Goal: Task Accomplishment & Management: Manage account settings

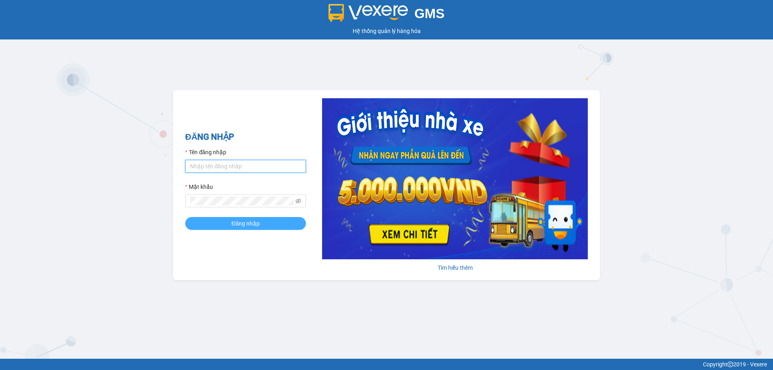
type input "trannc.tuanhung"
click at [215, 228] on button "Đăng nhập" at bounding box center [245, 223] width 121 height 13
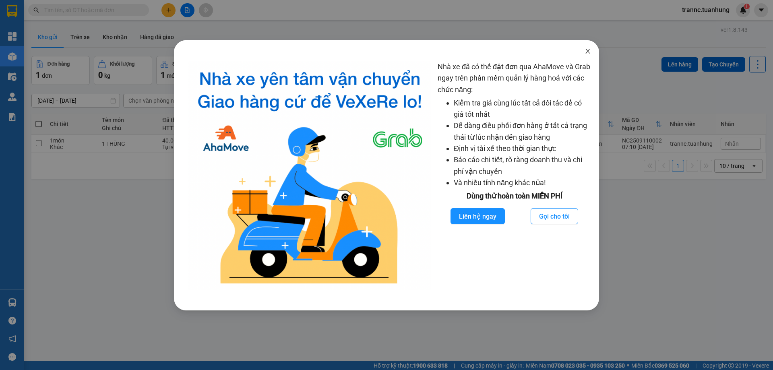
click at [586, 50] on icon "close" at bounding box center [588, 51] width 6 height 6
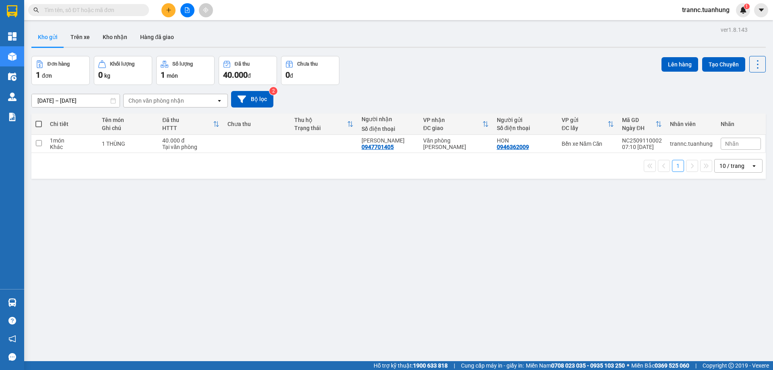
click at [128, 12] on input "text" at bounding box center [91, 10] width 95 height 9
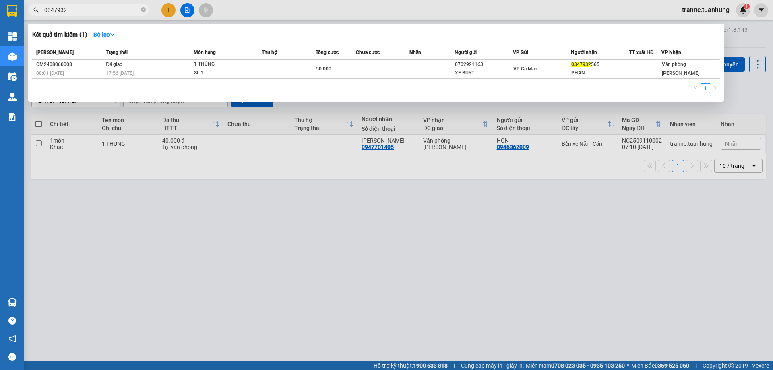
type input "0347932"
click at [169, 9] on div at bounding box center [386, 185] width 773 height 370
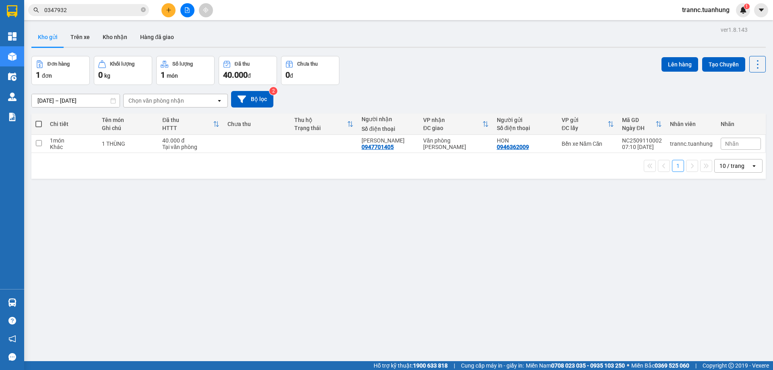
click at [168, 7] on icon "plus" at bounding box center [169, 10] width 6 height 6
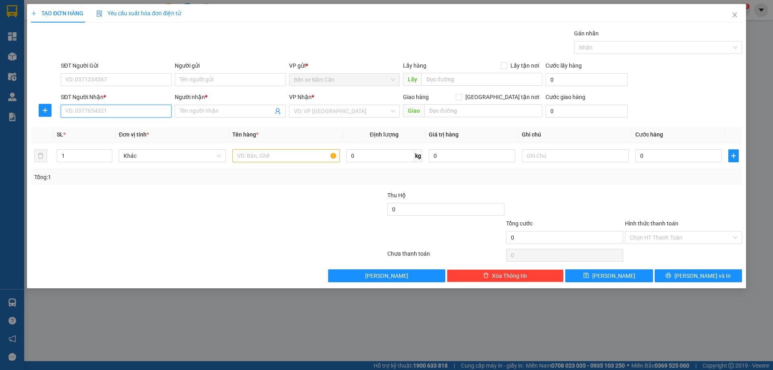
click at [112, 110] on input "SĐT Người Nhận *" at bounding box center [116, 111] width 111 height 13
type input "0914327627"
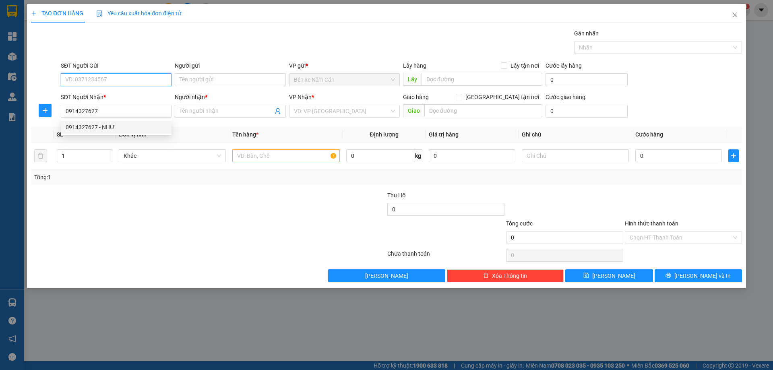
click at [112, 81] on input "SĐT Người Gửi" at bounding box center [116, 79] width 111 height 13
click at [112, 82] on input "SĐT Người Gửi" at bounding box center [116, 79] width 111 height 13
click at [72, 92] on div "0914327627 - NHƯ" at bounding box center [116, 95] width 101 height 9
type input "0914327627"
type input "NHƯ"
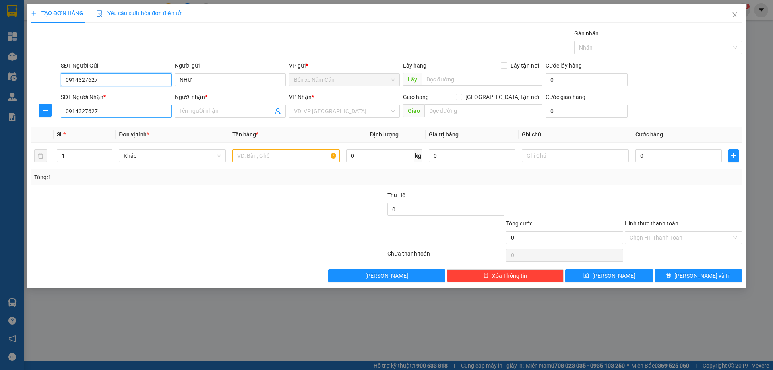
type input "0914327627"
click at [119, 112] on input "0914327627" at bounding box center [116, 111] width 111 height 13
type input "0"
type input "0347932090"
click at [226, 112] on input "Người nhận *" at bounding box center [226, 111] width 93 height 9
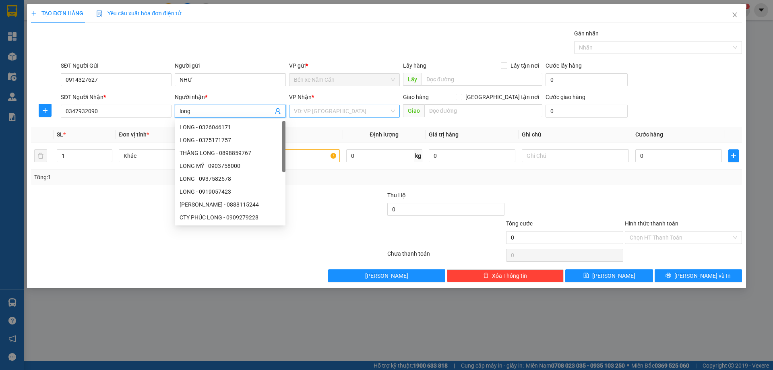
type input "long"
click at [321, 109] on input "search" at bounding box center [341, 111] width 95 height 12
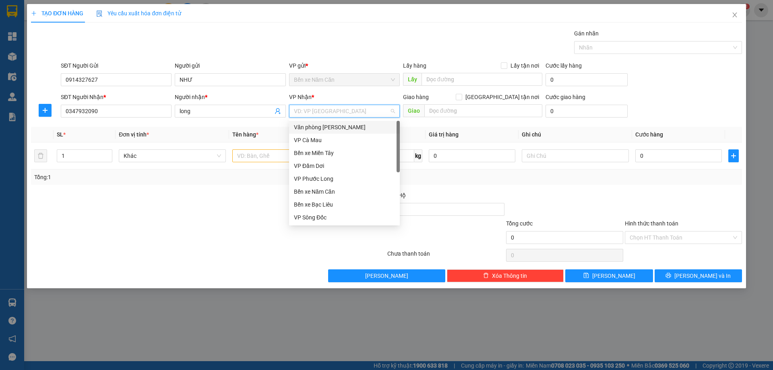
click at [320, 129] on div "Văn phòng Hồ Chí Minh" at bounding box center [344, 127] width 101 height 9
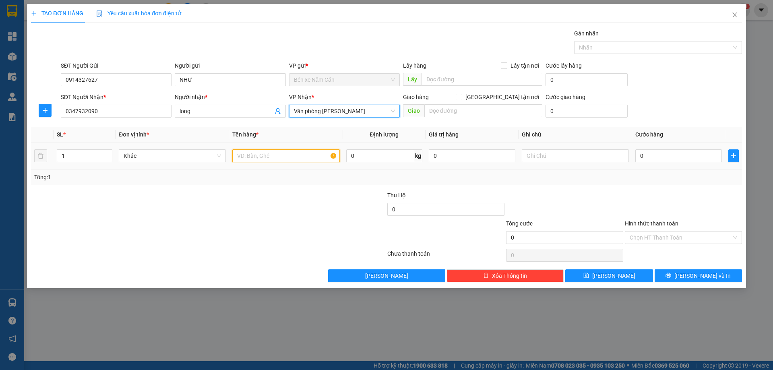
click at [271, 153] on input "text" at bounding box center [285, 155] width 107 height 13
type input "1 thùng"
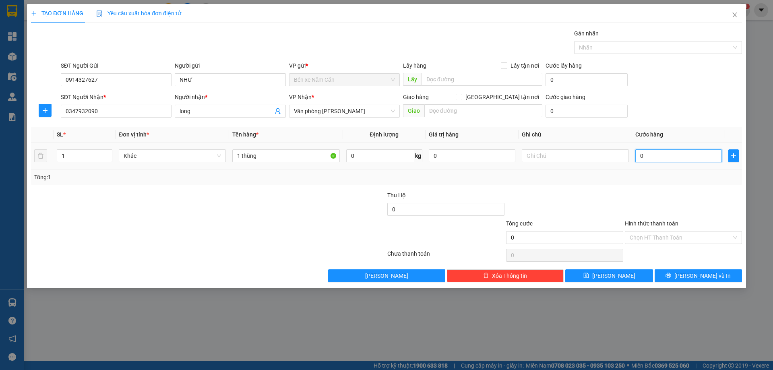
click at [651, 155] on input "0" at bounding box center [679, 155] width 87 height 13
type input "4"
type input "40"
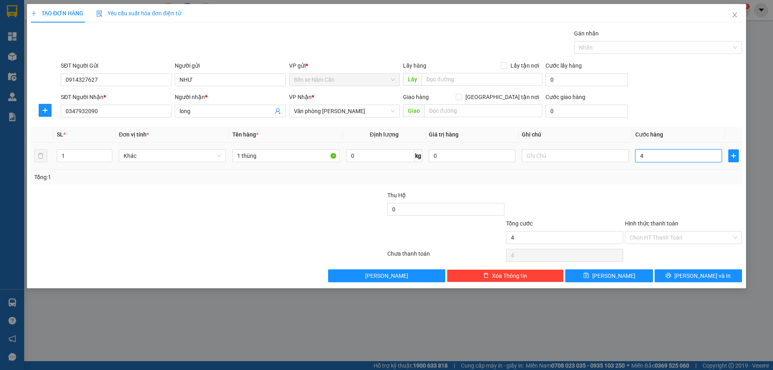
type input "40"
type input "40.000"
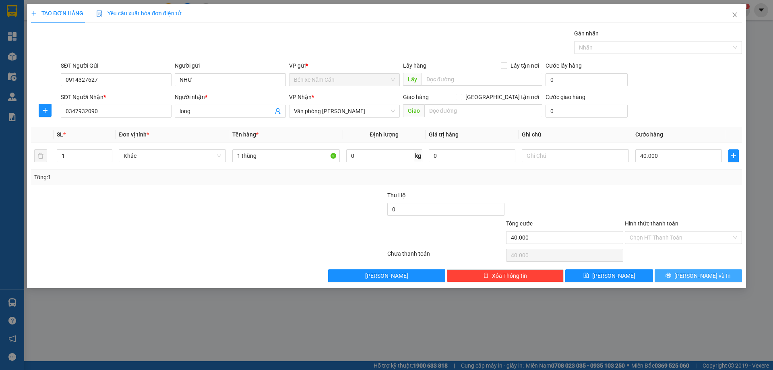
click at [668, 279] on button "Lưu và In" at bounding box center [698, 275] width 87 height 13
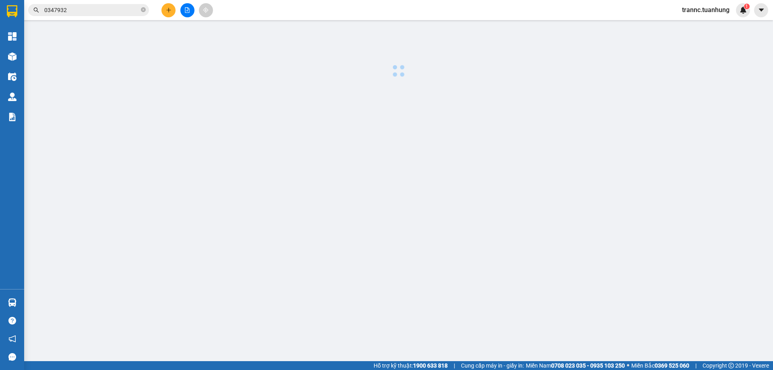
click at [679, 327] on main at bounding box center [386, 180] width 773 height 361
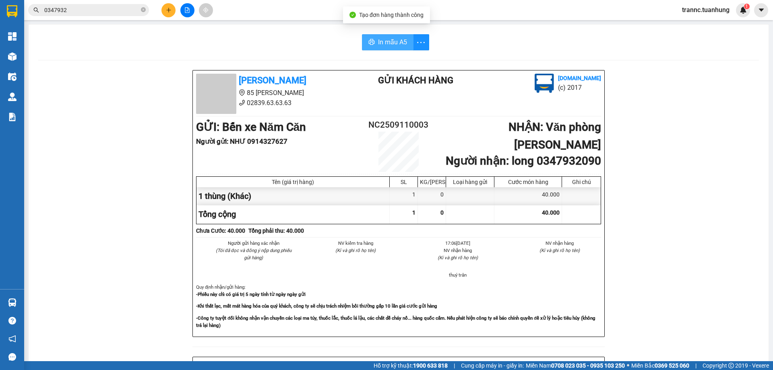
click at [383, 37] on button "In mẫu A5" at bounding box center [388, 42] width 52 height 16
click at [143, 10] on icon "close-circle" at bounding box center [143, 9] width 5 height 5
click at [127, 8] on input "text" at bounding box center [91, 10] width 95 height 9
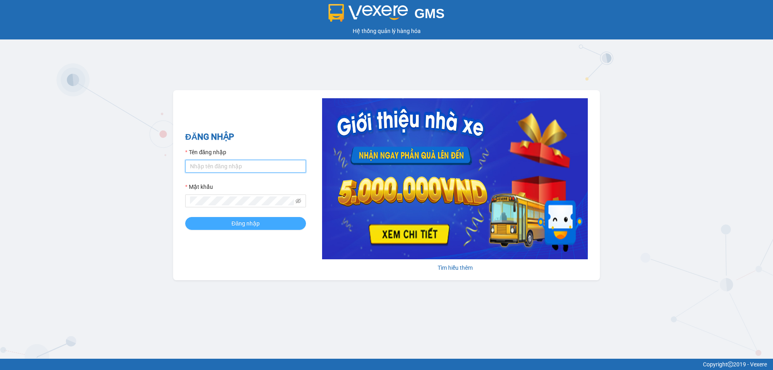
type input "trannc.tuanhung"
click at [256, 228] on span "Đăng nhập" at bounding box center [246, 223] width 28 height 9
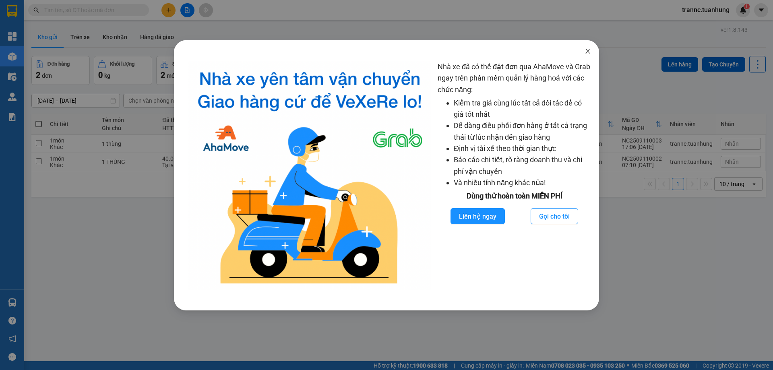
click at [586, 52] on icon "close" at bounding box center [588, 51] width 6 height 6
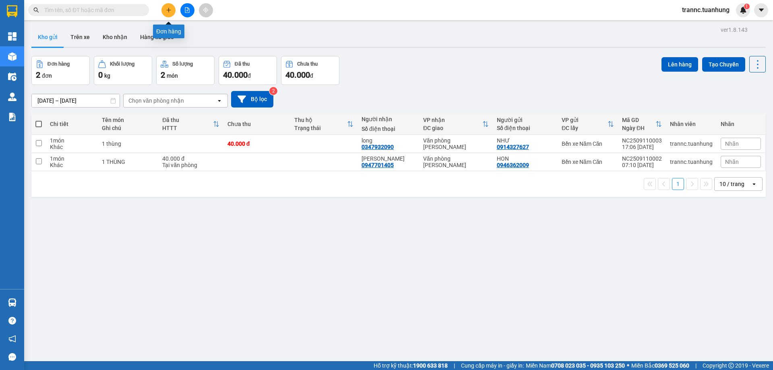
click at [165, 11] on button at bounding box center [169, 10] width 14 height 14
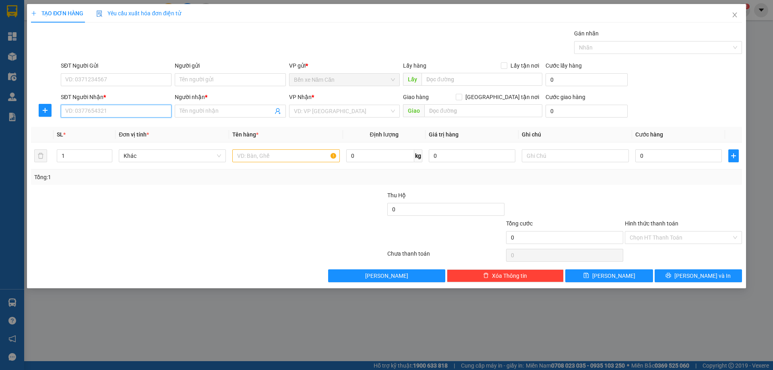
click at [103, 106] on input "SĐT Người Nhận *" at bounding box center [116, 111] width 111 height 13
type input "0939925556"
click at [223, 109] on input "Người nhận *" at bounding box center [226, 111] width 93 height 9
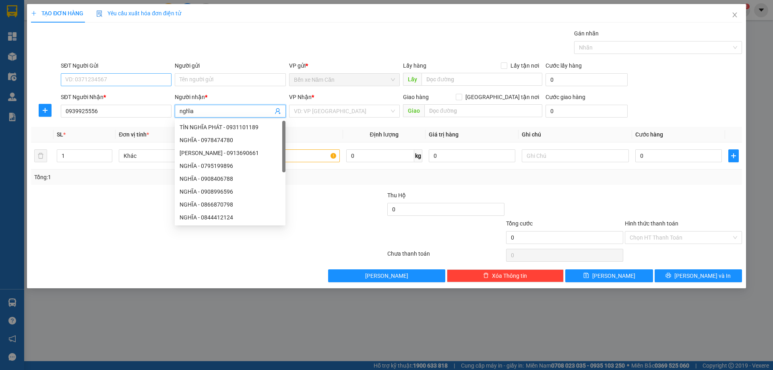
type input "nghĩa"
click at [85, 77] on input "SĐT Người Gửi" at bounding box center [116, 79] width 111 height 13
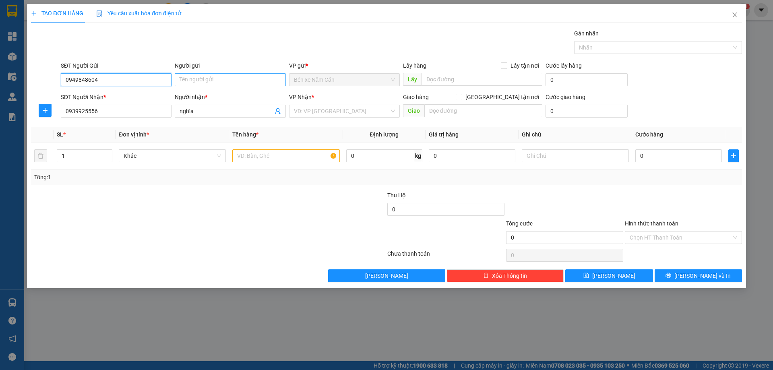
type input "0949848604"
click at [204, 77] on input "Người gửi" at bounding box center [230, 79] width 111 height 13
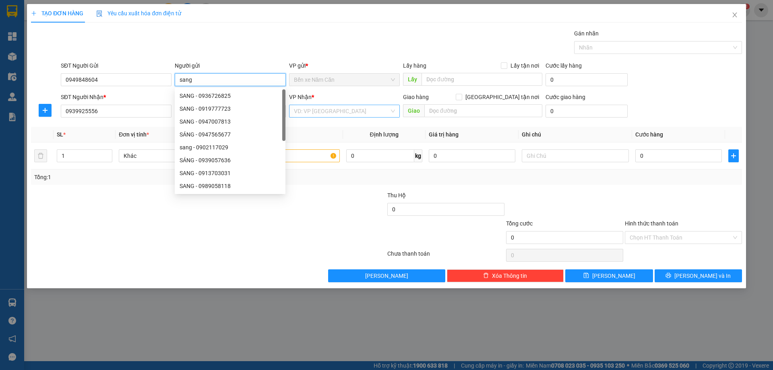
type input "sang"
click at [332, 112] on input "search" at bounding box center [341, 111] width 95 height 12
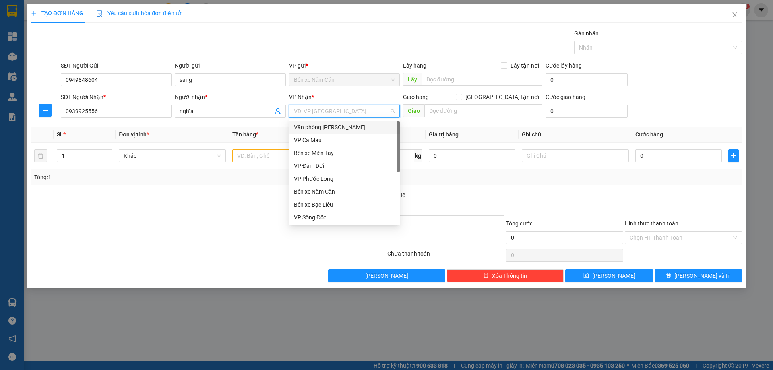
click at [329, 126] on div "Văn phòng Hồ Chí Minh" at bounding box center [344, 127] width 101 height 9
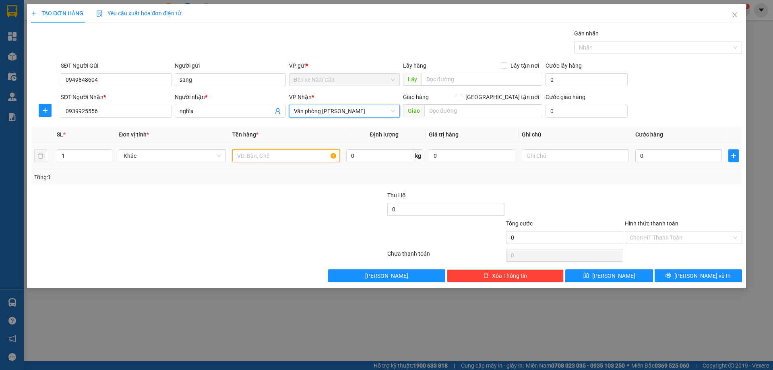
click at [257, 154] on input "text" at bounding box center [285, 155] width 107 height 13
type input "1 kiện"
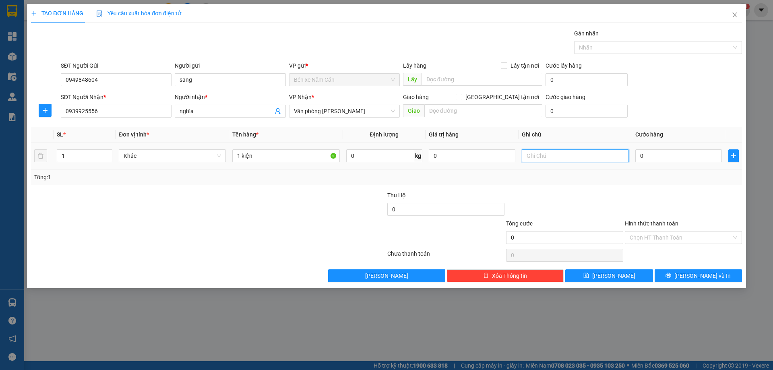
click at [546, 151] on input "text" at bounding box center [575, 155] width 107 height 13
type input "GIAO TẬN NƠI"
click at [462, 97] on input "Giao tận nơi" at bounding box center [459, 97] width 6 height 6
checkbox input "true"
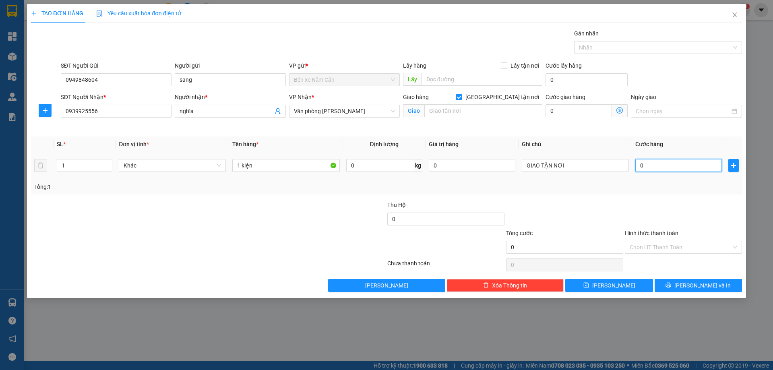
click at [673, 166] on input "0" at bounding box center [679, 165] width 87 height 13
type input "5"
type input "50"
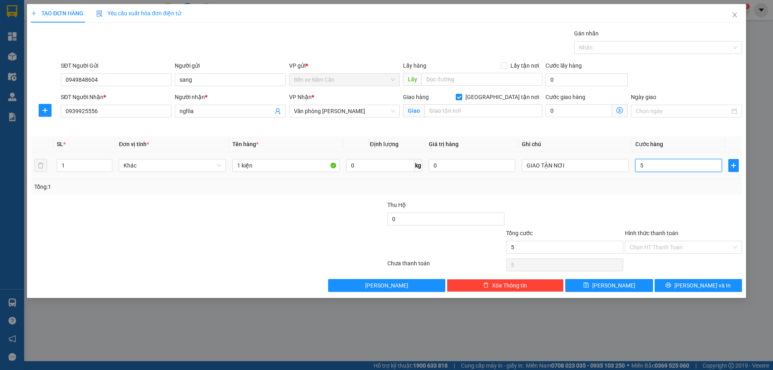
type input "50"
type input "50.000"
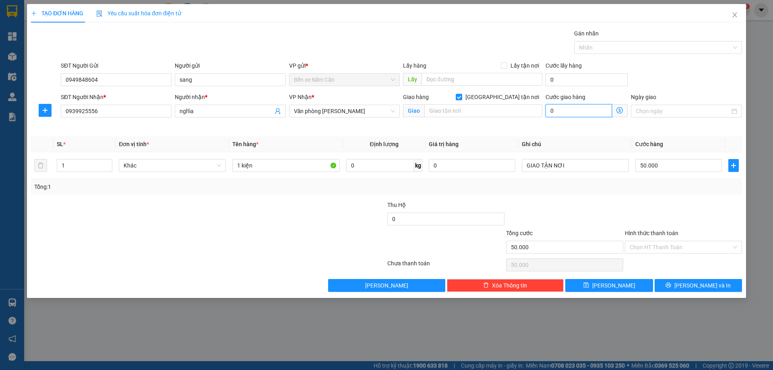
click at [582, 112] on input "0" at bounding box center [579, 110] width 66 height 13
type input "50.005"
type input "50"
type input "50.050"
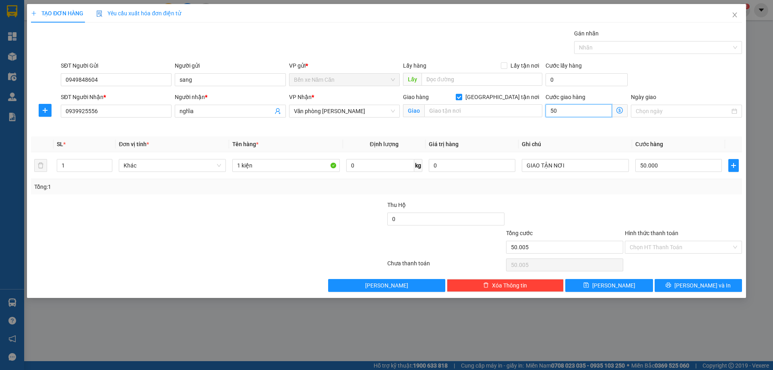
type input "50.050"
type input "50"
type input "100.000"
type input "50.000"
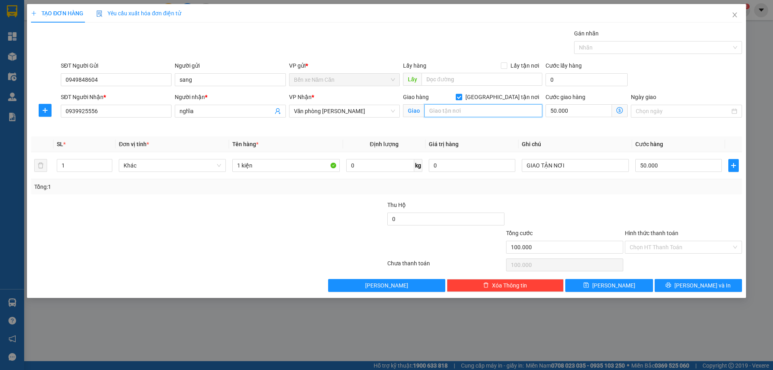
click at [475, 114] on input "text" at bounding box center [484, 110] width 118 height 13
type input "330 LÊ HỒNG PHONG Q10"
click at [668, 284] on button "Lưu và In" at bounding box center [698, 285] width 87 height 13
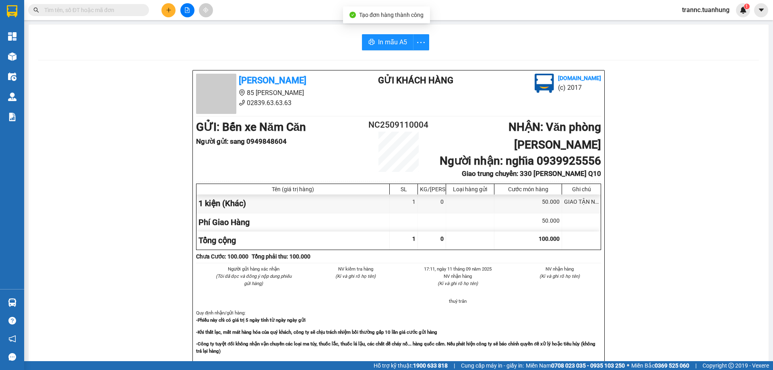
drag, startPoint x: 697, startPoint y: 340, endPoint x: 658, endPoint y: 277, distance: 74.1
click at [398, 43] on span "In mẫu A5" at bounding box center [392, 42] width 29 height 10
click at [371, 42] on icon "printer" at bounding box center [372, 42] width 6 height 6
click at [378, 38] on span "In mẫu A5" at bounding box center [392, 42] width 29 height 10
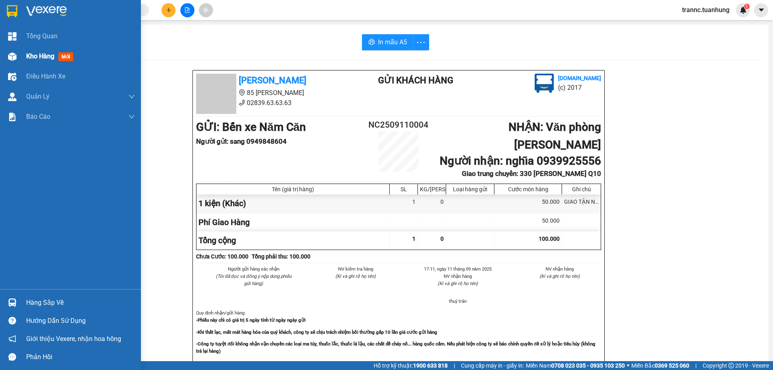
click at [23, 55] on div "Kho hàng mới" at bounding box center [70, 56] width 141 height 20
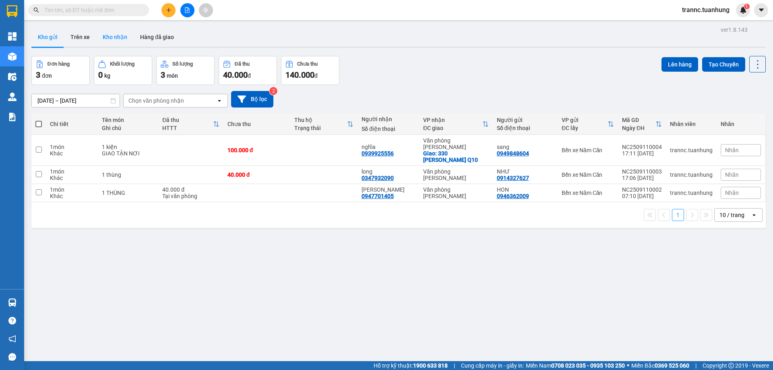
click at [118, 41] on button "Kho nhận" at bounding box center [114, 36] width 37 height 19
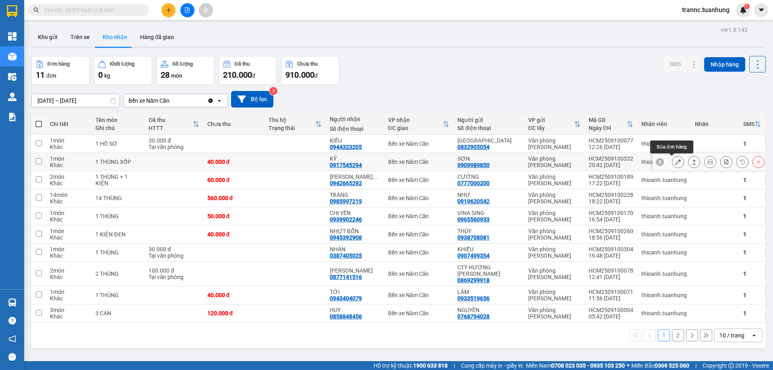
click at [675, 164] on icon at bounding box center [678, 162] width 6 height 6
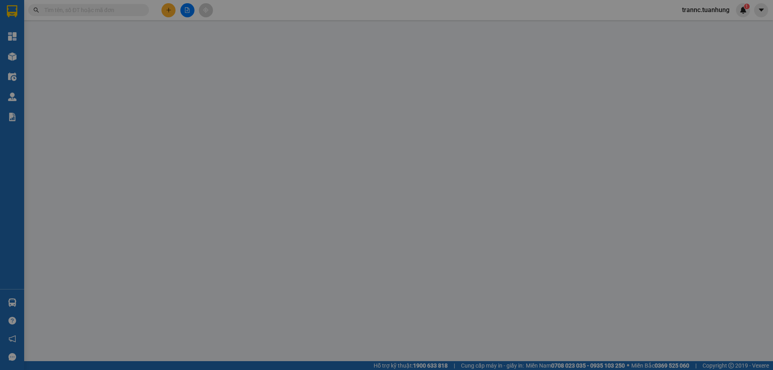
type input "0909989850"
type input "SƠN"
type input "0917545294"
type input "KỶ"
type input "40.000"
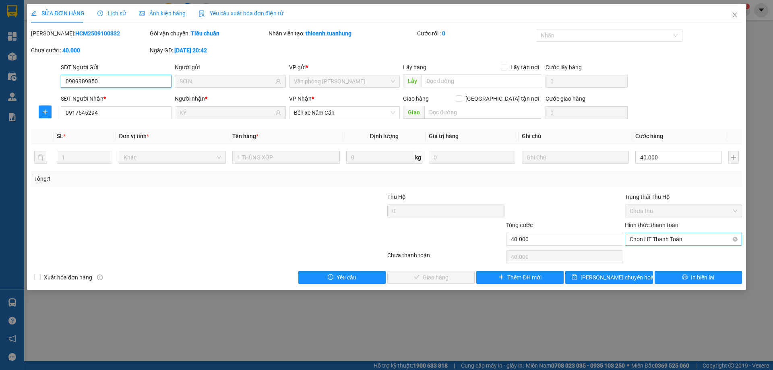
click at [658, 239] on span "Chọn HT Thanh Toán" at bounding box center [684, 239] width 108 height 12
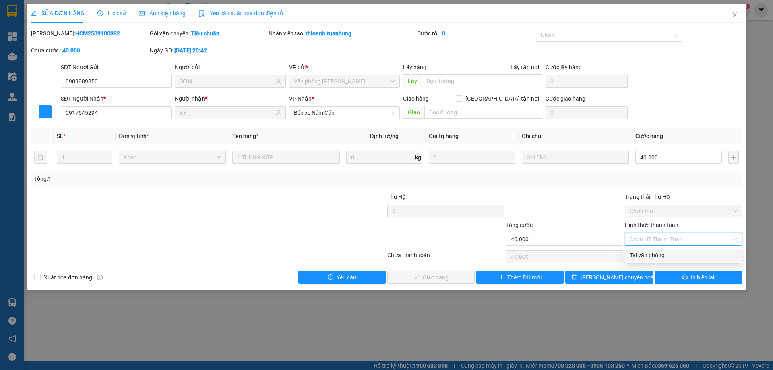
click at [651, 259] on div "Tại văn phòng" at bounding box center [684, 255] width 108 height 9
type input "0"
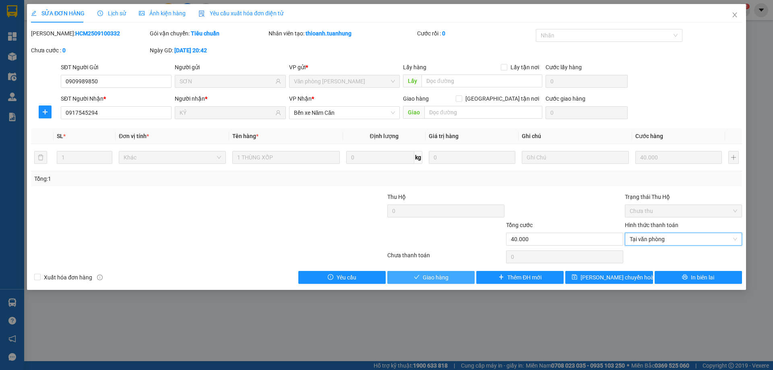
click at [436, 276] on span "Giao hàng" at bounding box center [436, 277] width 26 height 9
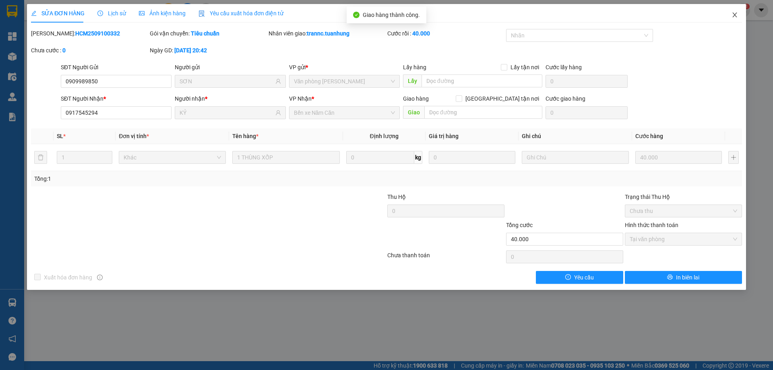
click at [730, 15] on span "Close" at bounding box center [735, 15] width 23 height 23
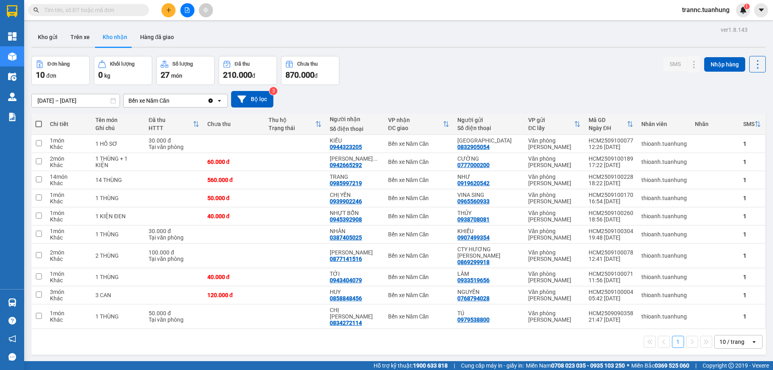
click at [122, 11] on input "text" at bounding box center [91, 10] width 95 height 9
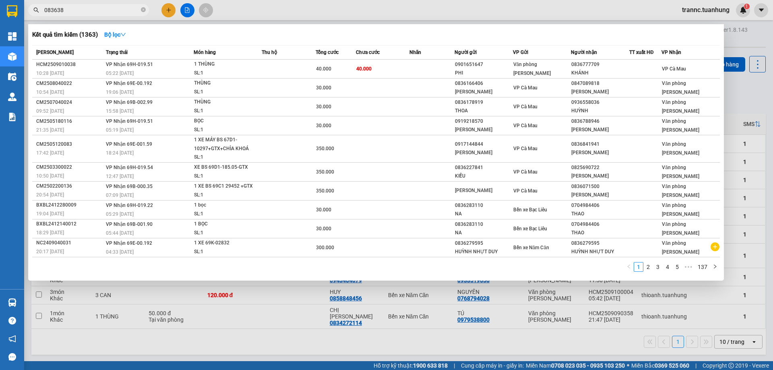
type input "0836382"
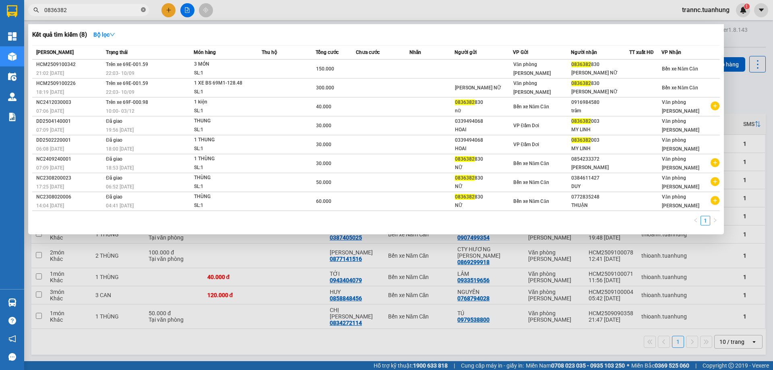
click at [145, 10] on icon "close-circle" at bounding box center [143, 9] width 5 height 5
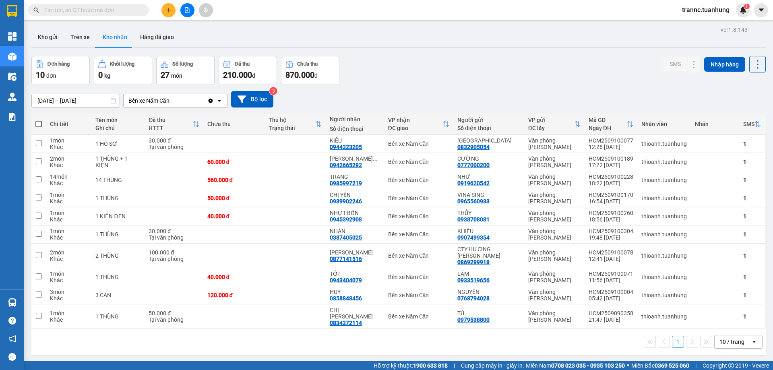
click at [132, 9] on input "text" at bounding box center [91, 10] width 95 height 9
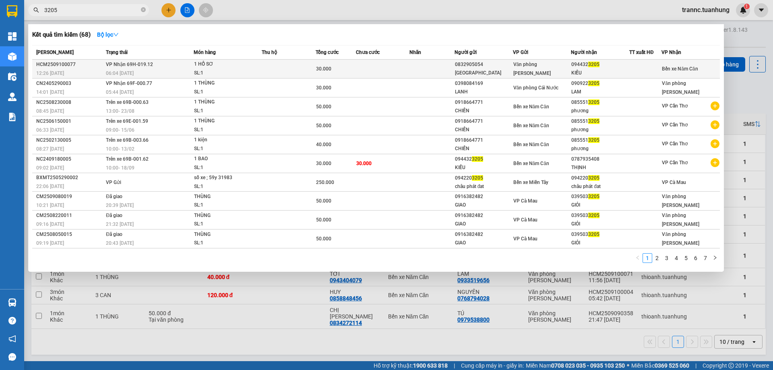
type input "3205"
click at [160, 67] on td "VP Nhận 69H-019.12 06:04 - 11/09" at bounding box center [149, 69] width 90 height 19
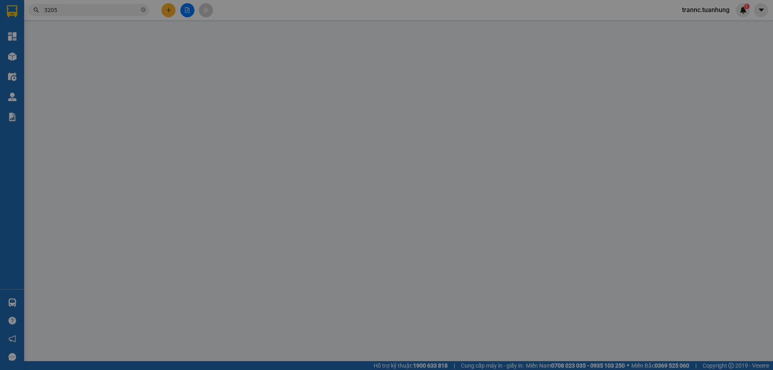
type input "0832905054"
type input "SAN SAN"
type input "0944323205"
type input "KIỀU"
type input "30.000"
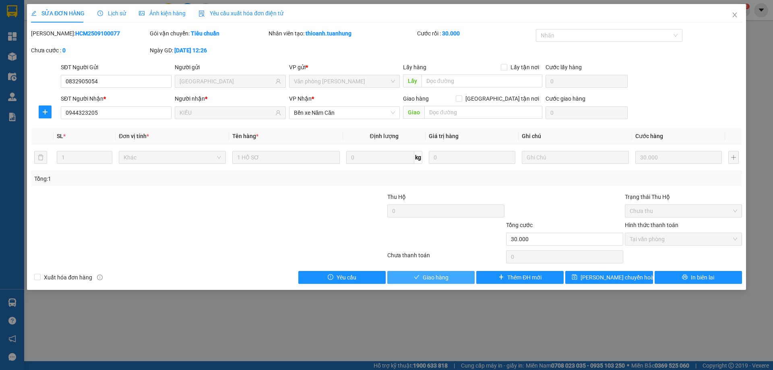
click at [425, 281] on span "Giao hàng" at bounding box center [436, 277] width 26 height 9
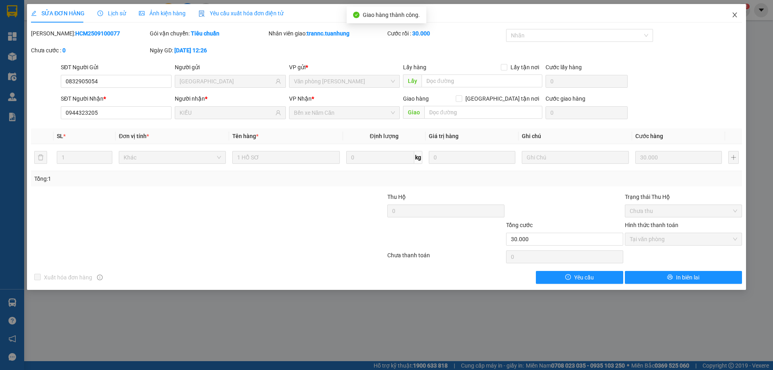
click at [735, 15] on icon "close" at bounding box center [735, 14] width 4 height 5
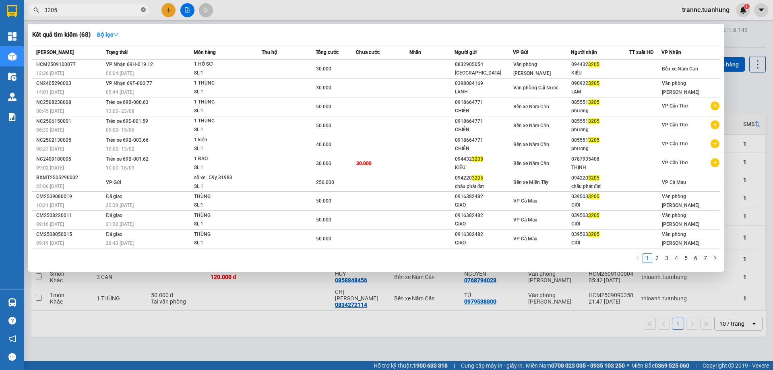
click at [142, 10] on span "3205" at bounding box center [88, 10] width 121 height 12
click at [144, 10] on icon "close-circle" at bounding box center [143, 9] width 5 height 5
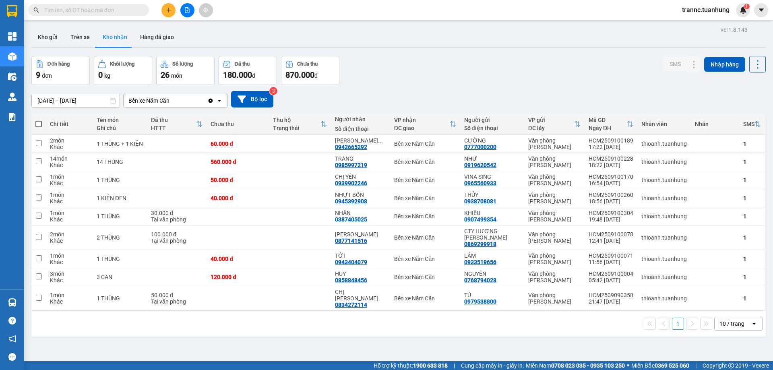
click at [135, 9] on input "text" at bounding box center [91, 10] width 95 height 9
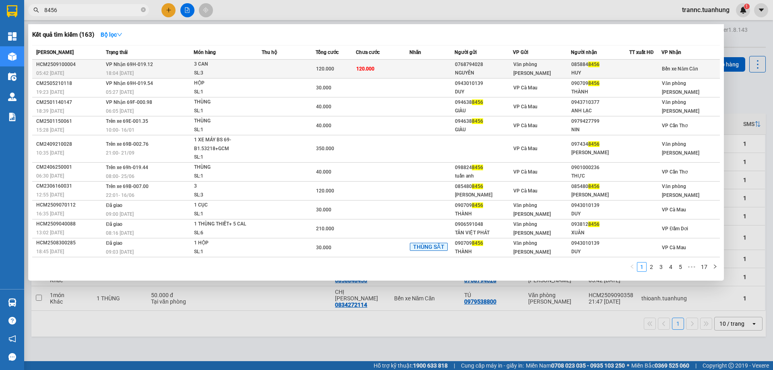
type input "8456"
click at [596, 67] on span "8456" at bounding box center [593, 65] width 11 height 6
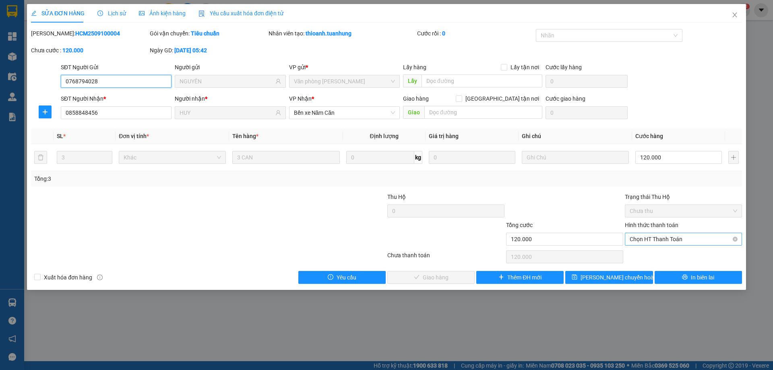
click at [651, 240] on span "Chọn HT Thanh Toán" at bounding box center [684, 239] width 108 height 12
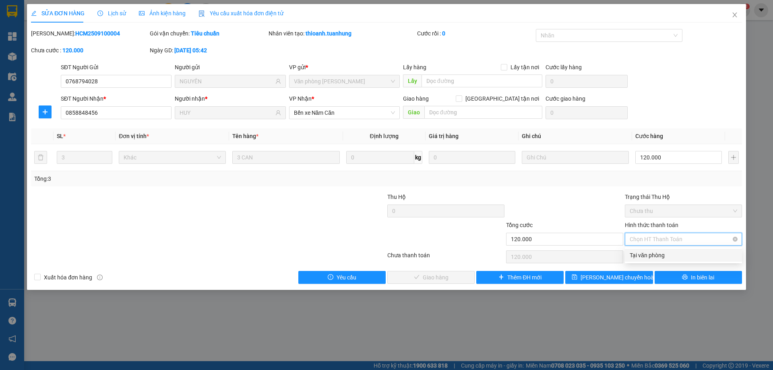
click at [648, 253] on div "Tại văn phòng" at bounding box center [684, 255] width 108 height 9
type input "0"
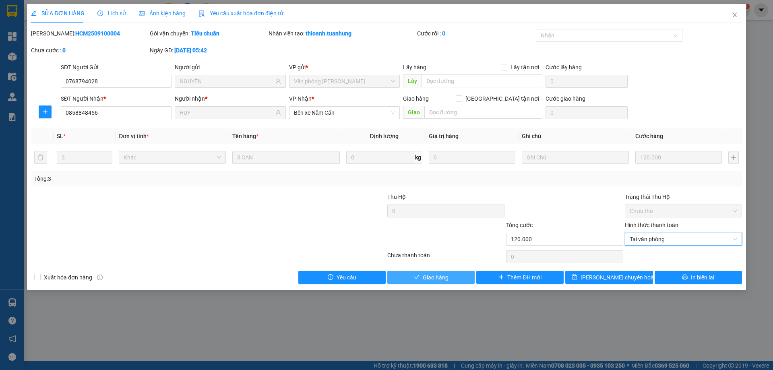
click at [434, 272] on button "Giao hàng" at bounding box center [430, 277] width 87 height 13
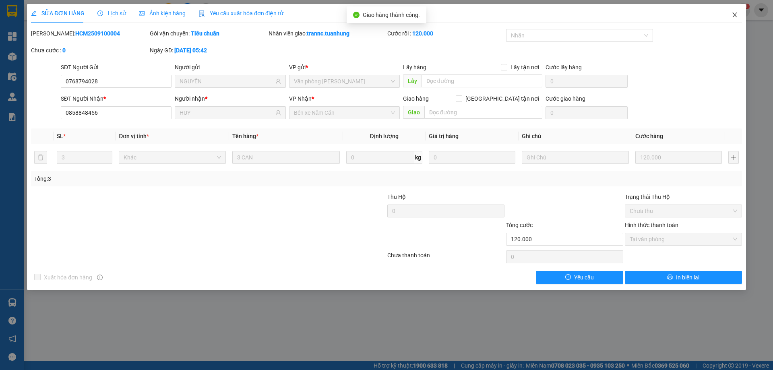
click at [736, 15] on icon "close" at bounding box center [735, 15] width 6 height 6
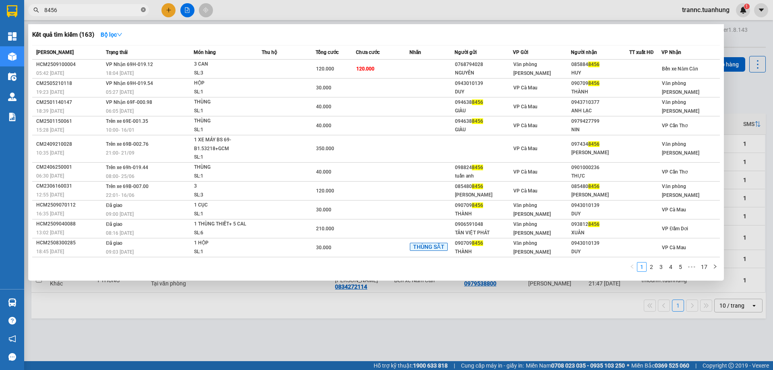
click at [143, 9] on icon "close-circle" at bounding box center [143, 9] width 5 height 5
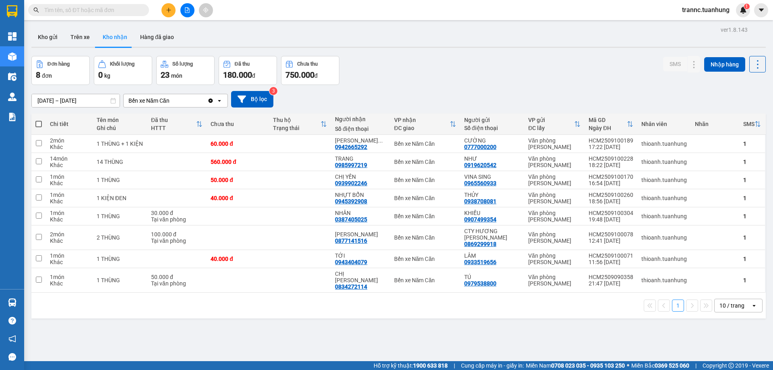
click at [137, 8] on input "text" at bounding box center [91, 10] width 95 height 9
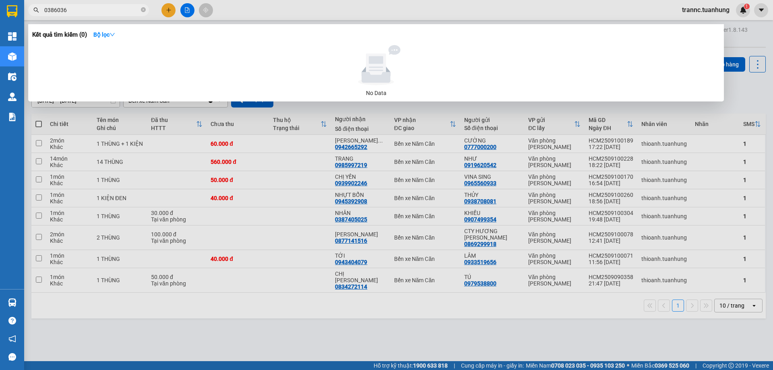
type input "0386036"
click at [141, 9] on span "0386036" at bounding box center [88, 10] width 121 height 12
click at [169, 8] on div at bounding box center [386, 185] width 773 height 370
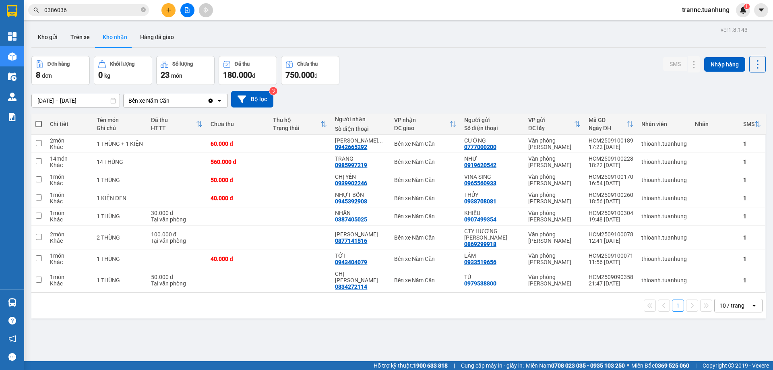
click at [142, 11] on icon "close-circle" at bounding box center [143, 9] width 5 height 5
click at [137, 9] on input "text" at bounding box center [91, 10] width 95 height 9
click at [105, 10] on input "text" at bounding box center [91, 10] width 95 height 9
click at [167, 14] on button at bounding box center [169, 10] width 14 height 14
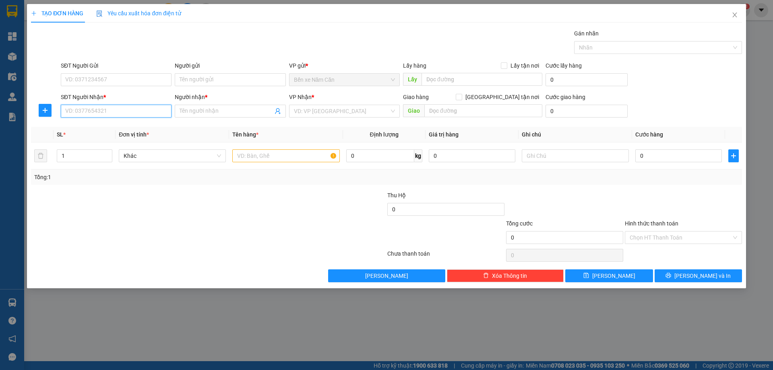
click at [107, 108] on input "SĐT Người Nhận *" at bounding box center [116, 111] width 111 height 13
type input "0386036885"
click at [206, 107] on input "Người nhận *" at bounding box center [226, 111] width 93 height 9
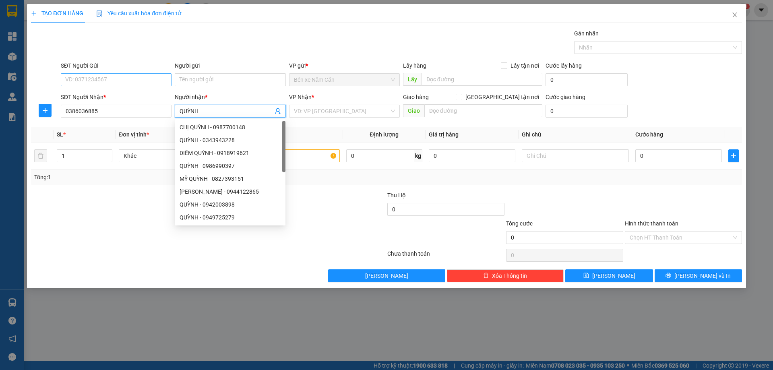
type input "QUỲNH"
click at [121, 77] on input "SĐT Người Gửi" at bounding box center [116, 79] width 111 height 13
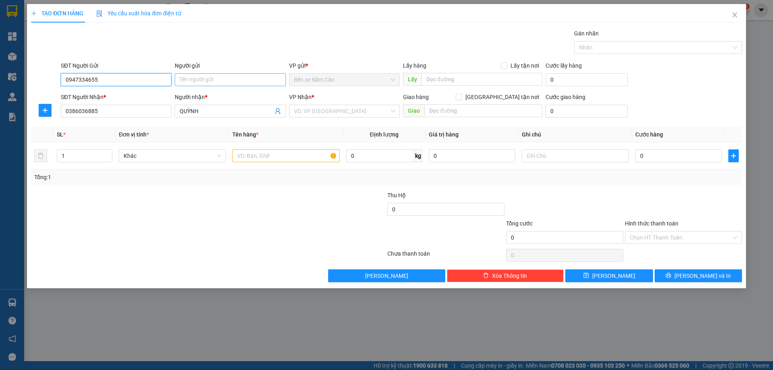
type input "0947334655"
click at [205, 79] on input "Người gửi" at bounding box center [230, 79] width 111 height 13
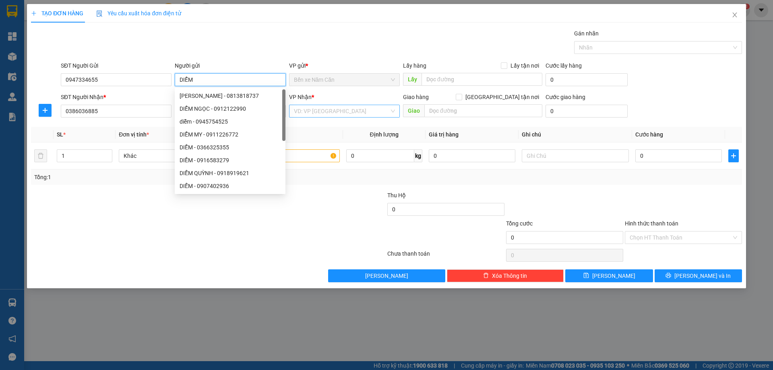
type input "DIỄM"
click at [328, 112] on input "search" at bounding box center [341, 111] width 95 height 12
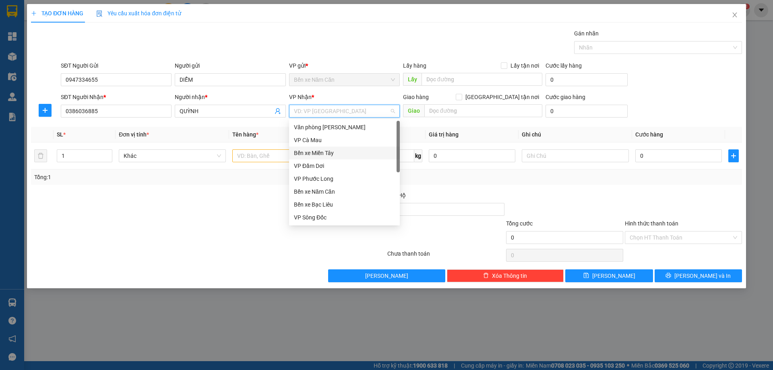
scroll to position [52, 0]
click at [321, 179] on div "VP Cần Thơ" at bounding box center [344, 178] width 101 height 9
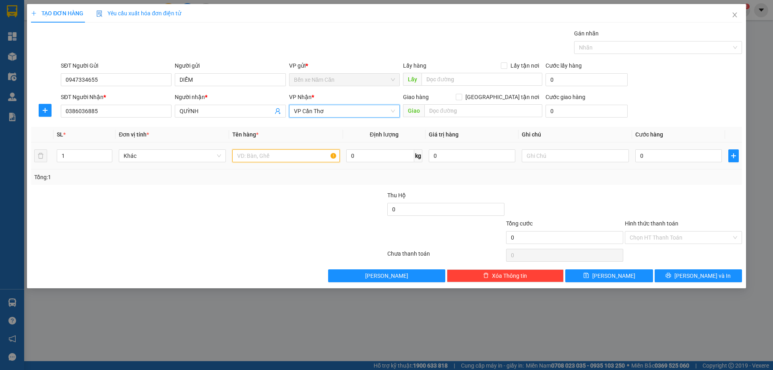
click at [252, 155] on input "text" at bounding box center [285, 155] width 107 height 13
type input "1 THÙNG"
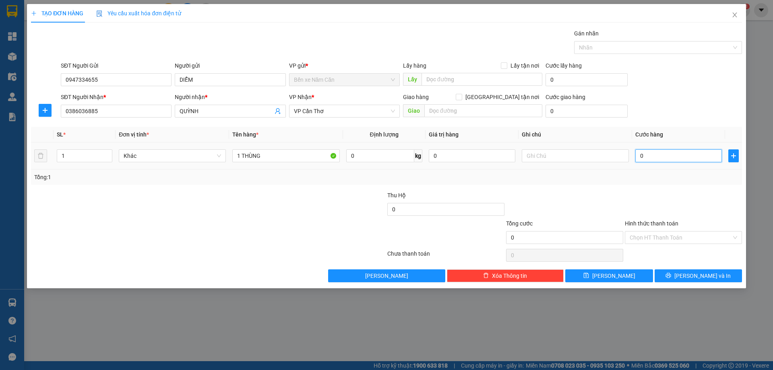
click at [674, 154] on input "0" at bounding box center [679, 155] width 87 height 13
type input "4"
type input "40"
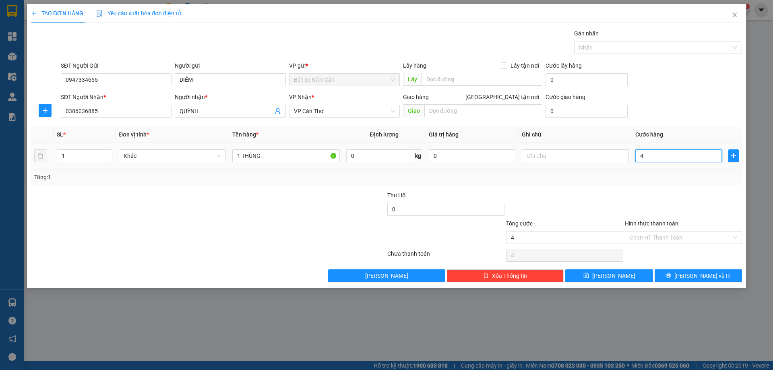
type input "40"
type input "40.000"
click at [647, 244] on div "Hình thức thanh toán Chọn HT Thanh Toán" at bounding box center [683, 233] width 117 height 28
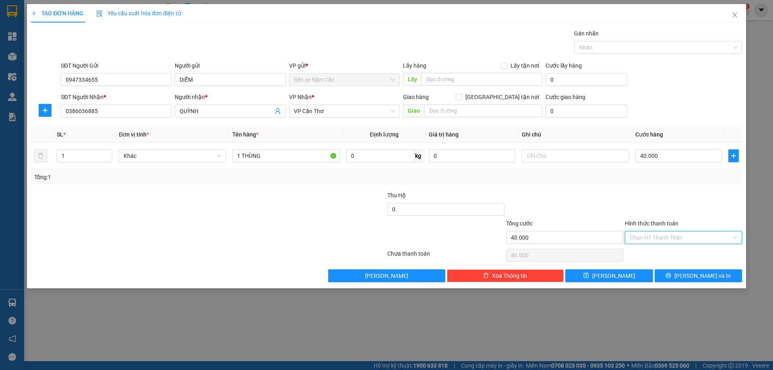
click at [647, 241] on input "Hình thức thanh toán" at bounding box center [681, 238] width 102 height 12
click at [647, 251] on div "Tại văn phòng" at bounding box center [684, 253] width 108 height 9
type input "0"
click at [670, 275] on button "Lưu và In" at bounding box center [698, 275] width 87 height 13
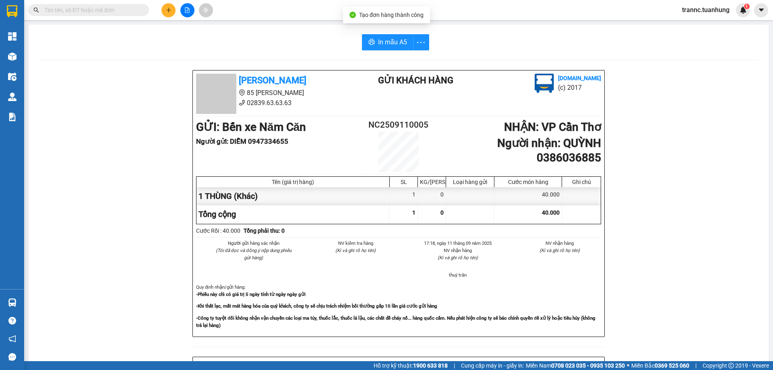
click at [685, 324] on div "Tuấn Hưng 85 Lý Chiêu Hoàng 02839.63.63.63 Gửi khách hàng Vexere.com (c) 2017 G…" at bounding box center [398, 351] width 721 height 562
click at [106, 8] on input "text" at bounding box center [91, 10] width 95 height 9
click at [130, 11] on input "text" at bounding box center [91, 10] width 95 height 9
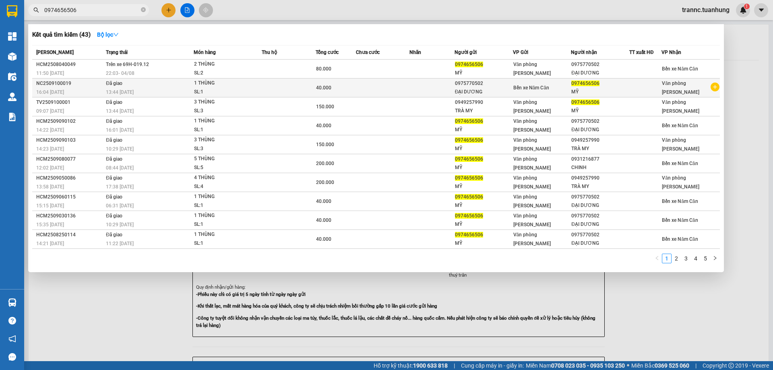
type input "0974656506"
click at [717, 89] on icon "plus-circle" at bounding box center [715, 87] width 9 height 9
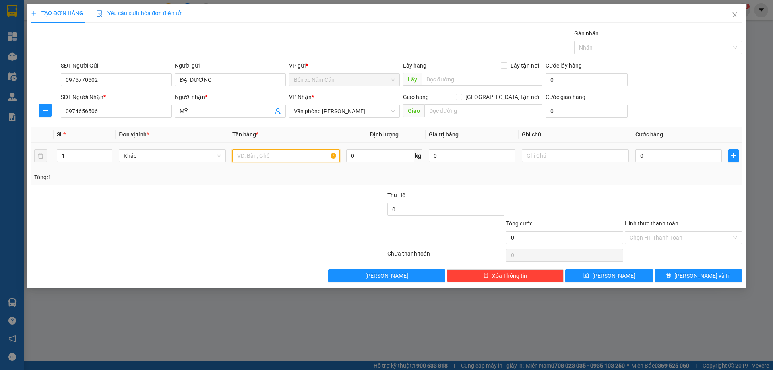
click at [280, 156] on input "text" at bounding box center [285, 155] width 107 height 13
type input "1 THÙNG"
click at [679, 154] on input "0" at bounding box center [679, 155] width 87 height 13
type input "4"
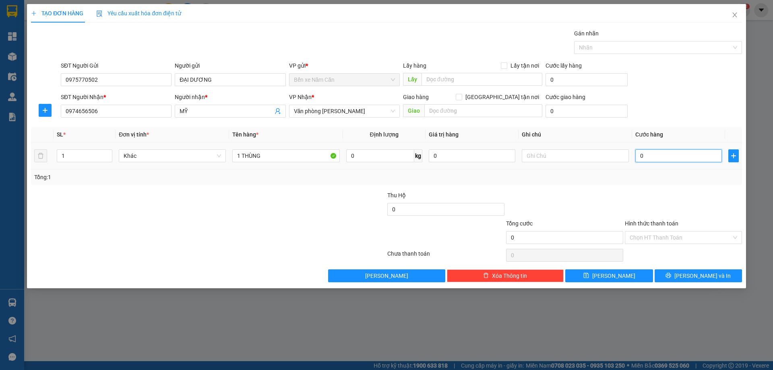
type input "4"
type input "40"
type input "40.000"
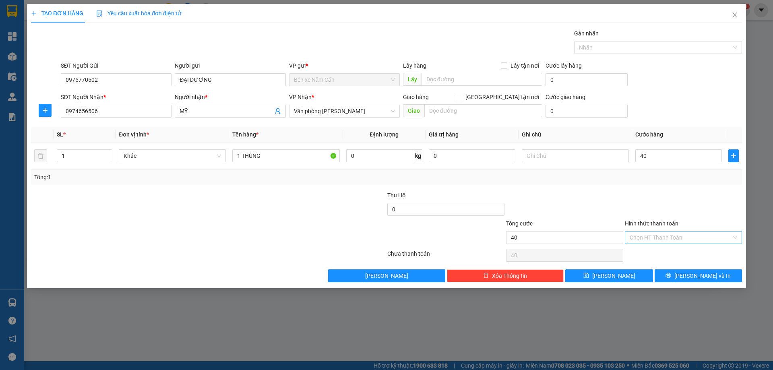
type input "40.000"
click at [659, 238] on input "Hình thức thanh toán" at bounding box center [681, 238] width 102 height 12
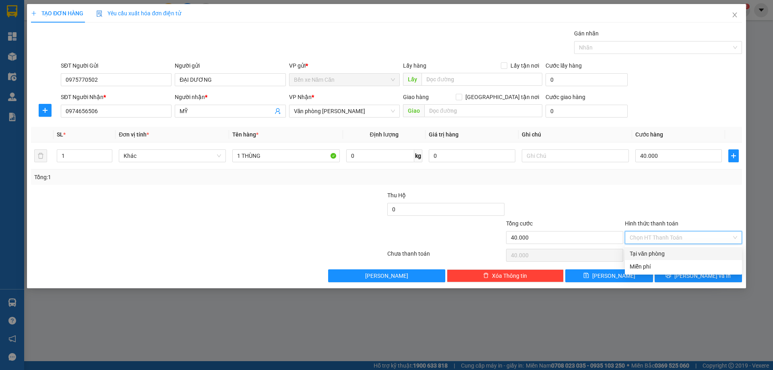
click at [656, 251] on div "Tại văn phòng" at bounding box center [684, 253] width 108 height 9
type input "0"
click at [672, 275] on button "Lưu và In" at bounding box center [698, 275] width 87 height 13
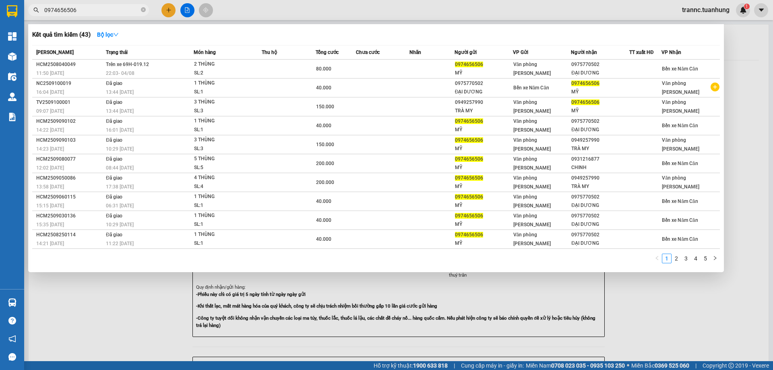
click at [681, 300] on div at bounding box center [386, 185] width 773 height 370
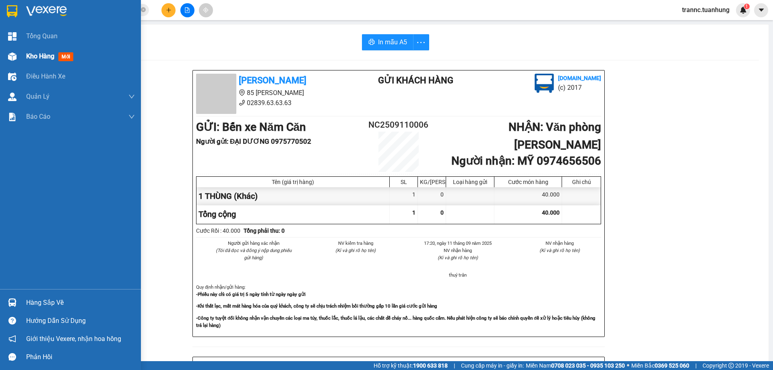
click at [43, 54] on span "Kho hàng" at bounding box center [40, 56] width 28 height 8
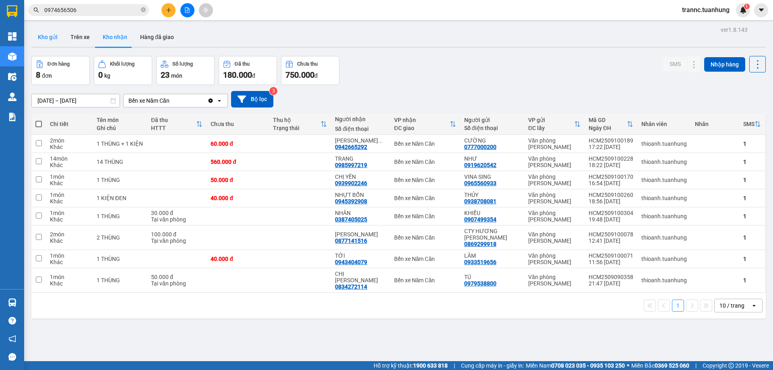
click at [54, 39] on button "Kho gửi" at bounding box center [47, 36] width 33 height 19
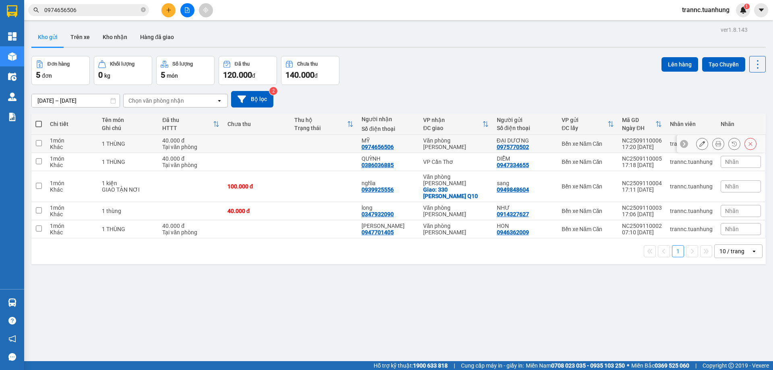
click at [700, 141] on button at bounding box center [702, 144] width 11 height 14
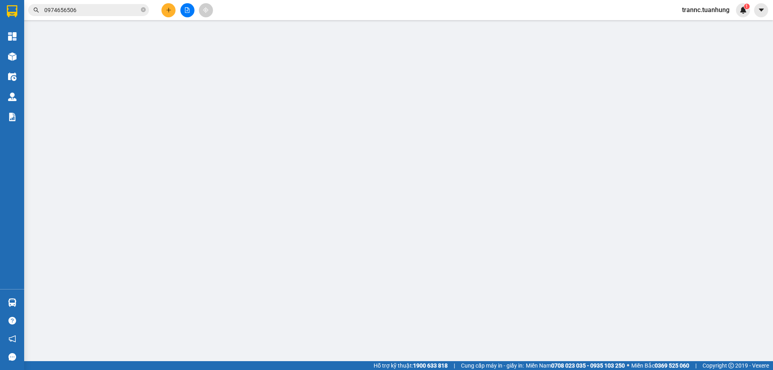
type input "0975770502"
type input "0974656506"
type input "40.000"
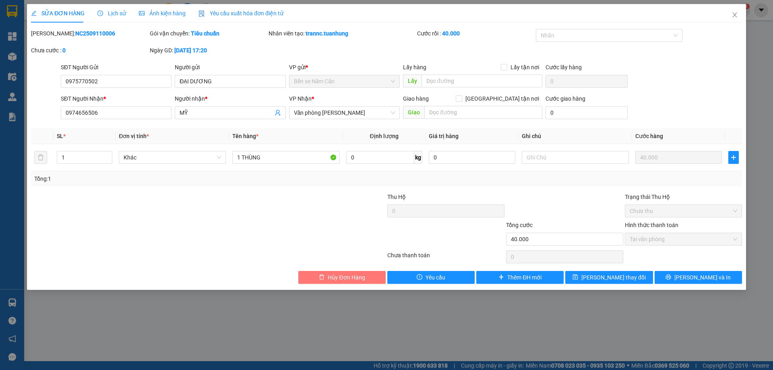
click at [350, 278] on span "Hủy Đơn Hàng" at bounding box center [346, 277] width 37 height 9
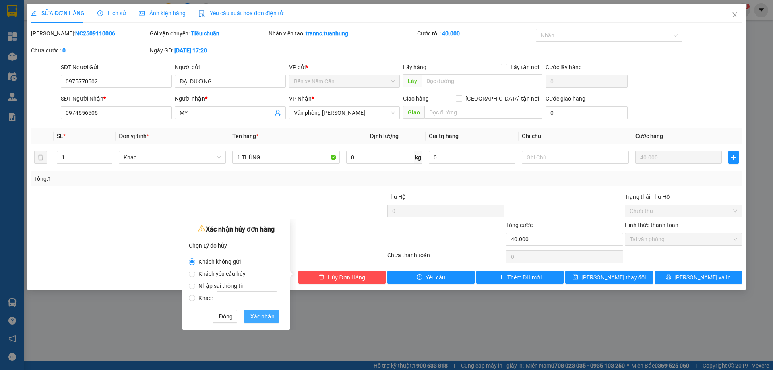
click at [264, 313] on button "Xác nhận" at bounding box center [261, 316] width 35 height 13
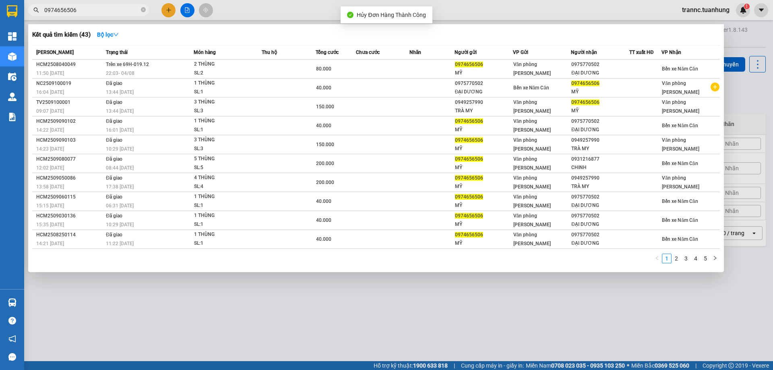
click at [124, 11] on input "0974656506" at bounding box center [91, 10] width 95 height 9
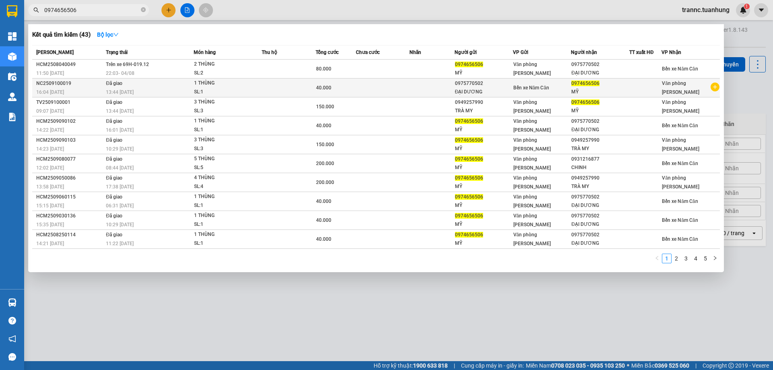
click at [718, 86] on icon "plus-circle" at bounding box center [715, 87] width 9 height 9
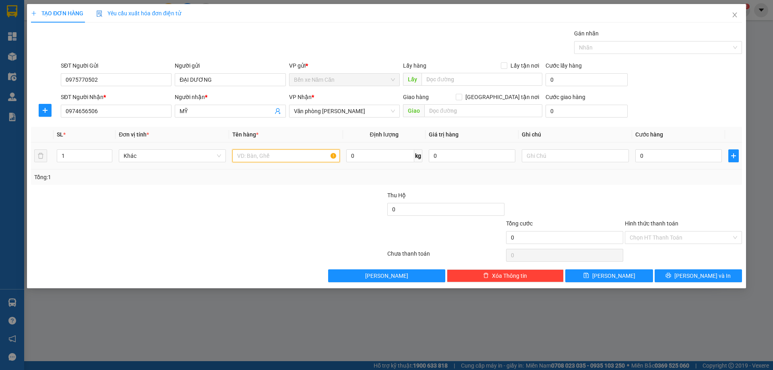
click at [247, 156] on input "text" at bounding box center [285, 155] width 107 height 13
type input "1 THÙNG"
click at [658, 154] on input "0" at bounding box center [679, 155] width 87 height 13
type input "4"
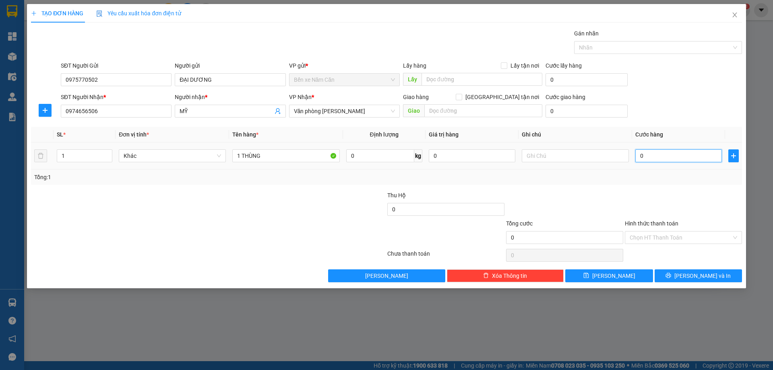
type input "4"
type input "40"
type input "40.000"
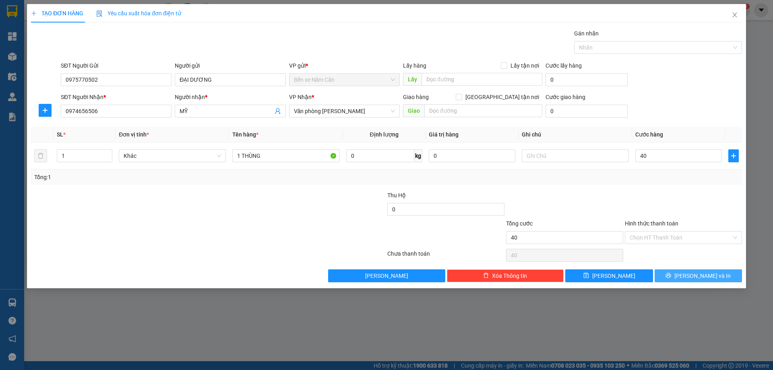
type input "40.000"
click at [671, 276] on icon "printer" at bounding box center [668, 275] width 5 height 5
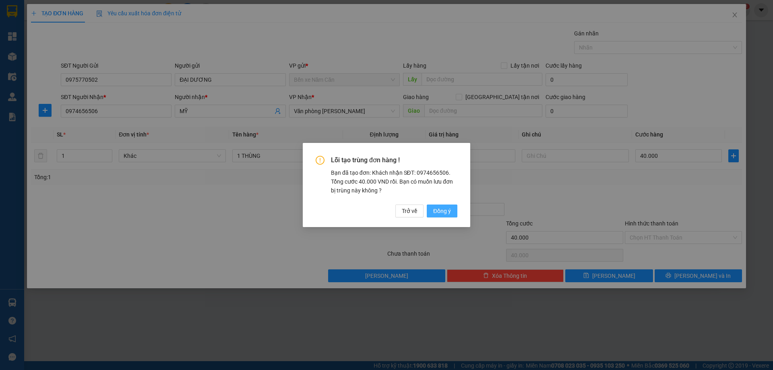
click at [441, 215] on button "Đồng ý" at bounding box center [442, 211] width 31 height 13
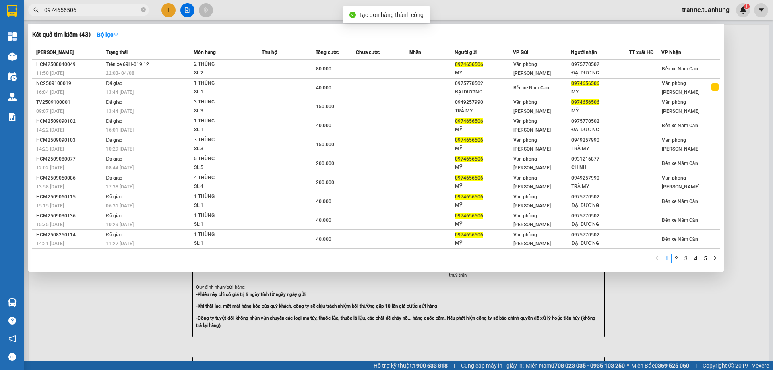
click at [628, 314] on div at bounding box center [386, 185] width 773 height 370
click at [143, 10] on icon "close-circle" at bounding box center [143, 9] width 5 height 5
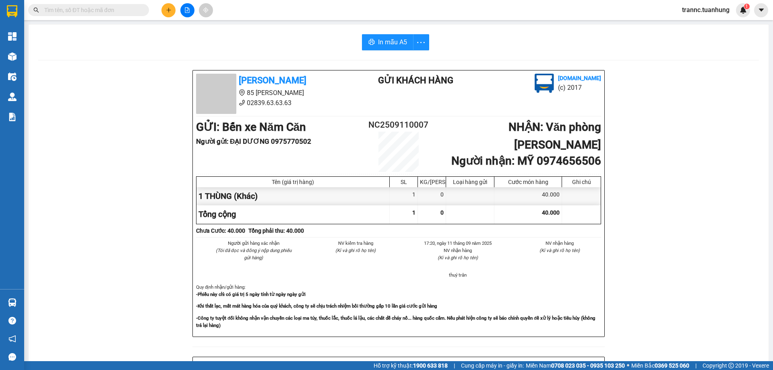
click at [120, 9] on input "text" at bounding box center [91, 10] width 95 height 9
click at [80, 8] on input "text" at bounding box center [91, 10] width 95 height 9
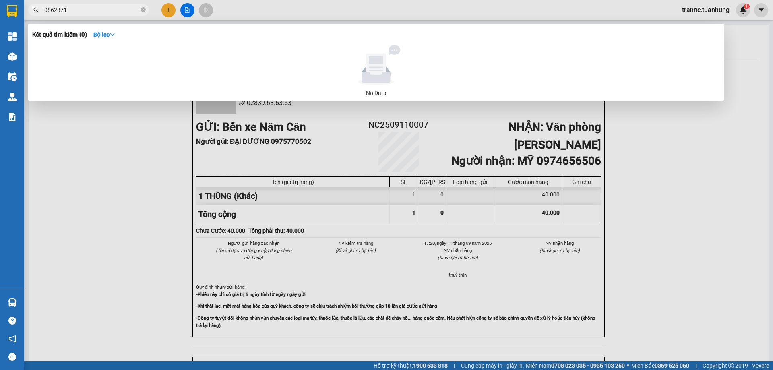
type input "0862371"
click at [170, 8] on div at bounding box center [386, 185] width 773 height 370
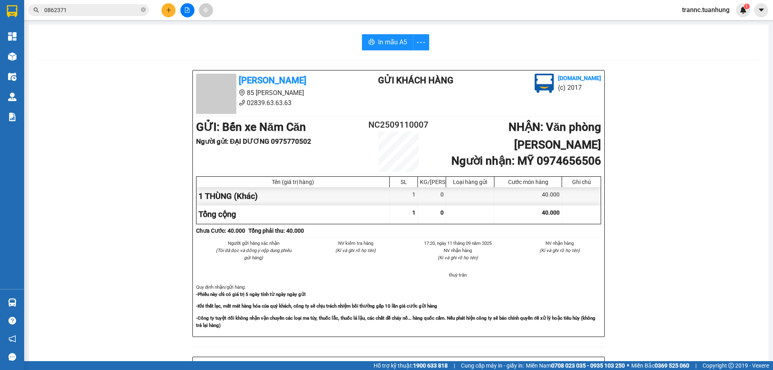
click at [170, 8] on icon "plus" at bounding box center [169, 10] width 6 height 6
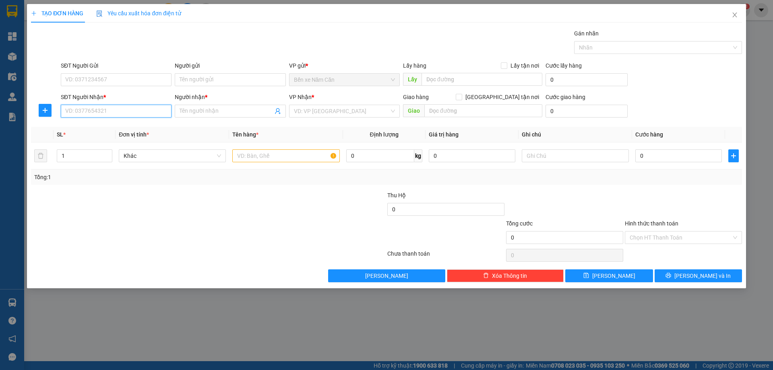
click at [100, 112] on input "SĐT Người Nhận *" at bounding box center [116, 111] width 111 height 13
type input "0862371764"
click at [239, 114] on input "Người nhận *" at bounding box center [226, 111] width 93 height 9
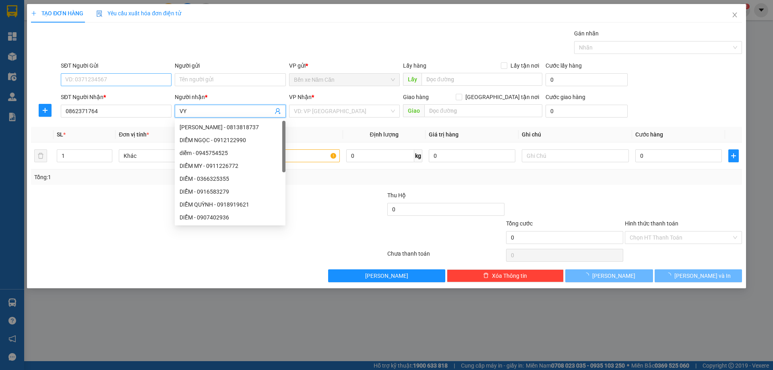
type input "VY"
click at [141, 78] on input "SĐT Người Gửi" at bounding box center [116, 79] width 111 height 13
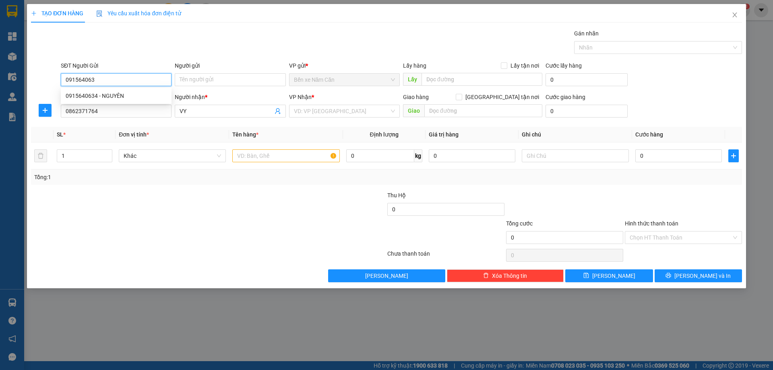
type input "0915640634"
click at [135, 99] on div "0915640634 - NGUYÊN" at bounding box center [116, 95] width 101 height 9
type input "NGUYÊN"
type input "0915640634"
click at [318, 115] on input "search" at bounding box center [341, 111] width 95 height 12
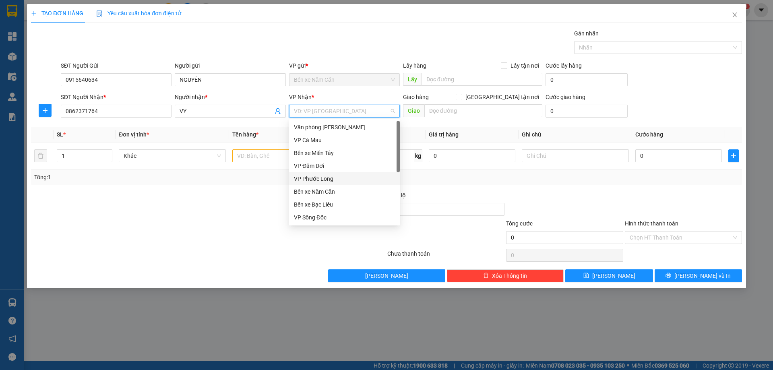
scroll to position [52, 0]
click at [317, 176] on div "VP Cần Thơ" at bounding box center [344, 178] width 101 height 9
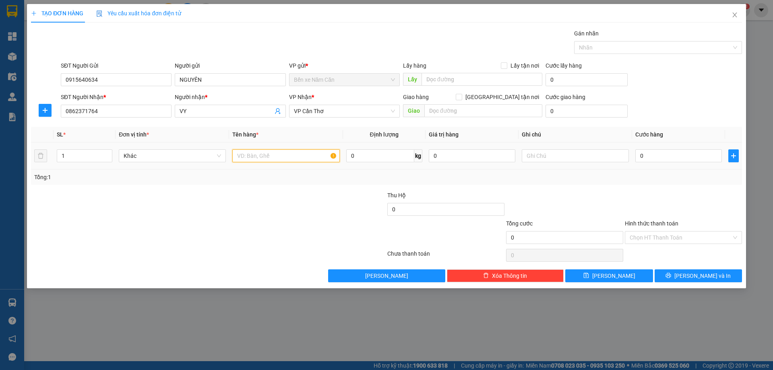
click at [284, 157] on input "text" at bounding box center [285, 155] width 107 height 13
type input "1 THÙNG"
click at [683, 159] on input "0" at bounding box center [679, 155] width 87 height 13
type input "3"
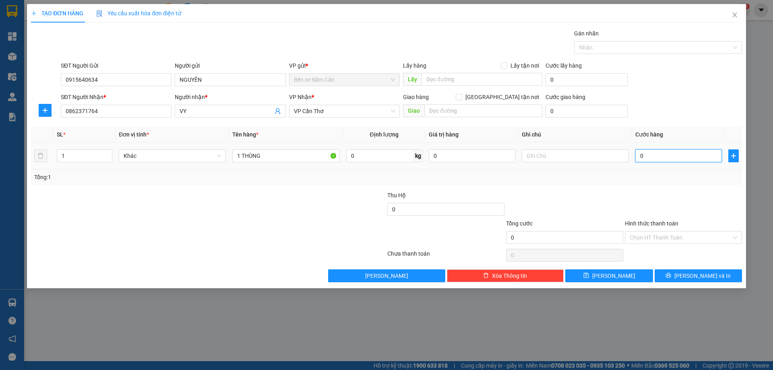
type input "3"
type input "30"
type input "30.000"
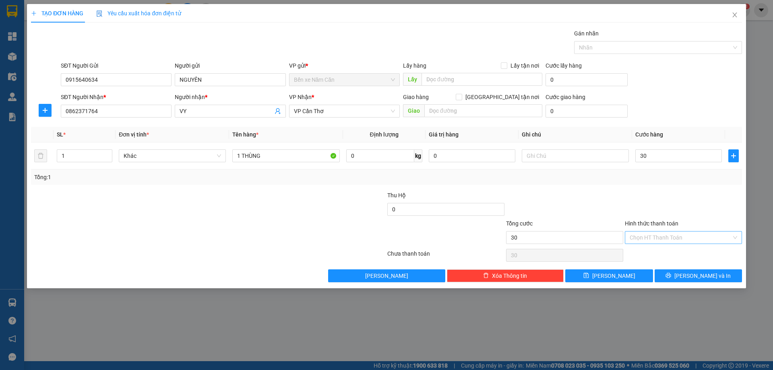
type input "30.000"
click at [663, 241] on input "Hình thức thanh toán" at bounding box center [681, 238] width 102 height 12
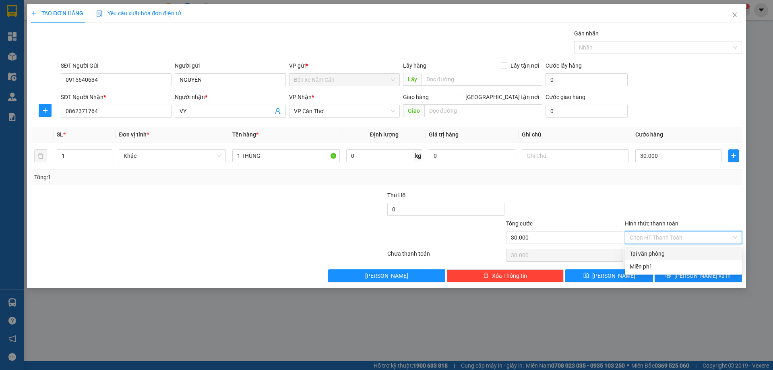
click at [660, 254] on div "Tại văn phòng" at bounding box center [684, 253] width 108 height 9
type input "0"
click at [672, 284] on div "TẠO ĐƠN HÀNG Yêu cầu xuất hóa đơn điện tử Transit Pickup Surcharge Ids Transit …" at bounding box center [386, 146] width 719 height 284
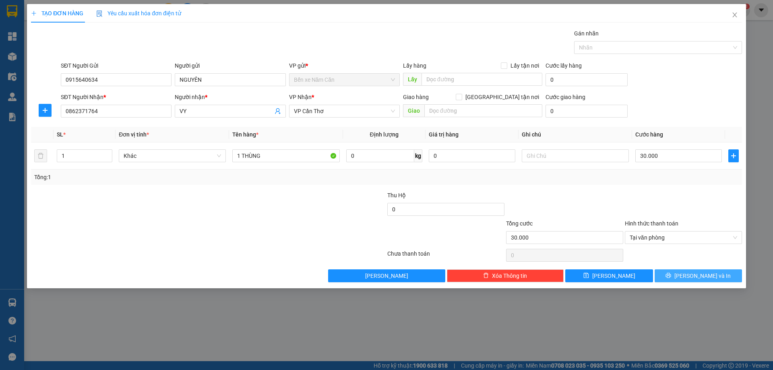
click at [677, 271] on button "Lưu và In" at bounding box center [698, 275] width 87 height 13
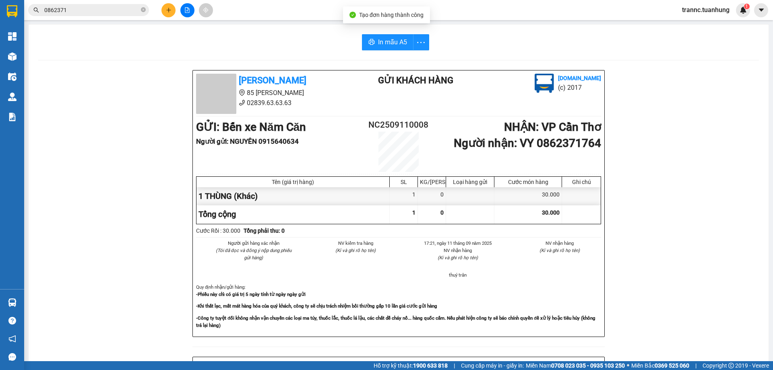
drag, startPoint x: 691, startPoint y: 327, endPoint x: 667, endPoint y: 286, distance: 47.3
click at [678, 304] on div "Tuấn Hưng 85 Lý Chiêu Hoàng 02839.63.63.63 Gửi khách hàng Vexere.com (c) 2017 G…" at bounding box center [398, 351] width 721 height 562
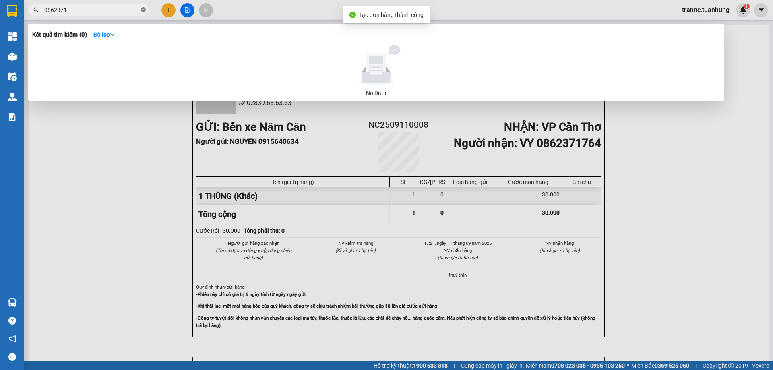
click at [143, 10] on icon "close-circle" at bounding box center [143, 9] width 5 height 5
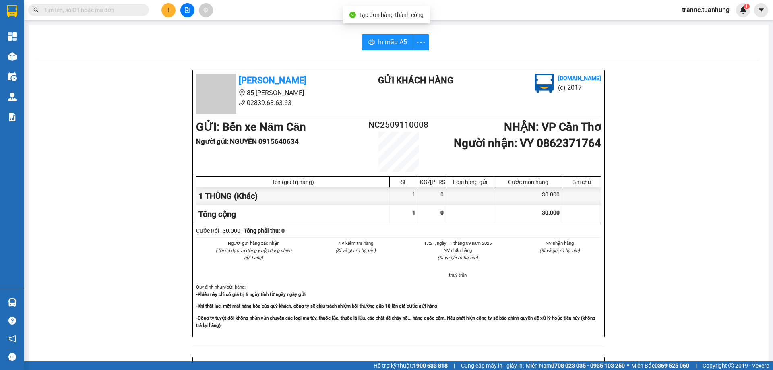
click at [133, 7] on input "text" at bounding box center [91, 10] width 95 height 9
click at [141, 10] on span at bounding box center [143, 10] width 5 height 9
click at [166, 13] on button at bounding box center [169, 10] width 14 height 14
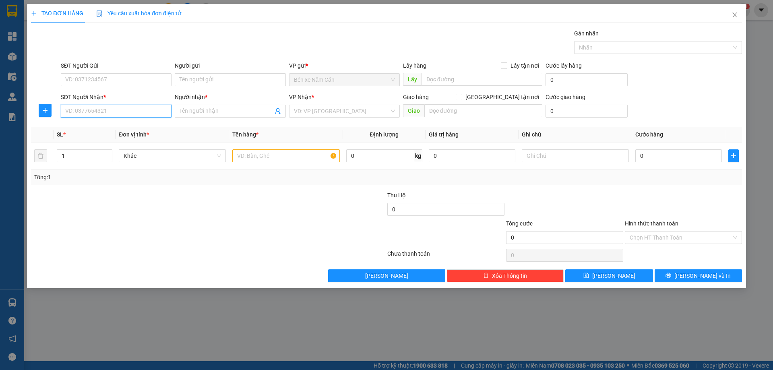
click at [126, 110] on input "SĐT Người Nhận *" at bounding box center [116, 111] width 111 height 13
type input "0943700874"
click at [205, 108] on input "Người nhận *" at bounding box center [226, 111] width 93 height 9
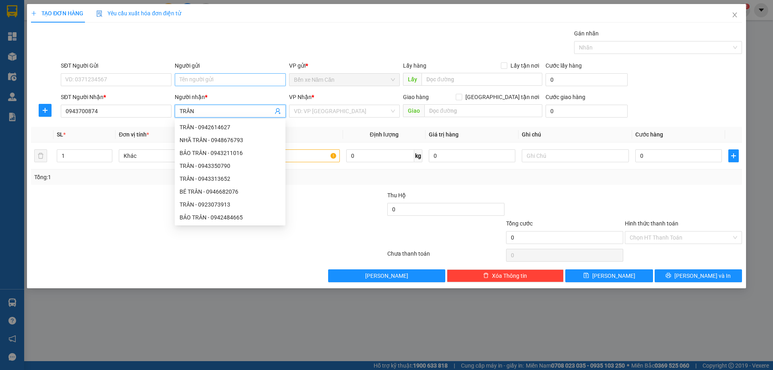
type input "TRÂN"
click at [192, 78] on input "Người gửi" at bounding box center [230, 79] width 111 height 13
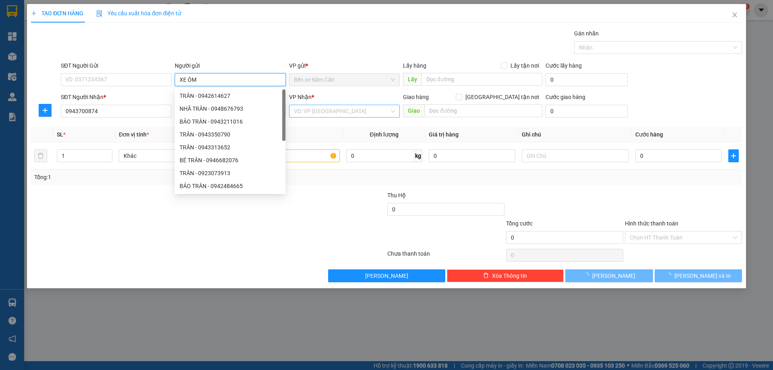
type input "XE ÔM"
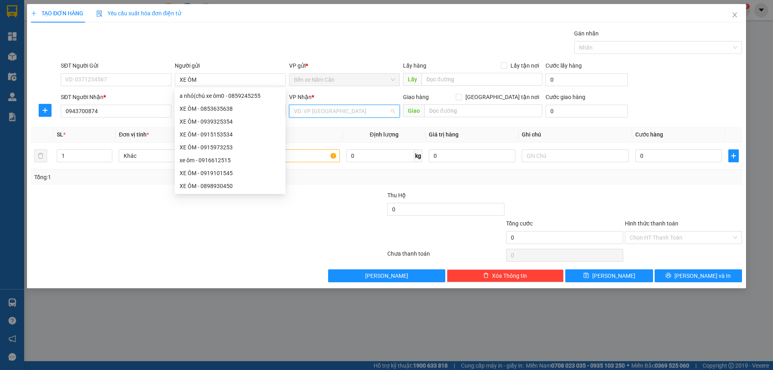
click at [324, 110] on input "search" at bounding box center [341, 111] width 95 height 12
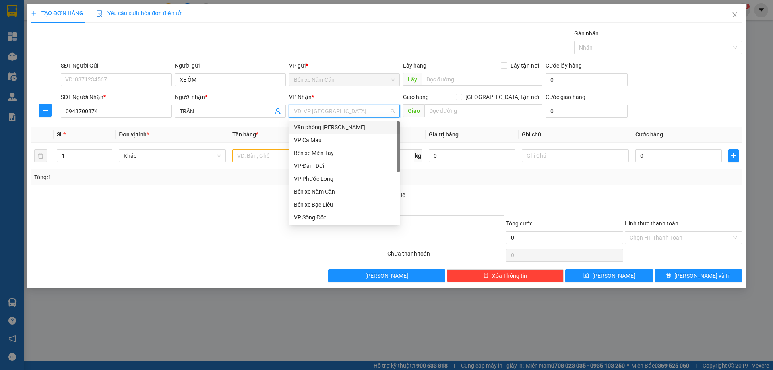
click at [324, 124] on div "Văn phòng Hồ Chí Minh" at bounding box center [344, 127] width 101 height 9
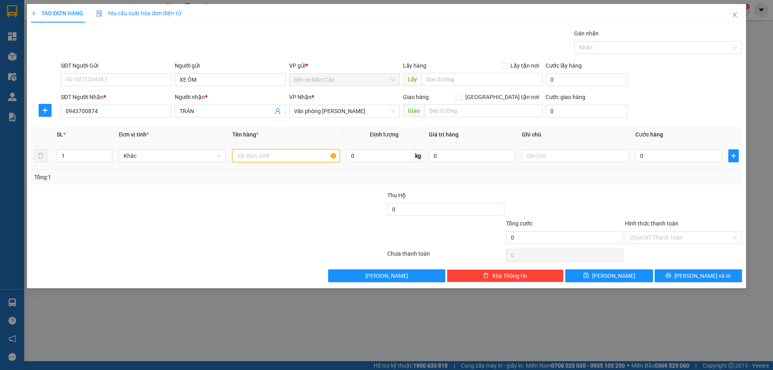
click at [321, 155] on input "text" at bounding box center [285, 155] width 107 height 13
type input "1 THÙNG"
click at [654, 159] on input "0" at bounding box center [679, 155] width 87 height 13
type input "3"
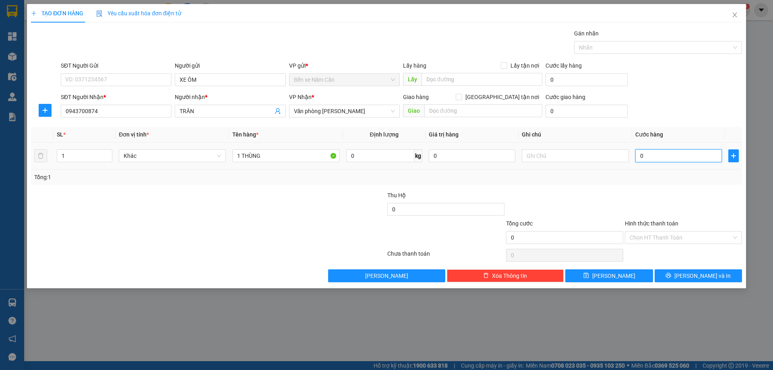
type input "3"
type input "30"
type input "30.000"
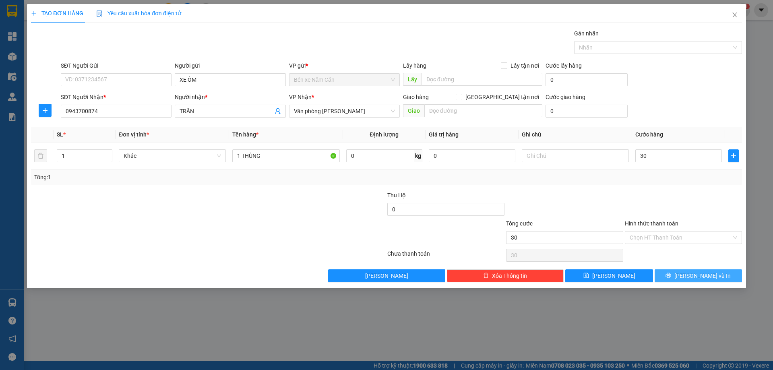
type input "30.000"
click at [670, 275] on button "Lưu và In" at bounding box center [698, 275] width 87 height 13
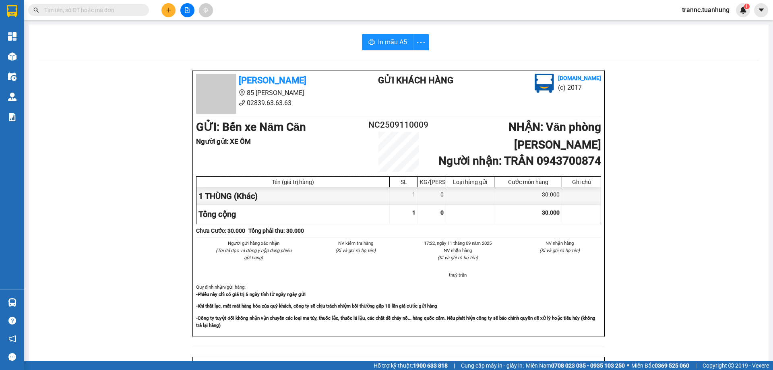
click at [81, 12] on input "text" at bounding box center [91, 10] width 95 height 9
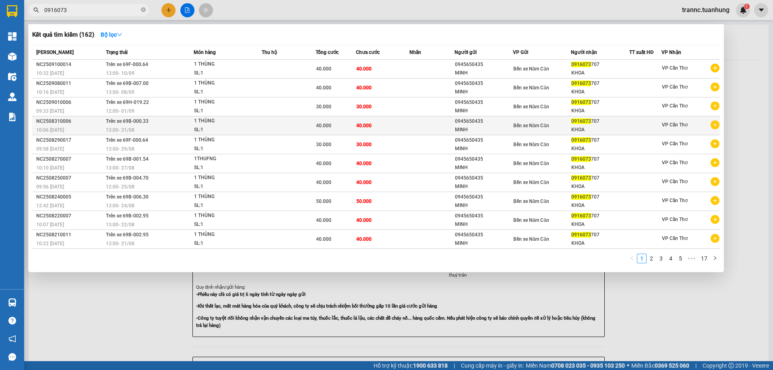
type input "0916073"
click at [713, 121] on icon "plus-circle" at bounding box center [715, 124] width 9 height 9
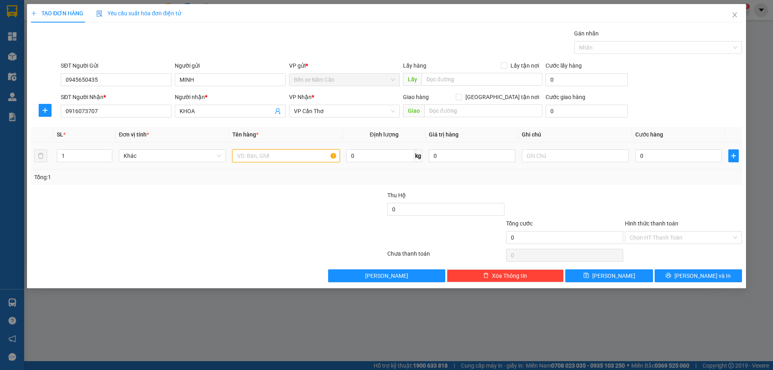
click at [301, 161] on input "text" at bounding box center [285, 155] width 107 height 13
type input "1 THÙNG"
click at [665, 158] on input "0" at bounding box center [679, 155] width 87 height 13
type input "4"
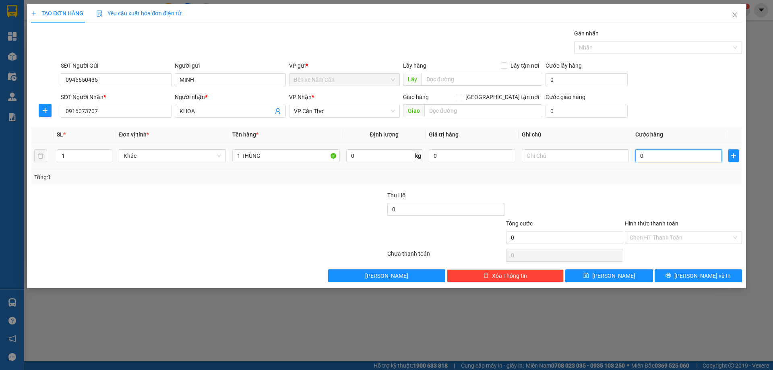
type input "4"
type input "40"
type input "40.000"
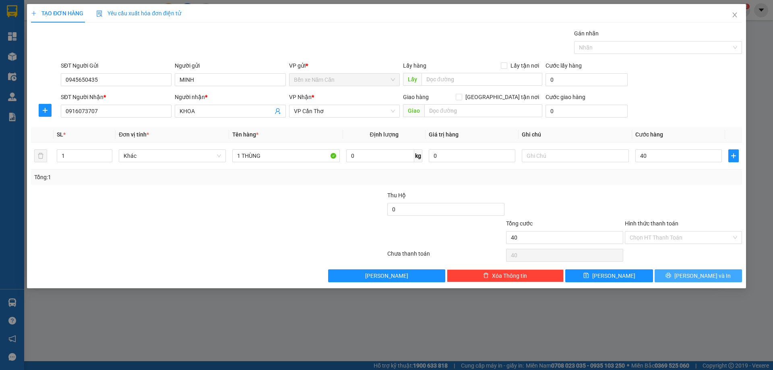
type input "40.000"
click at [685, 272] on button "Lưu và In" at bounding box center [698, 275] width 87 height 13
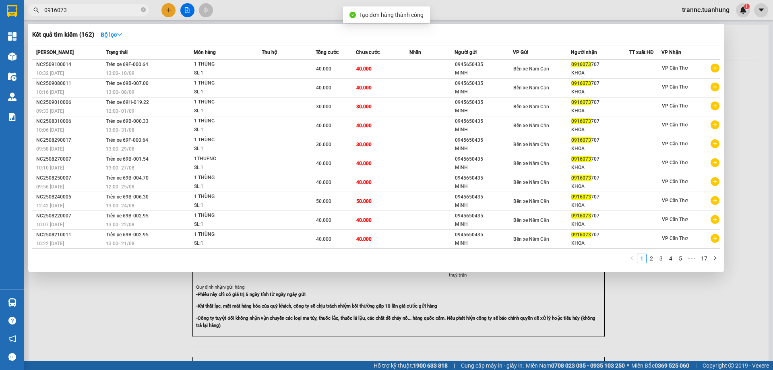
click at [695, 317] on div at bounding box center [386, 185] width 773 height 370
click at [140, 10] on span "0916073" at bounding box center [88, 10] width 121 height 12
click at [104, 283] on div at bounding box center [386, 185] width 773 height 370
click at [142, 9] on icon "close-circle" at bounding box center [143, 9] width 5 height 5
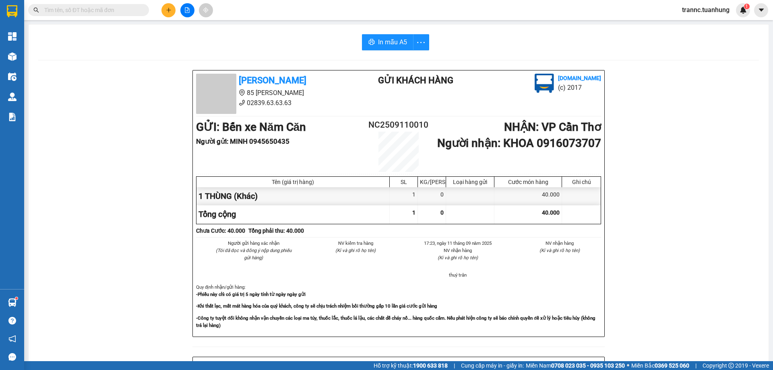
click at [124, 10] on input "text" at bounding box center [91, 10] width 95 height 9
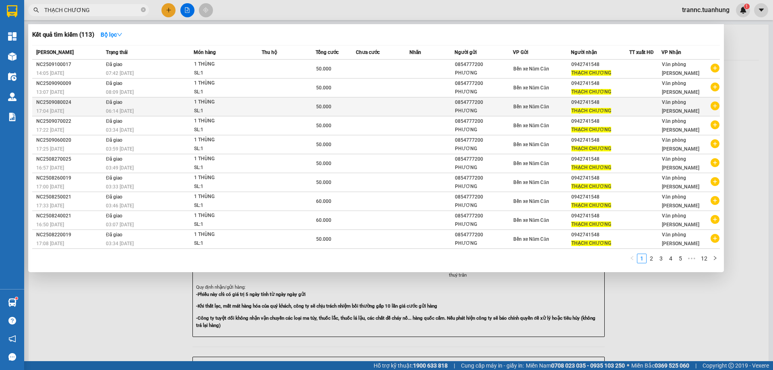
type input "THẠCH CHƯƠNG"
click at [715, 107] on icon "plus-circle" at bounding box center [715, 106] width 9 height 9
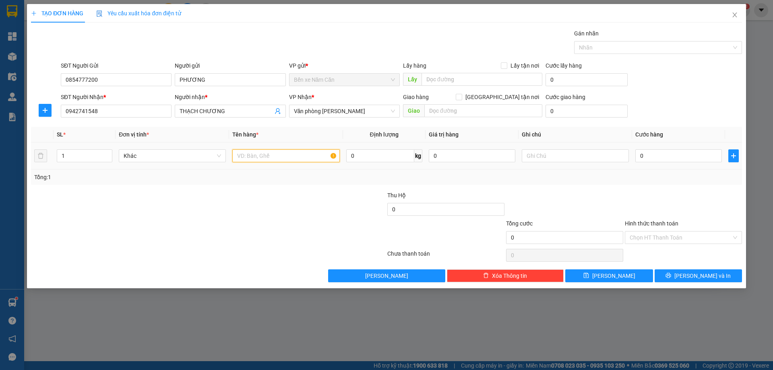
click at [272, 161] on input "text" at bounding box center [285, 155] width 107 height 13
type input "1 THÙNG"
click at [666, 155] on input "0" at bounding box center [679, 155] width 87 height 13
type input "6"
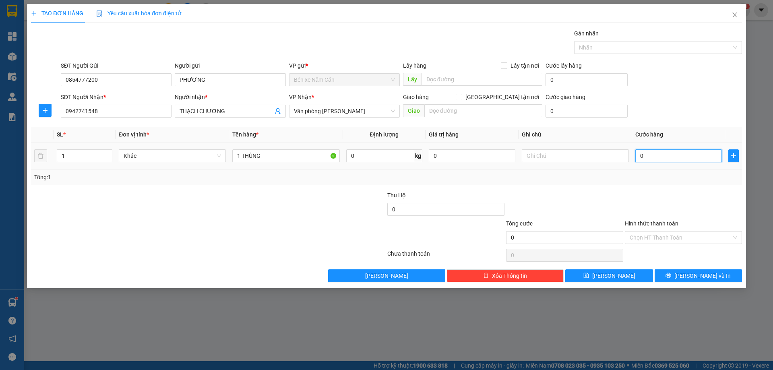
type input "6"
type input "60"
type input "60.000"
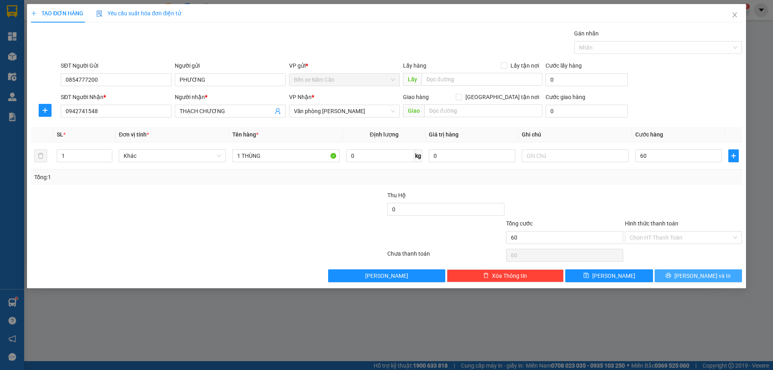
type input "60.000"
click at [671, 276] on icon "printer" at bounding box center [668, 275] width 5 height 5
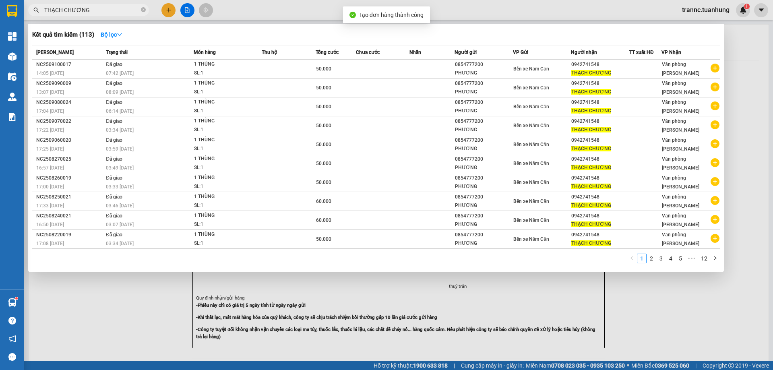
click at [698, 326] on div at bounding box center [386, 185] width 773 height 370
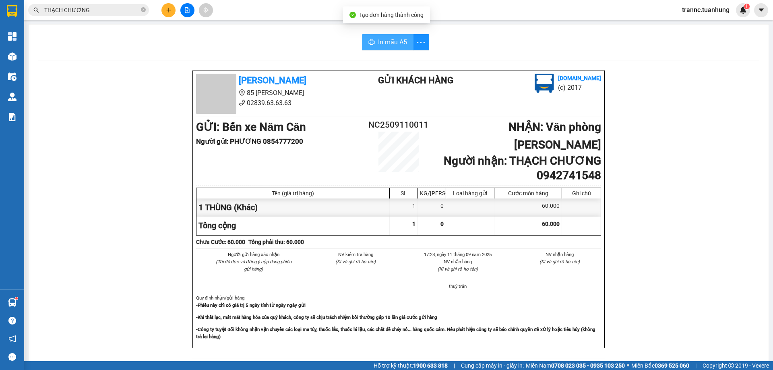
click at [384, 43] on span "In mẫu A5" at bounding box center [392, 42] width 29 height 10
click at [295, 30] on div "In mẫu A5 Tuấn Hưng 85 Lý Chiêu Hoàng 02839.63.63.63 Gửi khách hàng Vexere.com …" at bounding box center [399, 344] width 740 height 638
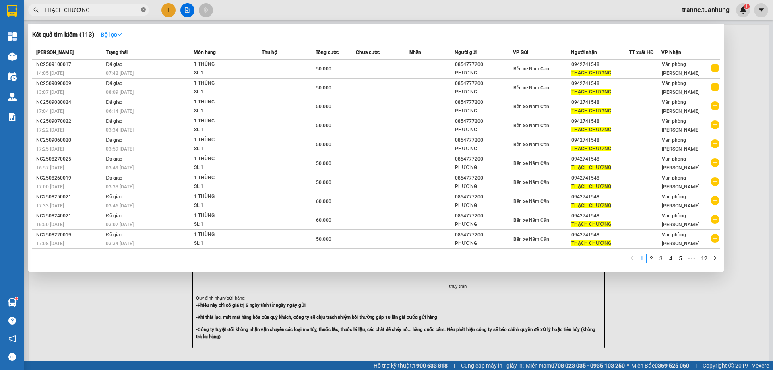
click at [143, 10] on icon "close-circle" at bounding box center [143, 9] width 5 height 5
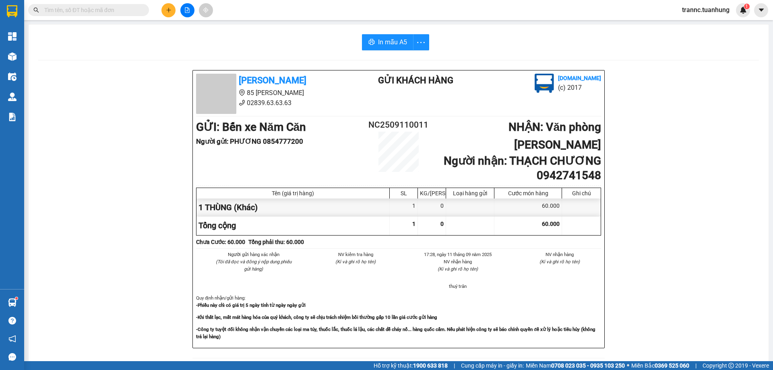
click at [126, 9] on input "text" at bounding box center [91, 10] width 95 height 9
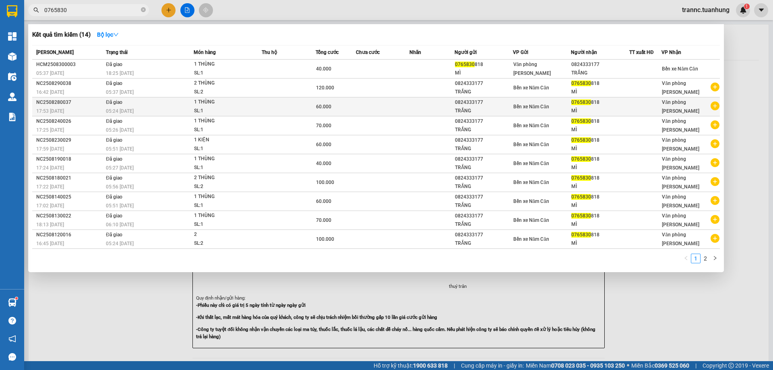
type input "0765830"
click at [716, 106] on icon "plus-circle" at bounding box center [715, 106] width 9 height 9
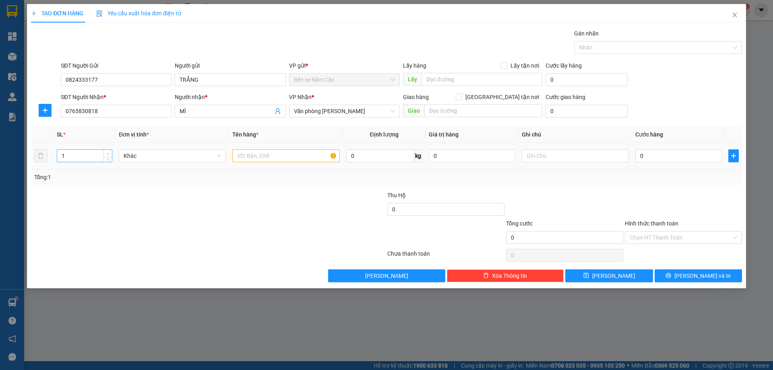
type input "2"
click at [108, 152] on span "up" at bounding box center [108, 153] width 5 height 5
drag, startPoint x: 258, startPoint y: 157, endPoint x: 249, endPoint y: 128, distance: 30.4
click at [258, 155] on input "text" at bounding box center [285, 155] width 107 height 13
type input "2 THÙNG"
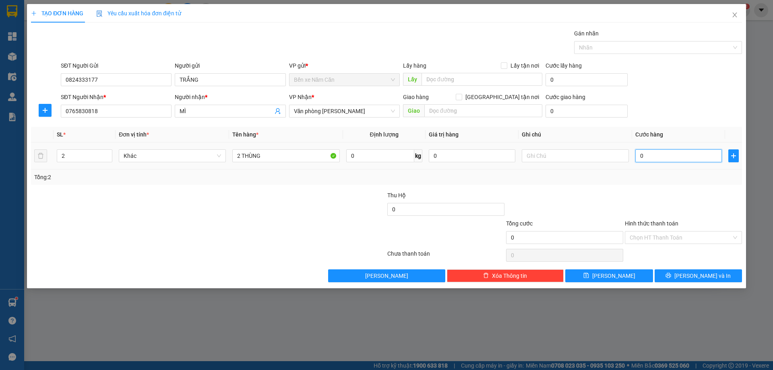
click at [657, 159] on input "0" at bounding box center [679, 155] width 87 height 13
type input "1"
type input "12"
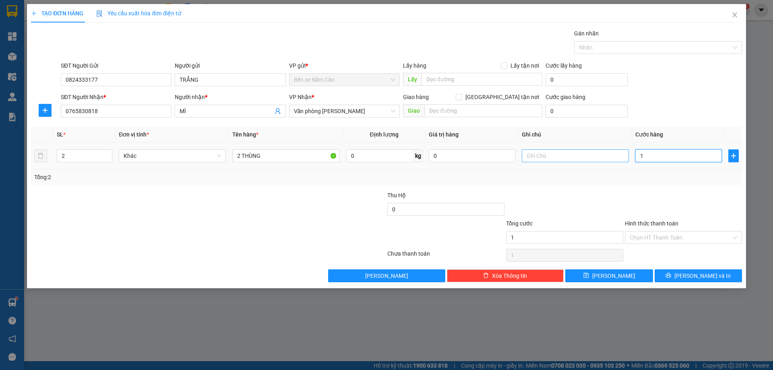
type input "12"
type input "120"
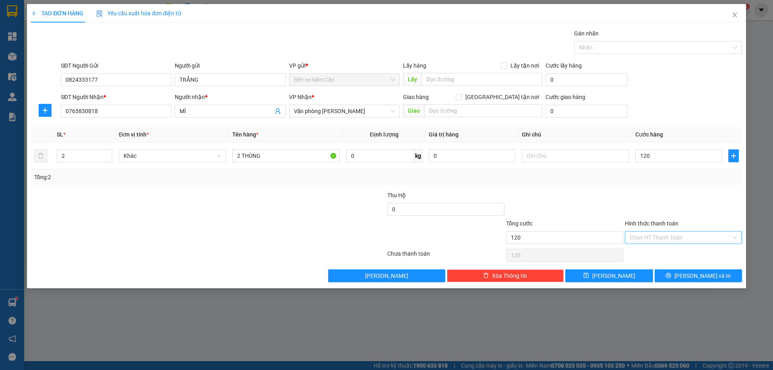
type input "120.000"
click at [654, 233] on input "Hình thức thanh toán" at bounding box center [681, 238] width 102 height 12
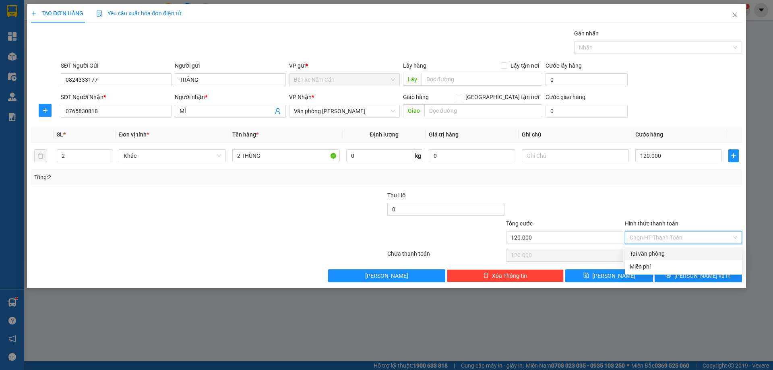
click at [655, 251] on div "Tại văn phòng" at bounding box center [684, 253] width 108 height 9
type input "0"
click at [683, 281] on button "Lưu và In" at bounding box center [698, 275] width 87 height 13
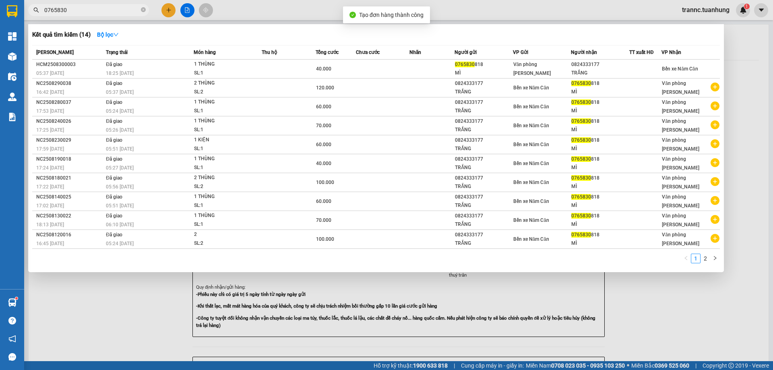
drag, startPoint x: 685, startPoint y: 326, endPoint x: 502, endPoint y: 156, distance: 249.4
click at [684, 324] on div at bounding box center [386, 185] width 773 height 370
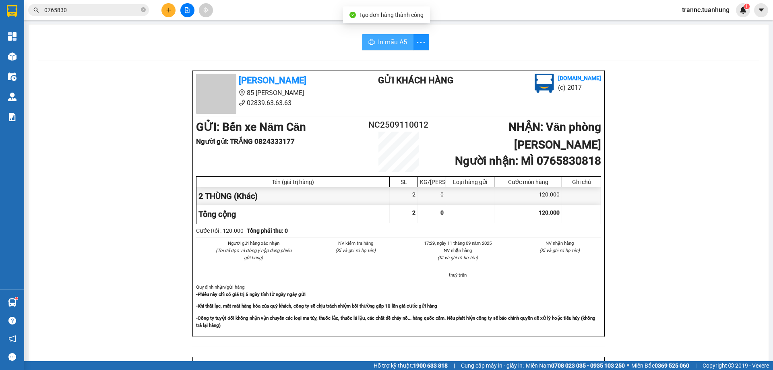
click at [383, 38] on span "In mẫu A5" at bounding box center [392, 42] width 29 height 10
click at [388, 44] on span "In mẫu A5" at bounding box center [392, 42] width 29 height 10
drag, startPoint x: 145, startPoint y: 8, endPoint x: 134, endPoint y: 8, distance: 10.9
click at [144, 8] on icon "close-circle" at bounding box center [143, 9] width 5 height 5
click at [128, 9] on input "text" at bounding box center [91, 10] width 95 height 9
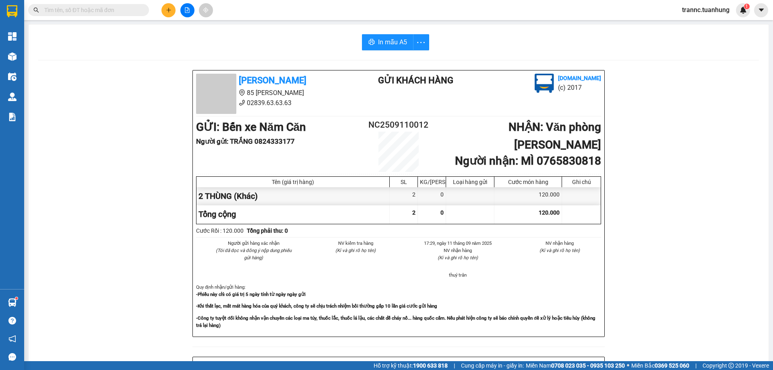
click at [126, 10] on input "text" at bounding box center [91, 10] width 95 height 9
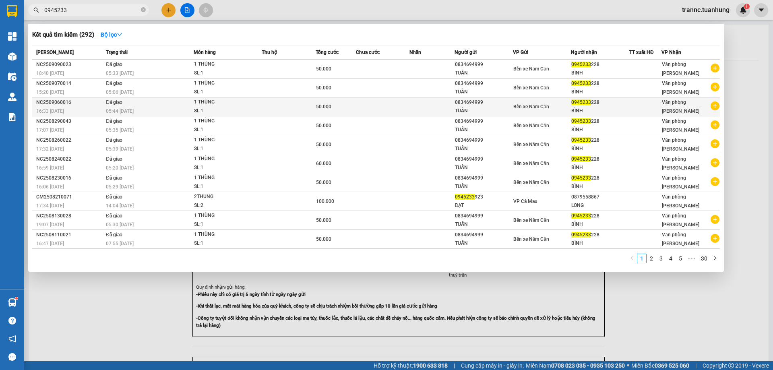
type input "0945233"
click at [717, 106] on icon "plus-circle" at bounding box center [715, 106] width 9 height 9
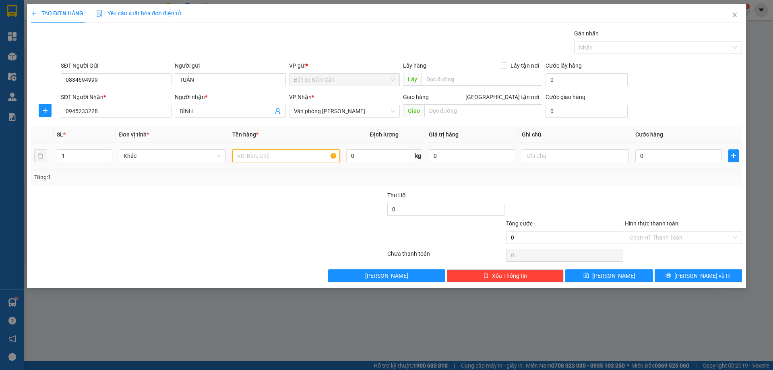
click at [299, 153] on input "text" at bounding box center [285, 155] width 107 height 13
type input "1 THÙNG"
click at [661, 161] on input "0" at bounding box center [679, 155] width 87 height 13
type input "6"
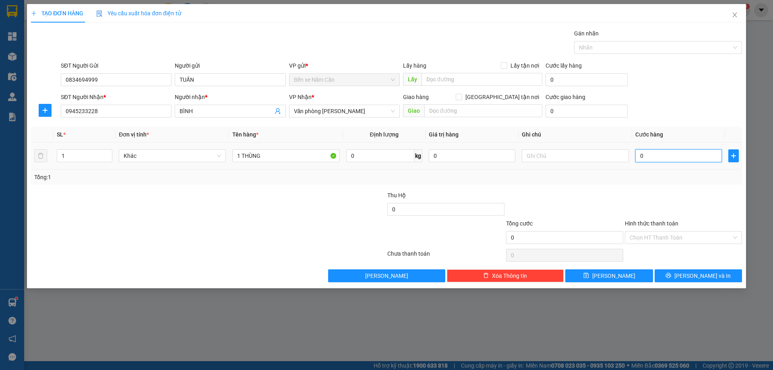
type input "6"
type input "60"
type input "6"
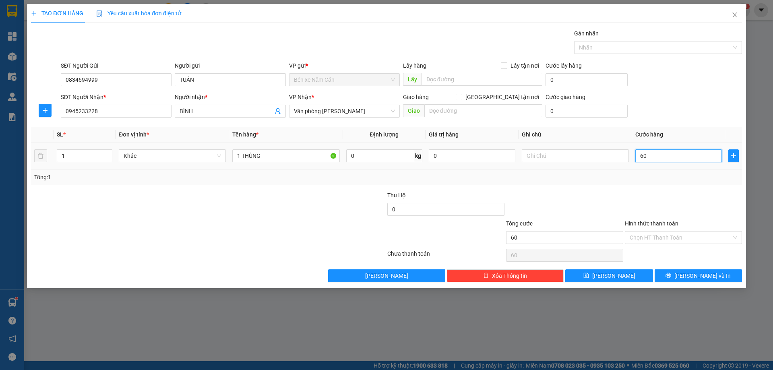
type input "6"
type input "0"
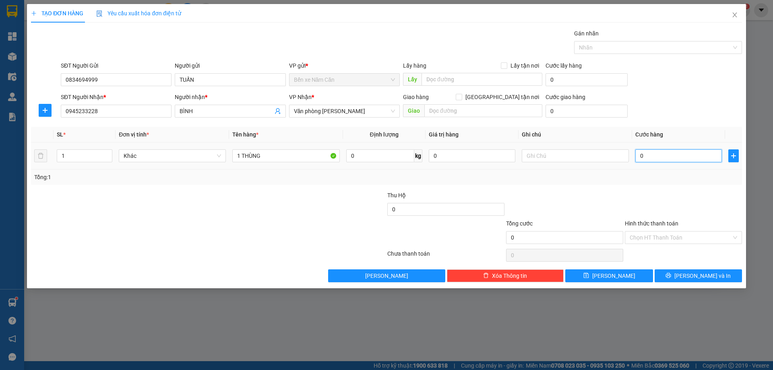
click at [639, 158] on input "0" at bounding box center [679, 155] width 87 height 13
type input "50"
type input "500"
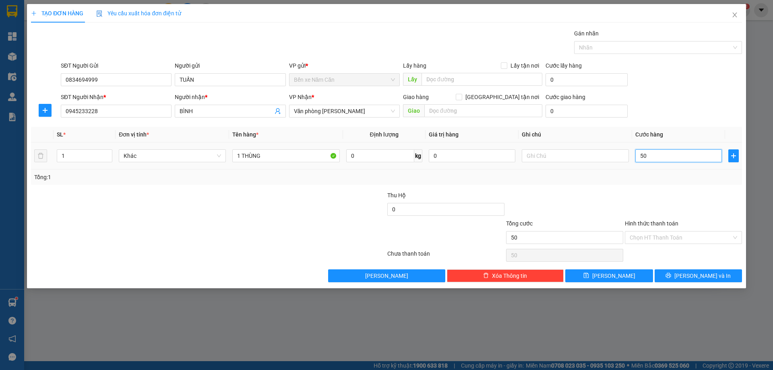
type input "500"
type input "5.000"
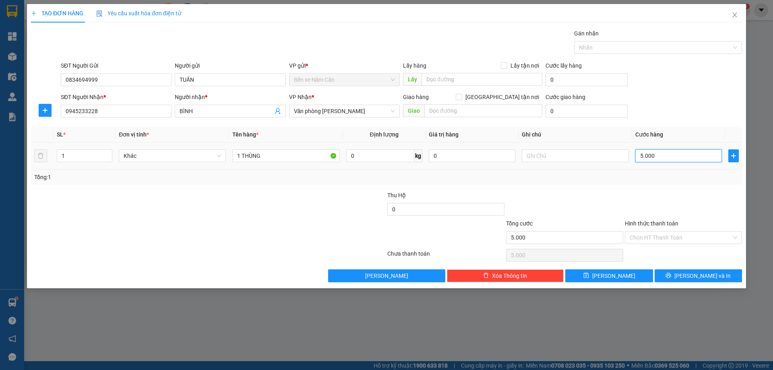
type input "50.000"
click at [695, 278] on span "Lưu và In" at bounding box center [703, 275] width 56 height 9
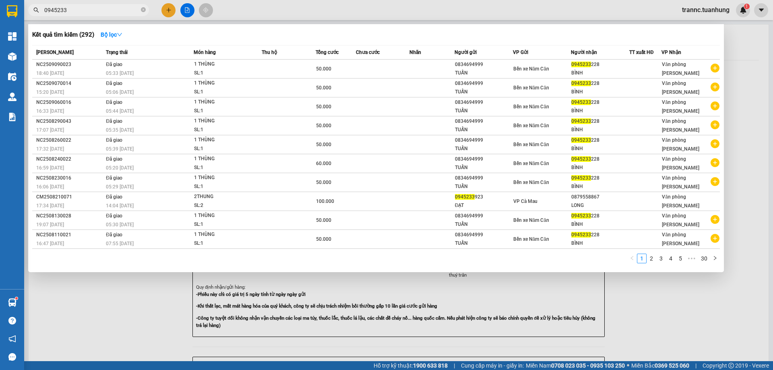
drag, startPoint x: 706, startPoint y: 313, endPoint x: 674, endPoint y: 259, distance: 62.3
click at [705, 310] on div at bounding box center [386, 185] width 773 height 370
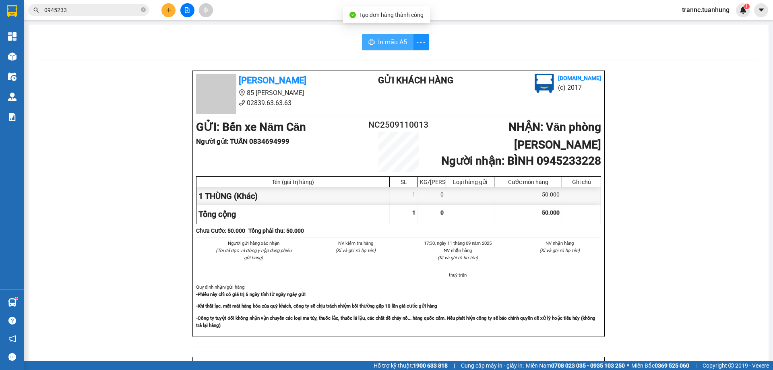
click at [389, 48] on button "In mẫu A5" at bounding box center [388, 42] width 52 height 16
click at [395, 37] on button "In mẫu A5" at bounding box center [388, 42] width 52 height 16
click at [378, 38] on span "In mẫu A5" at bounding box center [392, 42] width 29 height 10
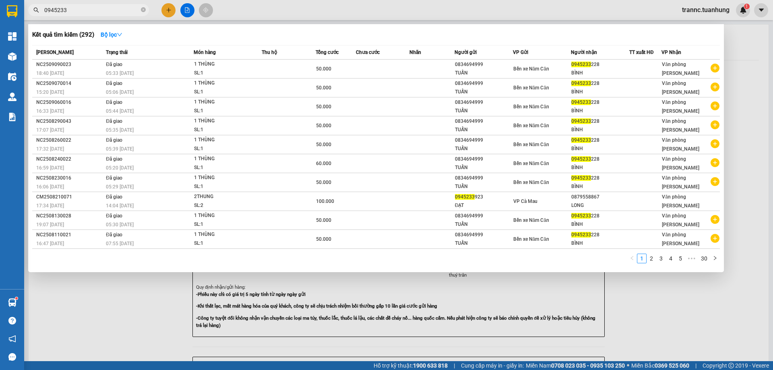
click at [120, 11] on input "0945233" at bounding box center [91, 10] width 95 height 9
type input "0"
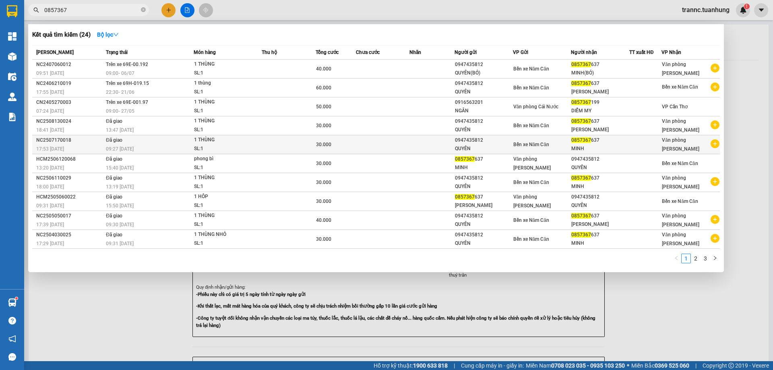
type input "0857367"
click at [715, 148] on icon "plus-circle" at bounding box center [715, 143] width 9 height 9
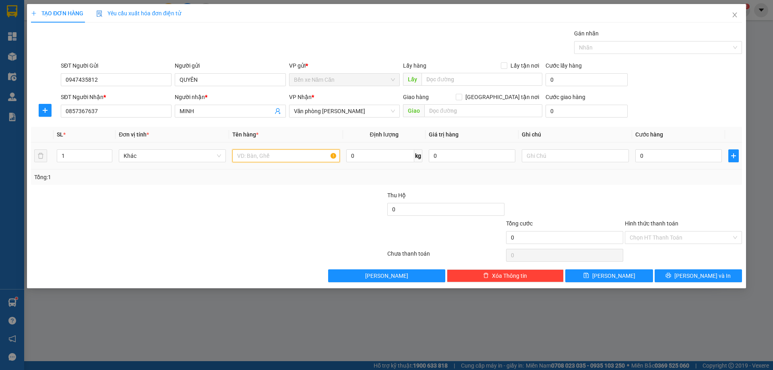
click at [288, 156] on input "text" at bounding box center [285, 155] width 107 height 13
type input "1 THÙNG"
click at [676, 161] on input "0" at bounding box center [679, 155] width 87 height 13
type input "3"
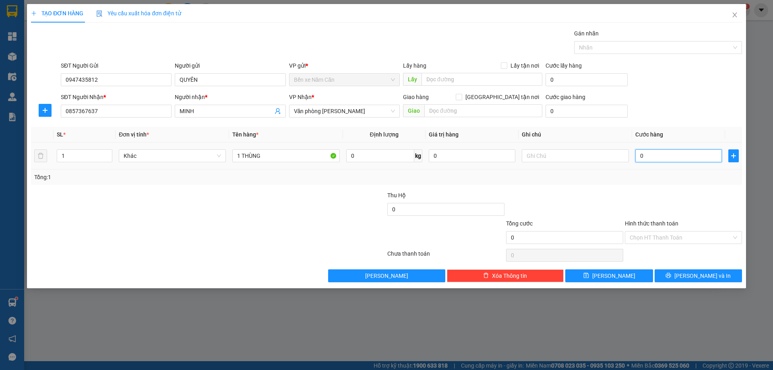
type input "3"
type input "30"
type input "30.000"
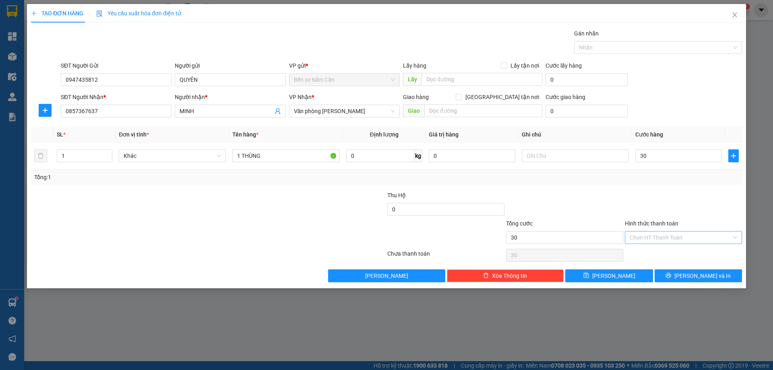
type input "30.000"
click at [655, 237] on input "Hình thức thanh toán" at bounding box center [681, 238] width 102 height 12
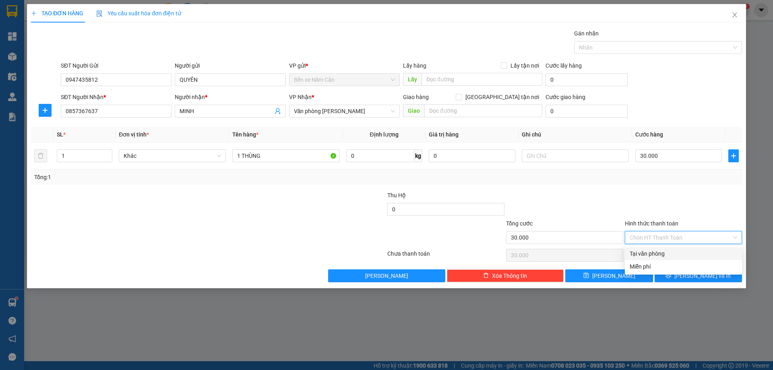
click at [657, 258] on div "Tại văn phòng" at bounding box center [683, 253] width 117 height 13
type input "0"
click at [689, 278] on button "Lưu và In" at bounding box center [698, 275] width 87 height 13
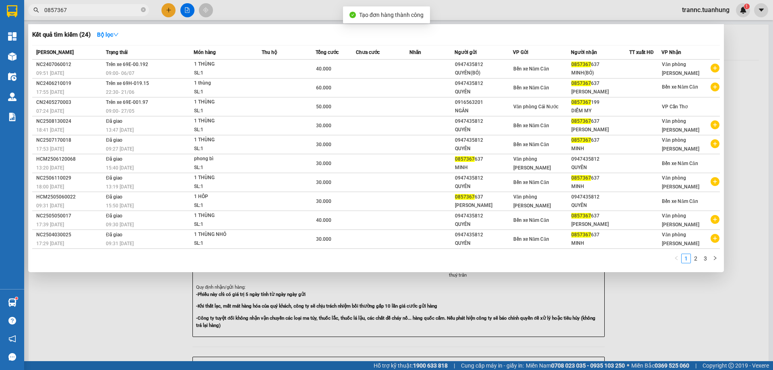
drag, startPoint x: 705, startPoint y: 349, endPoint x: 513, endPoint y: 176, distance: 258.7
click at [705, 348] on div at bounding box center [386, 185] width 773 height 370
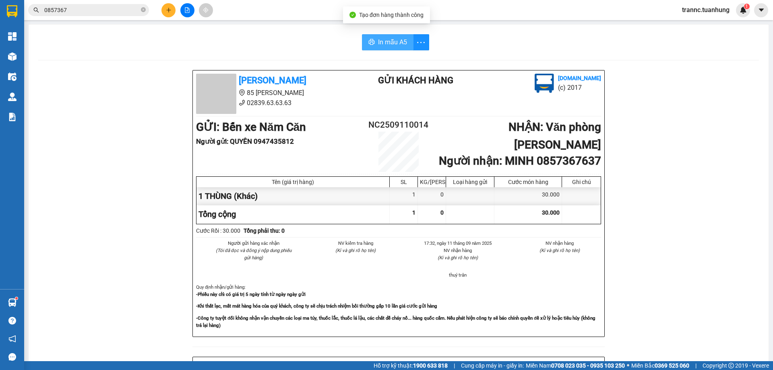
click at [380, 41] on span "In mẫu A5" at bounding box center [392, 42] width 29 height 10
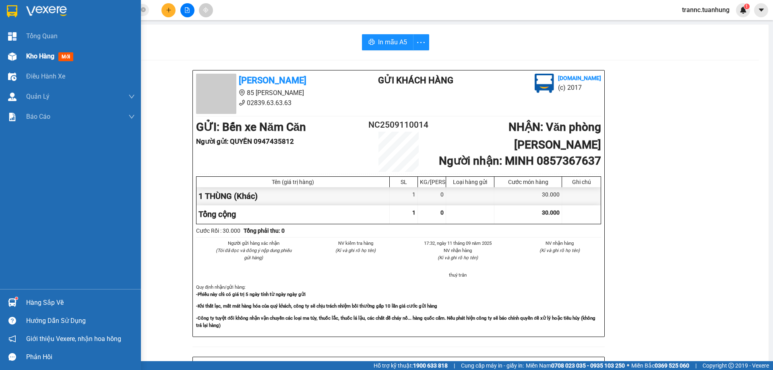
click at [34, 60] on div "Kho hàng mới" at bounding box center [51, 56] width 50 height 10
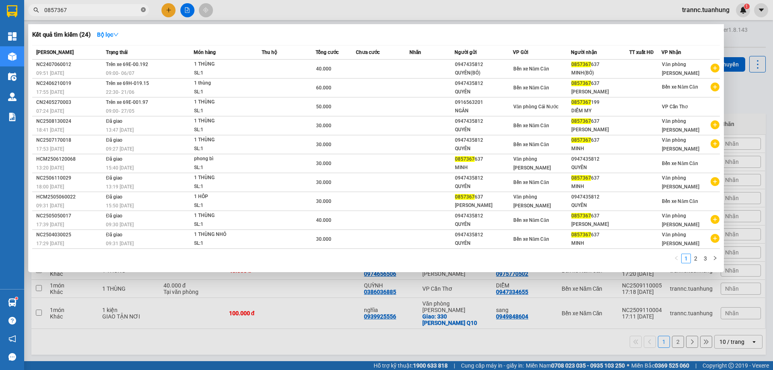
click at [143, 8] on icon "close-circle" at bounding box center [143, 9] width 5 height 5
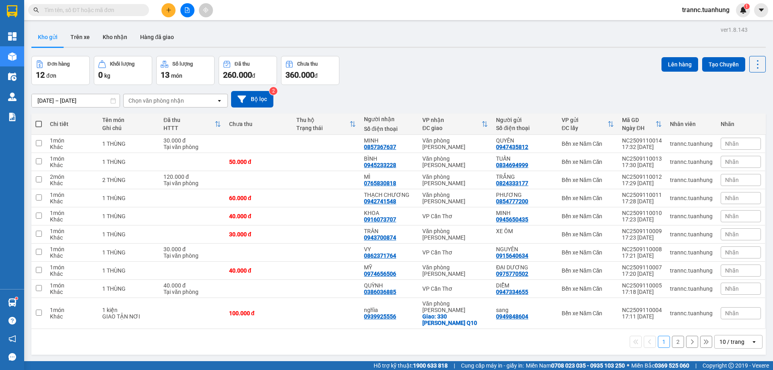
click at [124, 6] on input "text" at bounding box center [91, 10] width 95 height 9
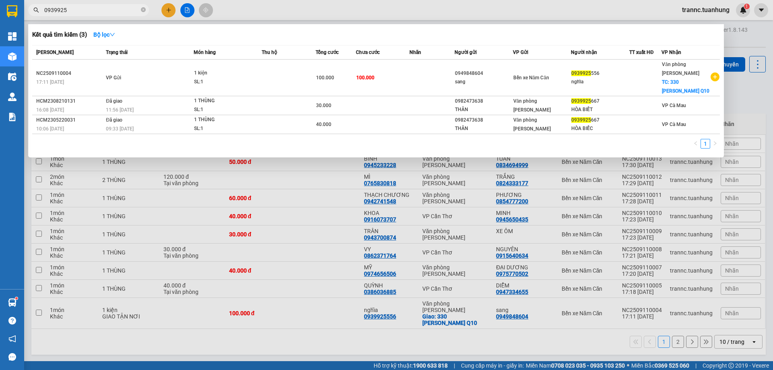
type input "0939925"
click at [418, 353] on div at bounding box center [386, 185] width 773 height 370
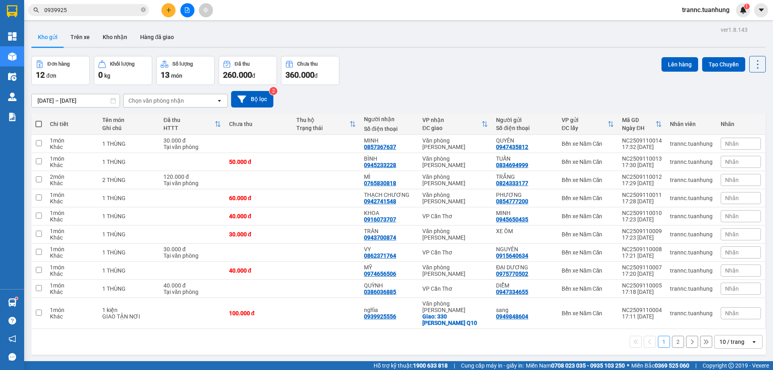
click at [672, 336] on button "2" at bounding box center [678, 342] width 12 height 12
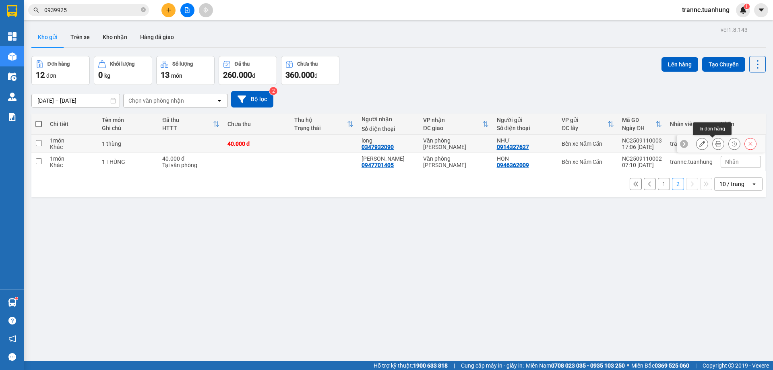
click at [713, 145] on button at bounding box center [718, 144] width 11 height 14
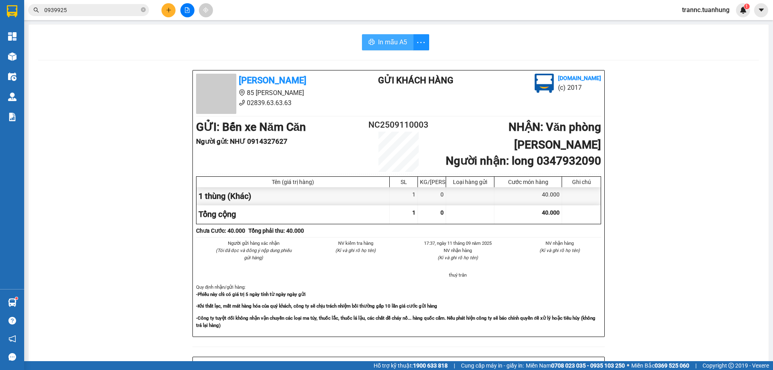
click at [386, 41] on span "In mẫu A5" at bounding box center [392, 42] width 29 height 10
click at [287, 29] on div "In mẫu A5 Tuấn Hưng 85 Lý Chiêu Hoàng 02839.63.63.63 Gửi khách hàng Vexere.com …" at bounding box center [399, 338] width 740 height 627
click at [143, 10] on icon "close-circle" at bounding box center [143, 9] width 5 height 5
click at [140, 9] on span at bounding box center [88, 10] width 121 height 12
click at [105, 11] on input "text" at bounding box center [91, 10] width 95 height 9
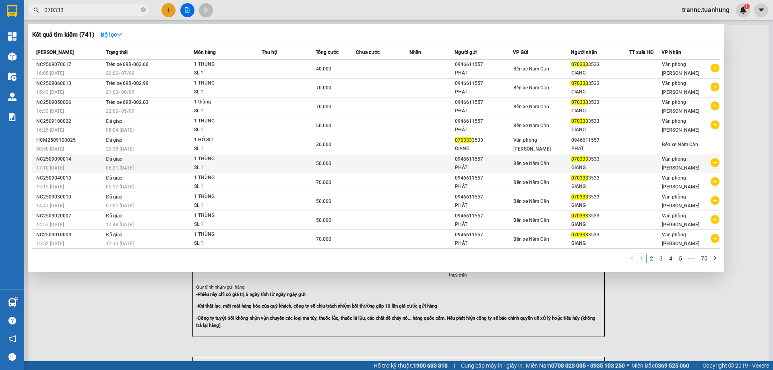
type input "070333"
click at [712, 165] on icon "plus-circle" at bounding box center [715, 162] width 9 height 9
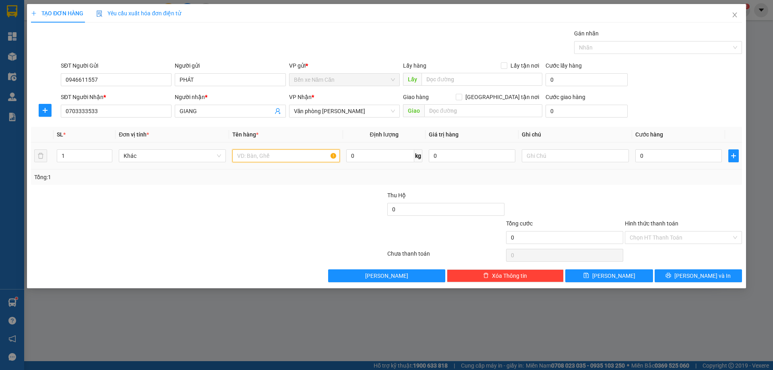
click at [304, 160] on input "text" at bounding box center [285, 155] width 107 height 13
type input "1 THÙNG"
click at [655, 152] on input "0" at bounding box center [679, 155] width 87 height 13
type input "5"
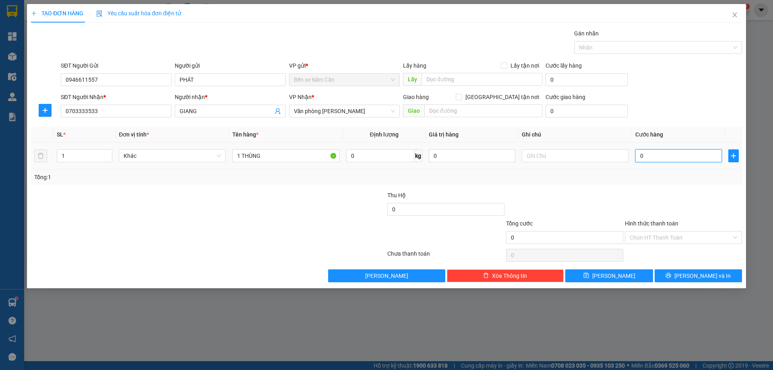
type input "5"
type input "50"
type input "50.000"
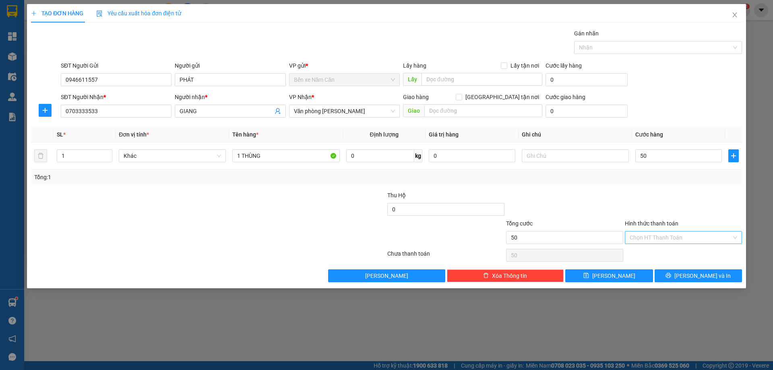
type input "50.000"
click at [649, 234] on input "Hình thức thanh toán" at bounding box center [681, 238] width 102 height 12
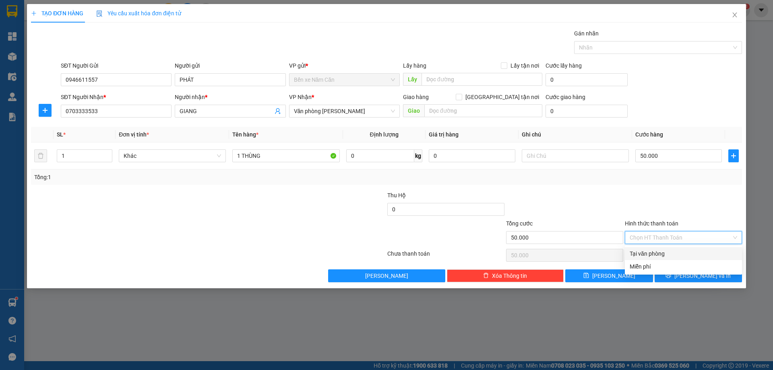
click at [653, 251] on div "Tại văn phòng" at bounding box center [684, 253] width 108 height 9
type input "0"
click at [670, 271] on button "Lưu và In" at bounding box center [698, 275] width 87 height 13
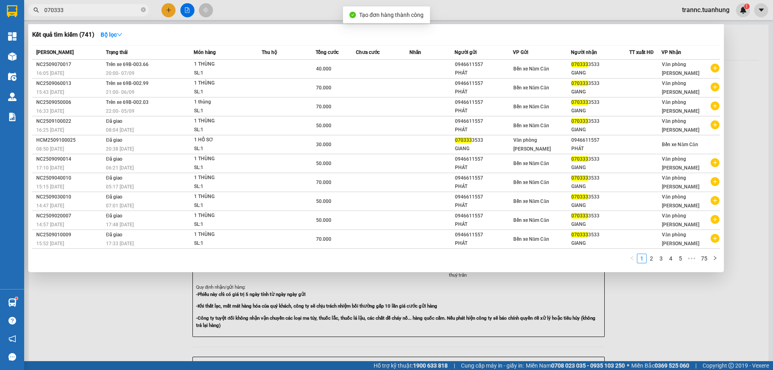
drag, startPoint x: 696, startPoint y: 324, endPoint x: 689, endPoint y: 313, distance: 12.9
click at [695, 321] on div at bounding box center [386, 185] width 773 height 370
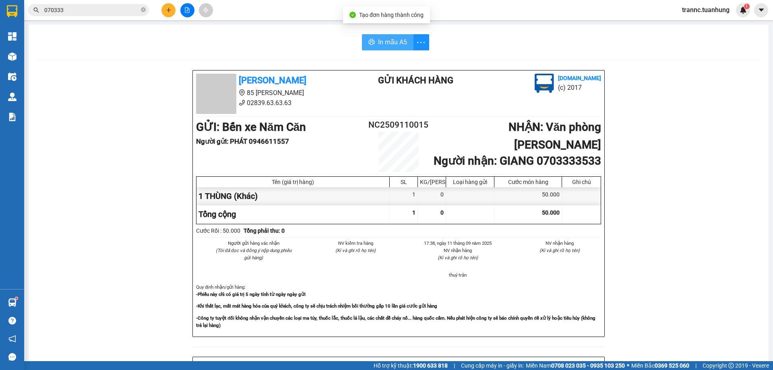
click at [396, 45] on span "In mẫu A5" at bounding box center [392, 42] width 29 height 10
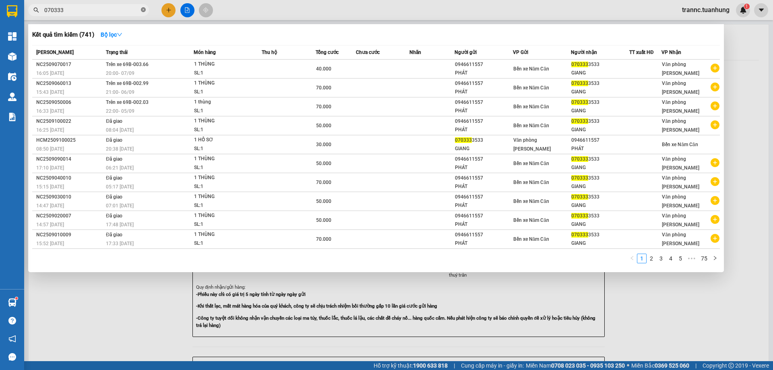
click at [143, 10] on icon "close-circle" at bounding box center [143, 9] width 5 height 5
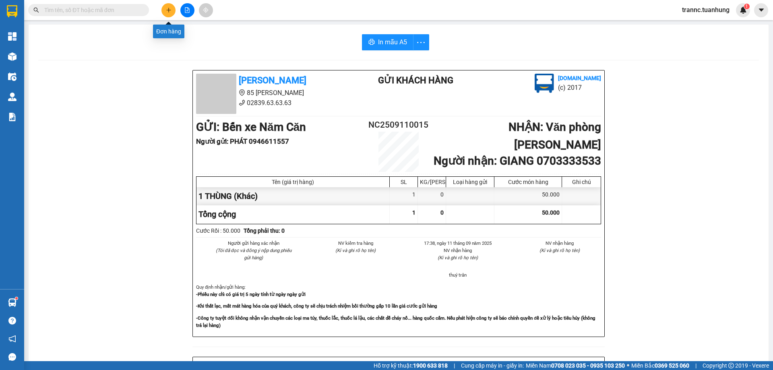
click at [164, 10] on button at bounding box center [169, 10] width 14 height 14
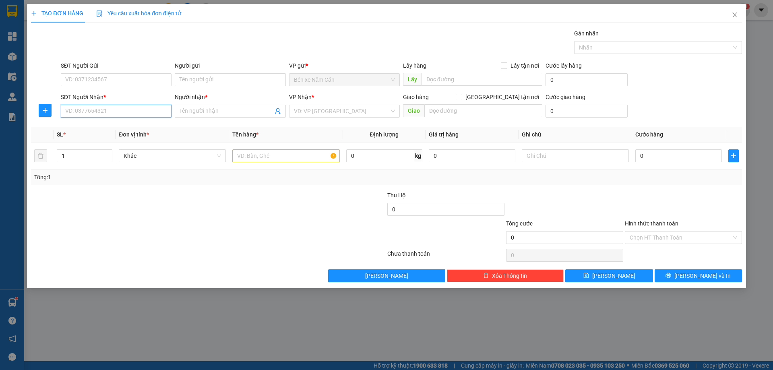
click at [112, 109] on input "SĐT Người Nhận *" at bounding box center [116, 111] width 111 height 13
click at [133, 127] on div "0919598277 - LABO CÁT TƯỜNG" at bounding box center [116, 127] width 101 height 9
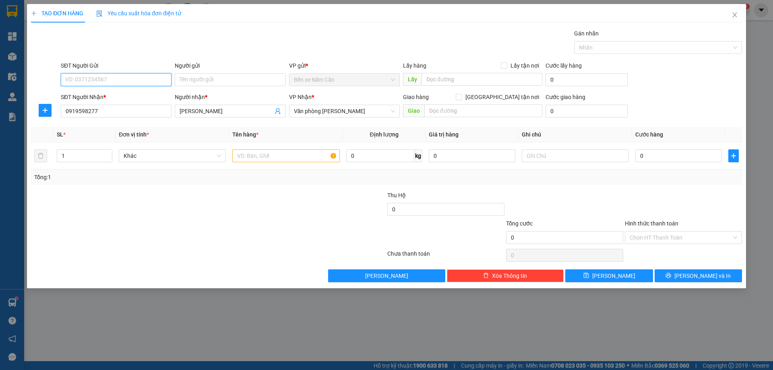
click at [100, 79] on input "SĐT Người Gửi" at bounding box center [116, 79] width 111 height 13
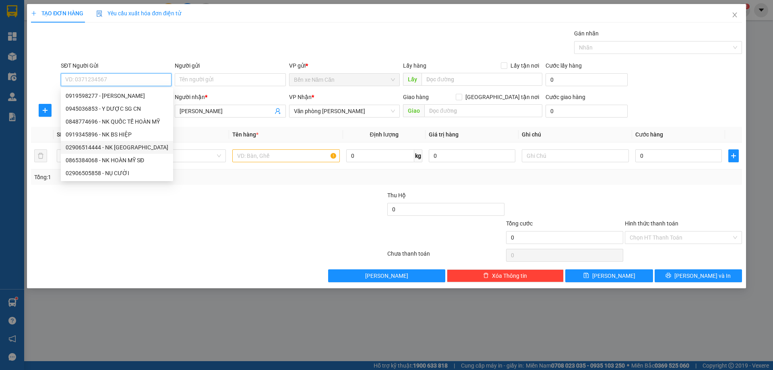
click at [131, 150] on div "02906514444 - NK HOÀN MỸ NC" at bounding box center [117, 147] width 103 height 9
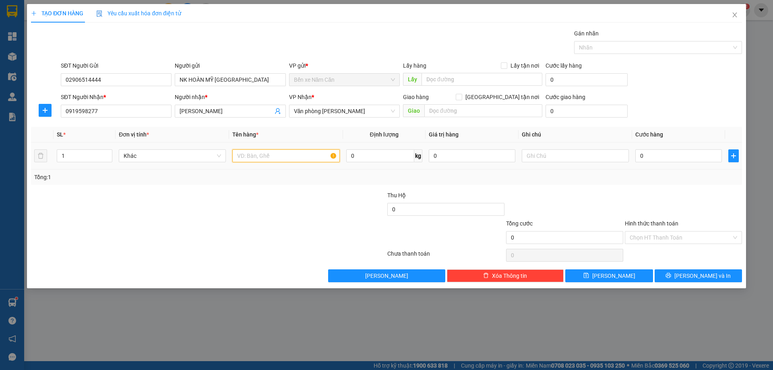
click at [265, 155] on input "text" at bounding box center [285, 155] width 107 height 13
click at [657, 157] on input "0" at bounding box center [679, 155] width 87 height 13
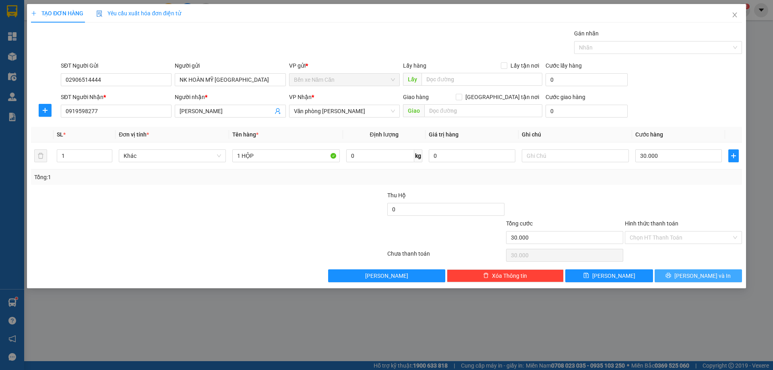
click at [665, 276] on button "Lưu và In" at bounding box center [698, 275] width 87 height 13
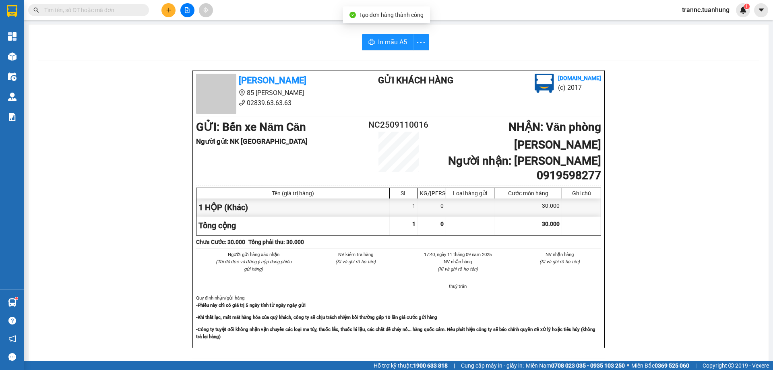
click at [713, 323] on div "Tuấn Hưng 85 Lý Chiêu Hoàng 02839.63.63.63 Gửi khách hàng Vexere.com (c) 2017 G…" at bounding box center [398, 361] width 721 height 583
click at [396, 41] on span "In mẫu A5" at bounding box center [392, 42] width 29 height 10
click at [105, 13] on input "text" at bounding box center [91, 10] width 95 height 9
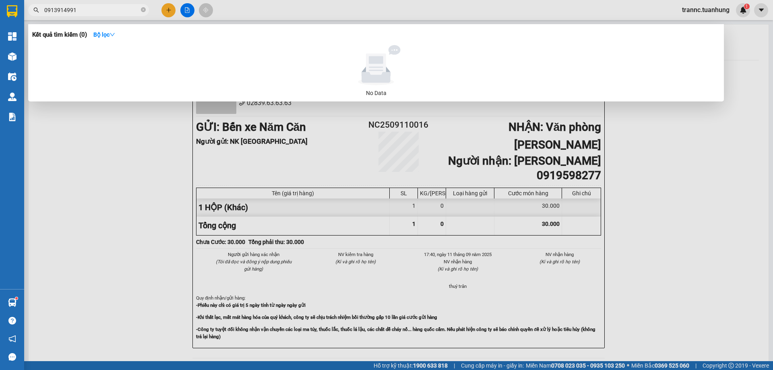
click at [168, 12] on div at bounding box center [386, 185] width 773 height 370
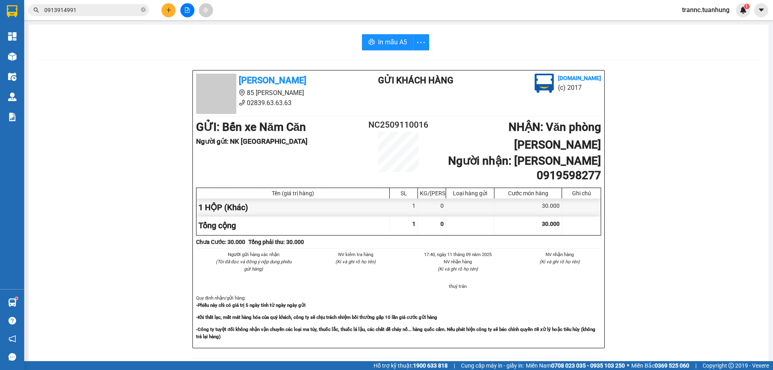
click at [168, 12] on icon "plus" at bounding box center [169, 10] width 6 height 6
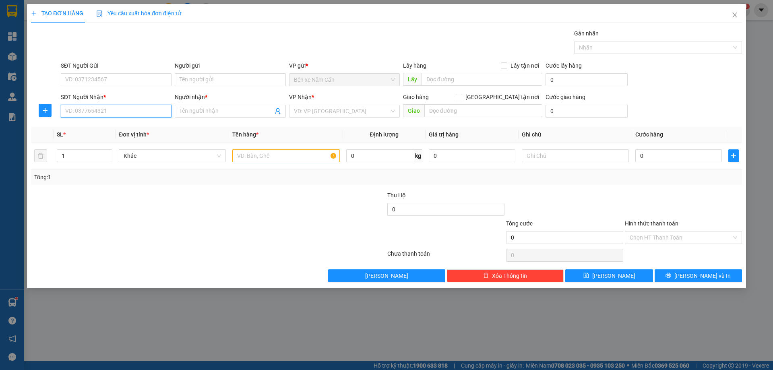
click at [98, 112] on input "SĐT Người Nhận *" at bounding box center [116, 111] width 111 height 13
click at [192, 112] on input "Người nhận *" at bounding box center [226, 111] width 93 height 9
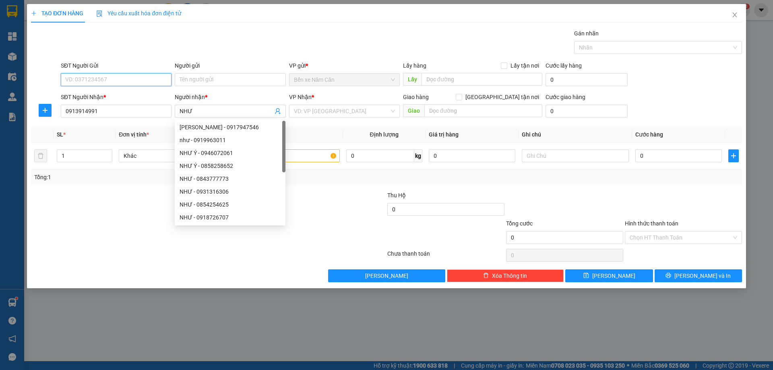
click at [112, 75] on input "SĐT Người Gửi" at bounding box center [116, 79] width 111 height 13
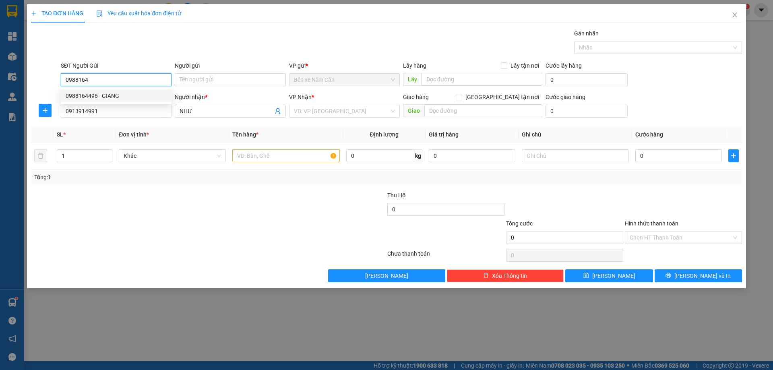
click at [114, 95] on div "0988164496 - GIANG" at bounding box center [116, 95] width 101 height 9
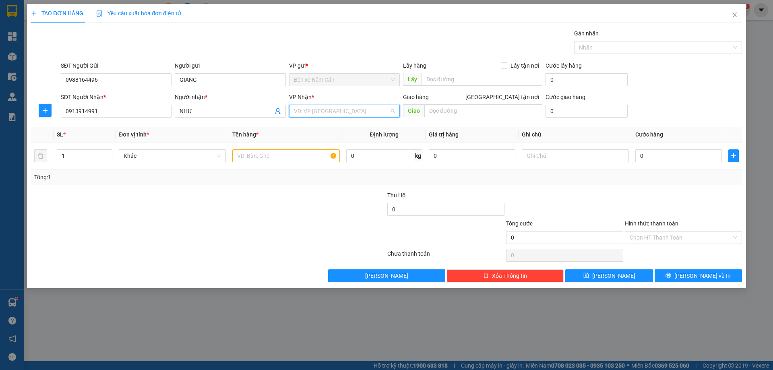
click at [331, 109] on input "search" at bounding box center [341, 111] width 95 height 12
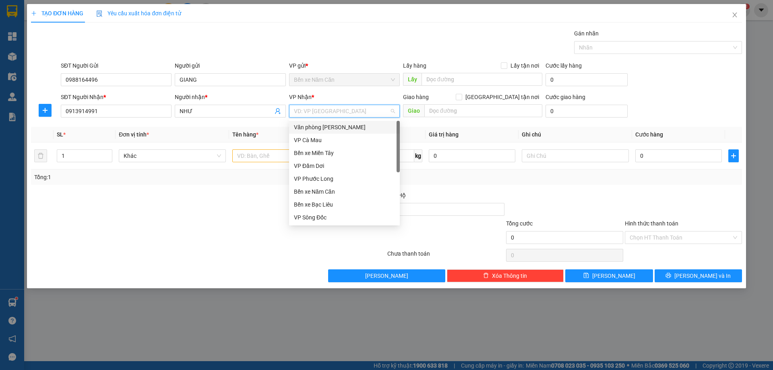
click at [327, 133] on div "Văn phòng Hồ Chí Minh" at bounding box center [344, 127] width 111 height 13
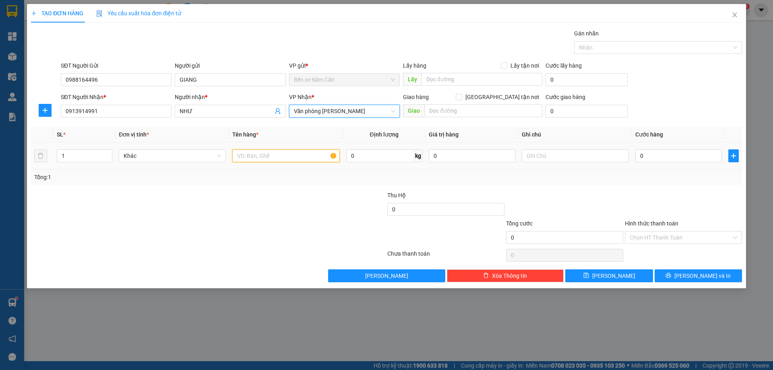
click at [291, 161] on input "text" at bounding box center [285, 155] width 107 height 13
click at [109, 153] on icon "up" at bounding box center [108, 154] width 3 height 3
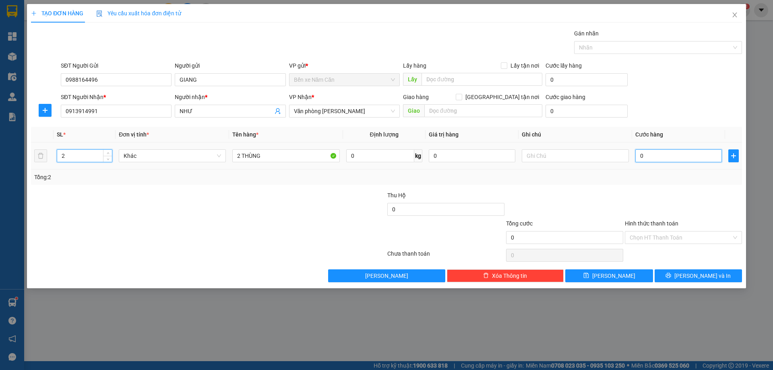
click at [687, 153] on input "0" at bounding box center [679, 155] width 87 height 13
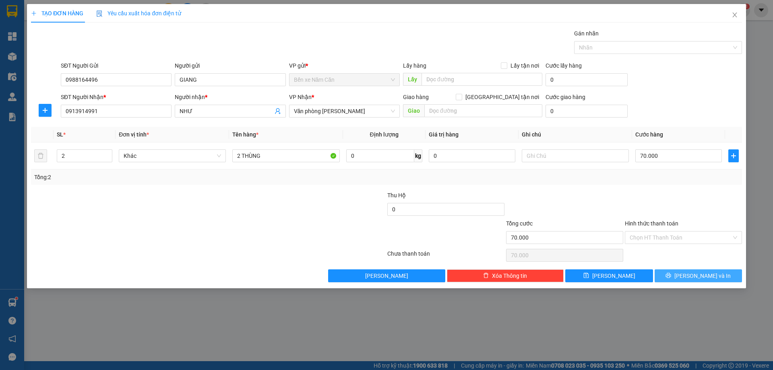
click at [679, 274] on button "Lưu và In" at bounding box center [698, 275] width 87 height 13
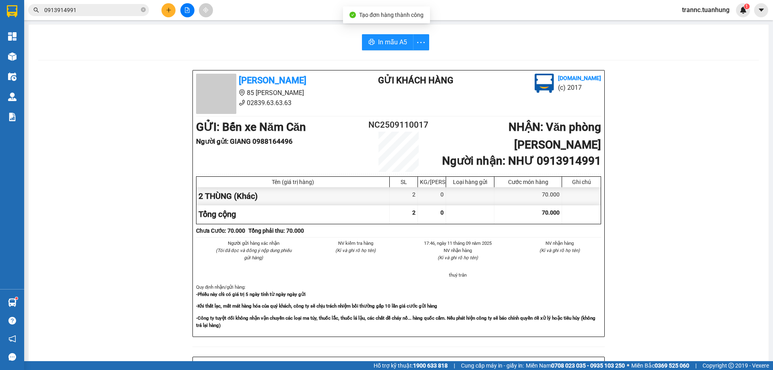
drag, startPoint x: 688, startPoint y: 325, endPoint x: 561, endPoint y: 154, distance: 212.6
click at [691, 338] on div "Tuấn Hưng 85 Lý Chiêu Hoàng 02839.63.63.63 Gửi khách hàng Vexere.com (c) 2017 G…" at bounding box center [398, 356] width 721 height 572
click at [408, 42] on button "In mẫu A5" at bounding box center [388, 42] width 52 height 16
click at [368, 34] on div "In mẫu A5 Tuấn Hưng 85 Lý Chiêu Hoàng 02839.63.63.63 Gửi khách hàng Vexere.com …" at bounding box center [399, 338] width 740 height 627
click at [369, 40] on icon "printer" at bounding box center [372, 42] width 6 height 6
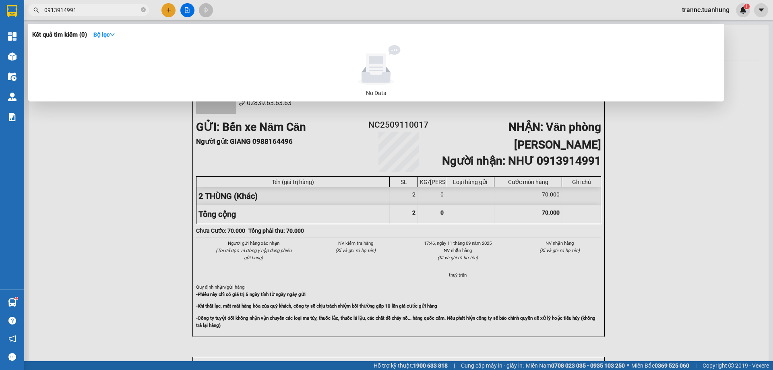
drag, startPoint x: 143, startPoint y: 10, endPoint x: 138, endPoint y: 8, distance: 5.5
click at [143, 10] on icon "close-circle" at bounding box center [143, 9] width 5 height 5
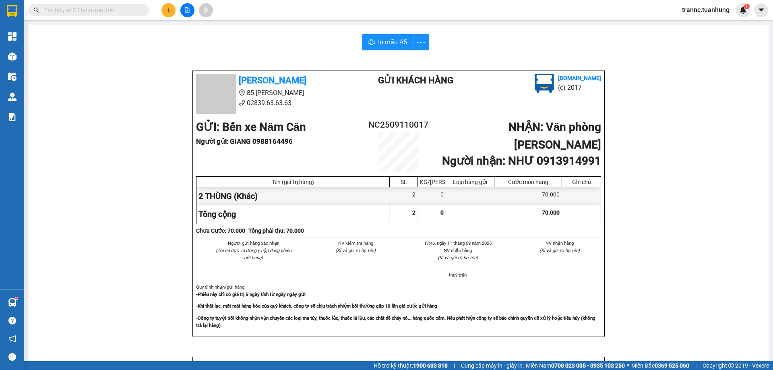
click at [132, 7] on input "text" at bounding box center [91, 10] width 95 height 9
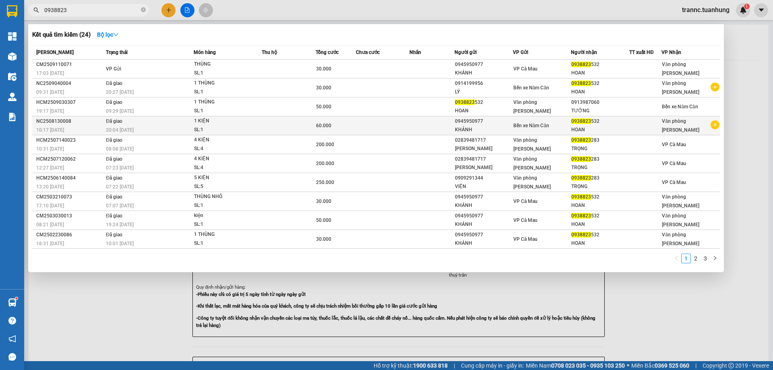
click at [717, 123] on icon "plus-circle" at bounding box center [715, 124] width 9 height 9
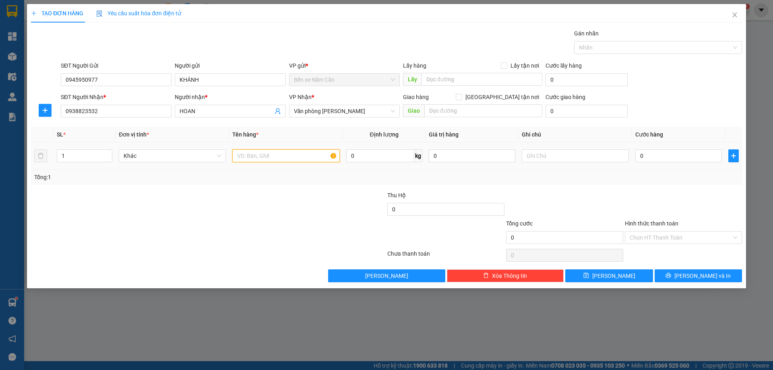
click at [270, 157] on input "text" at bounding box center [285, 155] width 107 height 13
click at [652, 154] on input "0" at bounding box center [679, 155] width 87 height 13
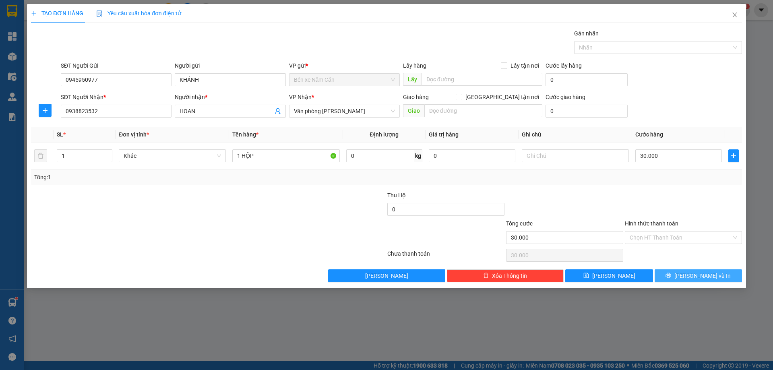
click at [689, 275] on button "Lưu và In" at bounding box center [698, 275] width 87 height 13
click at [695, 310] on div at bounding box center [386, 185] width 773 height 370
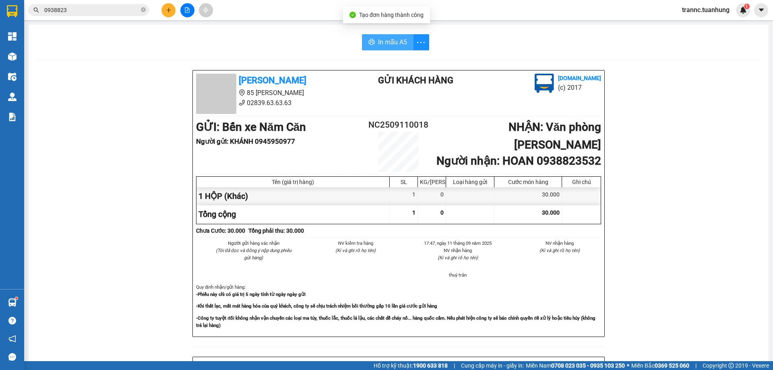
click at [378, 40] on span "In mẫu A5" at bounding box center [392, 42] width 29 height 10
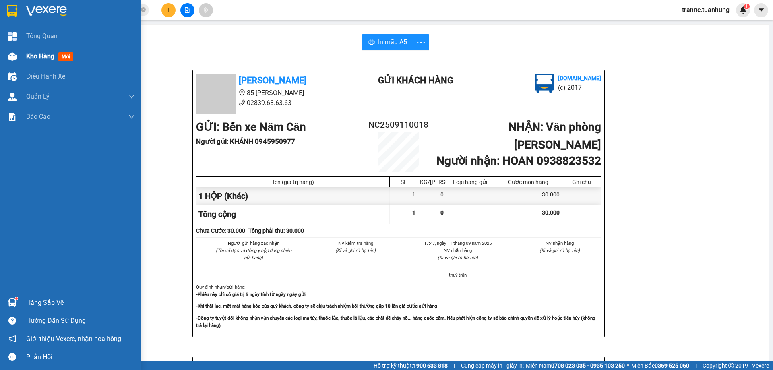
click at [47, 57] on span "Kho hàng" at bounding box center [40, 56] width 28 height 8
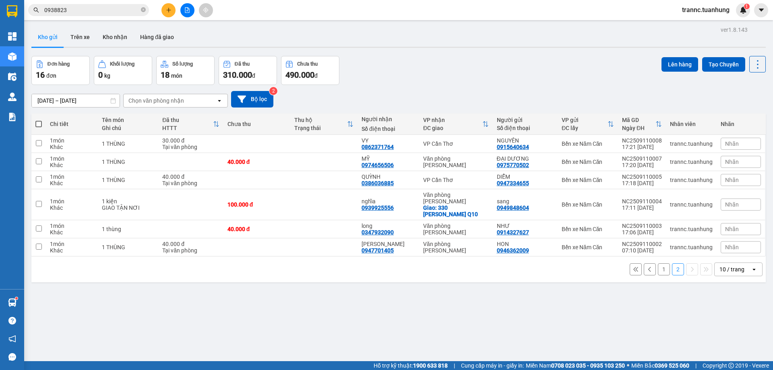
click at [666, 263] on div "1 2 10 / trang open" at bounding box center [399, 270] width 728 height 14
click at [659, 263] on button "1" at bounding box center [664, 269] width 12 height 12
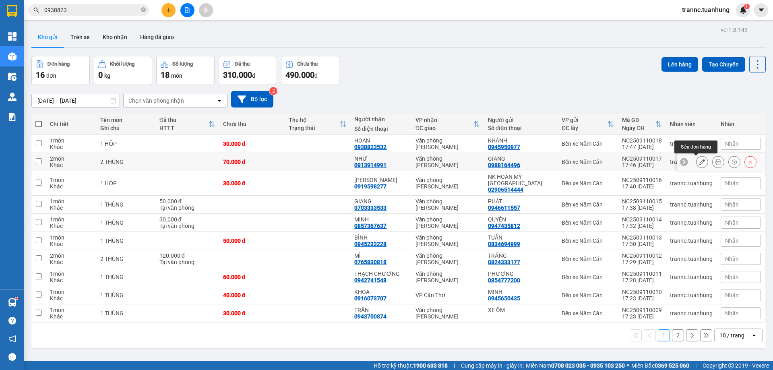
click at [697, 164] on button at bounding box center [702, 162] width 11 height 14
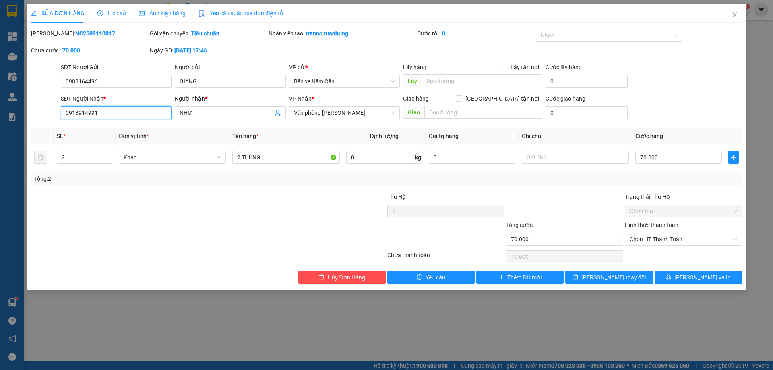
click at [73, 111] on input "0913914991" at bounding box center [116, 112] width 111 height 13
click at [122, 112] on input "0913914991" at bounding box center [116, 112] width 111 height 13
click at [601, 278] on span "Lưu thay đổi" at bounding box center [614, 277] width 64 height 9
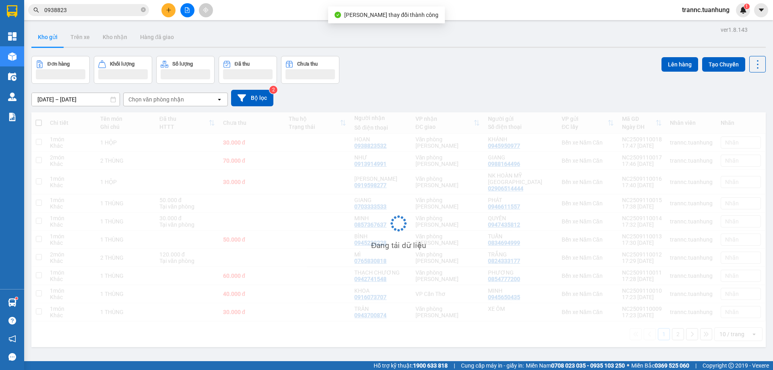
click at [665, 329] on div "Đang tải dữ liệu" at bounding box center [398, 229] width 735 height 235
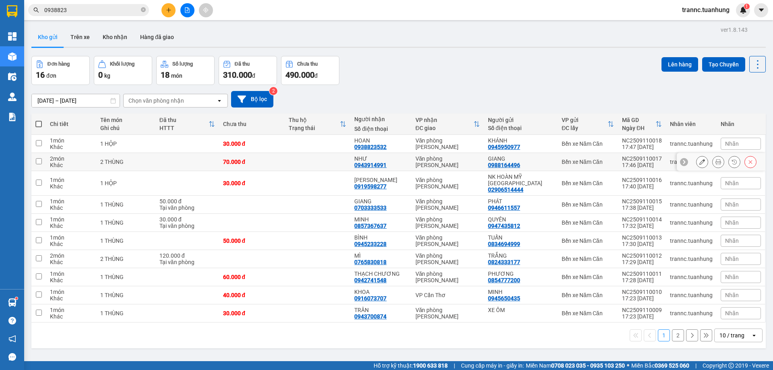
click at [716, 161] on icon at bounding box center [719, 162] width 6 height 6
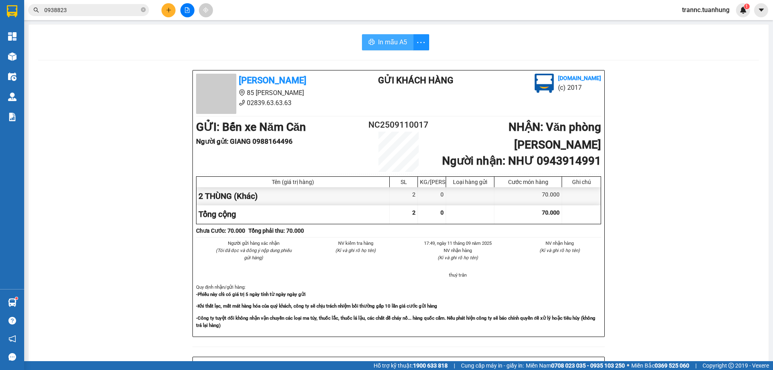
click at [392, 41] on span "In mẫu A5" at bounding box center [392, 42] width 29 height 10
click at [386, 41] on span "In mẫu A5" at bounding box center [392, 42] width 29 height 10
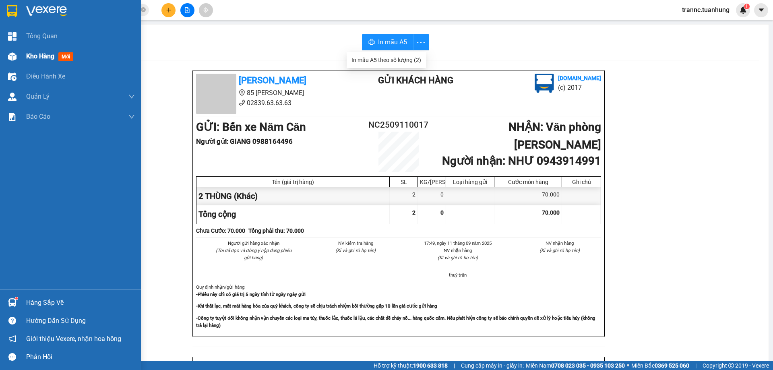
click at [35, 53] on span "Kho hàng" at bounding box center [40, 56] width 28 height 8
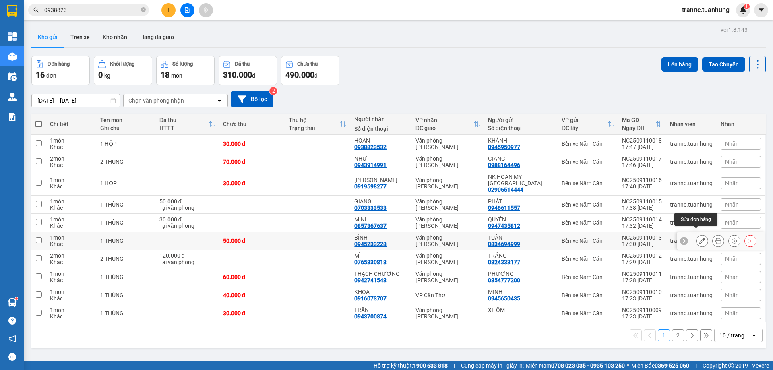
click at [700, 238] on icon at bounding box center [703, 241] width 6 height 6
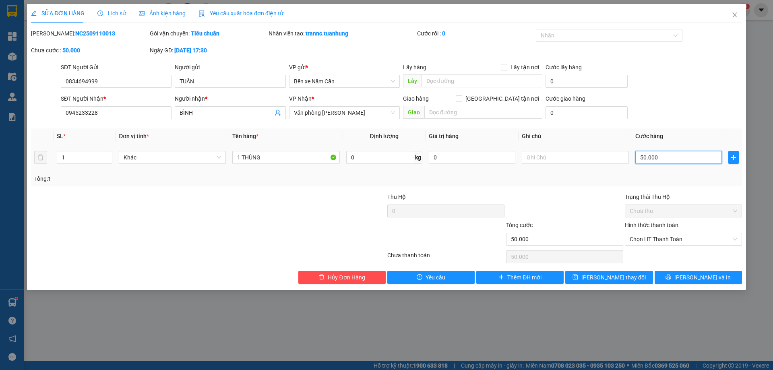
click at [664, 154] on input "50.000" at bounding box center [679, 157] width 87 height 13
click at [640, 155] on input "0" at bounding box center [679, 157] width 87 height 13
click at [622, 276] on span "Lưu thay đổi" at bounding box center [614, 277] width 64 height 9
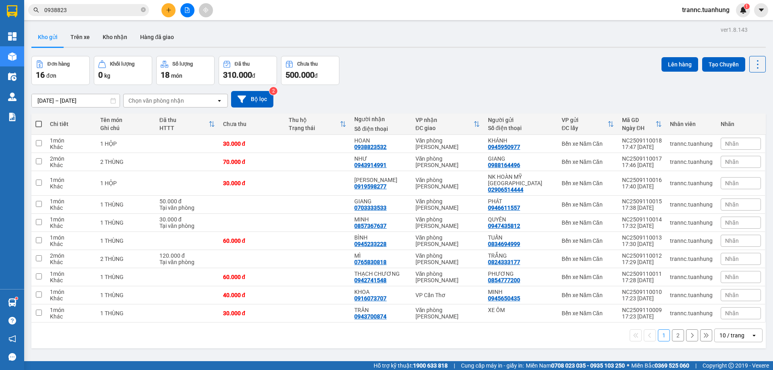
click at [45, 122] on th at bounding box center [38, 124] width 15 height 21
click at [42, 123] on th at bounding box center [38, 124] width 15 height 21
click at [41, 123] on span at bounding box center [38, 124] width 6 height 6
click at [39, 120] on input "checkbox" at bounding box center [39, 120] width 0 height 0
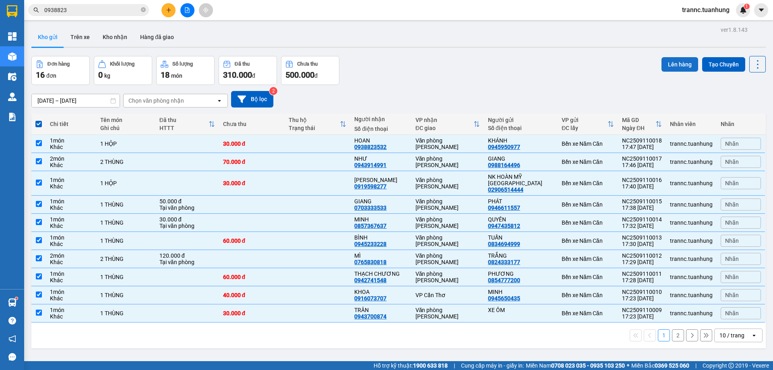
click at [665, 64] on button "Lên hàng" at bounding box center [680, 64] width 37 height 15
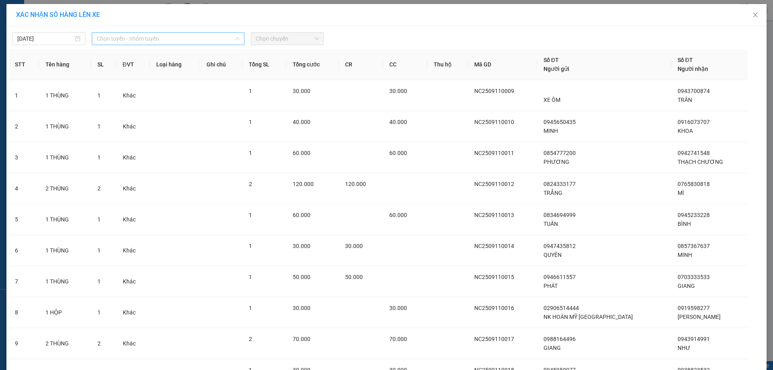
click at [146, 41] on span "Chọn tuyến - nhóm tuyến" at bounding box center [168, 39] width 143 height 12
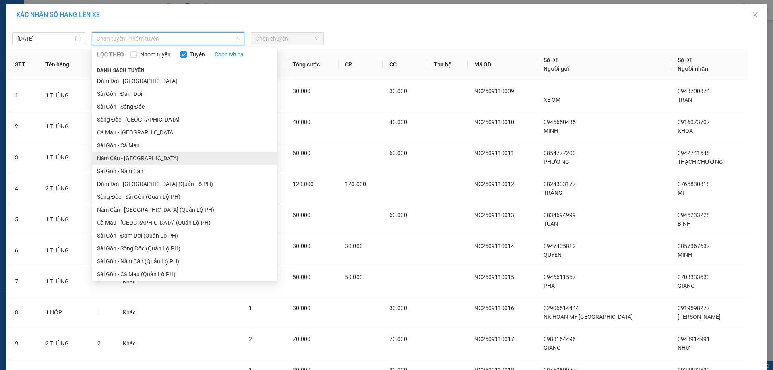
click at [127, 157] on li "Năm Căn - Sài Gòn" at bounding box center [184, 158] width 185 height 13
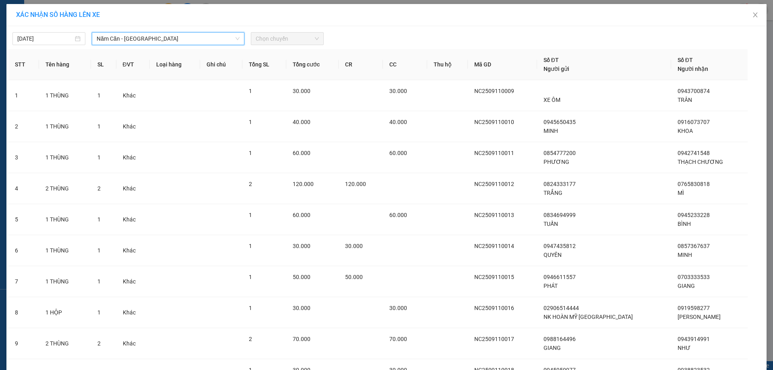
click at [272, 46] on div "11/09/2025 Năm Căn - Sài Gòn Năm Căn - Sài Gòn LỌC THEO Nhóm tuyến Tuyến Chọn t…" at bounding box center [386, 232] width 760 height 413
click at [279, 41] on span "Chọn chuyến" at bounding box center [287, 39] width 63 height 12
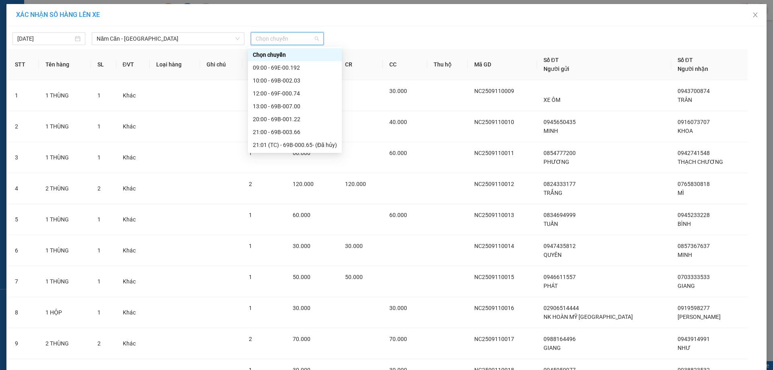
scroll to position [52, 0]
click at [292, 105] on div "22:00 - 69H-033.25" at bounding box center [295, 106] width 84 height 9
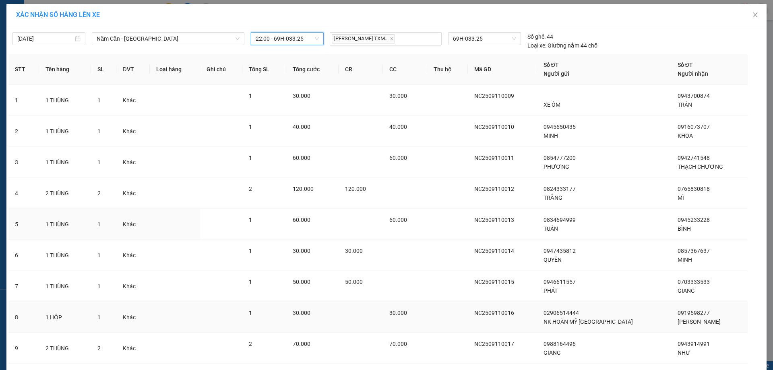
scroll to position [84, 0]
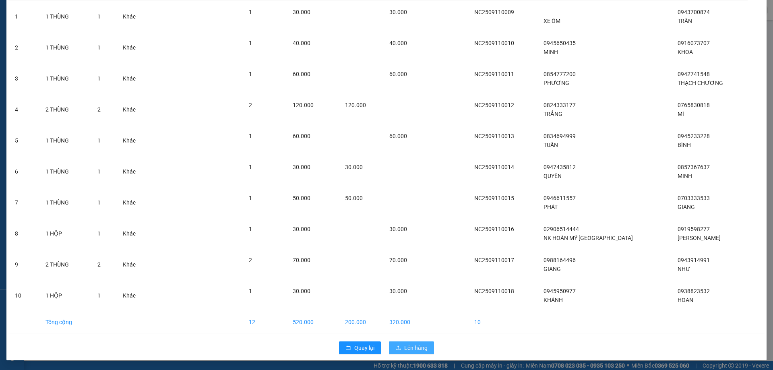
click at [408, 346] on span "Lên hàng" at bounding box center [415, 348] width 23 height 9
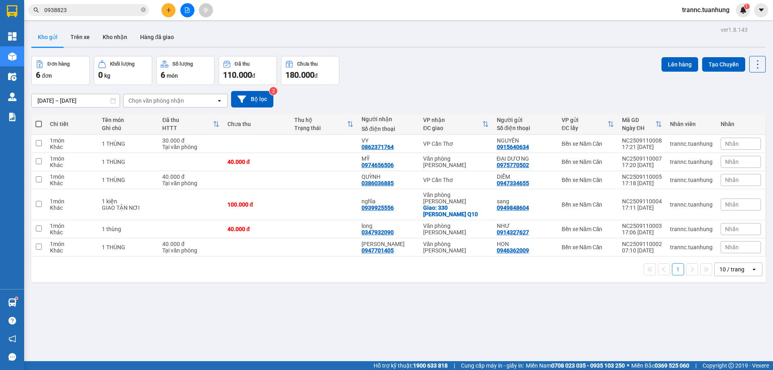
click at [38, 123] on span at bounding box center [38, 124] width 6 height 6
click at [39, 120] on input "checkbox" at bounding box center [39, 120] width 0 height 0
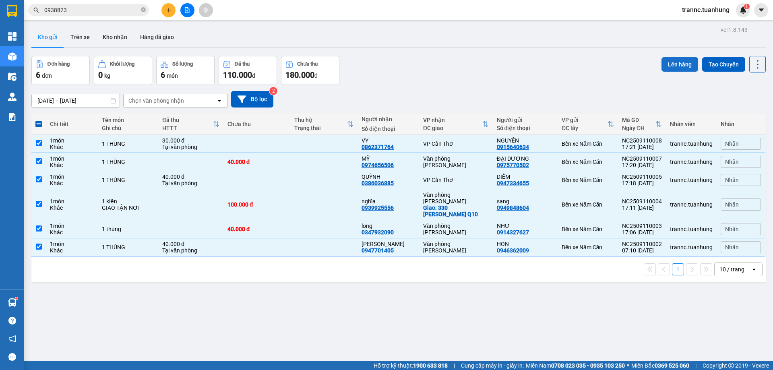
click at [662, 66] on button "Lên hàng" at bounding box center [680, 64] width 37 height 15
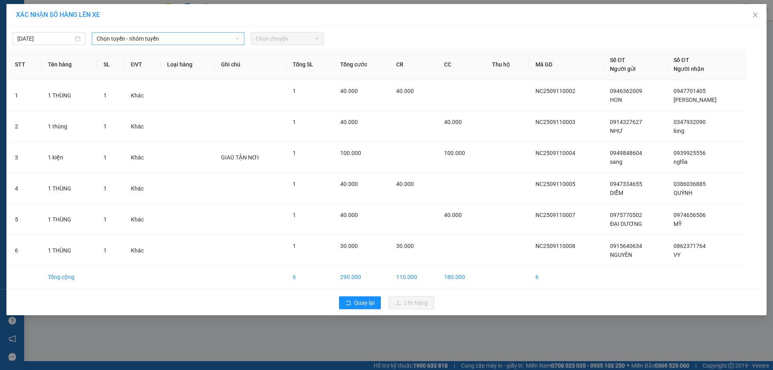
click at [124, 35] on span "Chọn tuyến - nhóm tuyến" at bounding box center [168, 39] width 143 height 12
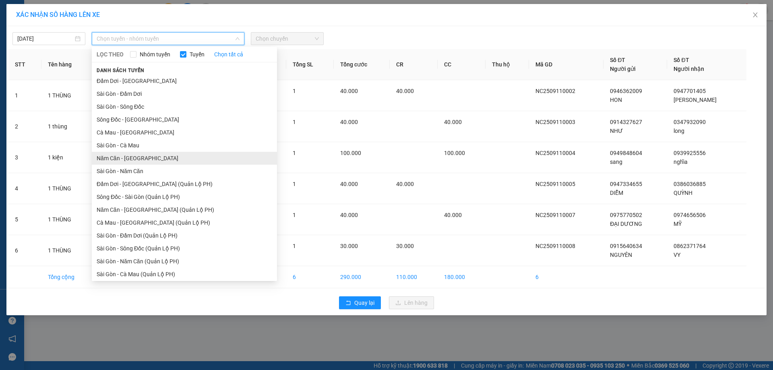
click at [108, 157] on li "Năm Căn - Sài Gòn" at bounding box center [184, 158] width 185 height 13
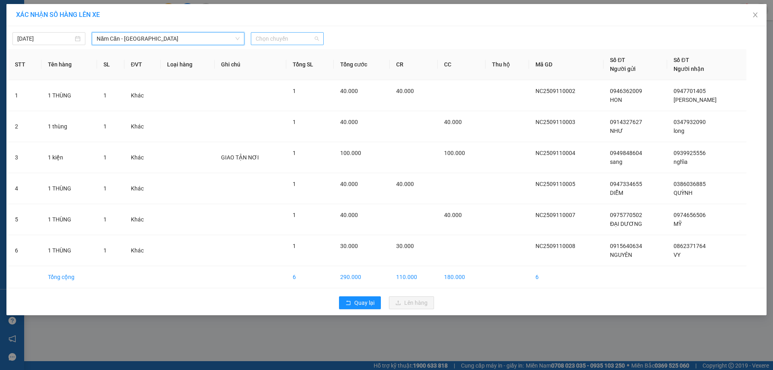
click at [319, 38] on div "Chọn chuyến" at bounding box center [287, 38] width 73 height 13
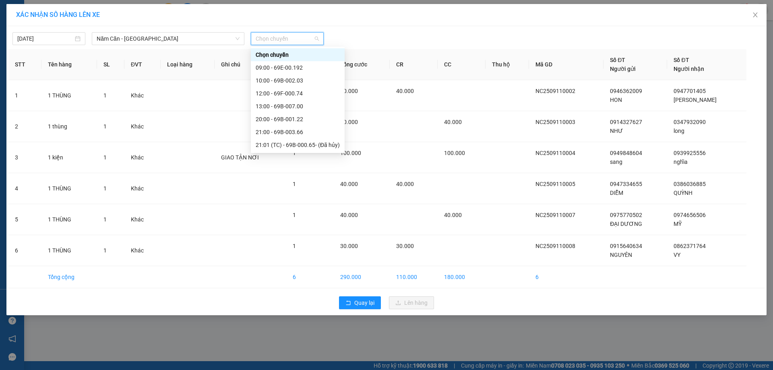
scroll to position [52, 0]
click at [308, 76] on div "21:00 - 69B-003.66" at bounding box center [298, 80] width 94 height 13
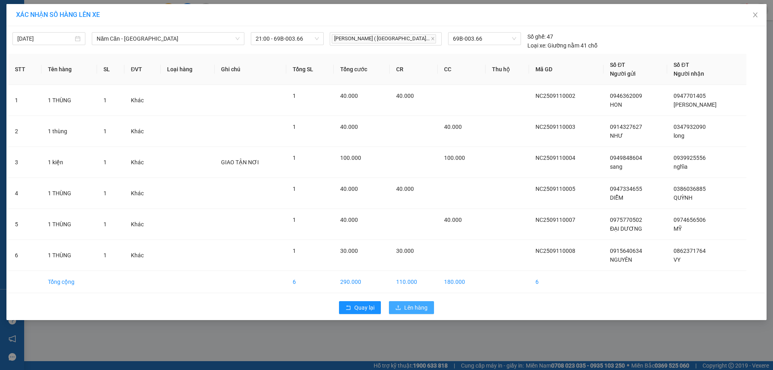
click at [416, 305] on span "Lên hàng" at bounding box center [415, 307] width 23 height 9
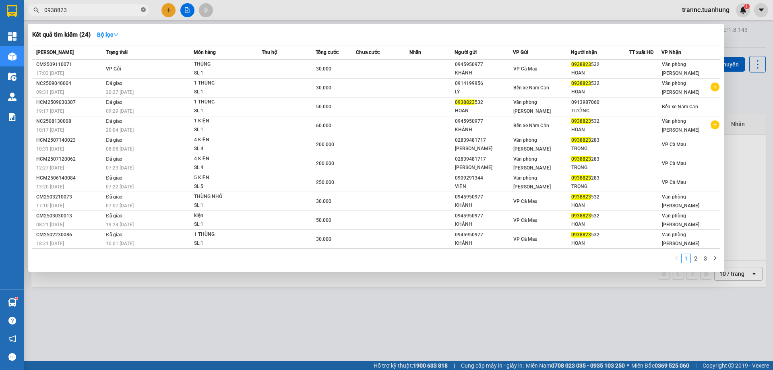
click at [143, 11] on icon "close-circle" at bounding box center [143, 9] width 5 height 5
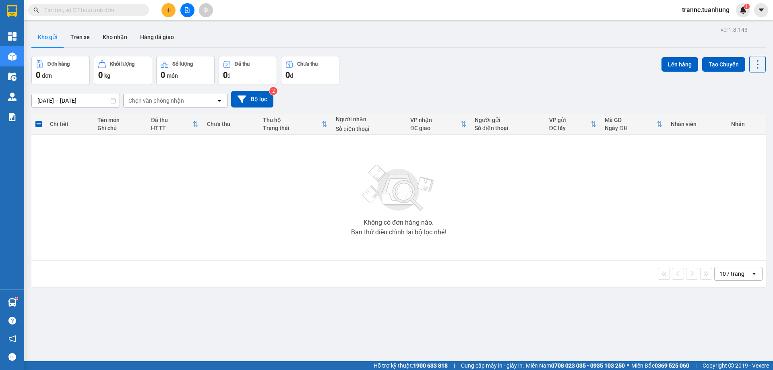
click at [127, 11] on input "text" at bounding box center [91, 10] width 95 height 9
click at [119, 11] on input "text" at bounding box center [91, 10] width 95 height 9
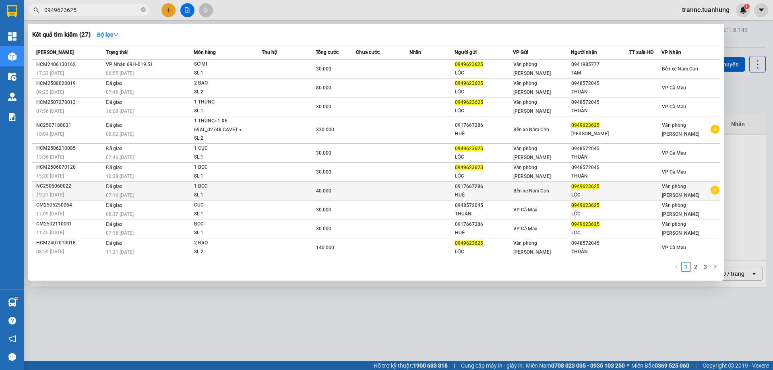
click at [717, 189] on icon "plus-circle" at bounding box center [715, 190] width 9 height 9
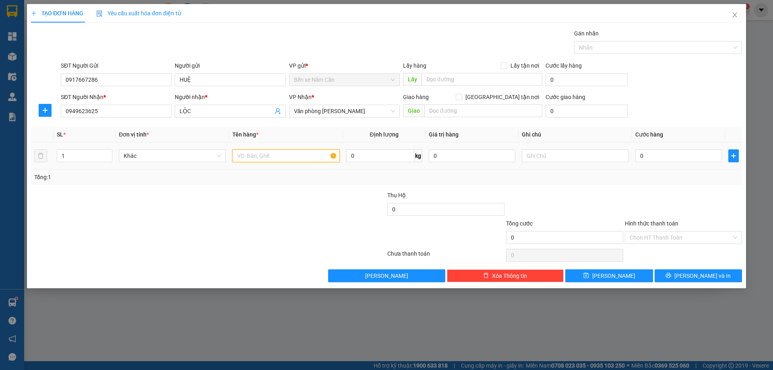
click at [303, 155] on input "text" at bounding box center [285, 155] width 107 height 13
click at [653, 155] on input "0" at bounding box center [679, 155] width 87 height 13
click at [643, 238] on input "Hình thức thanh toán" at bounding box center [681, 238] width 102 height 12
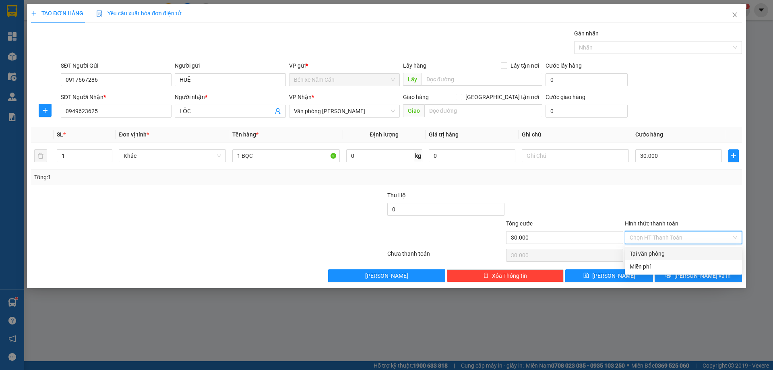
click at [643, 253] on div "Tại văn phòng" at bounding box center [684, 253] width 108 height 9
click at [661, 273] on button "Lưu và In" at bounding box center [698, 275] width 87 height 13
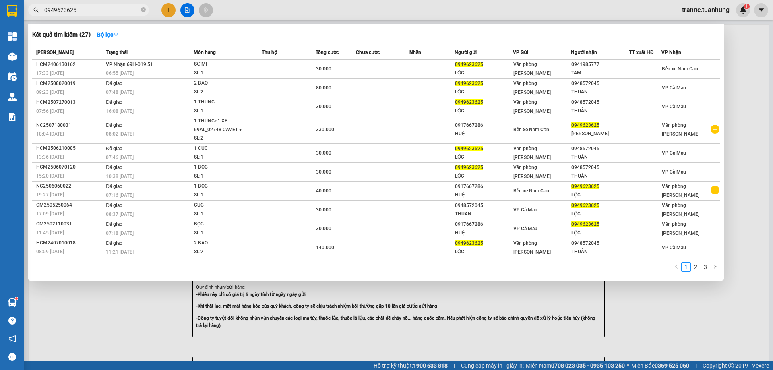
drag, startPoint x: 683, startPoint y: 313, endPoint x: 472, endPoint y: 106, distance: 295.4
click at [683, 312] on div at bounding box center [386, 185] width 773 height 370
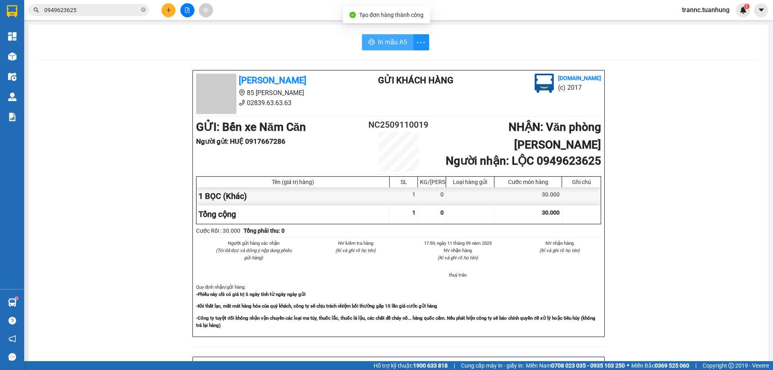
click at [387, 37] on span "In mẫu A5" at bounding box center [392, 42] width 29 height 10
click at [378, 37] on span "In mẫu A5" at bounding box center [392, 42] width 29 height 10
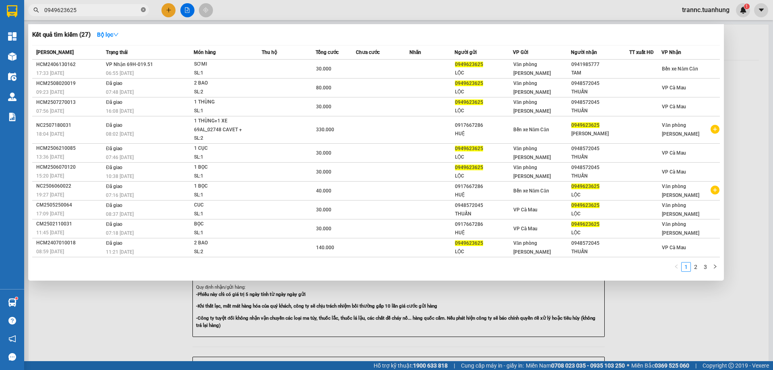
click at [145, 10] on icon "close-circle" at bounding box center [143, 9] width 5 height 5
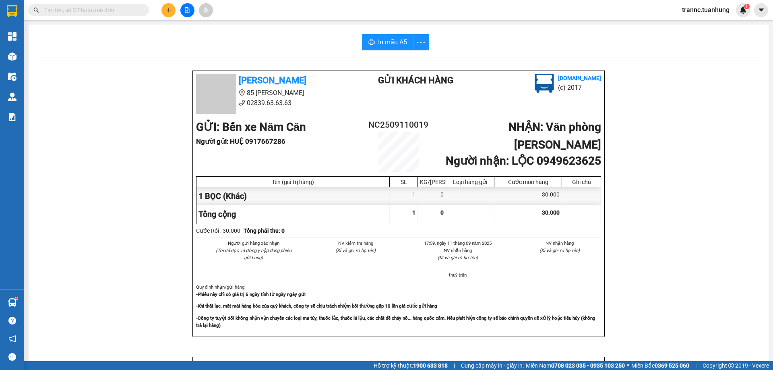
click at [104, 11] on input "text" at bounding box center [91, 10] width 95 height 9
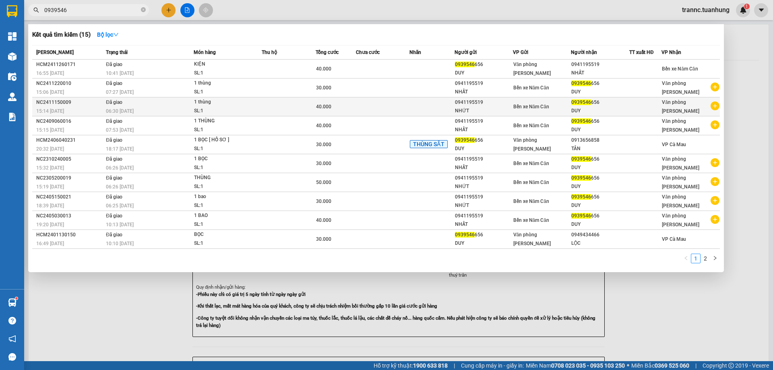
click at [714, 104] on icon "plus-circle" at bounding box center [715, 106] width 9 height 9
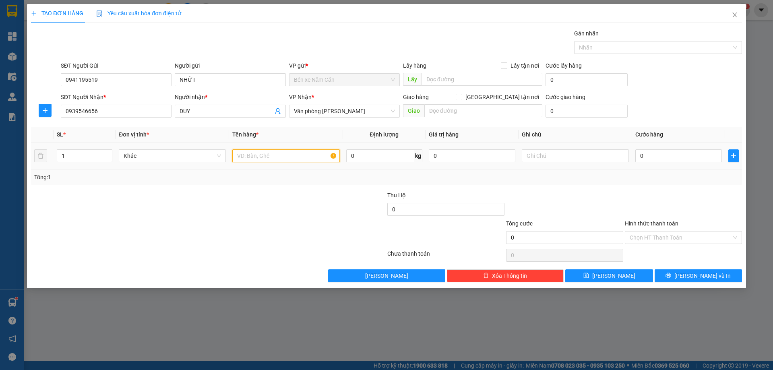
click at [290, 159] on input "text" at bounding box center [285, 155] width 107 height 13
click at [673, 157] on input "0" at bounding box center [679, 155] width 87 height 13
click at [671, 241] on input "Hình thức thanh toán" at bounding box center [681, 238] width 102 height 12
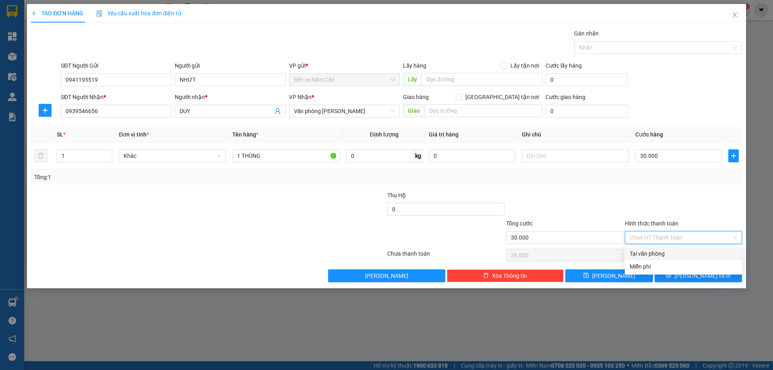
click at [671, 254] on div "Tại văn phòng" at bounding box center [684, 253] width 108 height 9
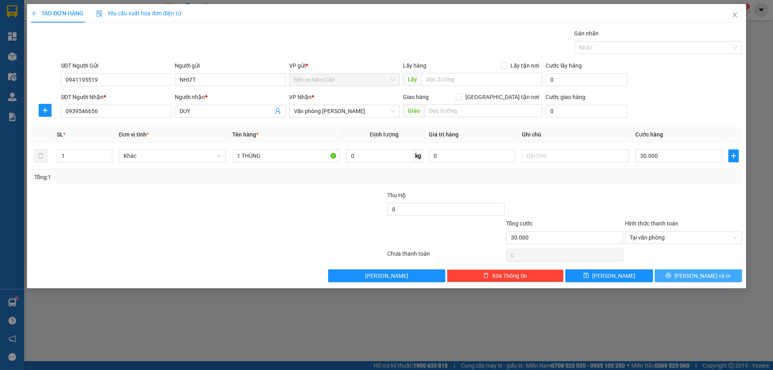
click at [678, 275] on button "Lưu và In" at bounding box center [698, 275] width 87 height 13
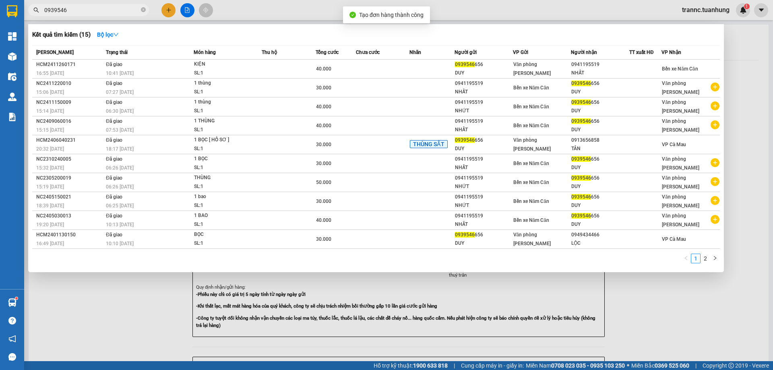
drag, startPoint x: 717, startPoint y: 331, endPoint x: 457, endPoint y: 116, distance: 337.3
click at [708, 320] on div at bounding box center [386, 185] width 773 height 370
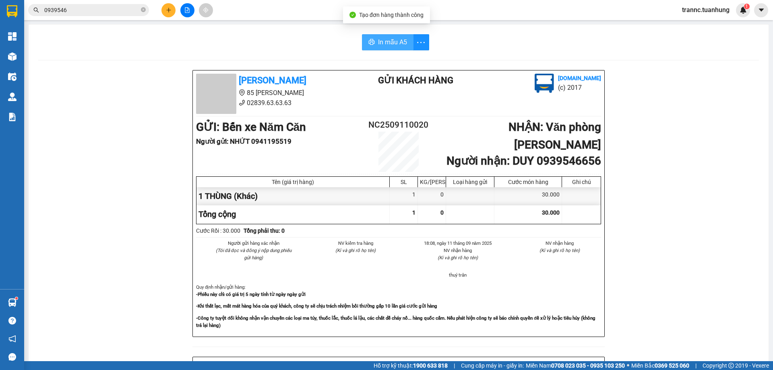
click at [385, 41] on span "In mẫu A5" at bounding box center [392, 42] width 29 height 10
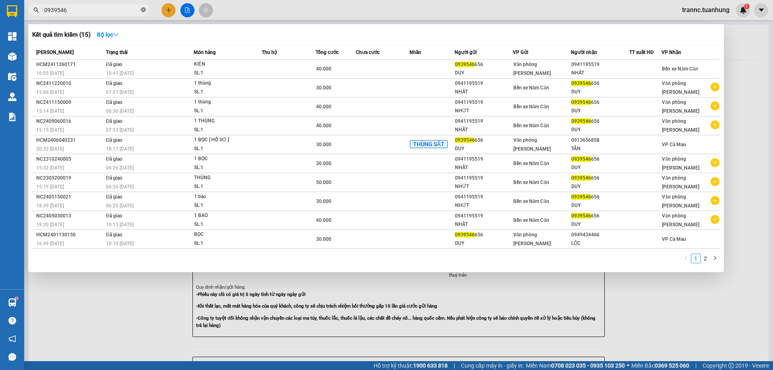
click at [141, 11] on span "0939546" at bounding box center [88, 10] width 121 height 12
click at [144, 10] on icon "close-circle" at bounding box center [143, 9] width 5 height 5
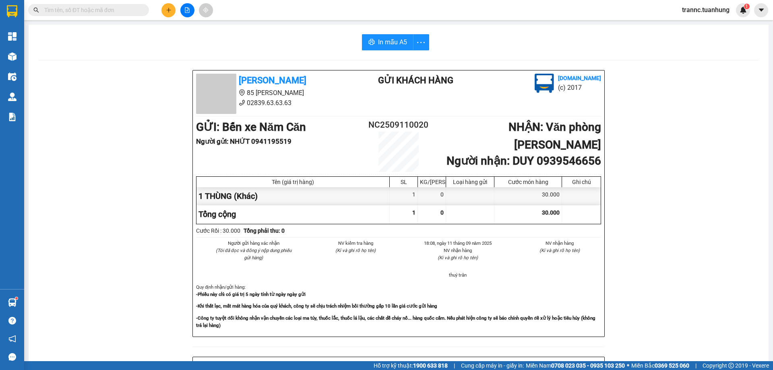
click at [131, 10] on input "text" at bounding box center [91, 10] width 95 height 9
click at [130, 10] on input "text" at bounding box center [91, 10] width 95 height 9
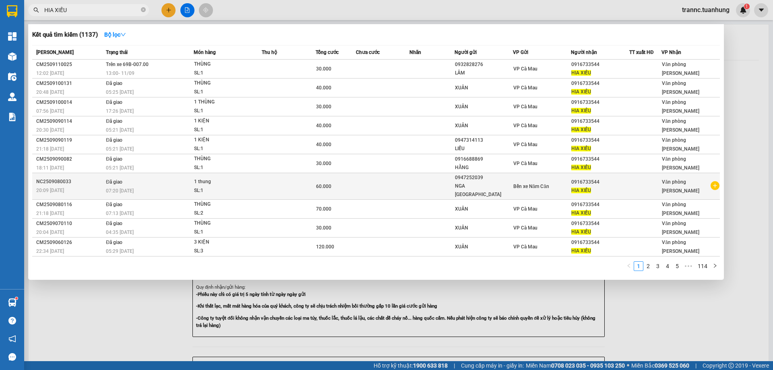
click at [716, 182] on icon "plus-circle" at bounding box center [715, 185] width 9 height 9
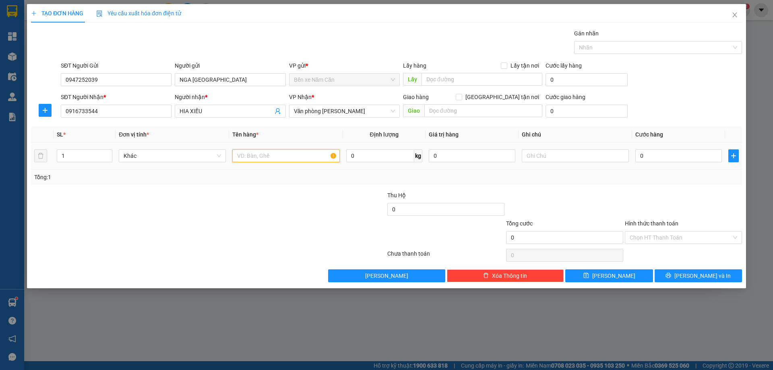
click at [294, 155] on input "text" at bounding box center [285, 155] width 107 height 13
click at [664, 160] on input "0" at bounding box center [679, 155] width 87 height 13
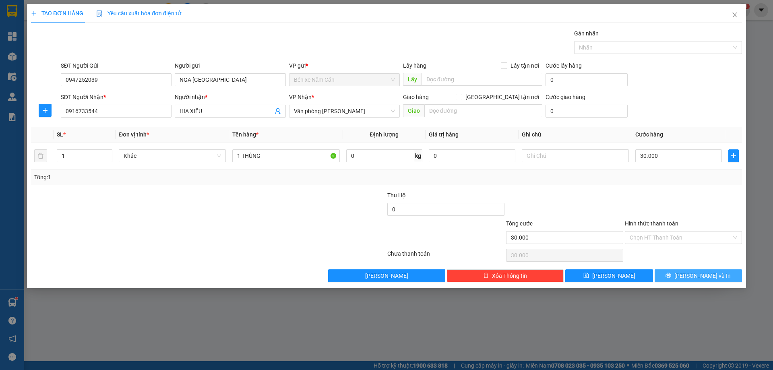
click at [694, 272] on span "Lưu và In" at bounding box center [703, 275] width 56 height 9
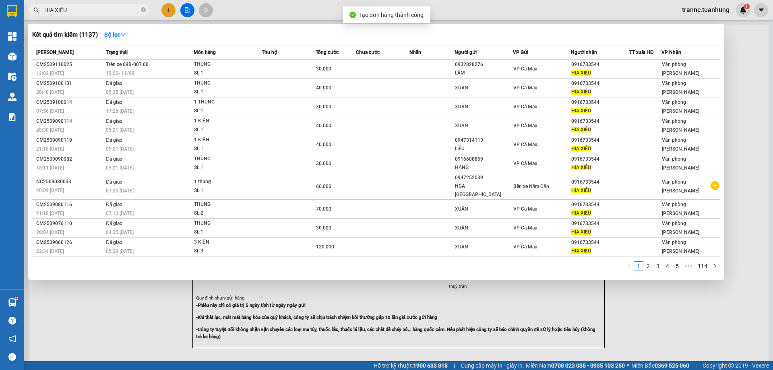
click at [694, 329] on div at bounding box center [386, 185] width 773 height 370
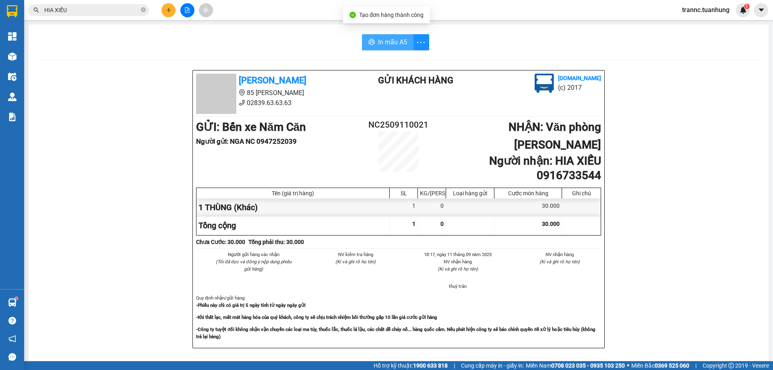
click at [389, 42] on span "In mẫu A5" at bounding box center [392, 42] width 29 height 10
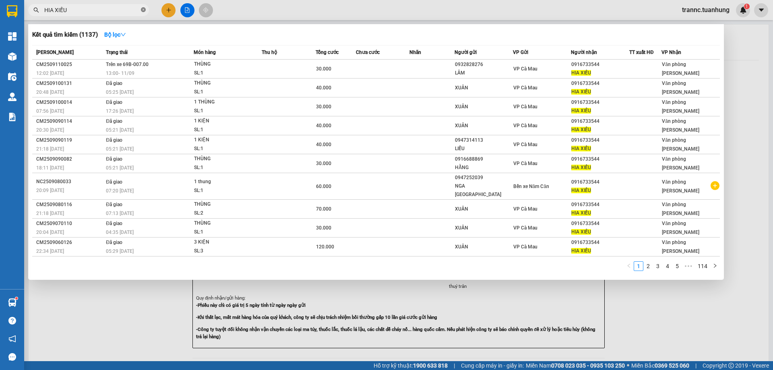
click at [144, 10] on icon "close-circle" at bounding box center [143, 9] width 5 height 5
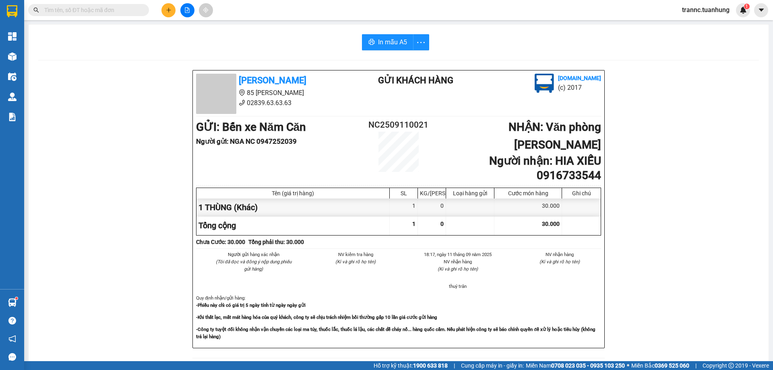
click at [135, 10] on input "text" at bounding box center [91, 10] width 95 height 9
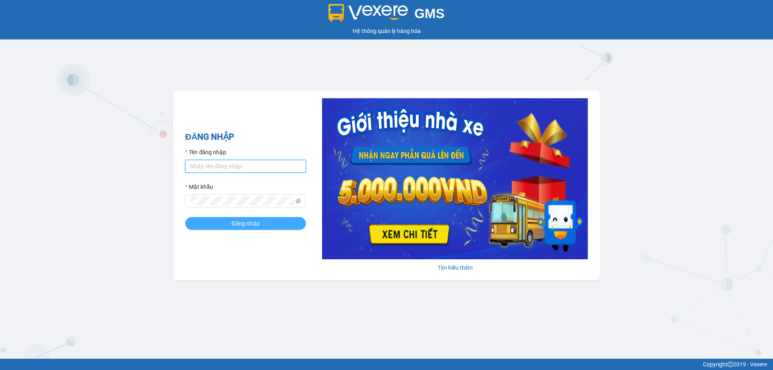
type input "trannc.tuanhung"
click at [225, 227] on button "Đăng nhập" at bounding box center [245, 223] width 121 height 13
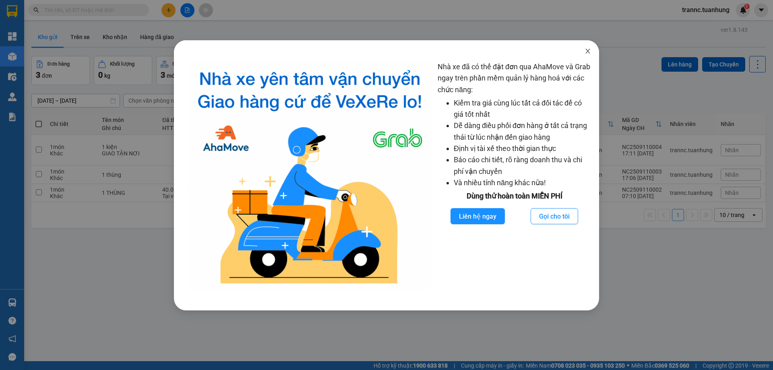
click at [586, 51] on icon "close" at bounding box center [588, 51] width 6 height 6
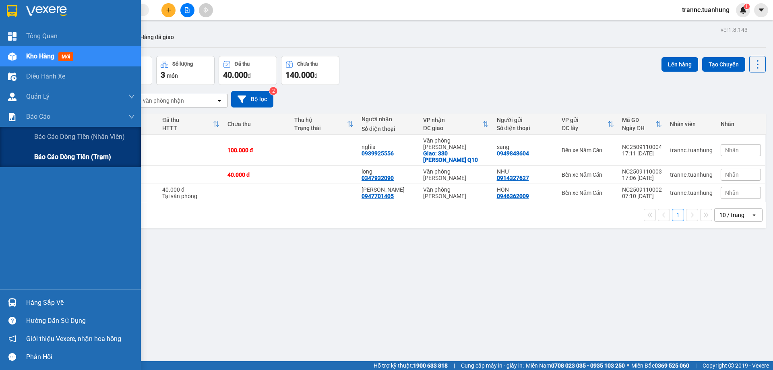
click at [60, 159] on span "Báo cáo dòng tiền (trạm)" at bounding box center [72, 157] width 77 height 10
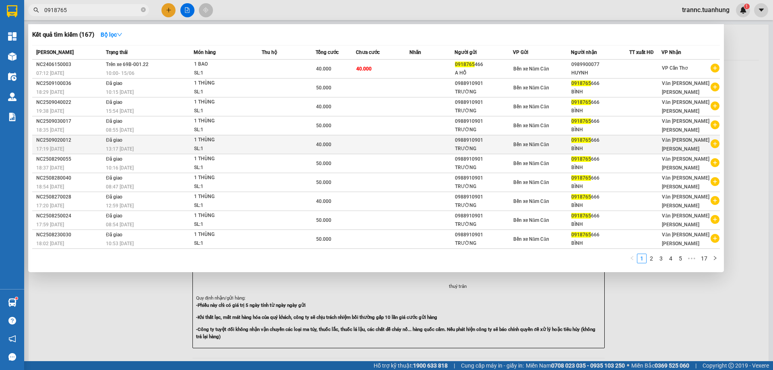
type input "0918765"
click at [717, 144] on icon "plus-circle" at bounding box center [715, 143] width 9 height 9
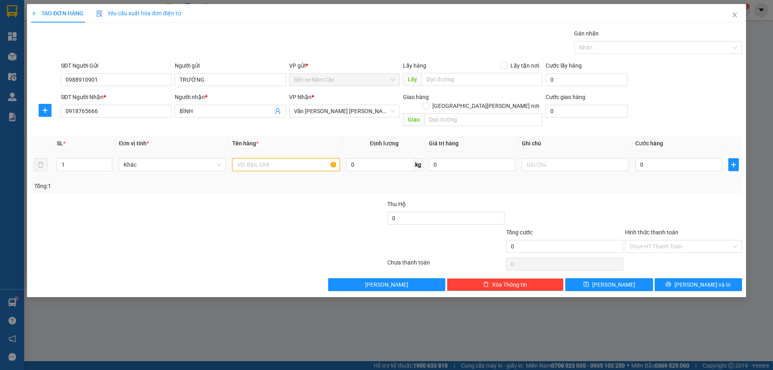
click at [308, 158] on input "text" at bounding box center [285, 164] width 107 height 13
click at [277, 161] on input "1 TRƯỜNG" at bounding box center [285, 164] width 107 height 13
type input "1 THÙNG"
click at [657, 159] on input "0" at bounding box center [679, 164] width 87 height 13
type input "3"
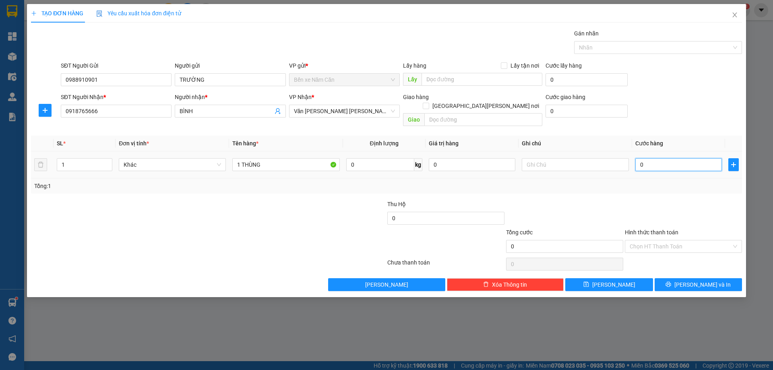
type input "3"
type input "0"
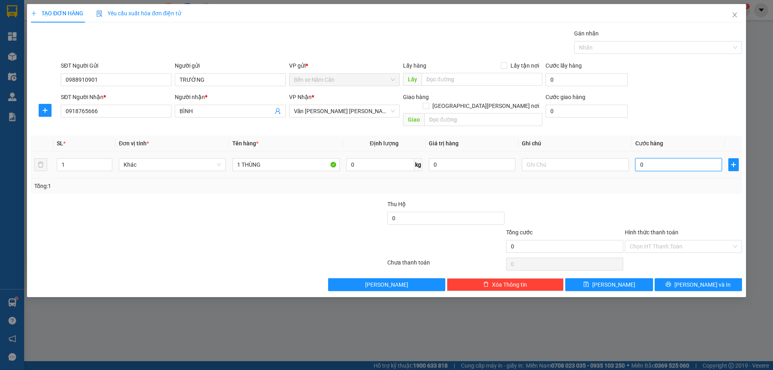
click at [640, 158] on input "0" at bounding box center [679, 164] width 87 height 13
type input "40"
type input "400"
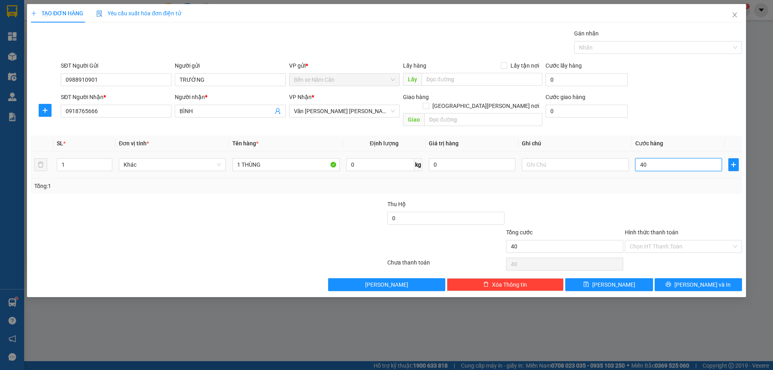
type input "400"
type input "4.000"
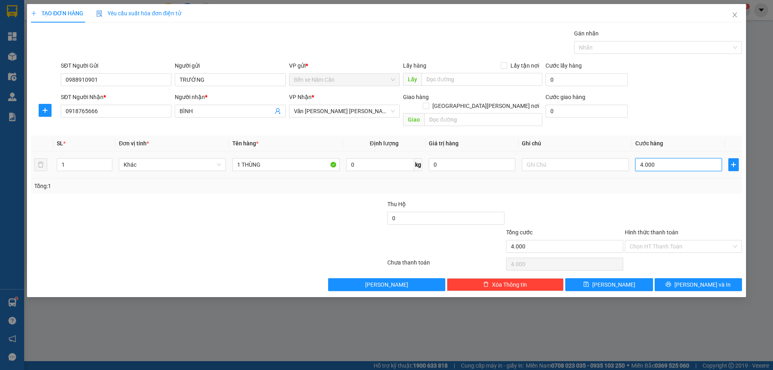
type input "40.000"
click at [667, 278] on button "Lưu và In" at bounding box center [698, 284] width 87 height 13
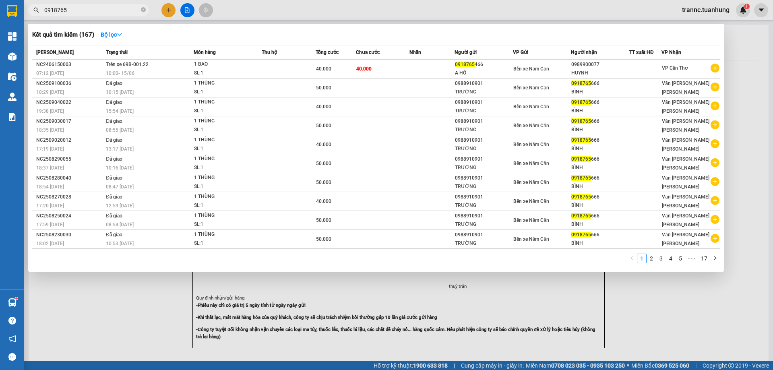
drag, startPoint x: 677, startPoint y: 335, endPoint x: 657, endPoint y: 303, distance: 37.7
click at [676, 335] on div at bounding box center [386, 185] width 773 height 370
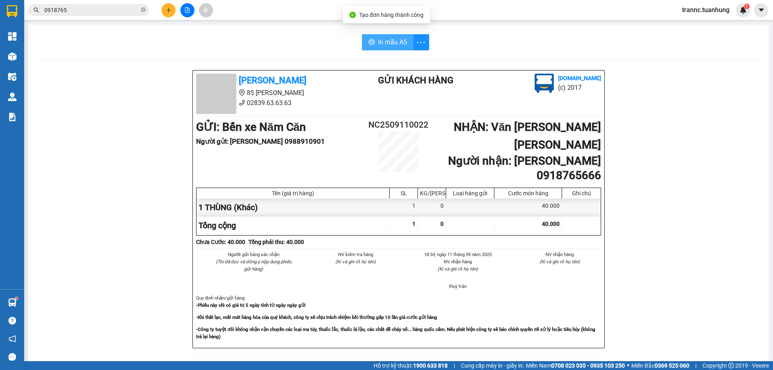
click at [385, 45] on span "In mẫu A5" at bounding box center [392, 42] width 29 height 10
click at [671, 137] on div "Tuấn Hưng 85 Lý Chiêu Hoàng 02839.63.63.63 Gửi khách hàng Vexere.com (c) 2017 G…" at bounding box center [398, 361] width 721 height 583
click at [143, 10] on icon "close-circle" at bounding box center [143, 9] width 5 height 5
click at [123, 10] on input "text" at bounding box center [91, 10] width 95 height 9
drag, startPoint x: 123, startPoint y: 10, endPoint x: 114, endPoint y: 10, distance: 8.5
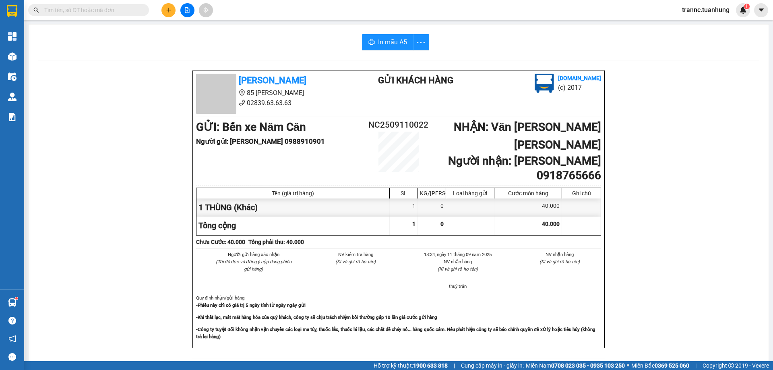
click at [122, 10] on input "text" at bounding box center [91, 10] width 95 height 9
click at [93, 10] on input "text" at bounding box center [91, 10] width 95 height 9
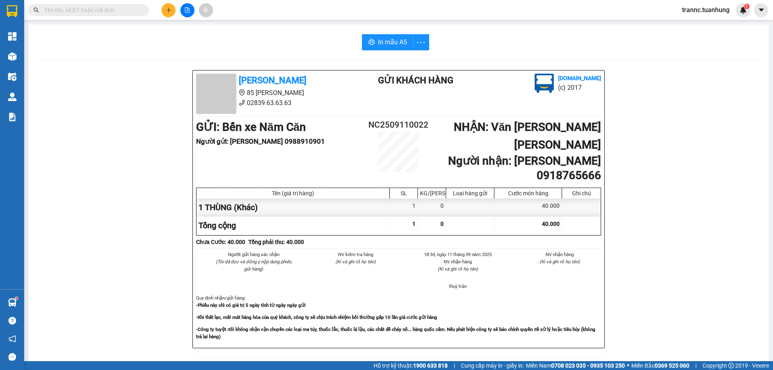
click at [93, 10] on input "text" at bounding box center [91, 10] width 95 height 9
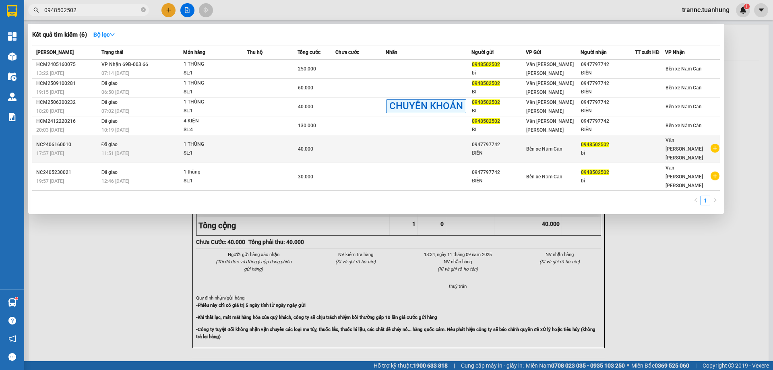
type input "0948502502"
click at [718, 144] on icon "plus-circle" at bounding box center [715, 148] width 9 height 9
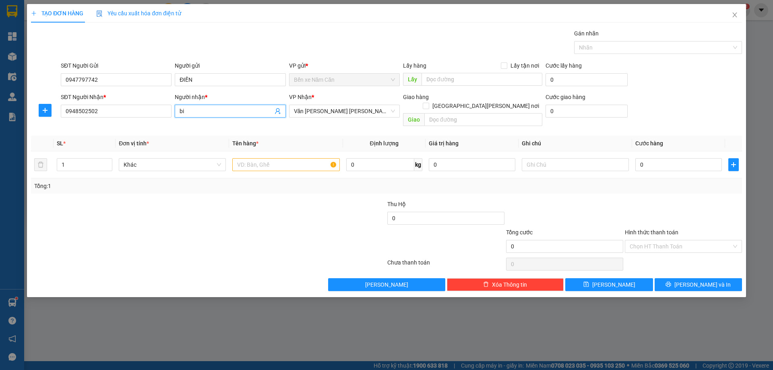
click at [206, 110] on input "bi" at bounding box center [226, 111] width 93 height 9
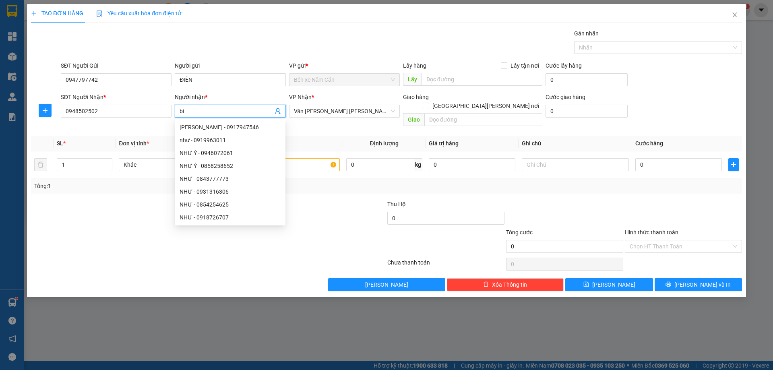
type input "b"
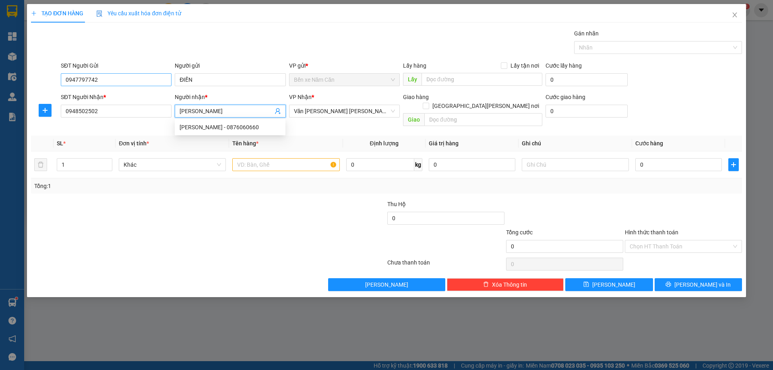
type input "SƠN TRIỆU PHÁT"
click at [116, 81] on input "0947797742" at bounding box center [116, 79] width 111 height 13
click at [327, 160] on input "text" at bounding box center [285, 164] width 107 height 13
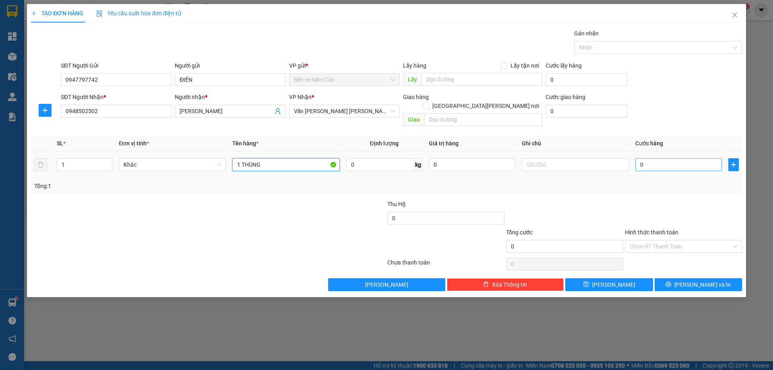
type input "1 THÙNG"
click at [661, 158] on input "0" at bounding box center [679, 164] width 87 height 13
type input "7"
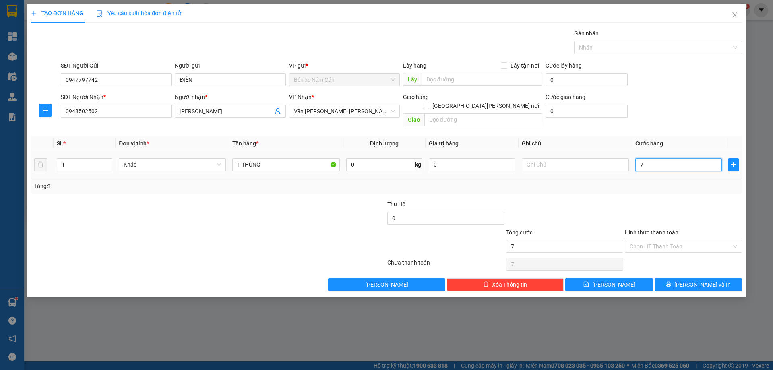
type input "70"
type input "70.000"
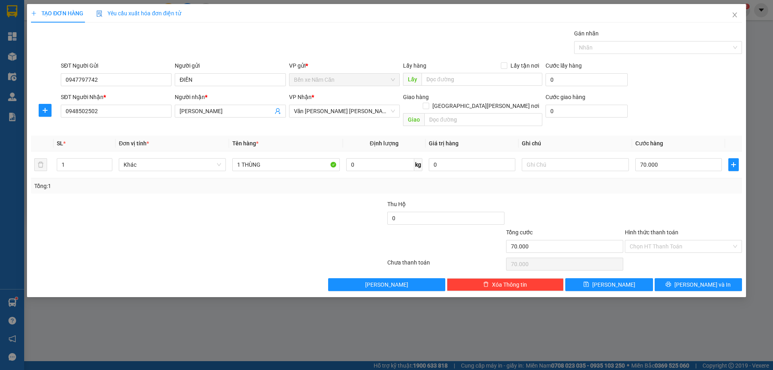
drag, startPoint x: 658, startPoint y: 236, endPoint x: 655, endPoint y: 245, distance: 9.7
click at [657, 240] on input "Hình thức thanh toán" at bounding box center [681, 246] width 102 height 12
click at [654, 253] on div "Tại văn phòng" at bounding box center [684, 253] width 108 height 9
type input "0"
click at [670, 278] on button "Lưu và In" at bounding box center [698, 284] width 87 height 13
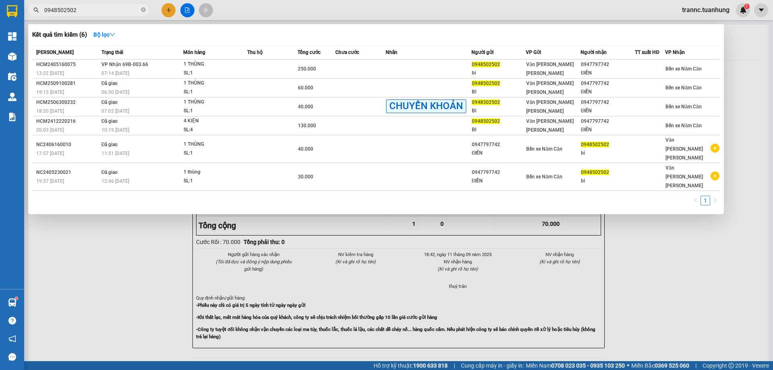
drag, startPoint x: 682, startPoint y: 316, endPoint x: 649, endPoint y: 244, distance: 78.7
click at [673, 303] on div at bounding box center [386, 185] width 773 height 370
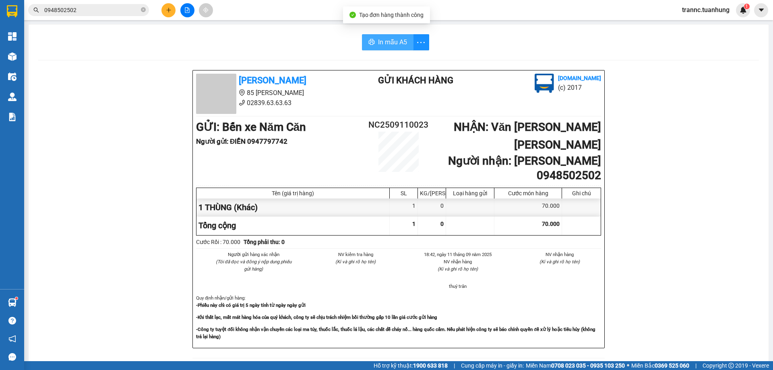
click at [396, 46] on span "In mẫu A5" at bounding box center [392, 42] width 29 height 10
click at [278, 61] on div "In mẫu A5 Tuấn Hưng 85 Lý Chiêu Hoàng 02839.63.63.63 Gửi khách hàng Vexere.com …" at bounding box center [399, 344] width 740 height 638
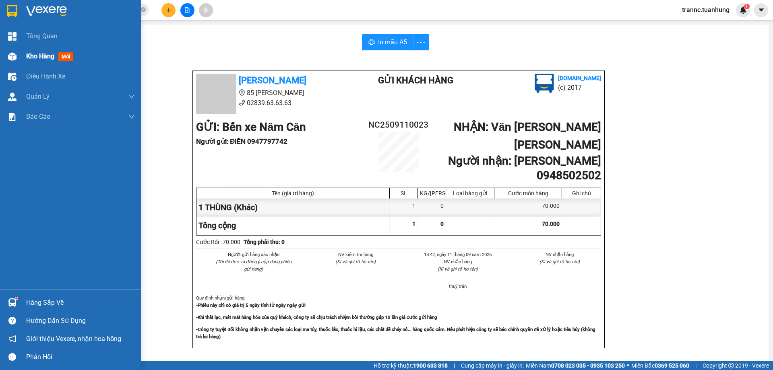
click at [41, 60] on span "Kho hàng" at bounding box center [40, 56] width 28 height 8
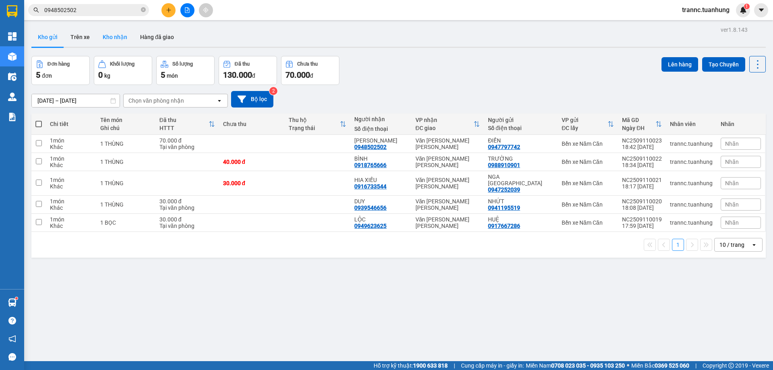
click at [114, 38] on button "Kho nhận" at bounding box center [114, 36] width 37 height 19
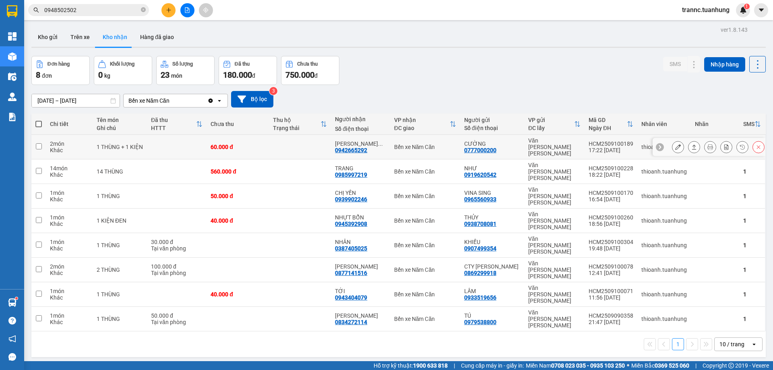
click at [675, 145] on icon at bounding box center [678, 147] width 6 height 6
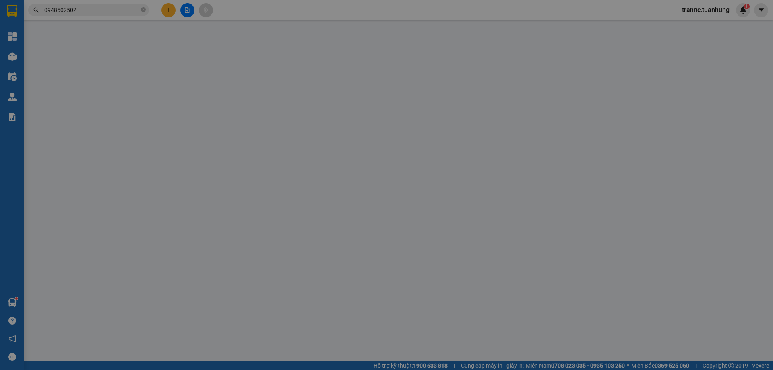
type input "0777000200"
type input "CƯỜNG"
type input "0942665292"
type input "OTO QUANG TRUNG"
type input "60.000"
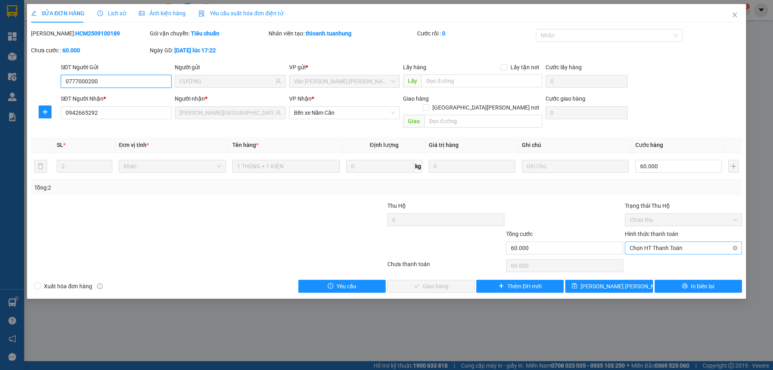
click at [656, 242] on span "Chọn HT Thanh Toán" at bounding box center [684, 248] width 108 height 12
click at [652, 253] on div "Tại văn phòng" at bounding box center [684, 255] width 108 height 9
type input "0"
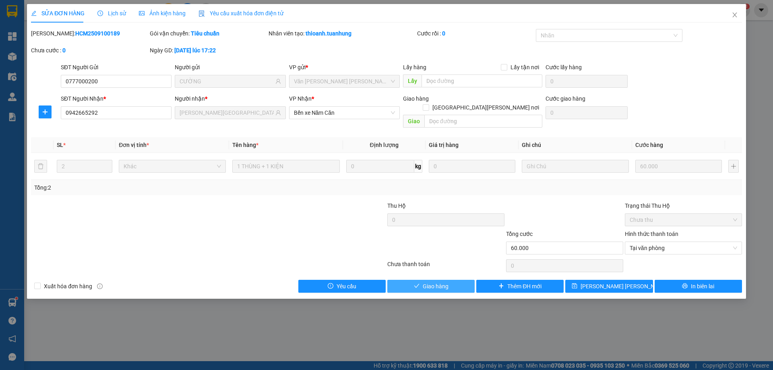
click at [454, 280] on button "Giao hàng" at bounding box center [430, 286] width 87 height 13
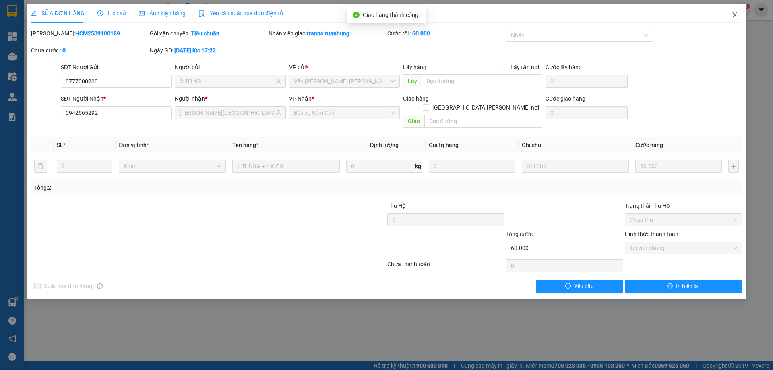
click at [735, 13] on icon "close" at bounding box center [735, 15] width 6 height 6
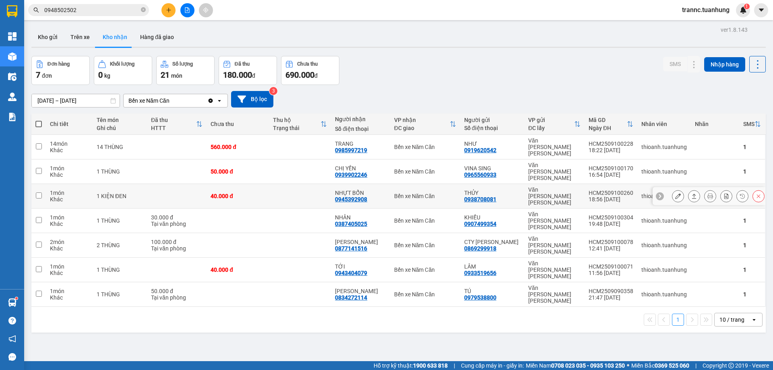
click at [675, 193] on icon at bounding box center [678, 196] width 6 height 6
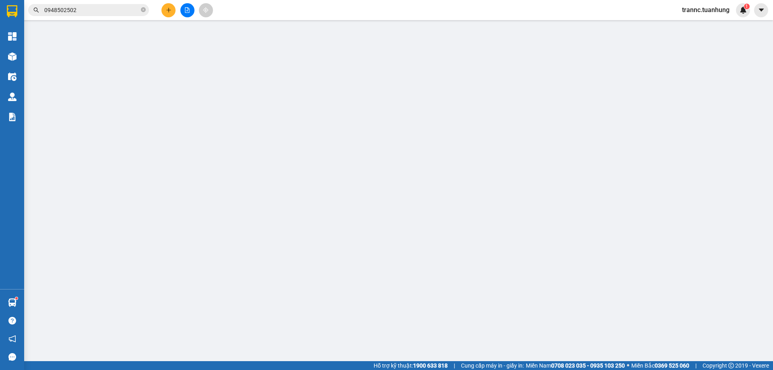
type input "0938708081"
type input "THỦY"
type input "0945392908"
type input "NHỰT BỔN"
type input "40.000"
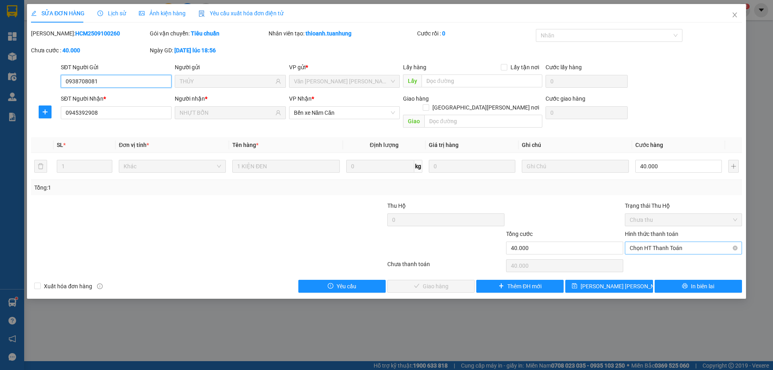
click at [646, 242] on span "Chọn HT Thanh Toán" at bounding box center [684, 248] width 108 height 12
click at [648, 253] on div "Tại văn phòng" at bounding box center [684, 255] width 108 height 9
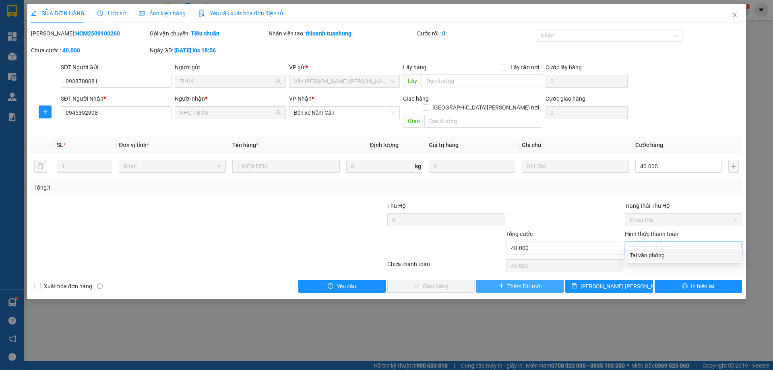
type input "0"
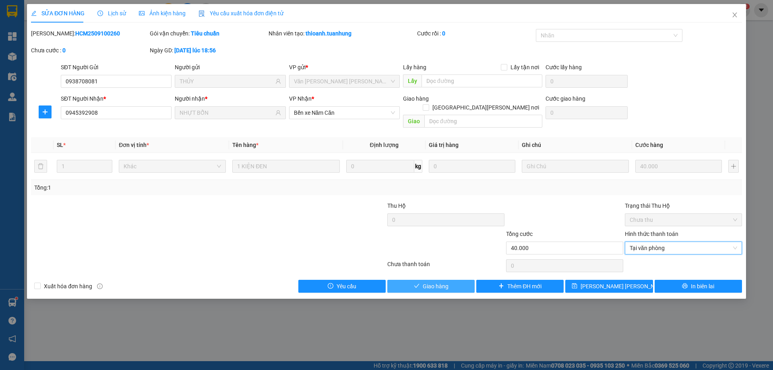
click at [447, 282] on span "Giao hàng" at bounding box center [436, 286] width 26 height 9
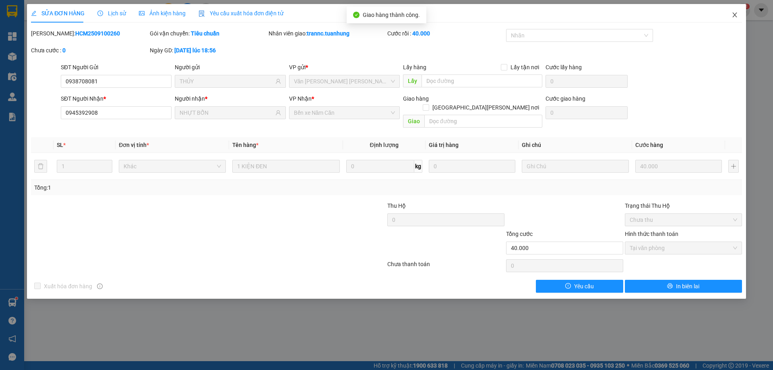
drag, startPoint x: 735, startPoint y: 13, endPoint x: 718, endPoint y: 21, distance: 19.1
click at [736, 14] on icon "close" at bounding box center [735, 15] width 6 height 6
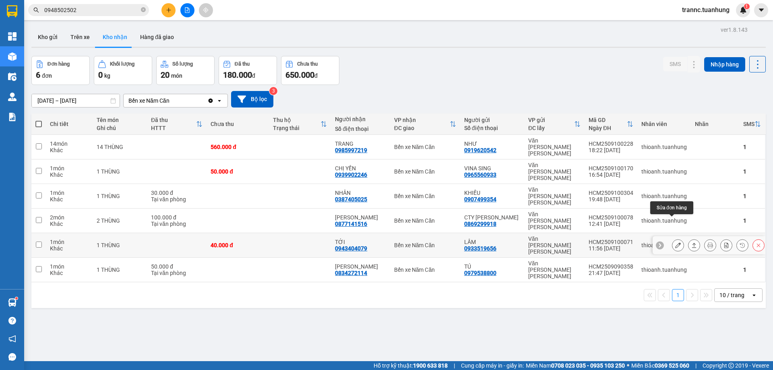
click at [675, 238] on button at bounding box center [678, 245] width 11 height 14
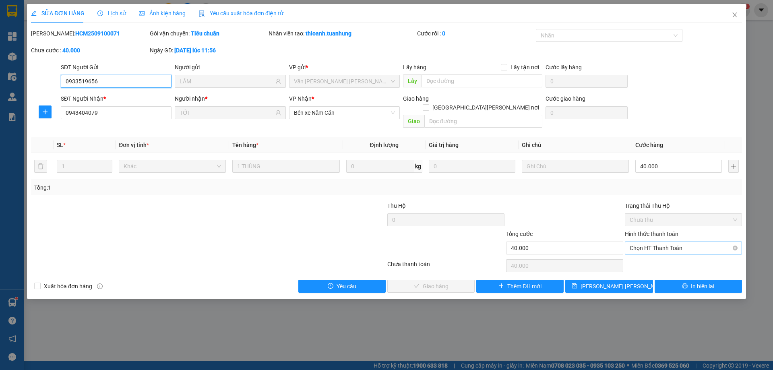
click at [655, 242] on span "Chọn HT Thanh Toán" at bounding box center [684, 248] width 108 height 12
click at [650, 252] on div "Tại văn phòng" at bounding box center [684, 255] width 108 height 9
type input "0"
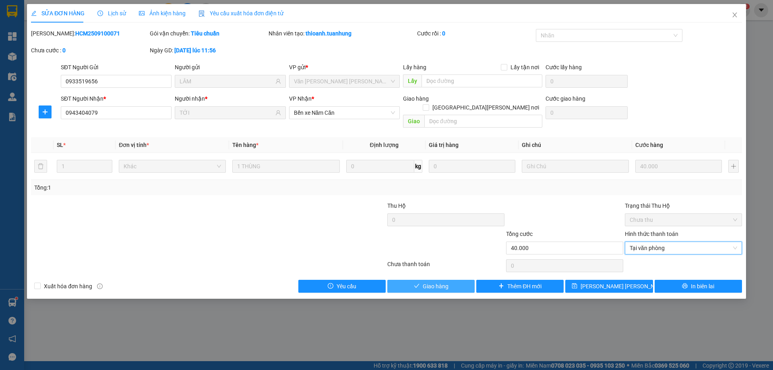
click at [450, 280] on button "Giao hàng" at bounding box center [430, 286] width 87 height 13
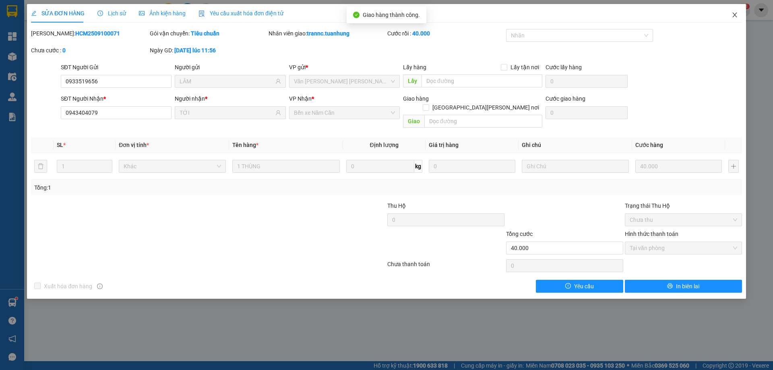
click at [736, 12] on icon "close" at bounding box center [735, 15] width 6 height 6
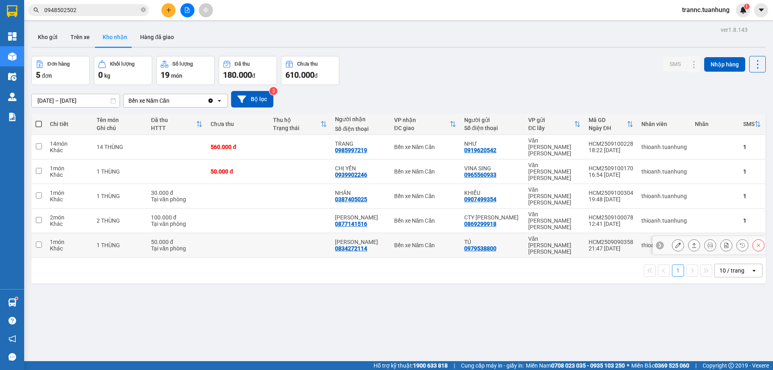
click at [675, 242] on icon at bounding box center [678, 245] width 6 height 6
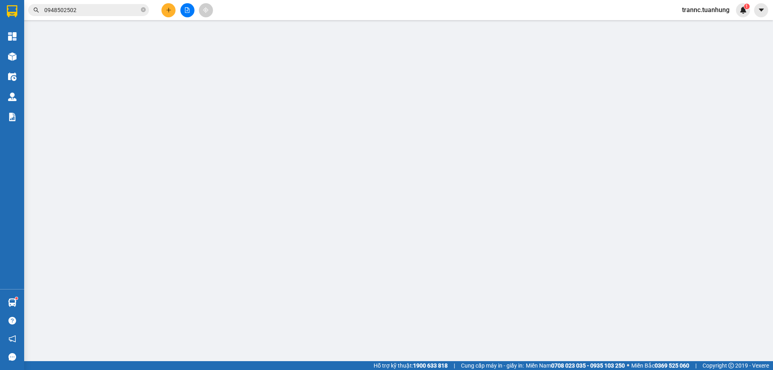
type input "0979538800"
type input "TÚ"
type input "0834272114"
type input "CHỊ HOA"
type input "50.000"
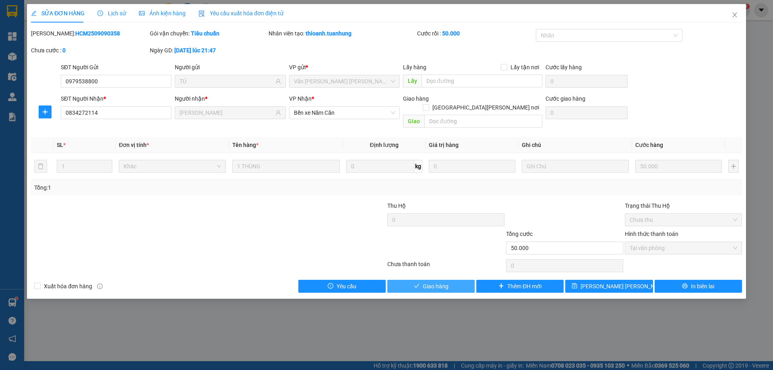
click at [413, 280] on button "Giao hàng" at bounding box center [430, 286] width 87 height 13
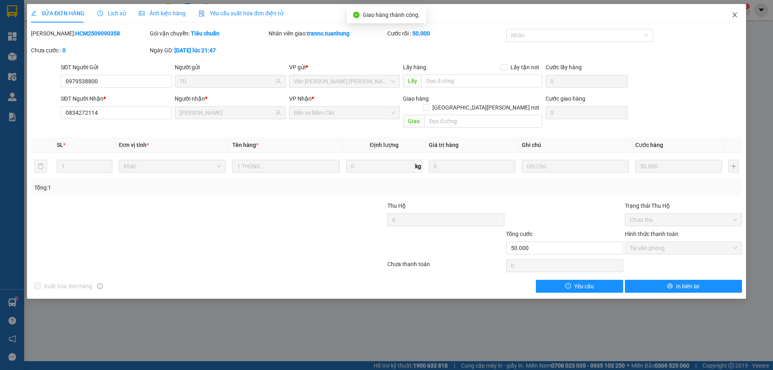
click at [733, 17] on icon "close" at bounding box center [735, 15] width 6 height 6
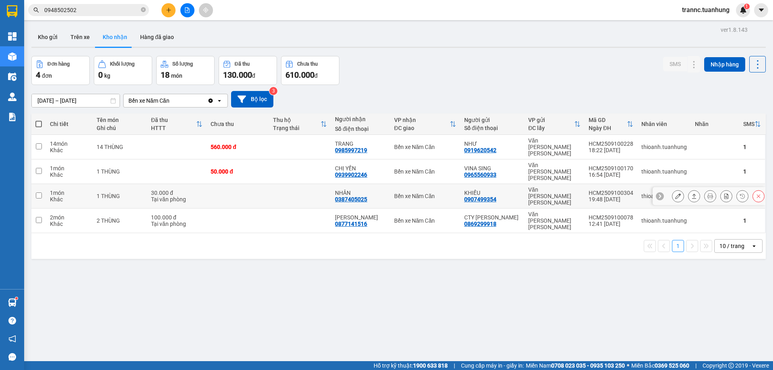
click at [674, 189] on button at bounding box center [678, 196] width 11 height 14
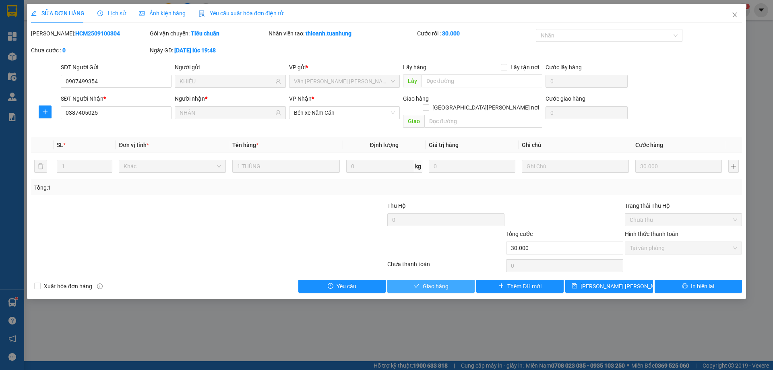
click at [400, 280] on button "Giao hàng" at bounding box center [430, 286] width 87 height 13
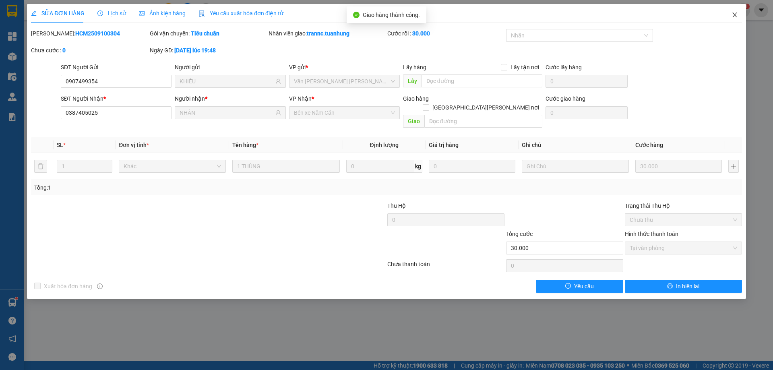
click at [740, 17] on span "Close" at bounding box center [735, 15] width 23 height 23
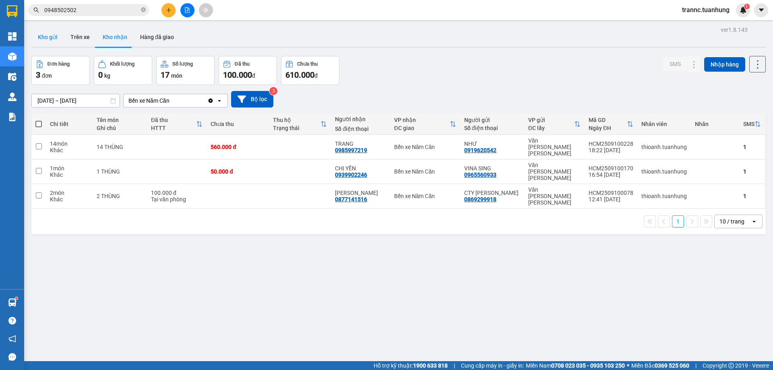
click at [52, 36] on button "Kho gửi" at bounding box center [47, 36] width 33 height 19
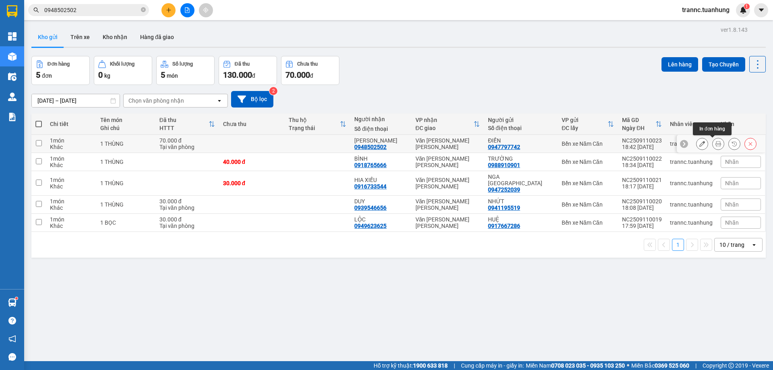
click at [713, 148] on button at bounding box center [718, 144] width 11 height 14
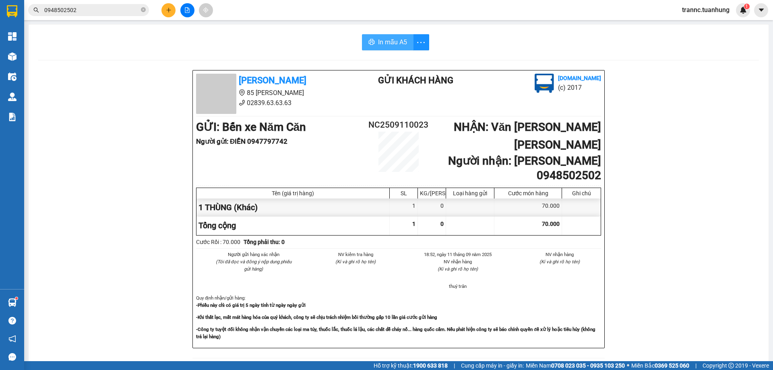
click at [400, 44] on span "In mẫu A5" at bounding box center [392, 42] width 29 height 10
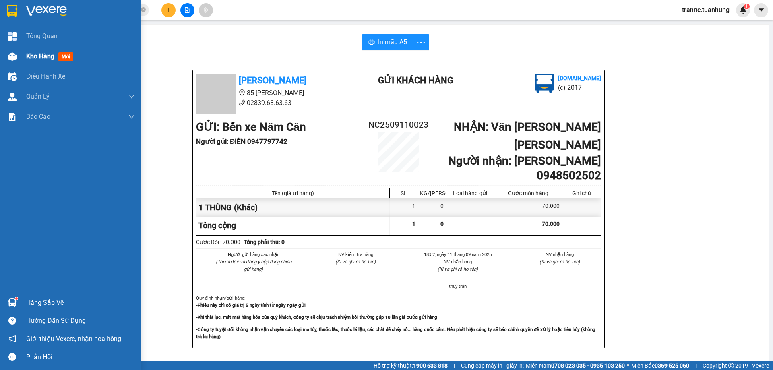
click at [41, 53] on span "Kho hàng" at bounding box center [40, 56] width 28 height 8
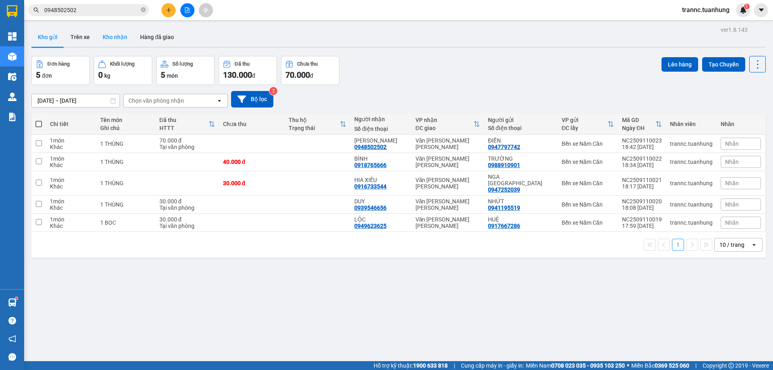
click at [114, 45] on button "Kho nhận" at bounding box center [114, 36] width 37 height 19
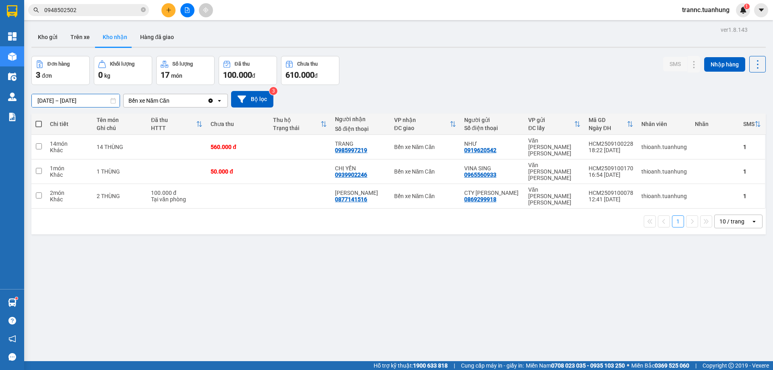
click at [60, 99] on input "09/09/2025 – 11/09/2025" at bounding box center [76, 100] width 88 height 13
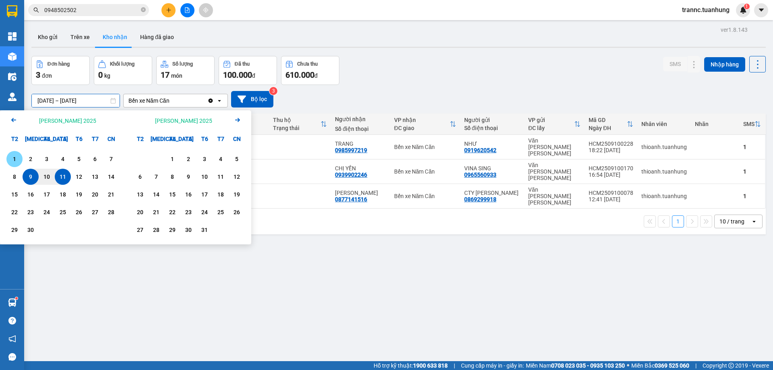
click at [18, 160] on div "1" at bounding box center [14, 159] width 11 height 10
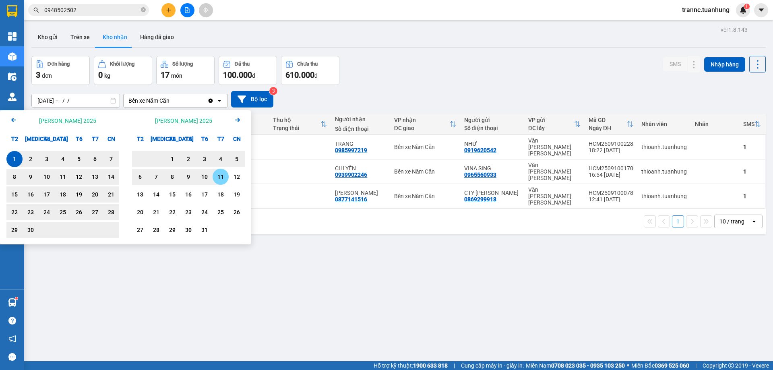
click at [224, 178] on div "11" at bounding box center [220, 177] width 11 height 10
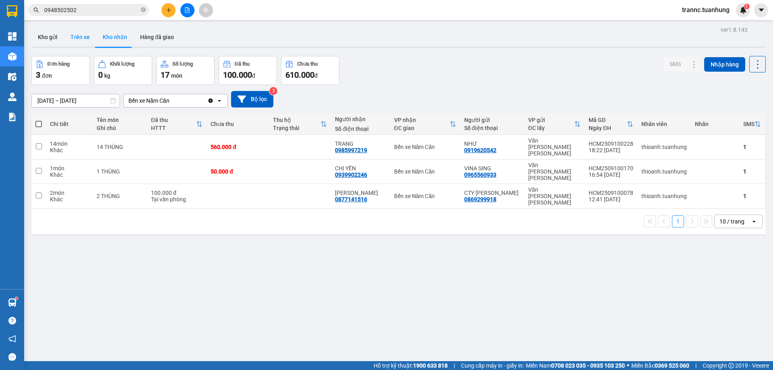
click at [78, 39] on button "Trên xe" at bounding box center [80, 36] width 32 height 19
type input "09/09/2025 – 11/09/2025"
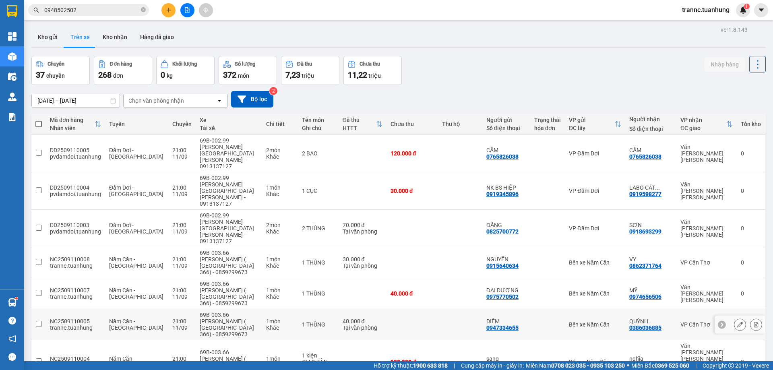
scroll to position [65, 0]
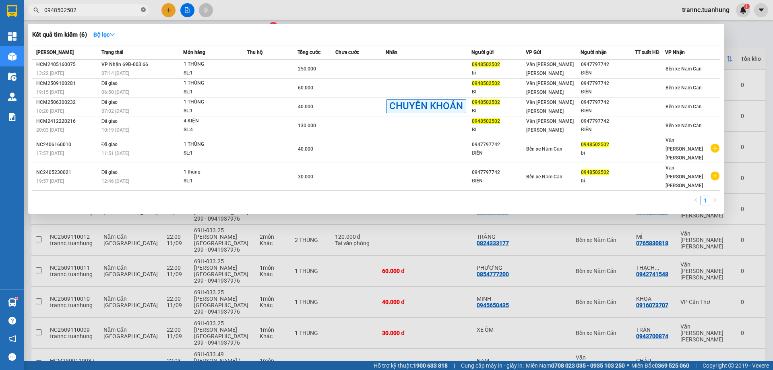
click at [144, 9] on icon "close-circle" at bounding box center [143, 9] width 5 height 5
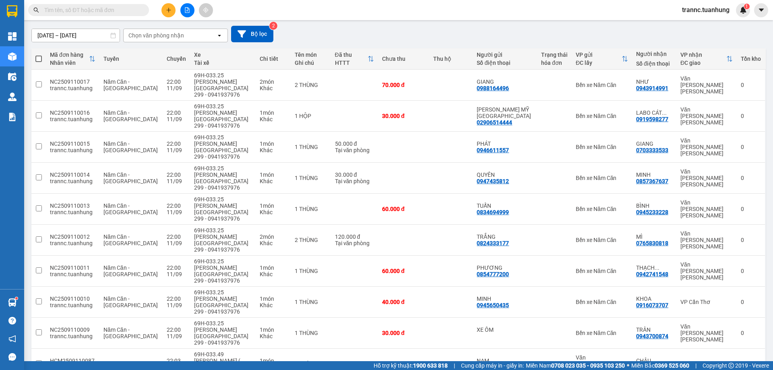
click at [131, 9] on input "text" at bounding box center [91, 10] width 95 height 9
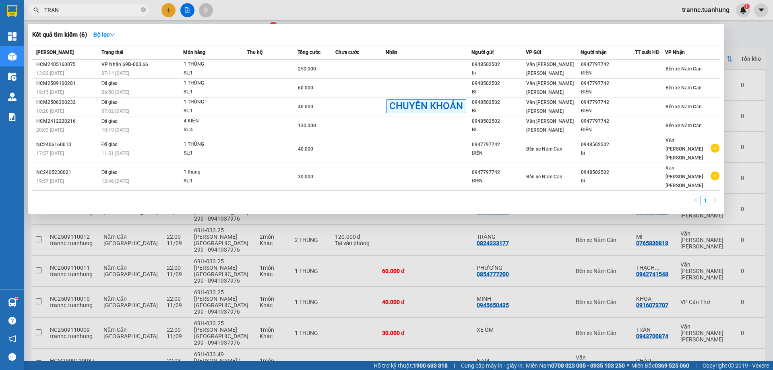
type input "TRANG"
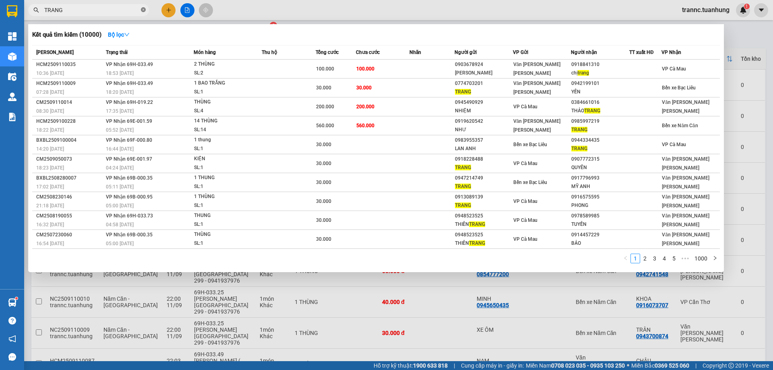
click at [144, 8] on icon "close-circle" at bounding box center [143, 9] width 5 height 5
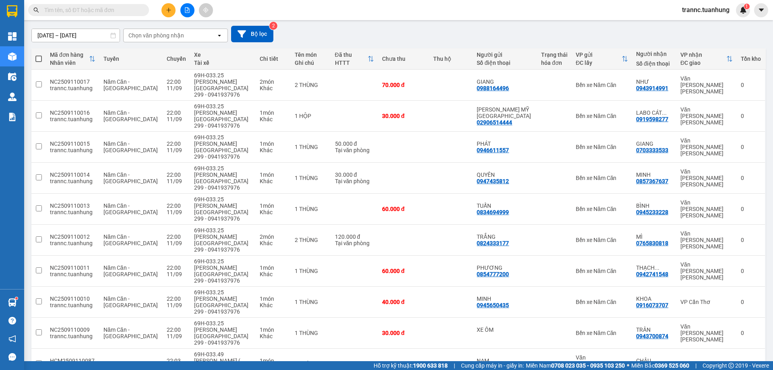
click at [124, 5] on span at bounding box center [88, 10] width 121 height 12
click at [123, 5] on span at bounding box center [88, 10] width 121 height 12
click at [115, 10] on input "text" at bounding box center [91, 10] width 95 height 9
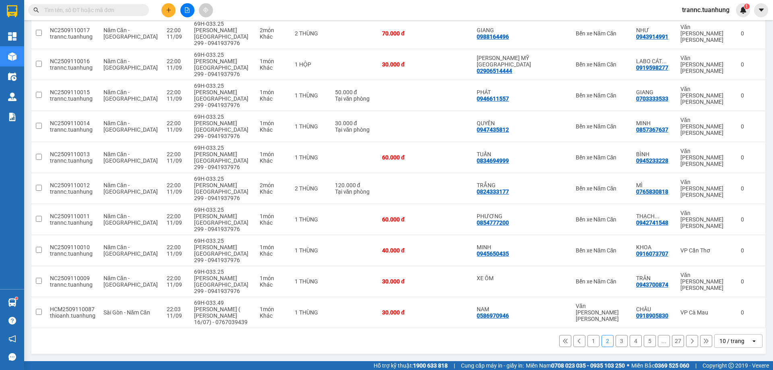
click at [616, 341] on button "3" at bounding box center [622, 341] width 12 height 12
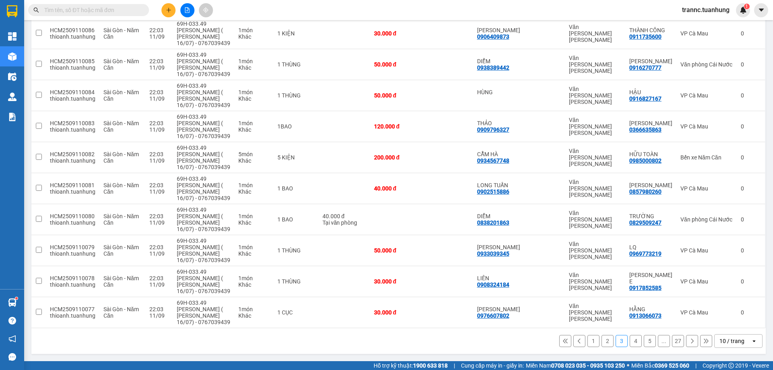
click at [630, 340] on button "4" at bounding box center [636, 341] width 12 height 12
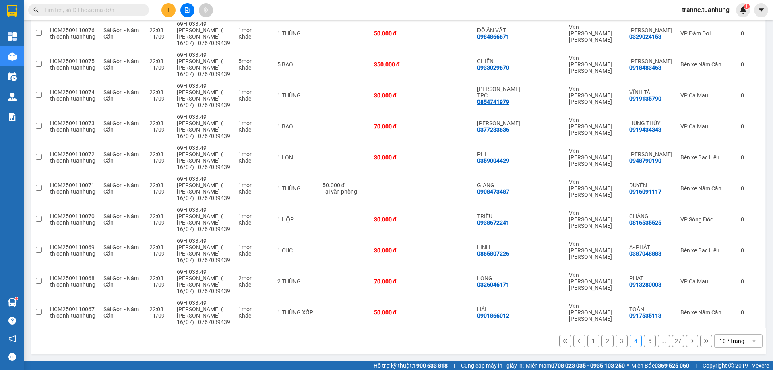
click at [644, 341] on button "5" at bounding box center [650, 341] width 12 height 12
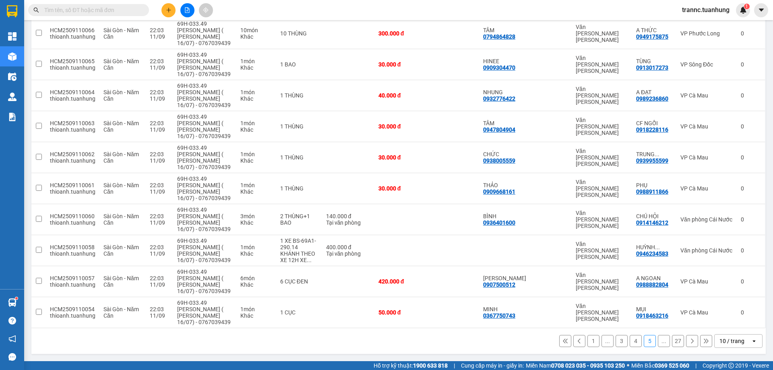
click at [659, 340] on button "..." at bounding box center [664, 341] width 12 height 12
click at [673, 339] on button "27" at bounding box center [678, 341] width 12 height 12
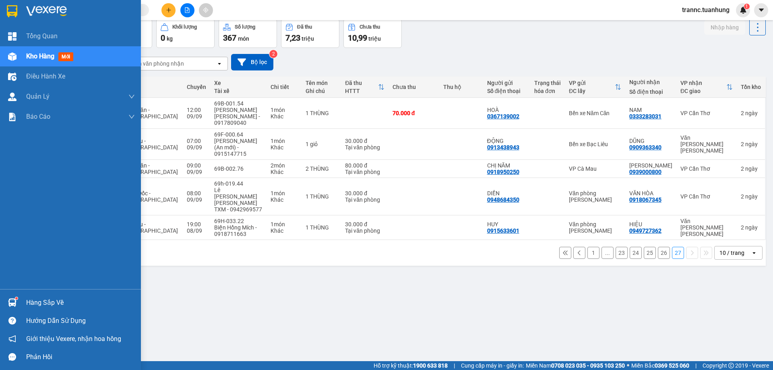
scroll to position [0, 0]
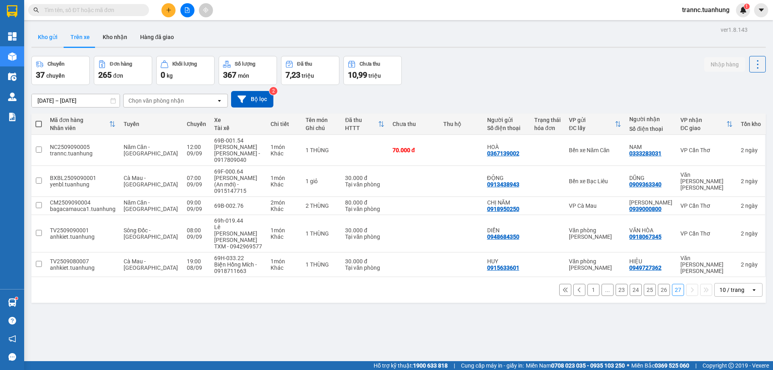
click at [45, 41] on button "Kho gửi" at bounding box center [47, 36] width 33 height 19
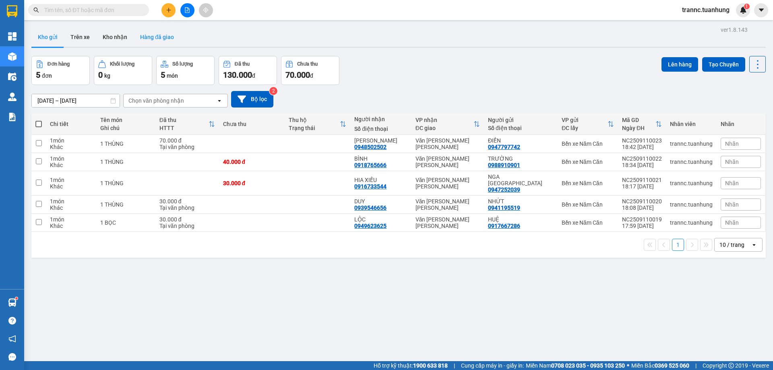
click at [147, 37] on button "Hàng đã giao" at bounding box center [157, 36] width 47 height 19
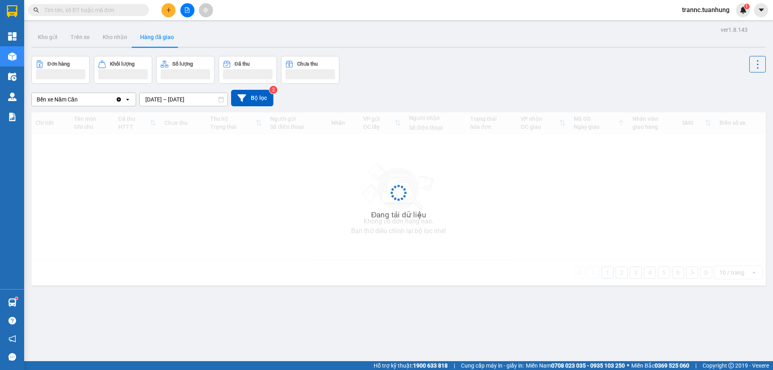
click at [112, 10] on input "text" at bounding box center [91, 10] width 95 height 9
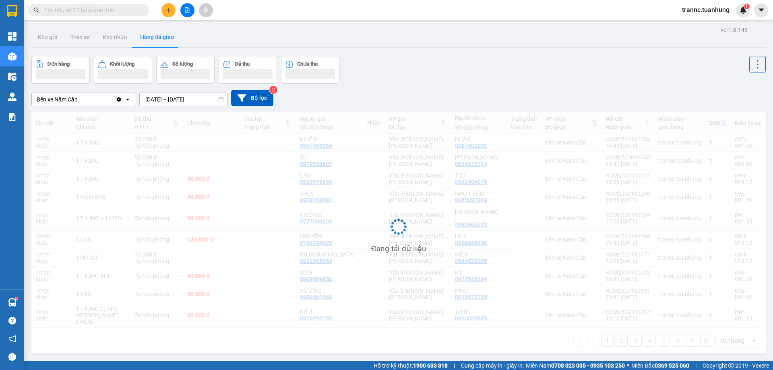
click at [112, 10] on input "text" at bounding box center [91, 10] width 95 height 9
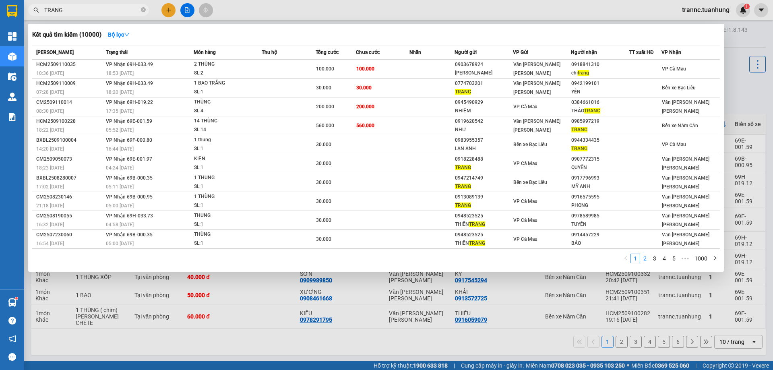
type input "TRANG"
click at [646, 262] on link "2" at bounding box center [645, 258] width 9 height 9
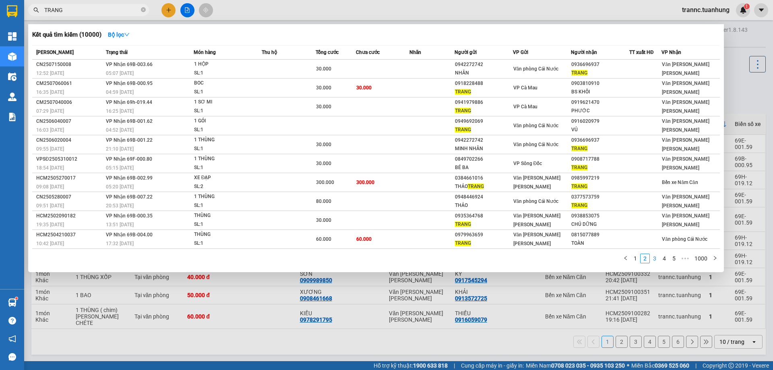
click at [653, 258] on link "3" at bounding box center [654, 258] width 9 height 9
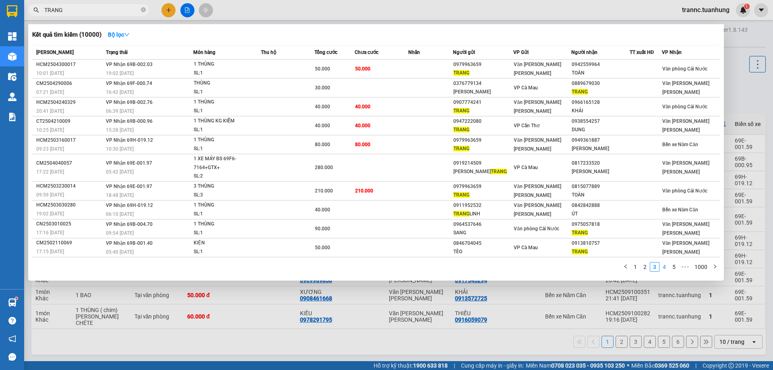
click at [666, 269] on link "4" at bounding box center [664, 267] width 9 height 9
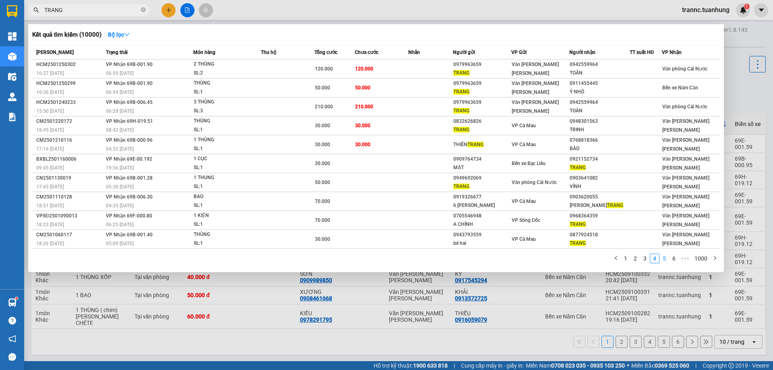
click at [662, 260] on link "5" at bounding box center [664, 258] width 9 height 9
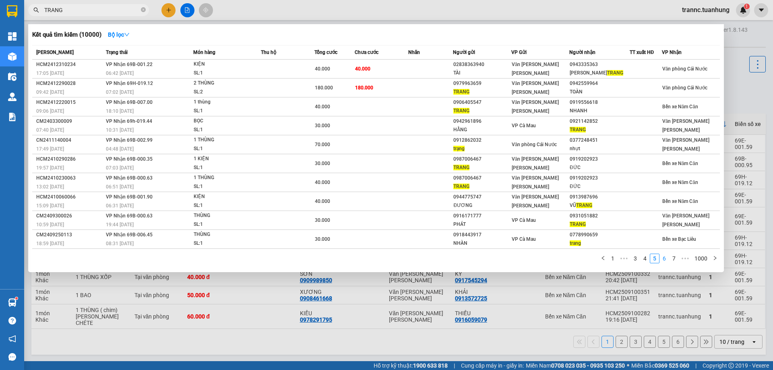
click at [669, 259] on link "6" at bounding box center [664, 258] width 9 height 9
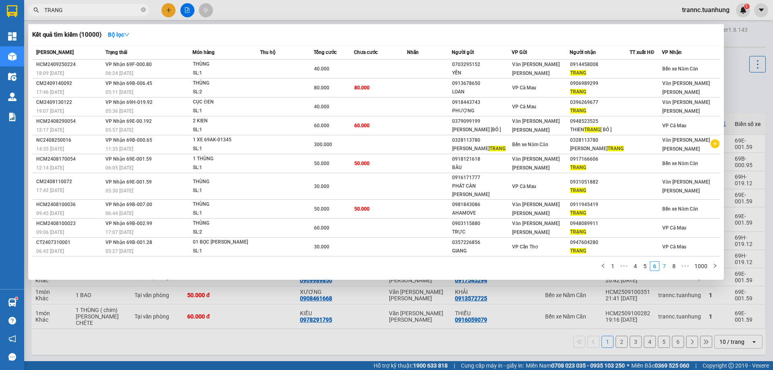
click at [665, 262] on link "7" at bounding box center [664, 266] width 9 height 9
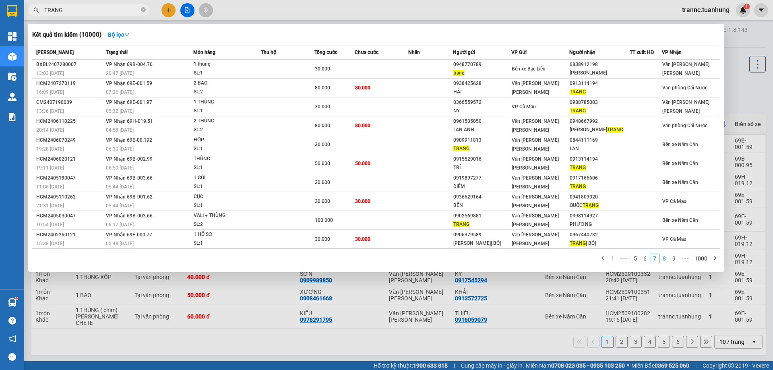
click at [665, 263] on link "8" at bounding box center [664, 258] width 9 height 9
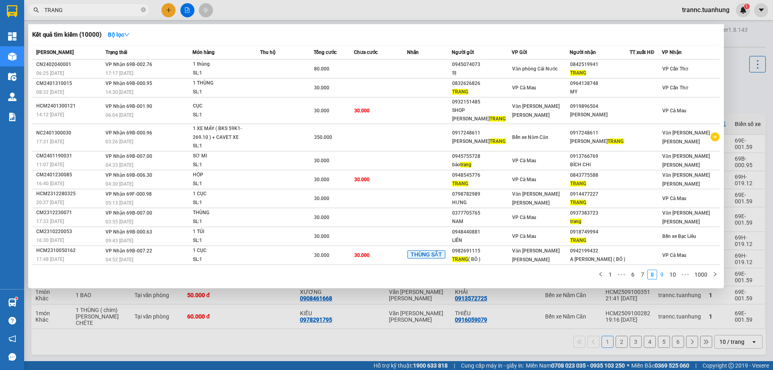
click at [665, 270] on link "9" at bounding box center [662, 274] width 9 height 9
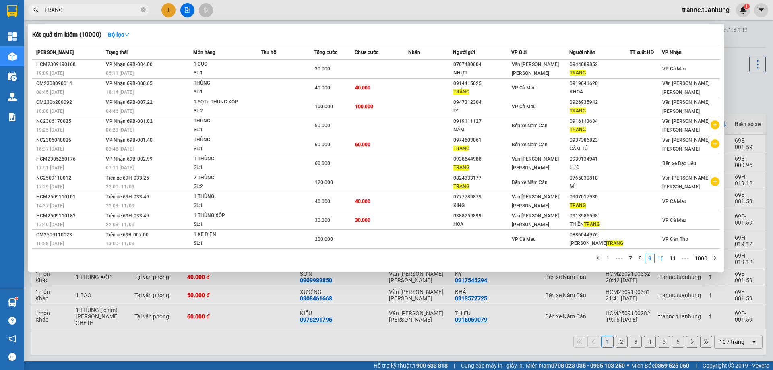
click at [665, 261] on link "10" at bounding box center [660, 258] width 11 height 9
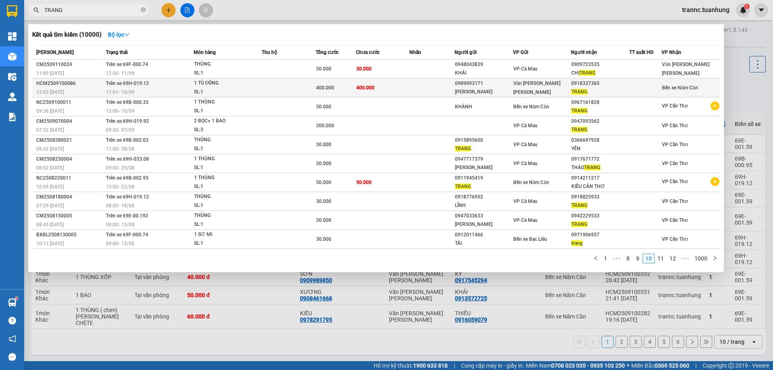
click at [351, 87] on div "400.000" at bounding box center [335, 87] width 39 height 9
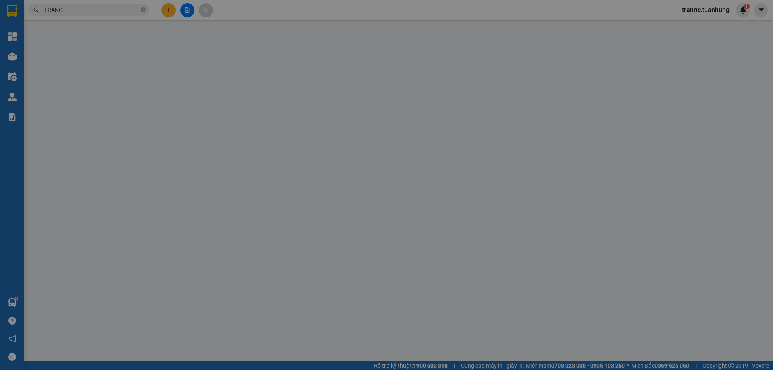
type input "0989093171"
type input "THÚY HẰNG"
type input "0918337365"
type input "TRANG"
type input "400.000"
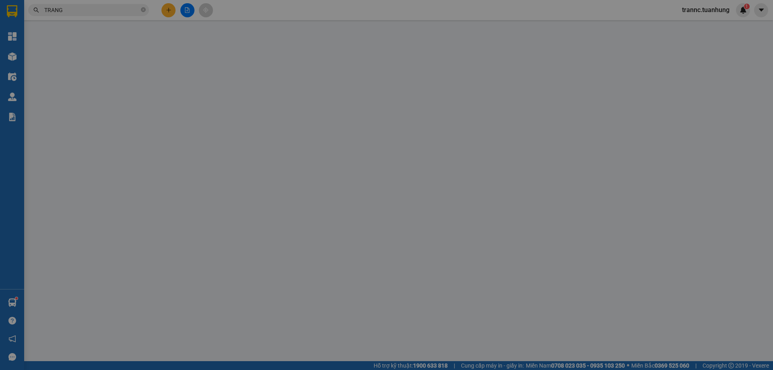
type input "400.000"
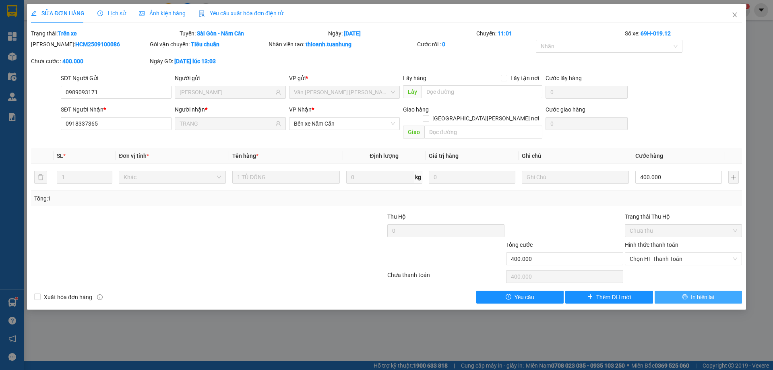
click at [678, 291] on button "In biên lai" at bounding box center [698, 297] width 87 height 13
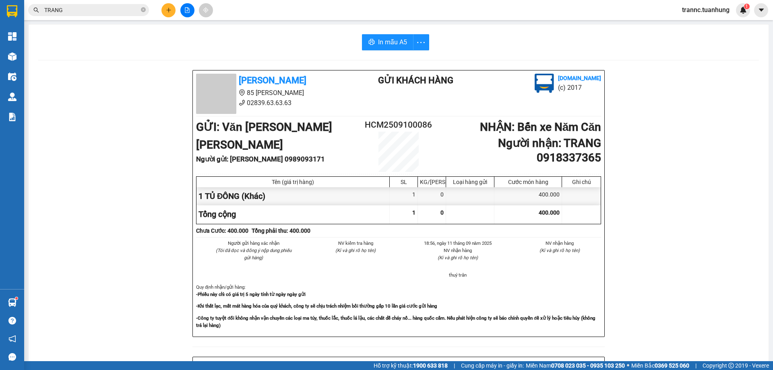
click at [120, 14] on input "TRANG" at bounding box center [91, 10] width 95 height 9
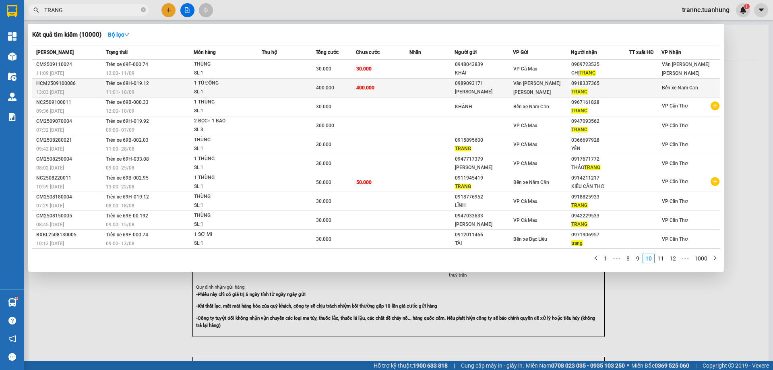
click at [387, 81] on td "400.000" at bounding box center [383, 88] width 54 height 19
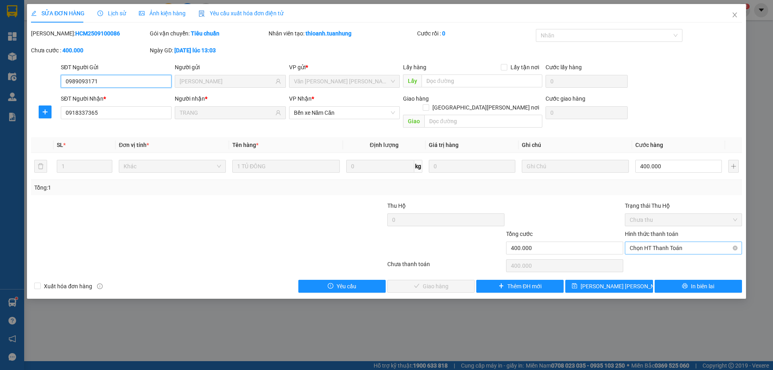
click at [647, 242] on span "Chọn HT Thanh Toán" at bounding box center [684, 248] width 108 height 12
click at [650, 255] on div "Tại văn phòng" at bounding box center [684, 255] width 108 height 9
type input "0"
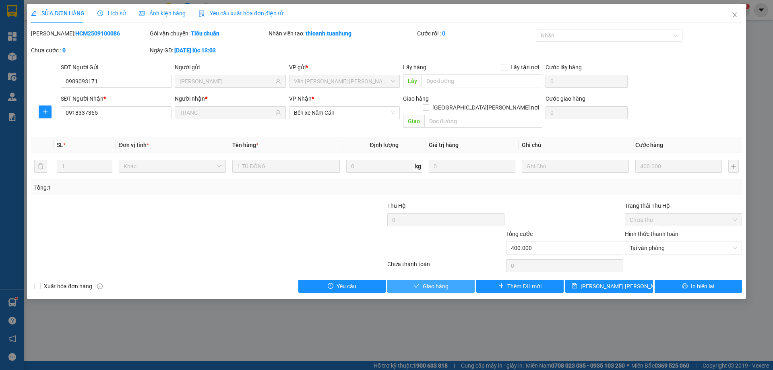
click at [460, 280] on button "Giao hàng" at bounding box center [430, 286] width 87 height 13
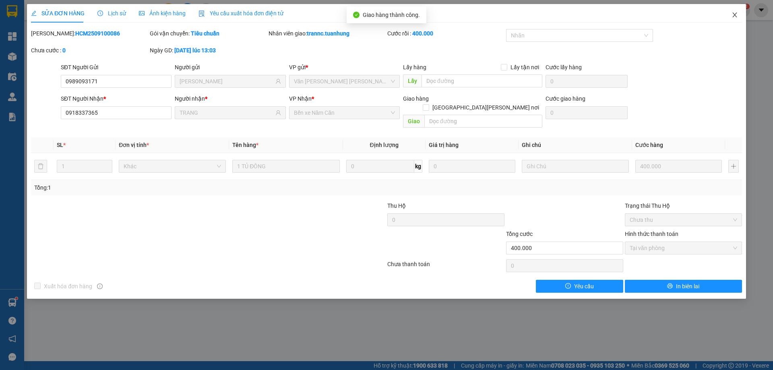
click at [731, 13] on span "Close" at bounding box center [735, 15] width 23 height 23
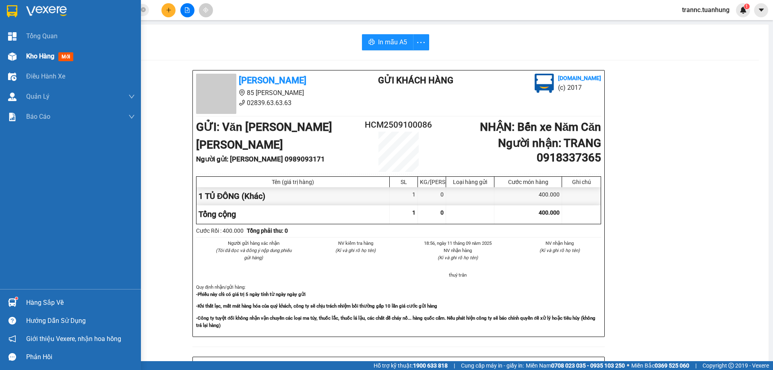
click at [62, 57] on span "mới" at bounding box center [65, 56] width 15 height 9
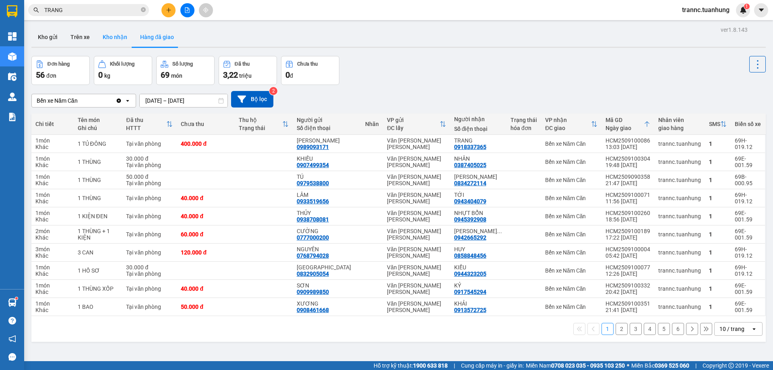
click at [108, 37] on button "Kho nhận" at bounding box center [114, 36] width 37 height 19
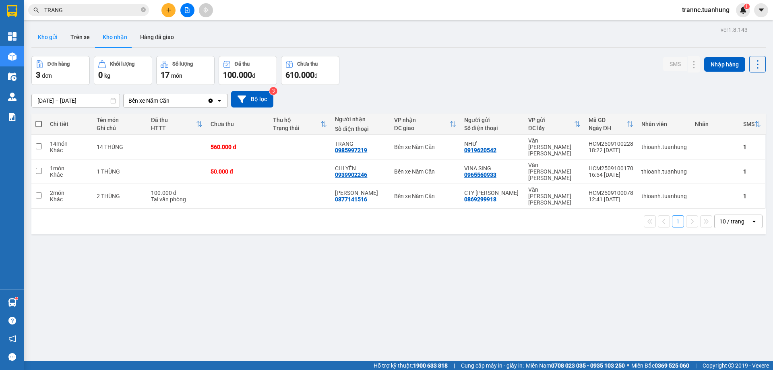
click at [56, 34] on button "Kho gửi" at bounding box center [47, 36] width 33 height 19
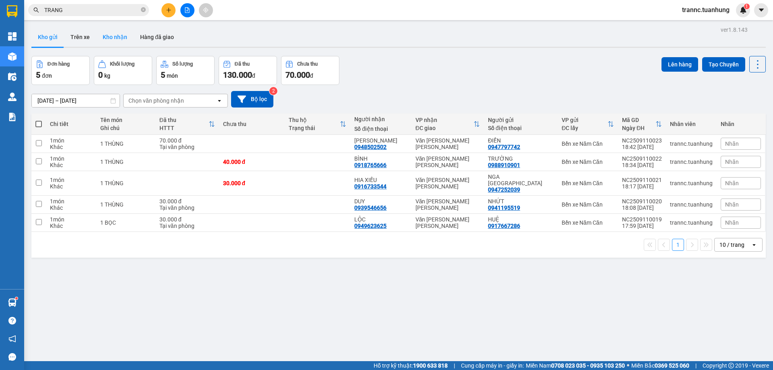
click at [116, 42] on button "Kho nhận" at bounding box center [114, 36] width 37 height 19
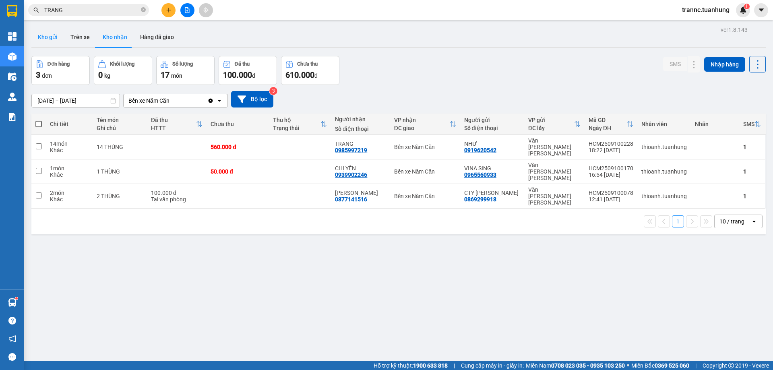
click at [44, 34] on button "Kho gửi" at bounding box center [47, 36] width 33 height 19
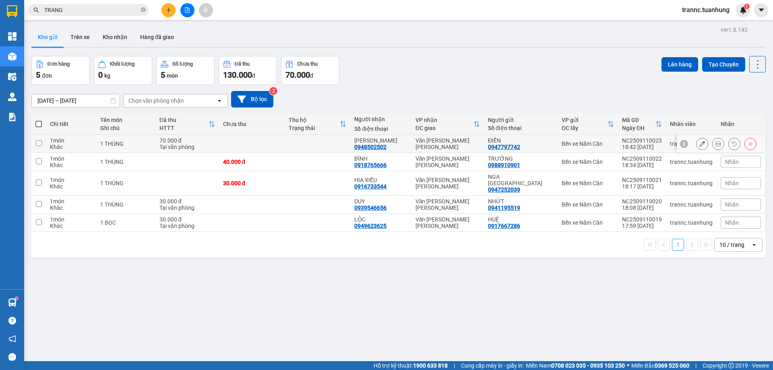
click at [326, 142] on td at bounding box center [318, 144] width 66 height 18
checkbox input "true"
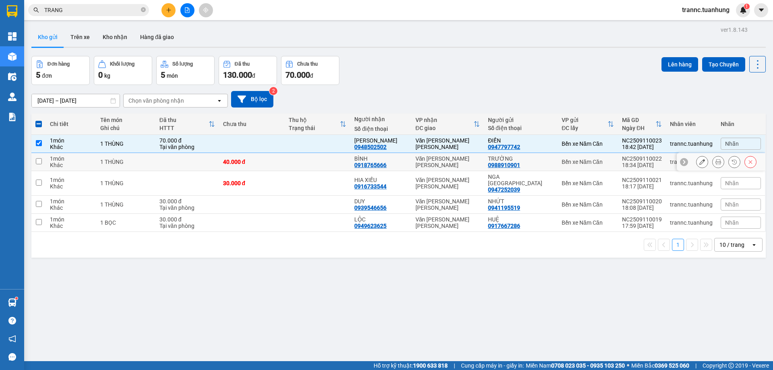
click at [251, 164] on div "40.000 đ" at bounding box center [252, 162] width 58 height 6
checkbox input "true"
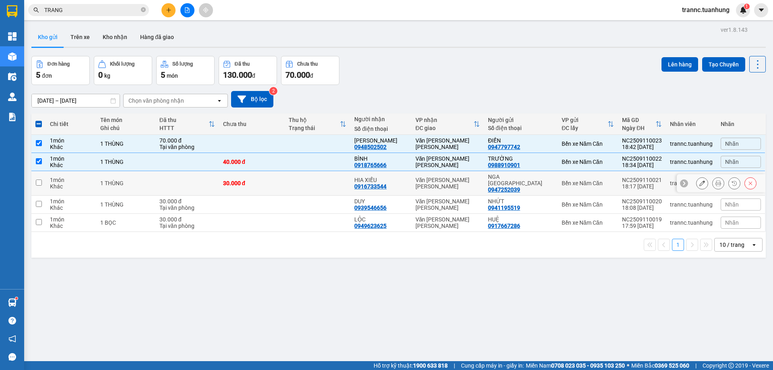
click at [213, 181] on td at bounding box center [187, 183] width 64 height 25
checkbox input "true"
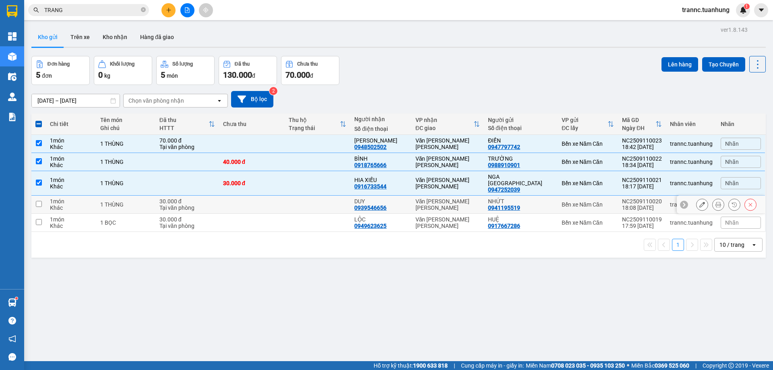
click at [190, 205] on div "Tại văn phòng" at bounding box center [188, 208] width 56 height 6
checkbox input "true"
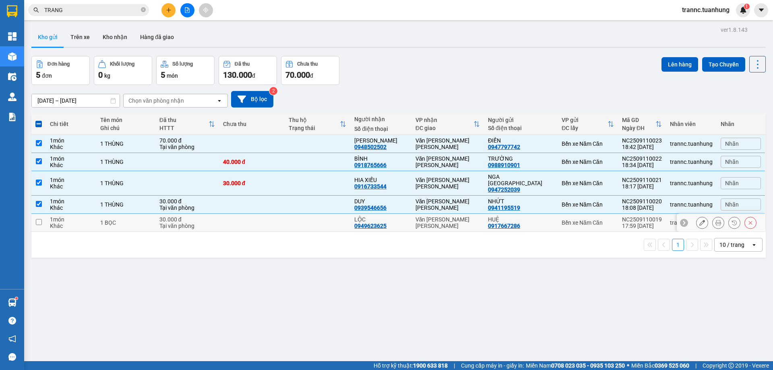
click at [177, 224] on td "30.000 đ Tại văn phòng" at bounding box center [187, 223] width 64 height 18
checkbox input "true"
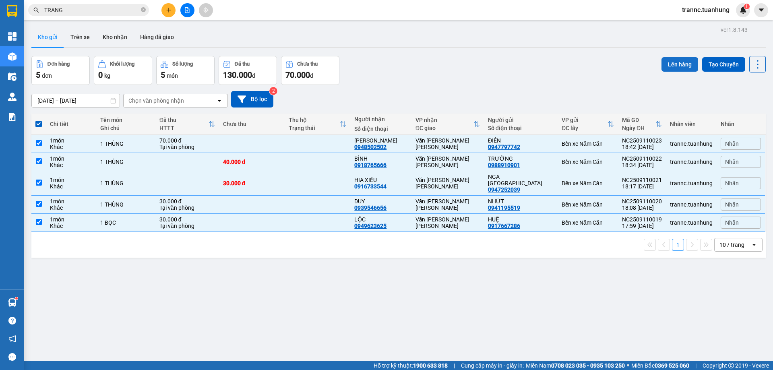
click at [664, 64] on button "Lên hàng" at bounding box center [680, 64] width 37 height 15
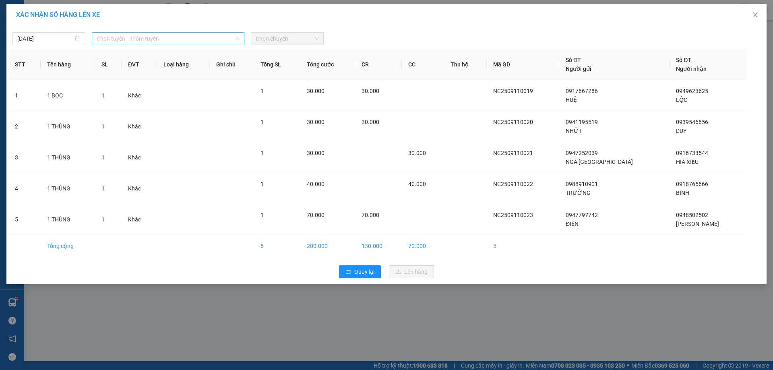
click at [141, 40] on span "Chọn tuyến - nhóm tuyến" at bounding box center [168, 39] width 143 height 12
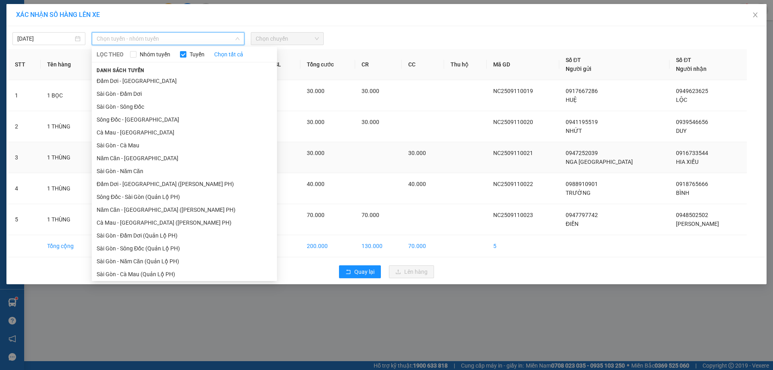
click at [137, 157] on li "Năm Căn - Sài Gòn" at bounding box center [184, 158] width 185 height 13
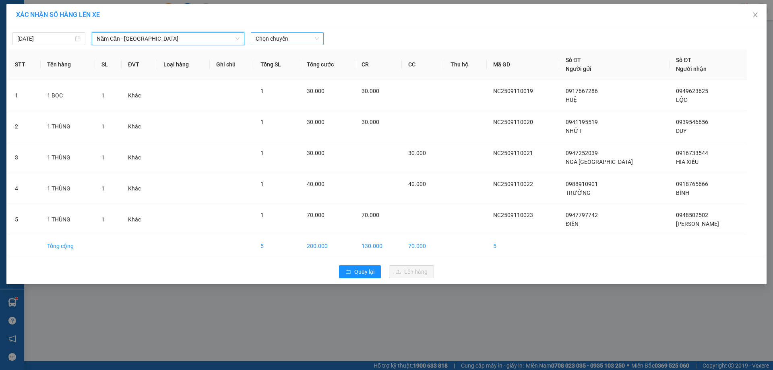
click at [273, 42] on span "Chọn chuyến" at bounding box center [287, 39] width 63 height 12
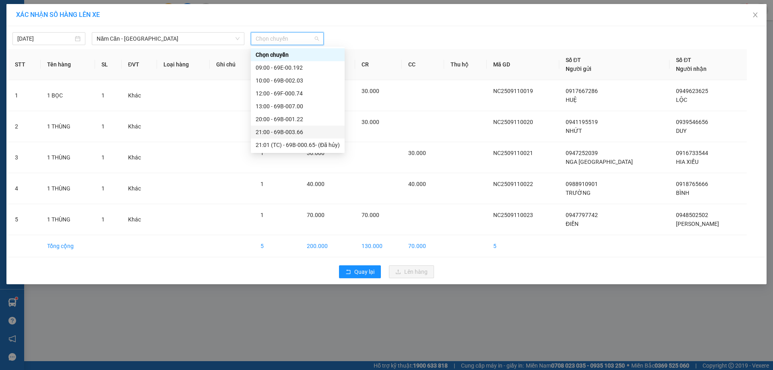
click at [293, 128] on div "21:00 - 69B-003.66" at bounding box center [298, 132] width 84 height 9
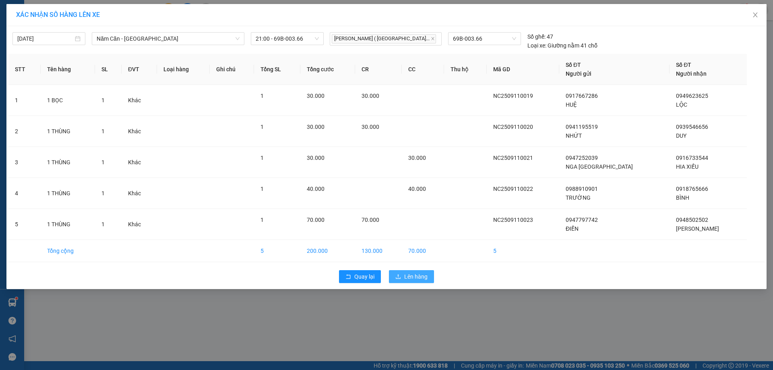
click at [415, 277] on span "Lên hàng" at bounding box center [415, 276] width 23 height 9
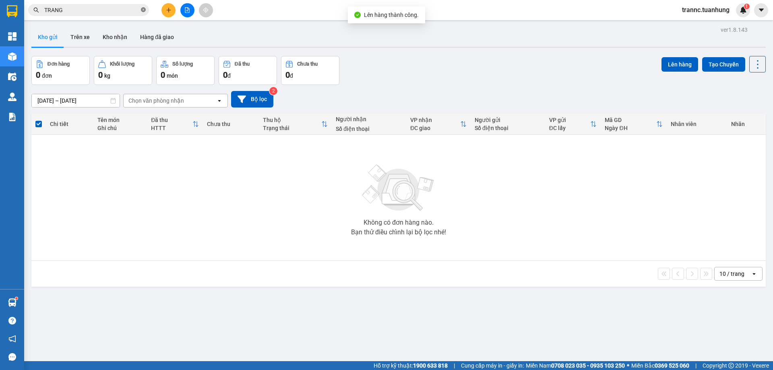
click at [141, 11] on icon "close-circle" at bounding box center [143, 9] width 5 height 5
click at [116, 9] on input "text" at bounding box center [91, 10] width 95 height 9
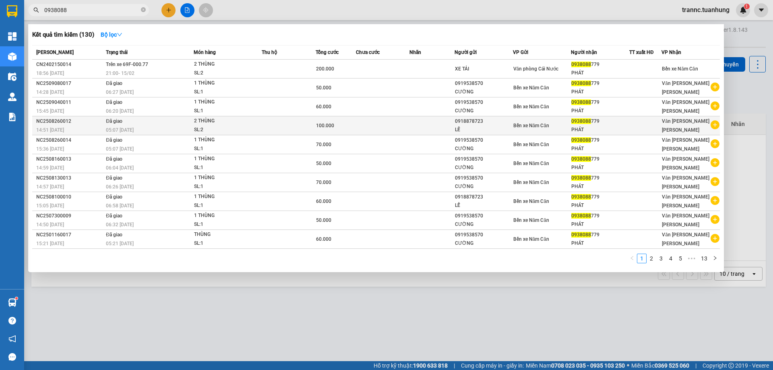
type input "0938088"
click at [713, 126] on icon "plus-circle" at bounding box center [715, 124] width 9 height 9
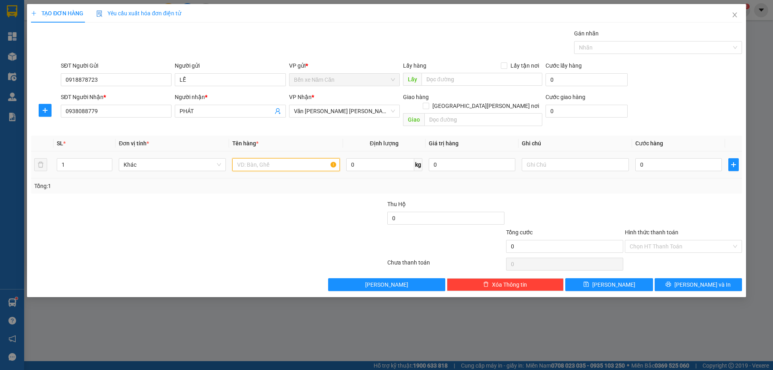
click at [315, 158] on input "text" at bounding box center [285, 164] width 107 height 13
type input "2 THÙNG"
click at [83, 159] on input "1" at bounding box center [84, 165] width 55 height 12
type input "2"
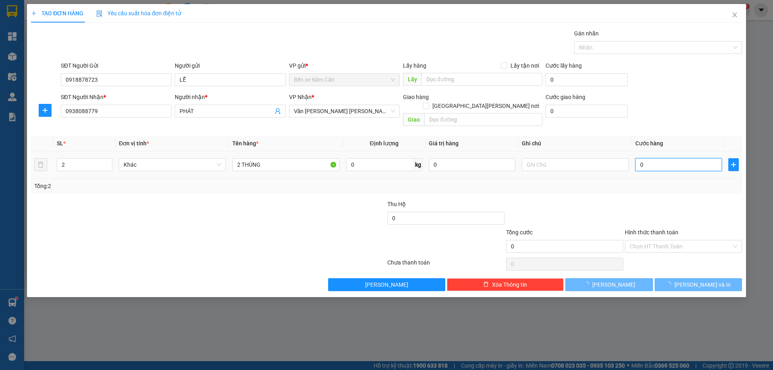
click at [650, 158] on input "0" at bounding box center [679, 164] width 87 height 13
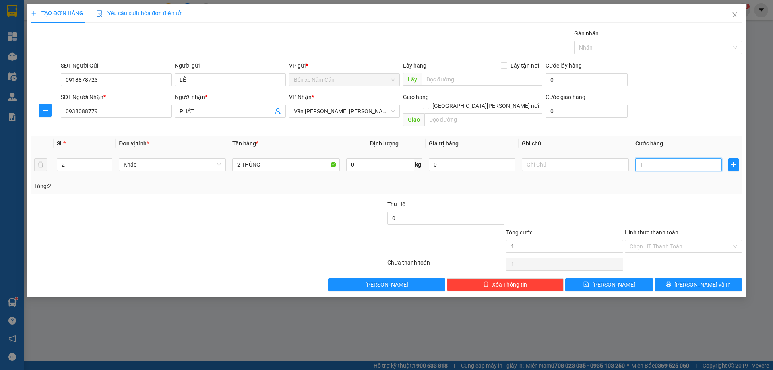
type input "1"
type input "12"
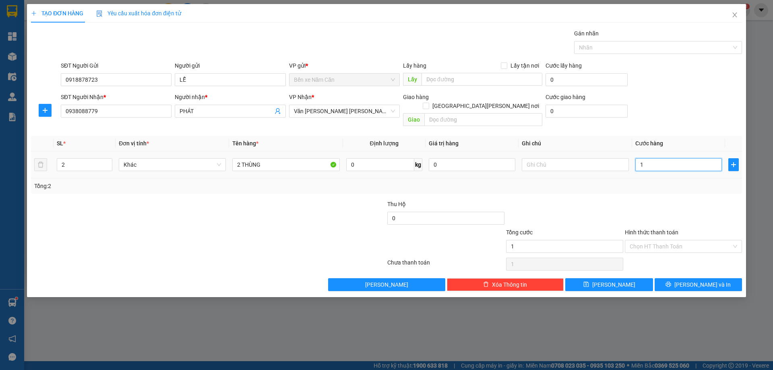
type input "12"
type input "120"
type input "120.000"
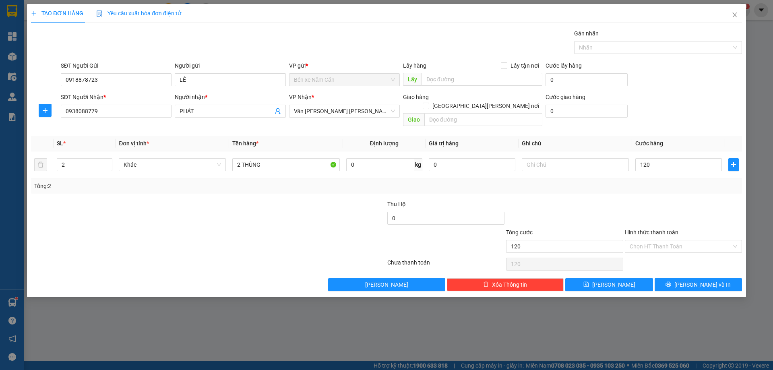
type input "120.000"
click at [656, 186] on div "Transit Pickup Surcharge Ids Transit Deliver Surcharge Ids Transit Deliver Surc…" at bounding box center [386, 160] width 711 height 262
click at [670, 240] on input "Hình thức thanh toán" at bounding box center [681, 246] width 102 height 12
click at [662, 252] on div "Tại văn phòng" at bounding box center [684, 253] width 108 height 9
type input "0"
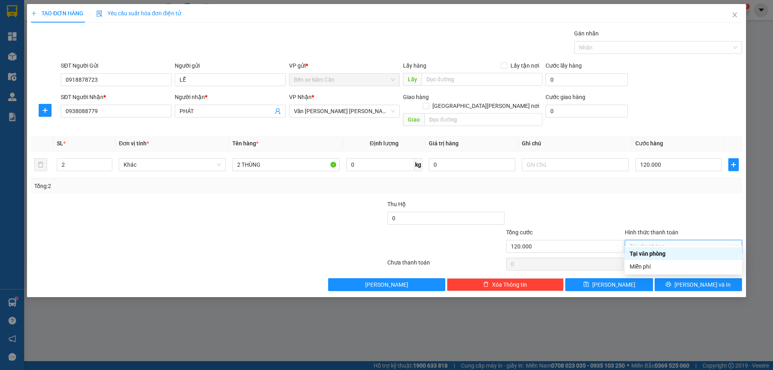
click at [644, 254] on div "Tại văn phòng" at bounding box center [684, 253] width 108 height 9
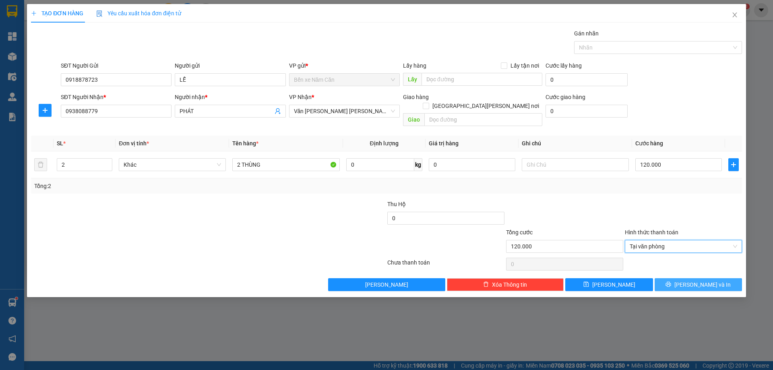
click at [681, 278] on button "Lưu và In" at bounding box center [698, 284] width 87 height 13
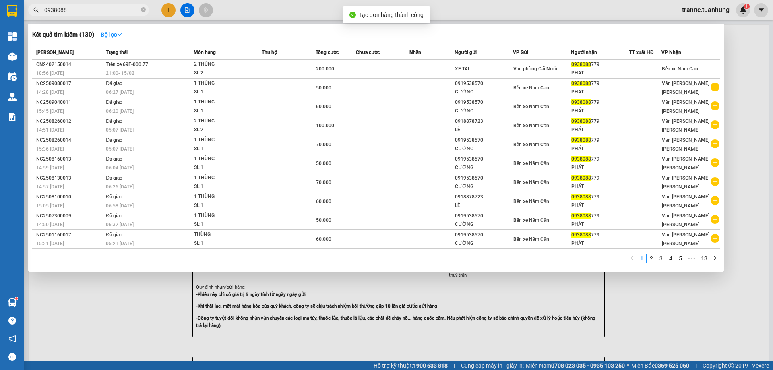
click at [677, 298] on div at bounding box center [386, 185] width 773 height 370
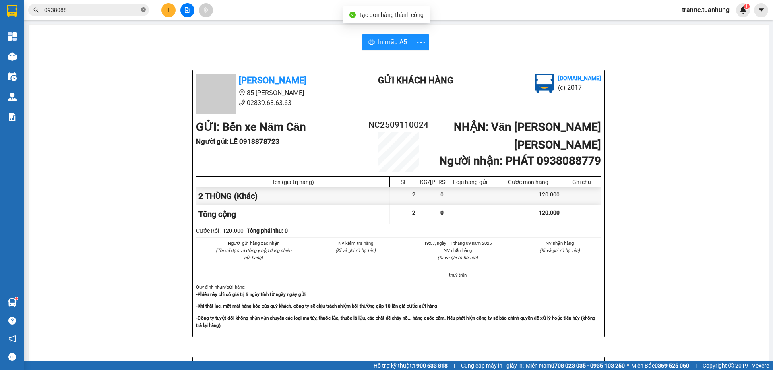
click at [145, 8] on icon "close-circle" at bounding box center [143, 9] width 5 height 5
click at [81, 13] on input "text" at bounding box center [91, 10] width 95 height 9
click at [139, 11] on input "text" at bounding box center [91, 10] width 95 height 9
click at [72, 12] on input "text" at bounding box center [91, 10] width 95 height 9
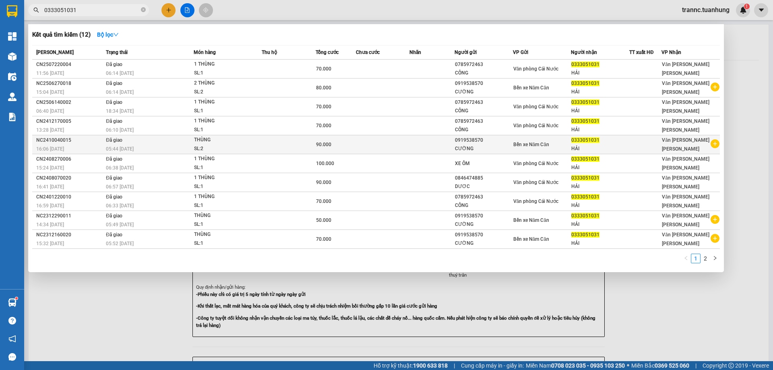
type input "0333051031"
click at [715, 142] on icon "plus-circle" at bounding box center [715, 143] width 9 height 9
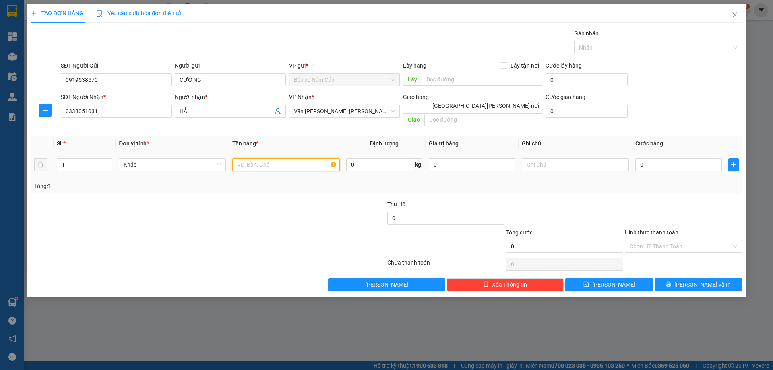
click at [324, 159] on input "text" at bounding box center [285, 164] width 107 height 13
type input "1 THÙNG"
click at [663, 158] on input "0" at bounding box center [679, 164] width 87 height 13
type input "5"
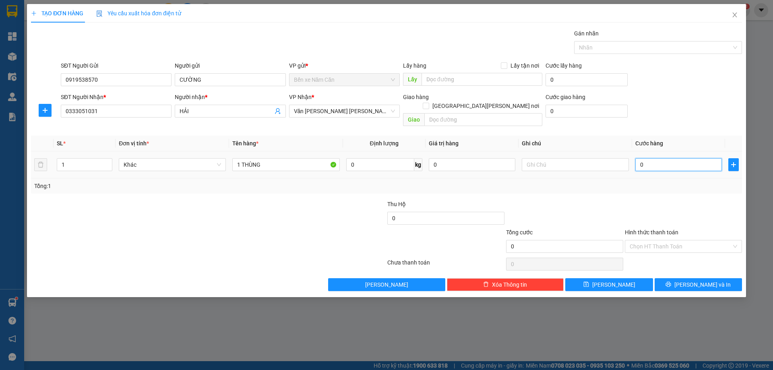
type input "5"
type input "50"
type input "50.000"
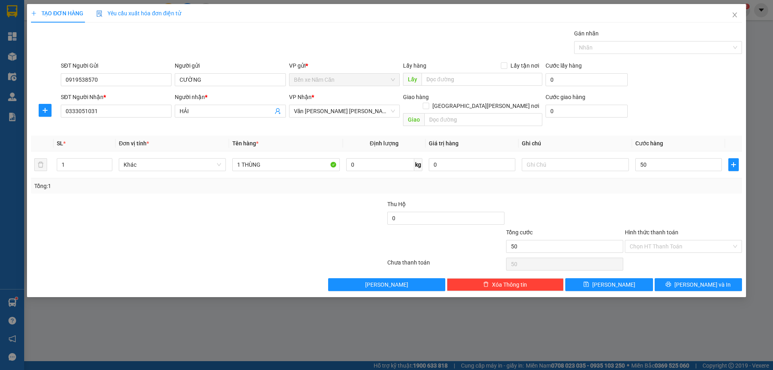
type input "50.000"
click at [684, 200] on div at bounding box center [683, 214] width 119 height 28
click at [663, 240] on input "Hình thức thanh toán" at bounding box center [681, 246] width 102 height 12
click at [659, 252] on div "Tại văn phòng" at bounding box center [684, 253] width 108 height 9
type input "0"
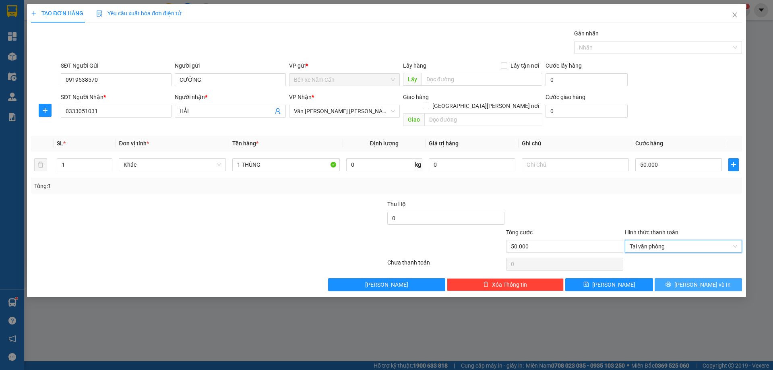
click at [682, 278] on button "Lưu và In" at bounding box center [698, 284] width 87 height 13
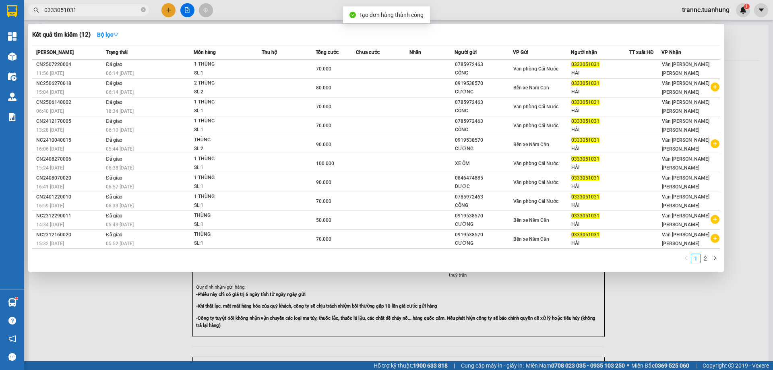
click at [627, 294] on div at bounding box center [386, 185] width 773 height 370
click at [143, 11] on icon "close-circle" at bounding box center [143, 9] width 5 height 5
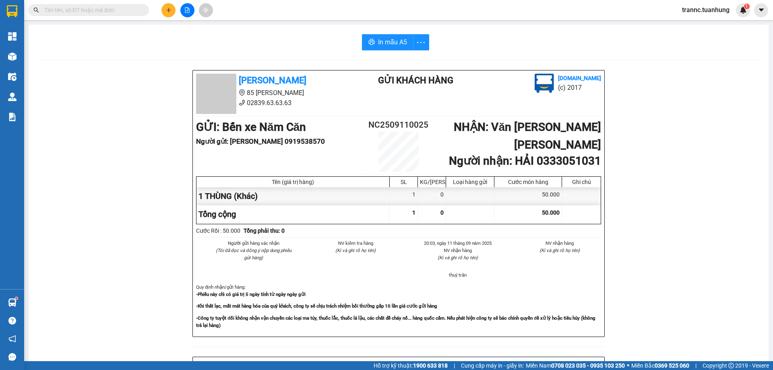
click at [93, 12] on input "text" at bounding box center [91, 10] width 95 height 9
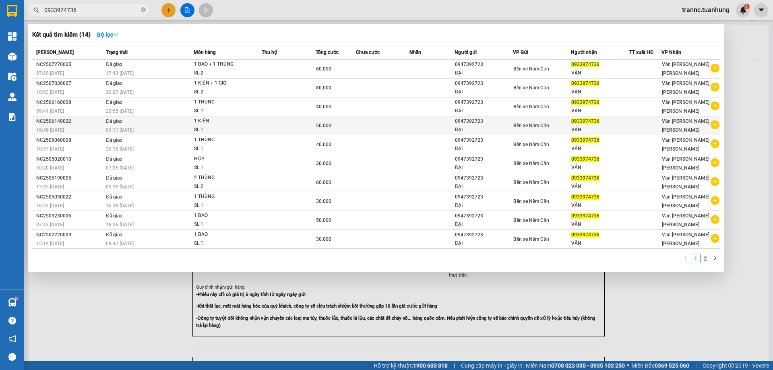
type input "0933974736"
click at [714, 125] on icon "plus-circle" at bounding box center [715, 124] width 9 height 9
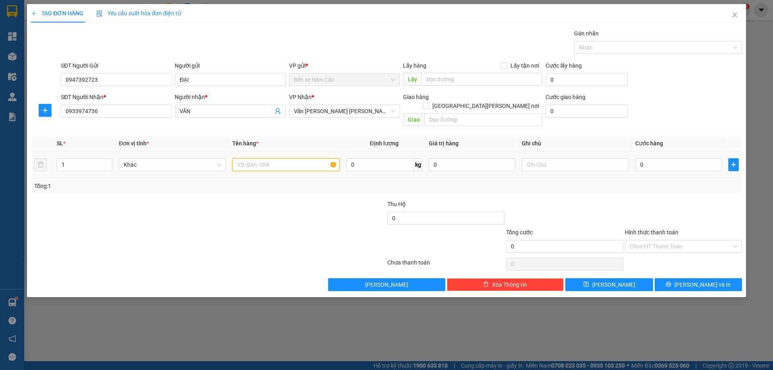
click at [239, 158] on input "text" at bounding box center [285, 164] width 107 height 13
type input "1 THÙNG + 1 BAO"
click at [96, 159] on input "1" at bounding box center [84, 165] width 55 height 12
type input "2"
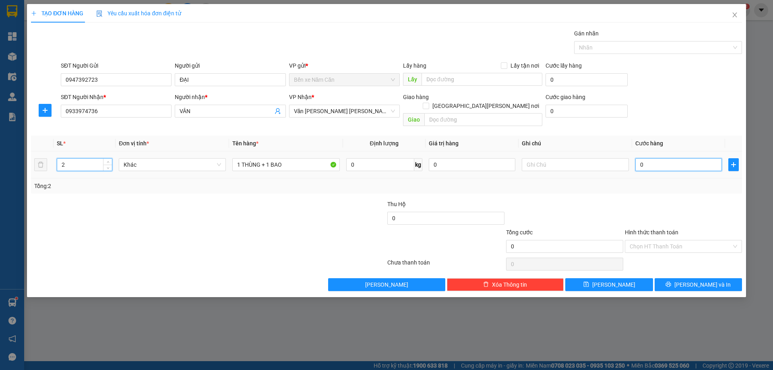
click at [654, 158] on input "0" at bounding box center [679, 164] width 87 height 13
type input "8"
type input "80"
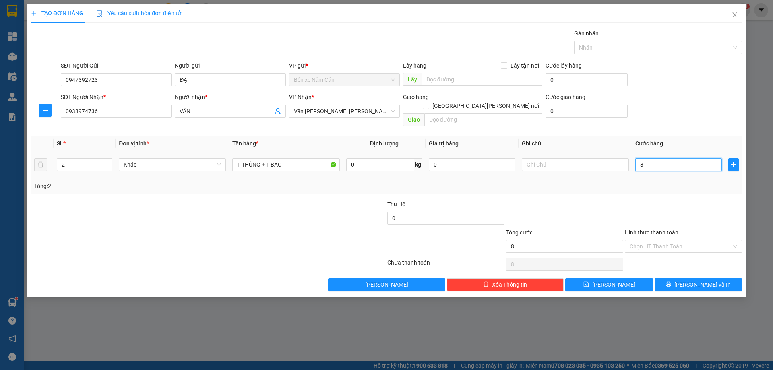
type input "80"
type input "80.000"
click at [660, 169] on td "80.000" at bounding box center [678, 164] width 93 height 27
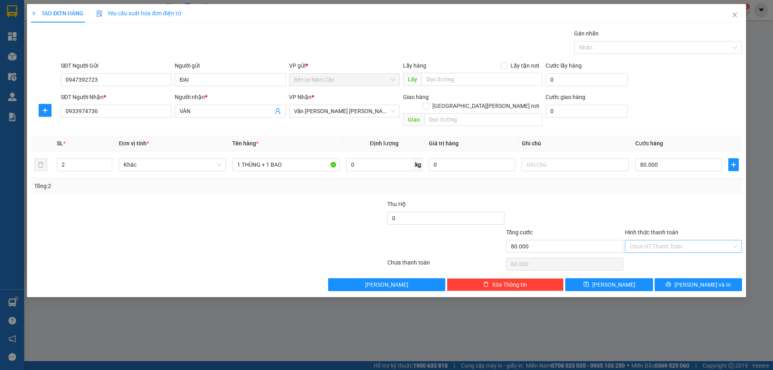
click at [661, 240] on input "Hình thức thanh toán" at bounding box center [681, 246] width 102 height 12
click at [640, 255] on div "Tại văn phòng" at bounding box center [684, 253] width 108 height 9
type input "0"
click at [671, 282] on icon "printer" at bounding box center [669, 285] width 6 height 6
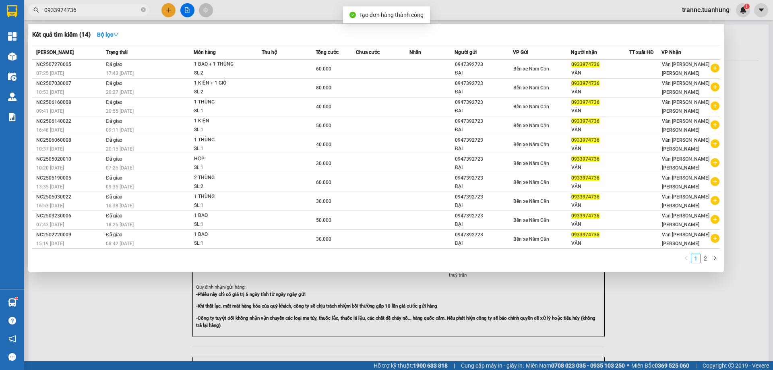
click at [686, 299] on div at bounding box center [386, 185] width 773 height 370
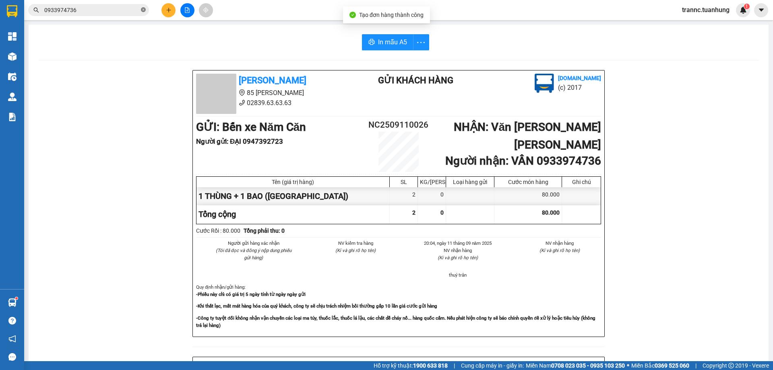
click at [143, 8] on icon "close-circle" at bounding box center [143, 9] width 5 height 5
click at [120, 9] on input "text" at bounding box center [91, 10] width 95 height 9
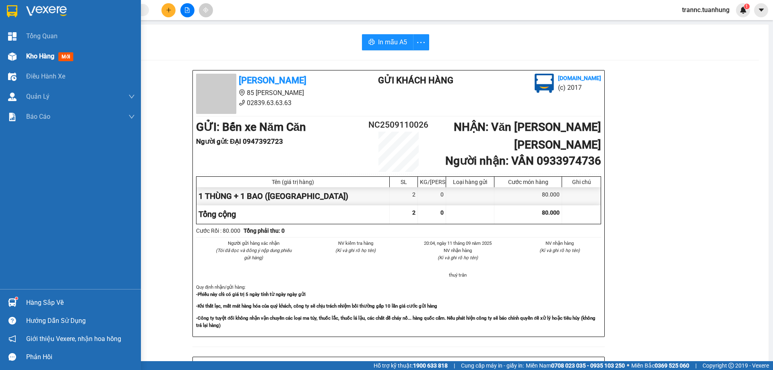
click at [63, 56] on span "mới" at bounding box center [65, 56] width 15 height 9
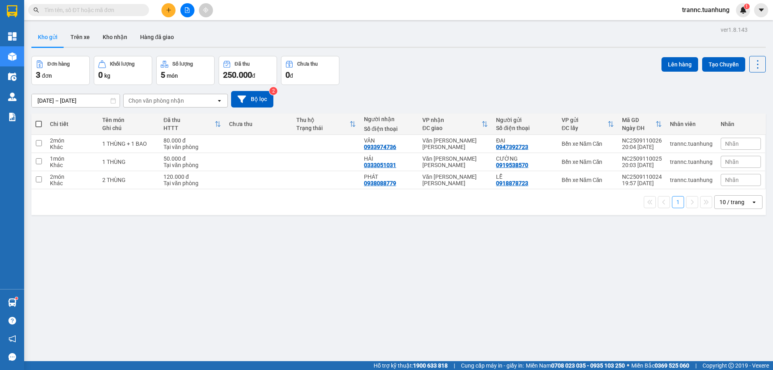
click at [165, 11] on button at bounding box center [169, 10] width 14 height 14
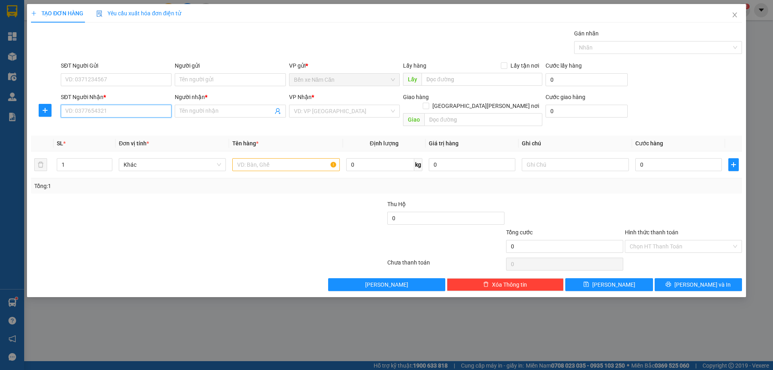
click at [81, 109] on input "SĐT Người Nhận *" at bounding box center [116, 111] width 111 height 13
click at [735, 16] on icon "close" at bounding box center [735, 14] width 4 height 5
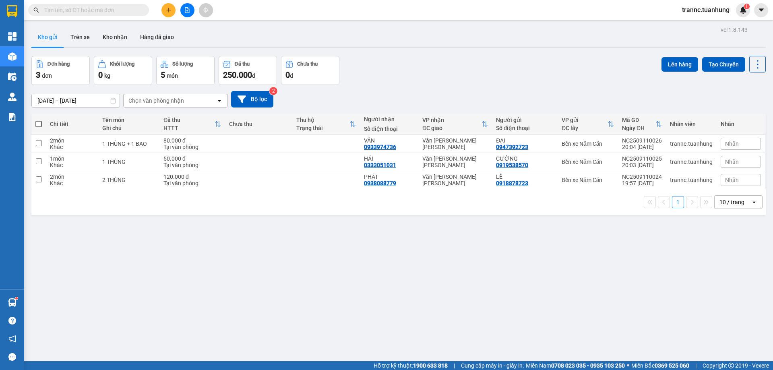
click at [113, 14] on input "text" at bounding box center [91, 10] width 95 height 9
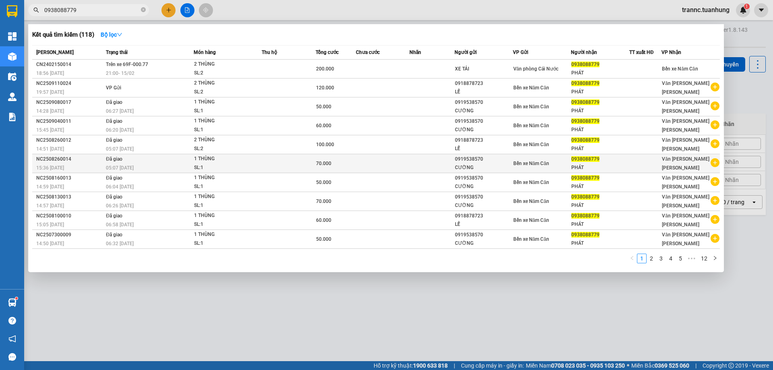
type input "0938088779"
click at [715, 165] on icon "plus-circle" at bounding box center [715, 162] width 9 height 9
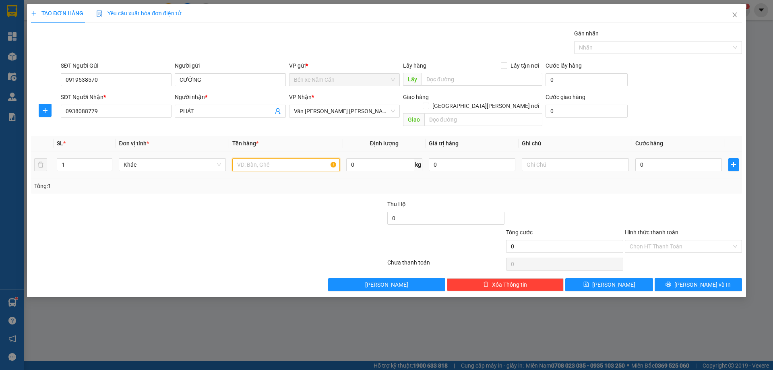
click at [242, 158] on input "text" at bounding box center [285, 164] width 107 height 13
click at [81, 159] on input "1" at bounding box center [84, 165] width 55 height 12
type input "2"
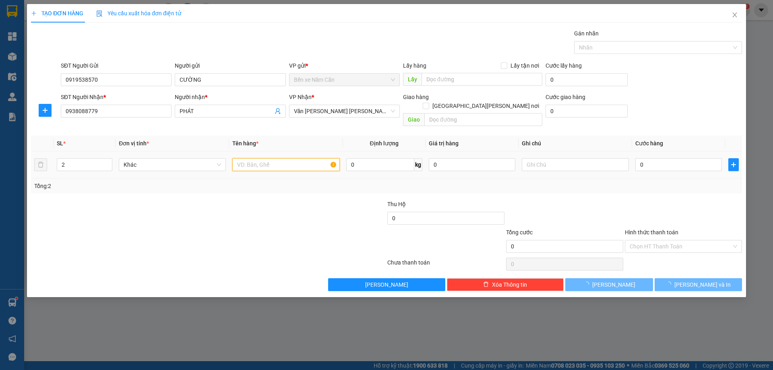
click at [264, 158] on input "text" at bounding box center [285, 164] width 107 height 13
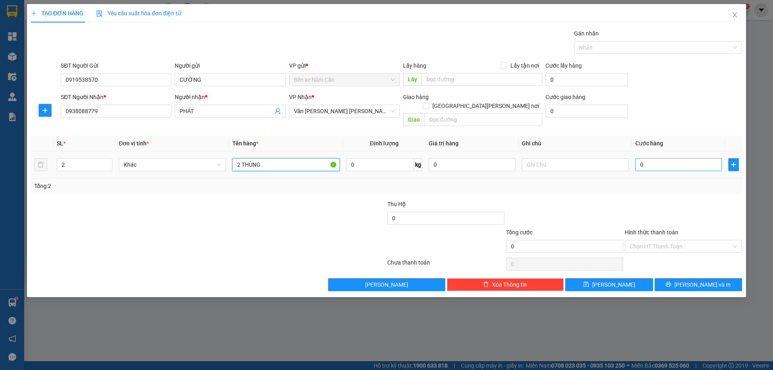
type input "2 THÙNG"
click at [663, 162] on input "0" at bounding box center [679, 164] width 87 height 13
type input "1"
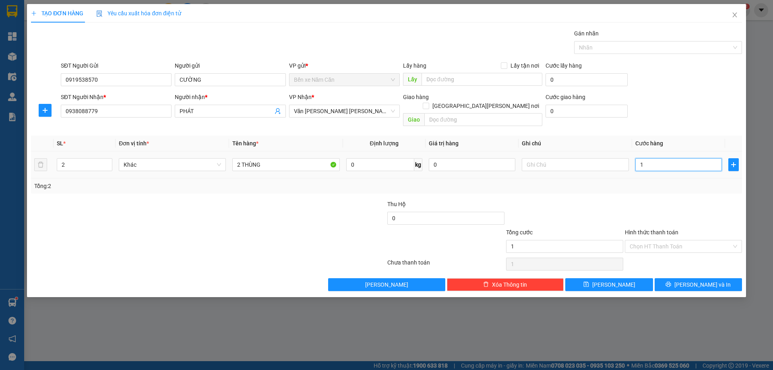
type input "11"
type input "110"
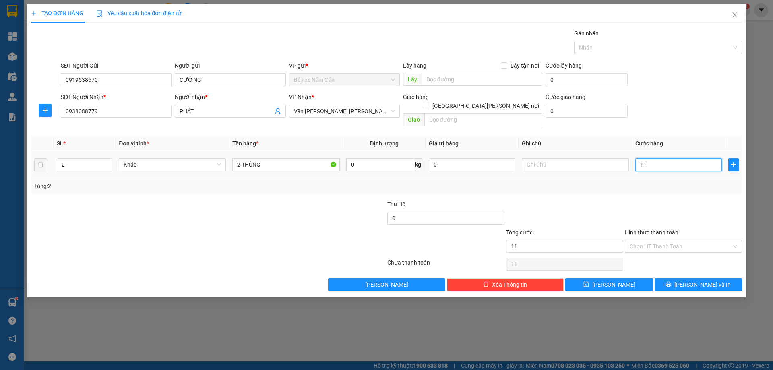
type input "110"
type input "110.000"
click at [676, 200] on div at bounding box center [683, 214] width 119 height 28
click at [675, 240] on input "Hình thức thanh toán" at bounding box center [681, 246] width 102 height 12
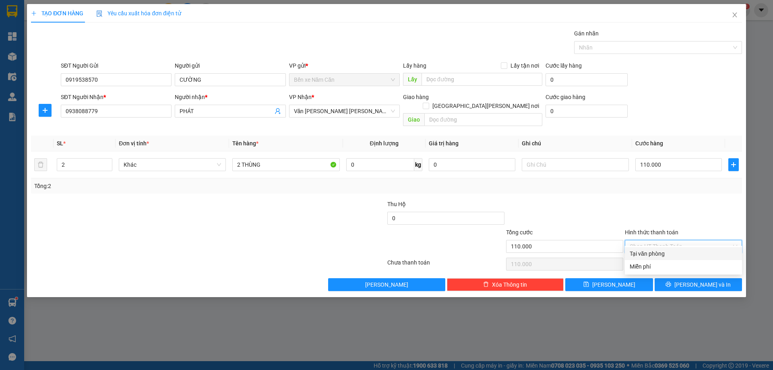
click at [661, 254] on div "Tại văn phòng" at bounding box center [684, 253] width 108 height 9
type input "0"
drag, startPoint x: 691, startPoint y: 276, endPoint x: 695, endPoint y: 275, distance: 4.1
click at [694, 278] on button "Lưu và In" at bounding box center [698, 284] width 87 height 13
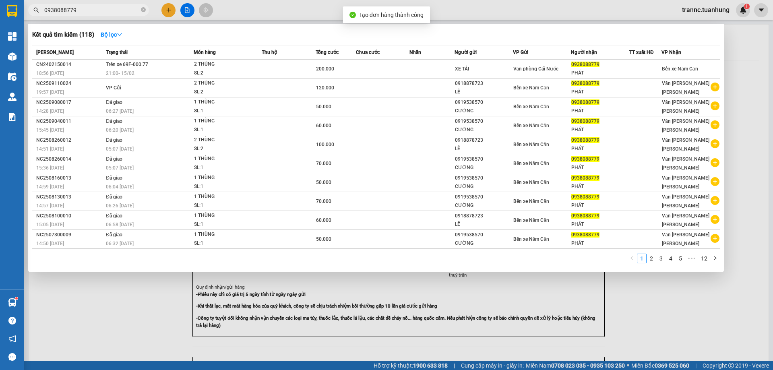
click at [697, 277] on div at bounding box center [386, 185] width 773 height 370
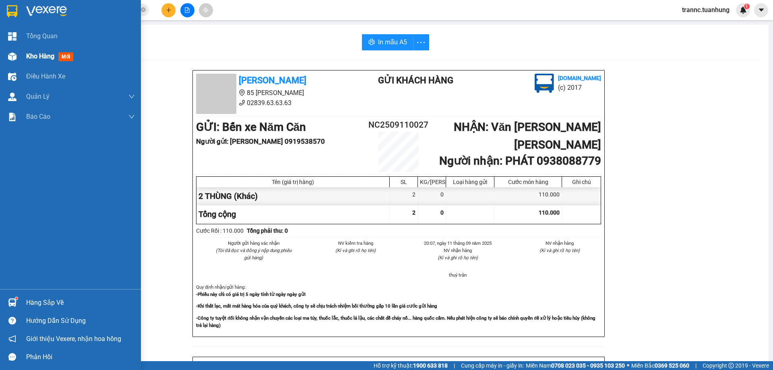
click at [66, 55] on span "mới" at bounding box center [65, 56] width 15 height 9
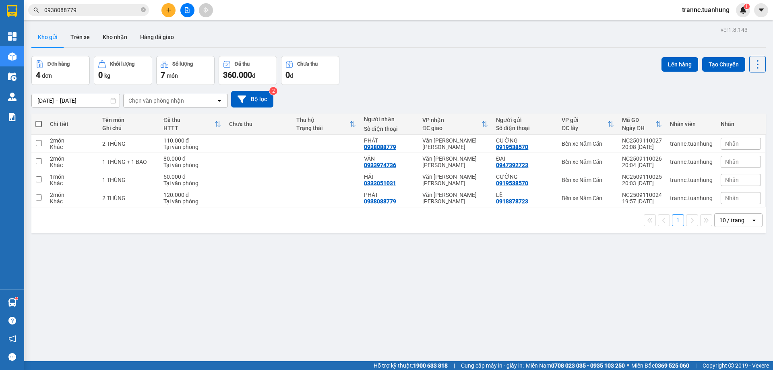
click at [90, 10] on input "0938088779" at bounding box center [91, 10] width 95 height 9
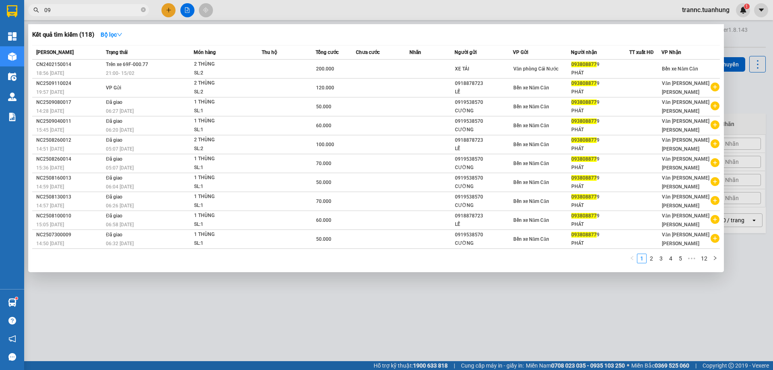
type input "0"
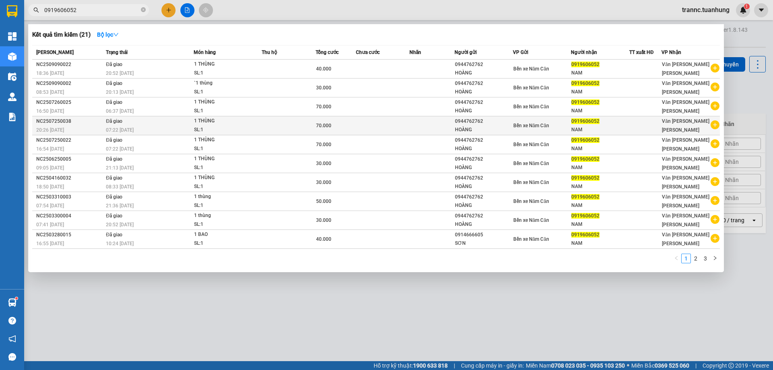
type input "0919606052"
click at [715, 124] on icon "plus-circle" at bounding box center [715, 124] width 9 height 9
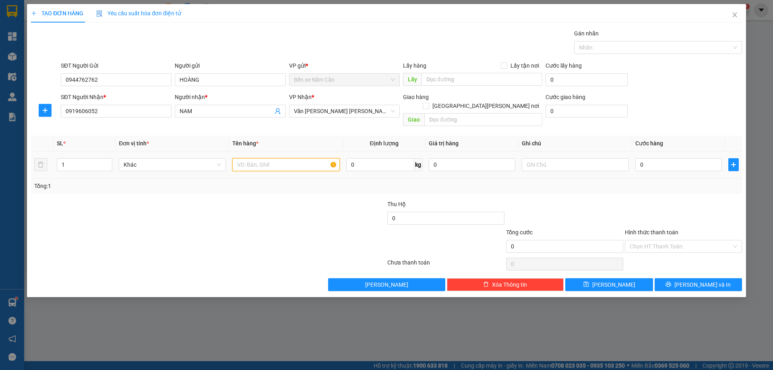
click at [255, 158] on input "text" at bounding box center [285, 164] width 107 height 13
type input "1 THÙNG"
click at [650, 158] on input "0" at bounding box center [679, 164] width 87 height 13
type input "7"
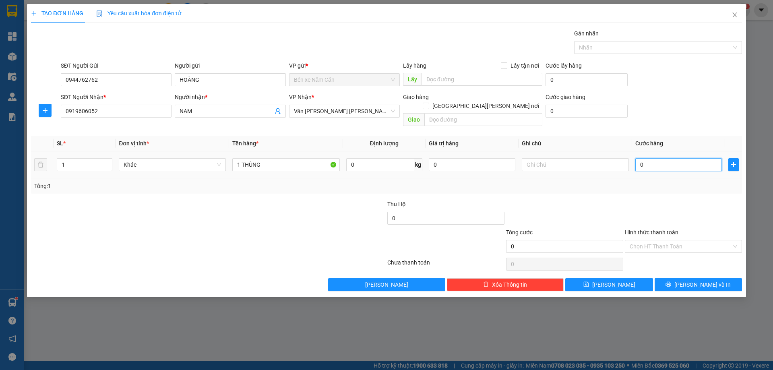
type input "7"
type input "70"
type input "70.000"
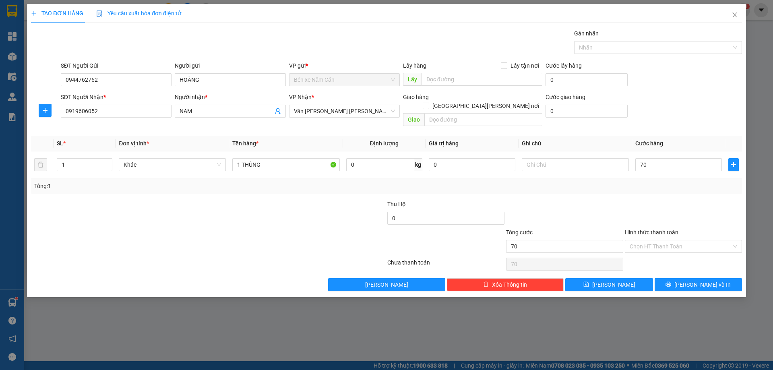
type input "70.000"
click at [643, 182] on div "Tổng: 1" at bounding box center [386, 186] width 705 height 9
click at [653, 240] on input "Hình thức thanh toán" at bounding box center [681, 246] width 102 height 12
click at [653, 251] on div "Tại văn phòng" at bounding box center [684, 253] width 108 height 9
type input "0"
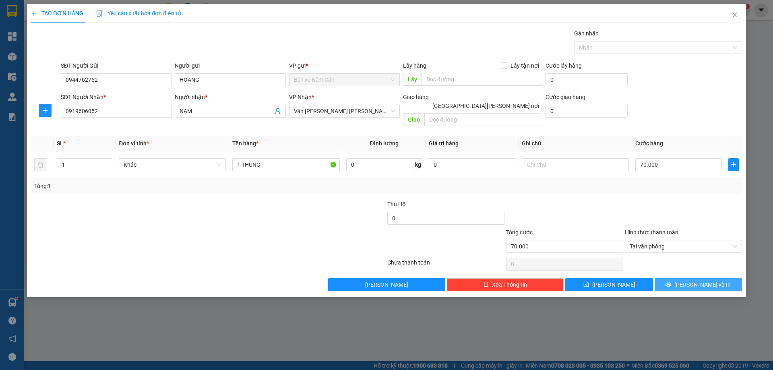
click at [679, 278] on button "Lưu và In" at bounding box center [698, 284] width 87 height 13
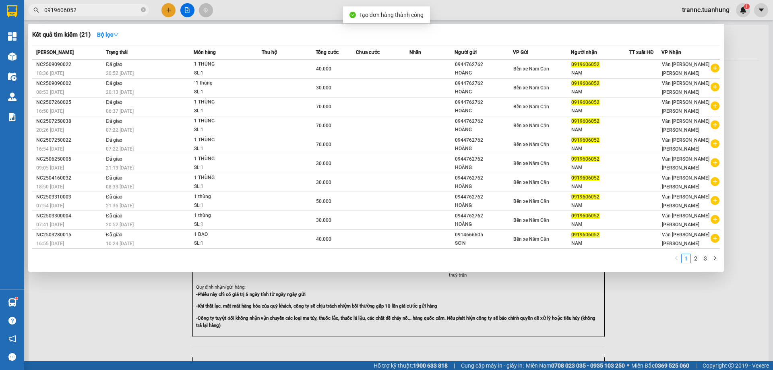
click at [632, 295] on div at bounding box center [386, 185] width 773 height 370
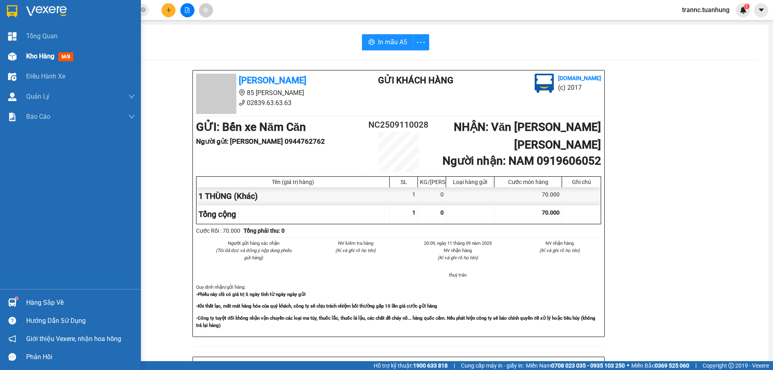
click at [63, 57] on span "mới" at bounding box center [65, 56] width 15 height 9
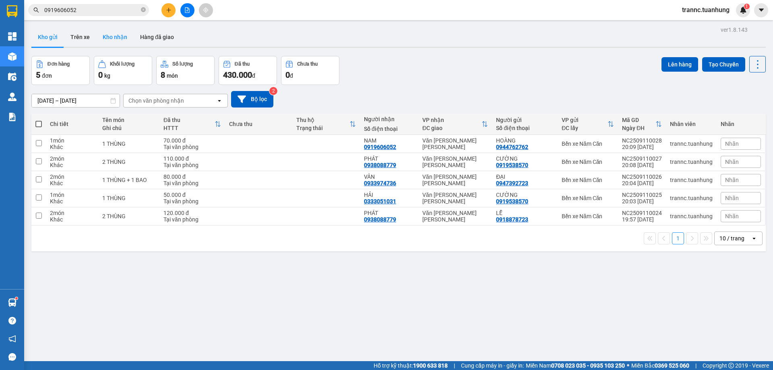
click at [117, 39] on button "Kho nhận" at bounding box center [114, 36] width 37 height 19
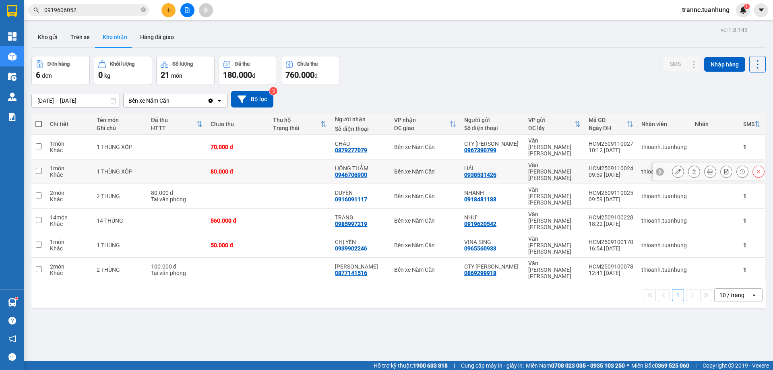
click at [366, 172] on div "0946706900" at bounding box center [351, 175] width 32 height 6
click at [420, 168] on div "Bến xe Năm Căn" at bounding box center [425, 171] width 62 height 6
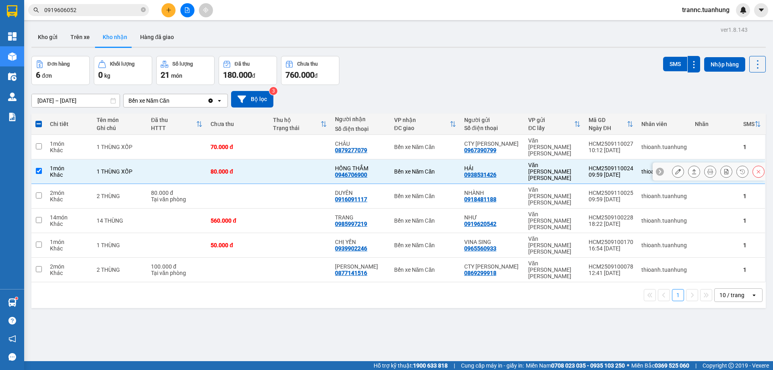
click at [293, 160] on td at bounding box center [300, 172] width 62 height 25
checkbox input "false"
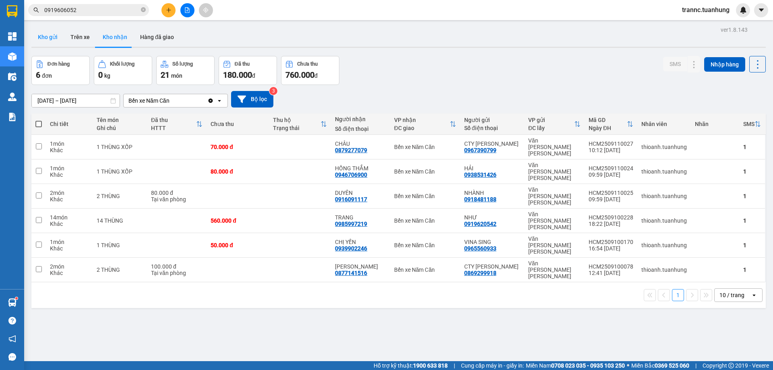
click at [40, 40] on button "Kho gửi" at bounding box center [47, 36] width 33 height 19
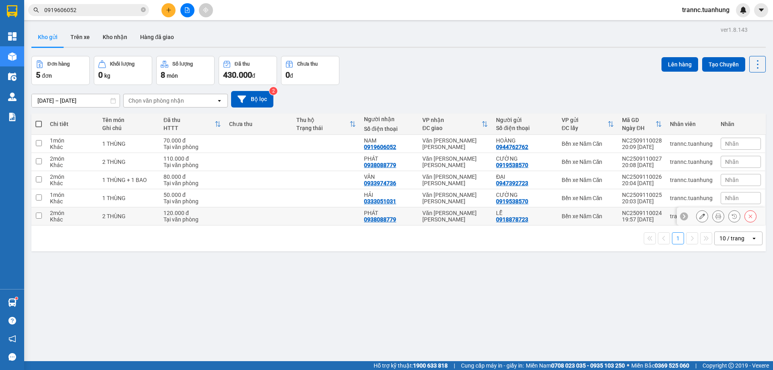
click at [360, 214] on td "PHÁT 0938088779" at bounding box center [389, 216] width 58 height 18
checkbox input "true"
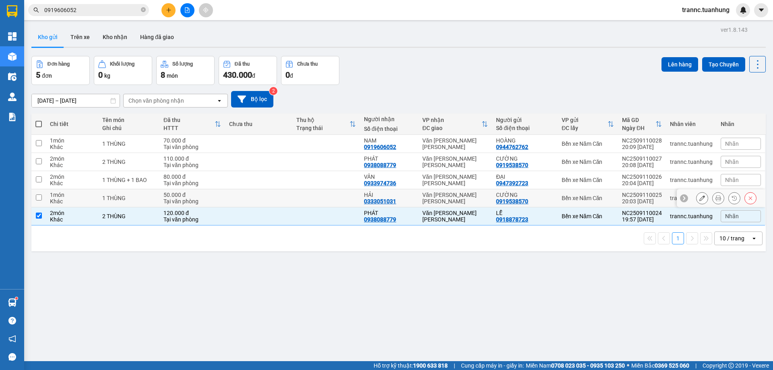
click at [371, 196] on div "HẢI" at bounding box center [389, 195] width 50 height 6
checkbox input "true"
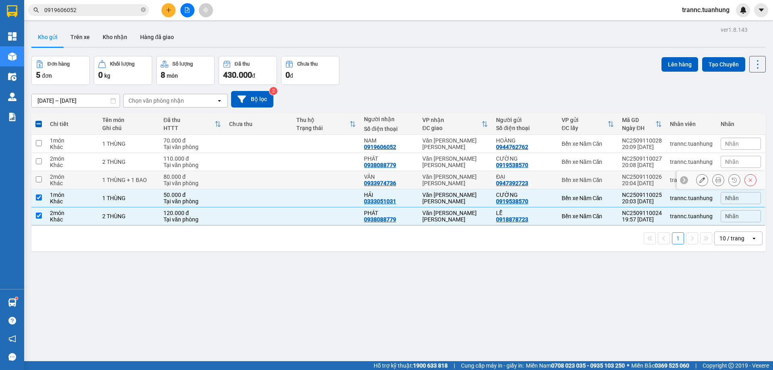
click at [364, 180] on div "0933974736" at bounding box center [380, 183] width 32 height 6
click at [350, 160] on td at bounding box center [326, 162] width 68 height 18
checkbox input "true"
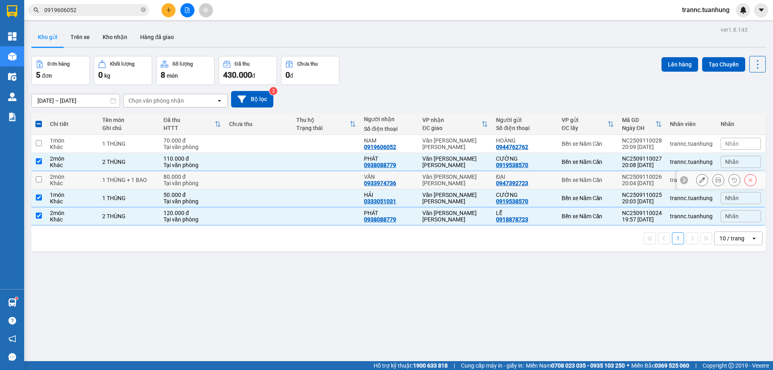
click at [232, 182] on td at bounding box center [259, 180] width 68 height 18
checkbox input "true"
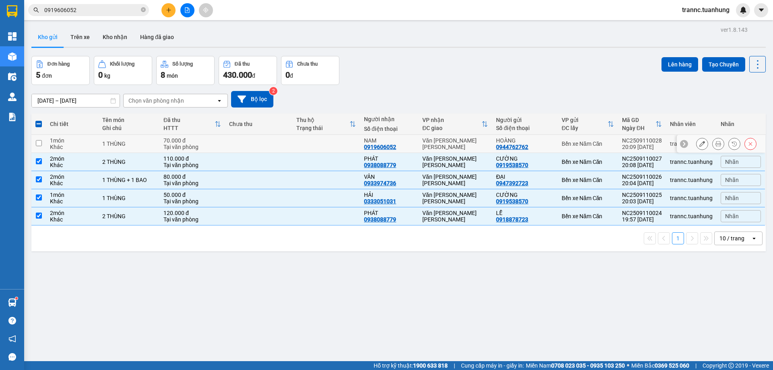
click at [255, 136] on td at bounding box center [259, 144] width 68 height 18
checkbox input "true"
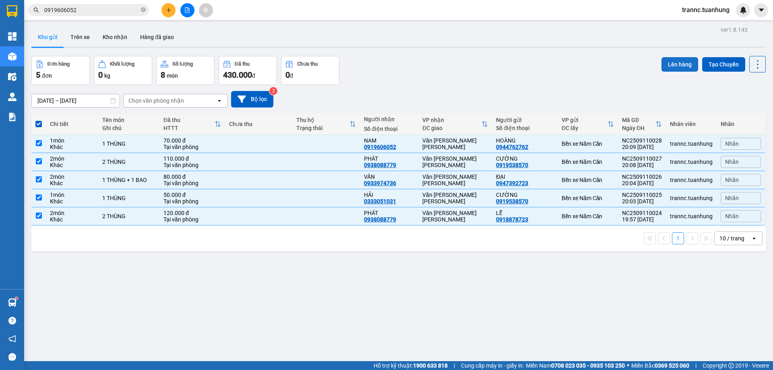
click at [671, 61] on button "Lên hàng" at bounding box center [680, 64] width 37 height 15
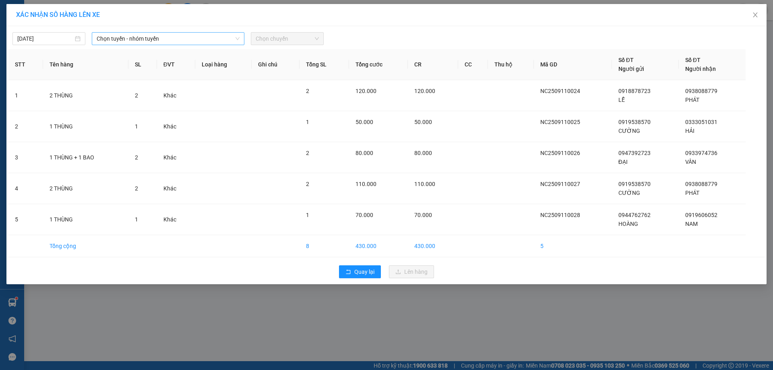
click at [141, 37] on span "Chọn tuyến - nhóm tuyến" at bounding box center [168, 39] width 143 height 12
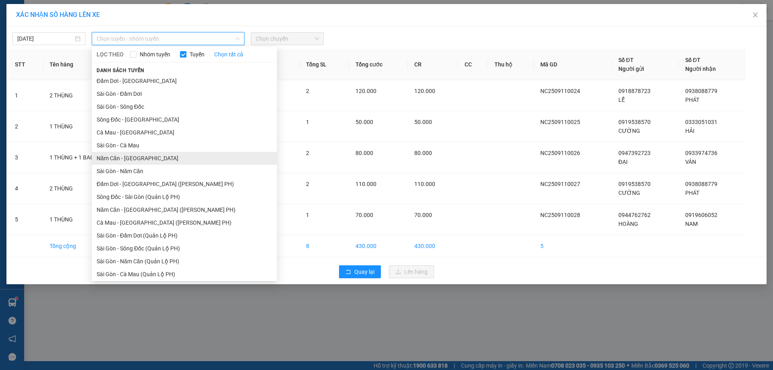
click at [125, 158] on li "Năm Căn - Sài Gòn" at bounding box center [184, 158] width 185 height 13
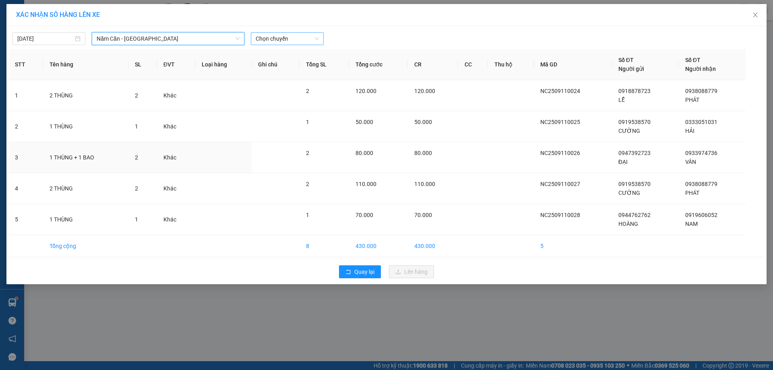
click at [276, 39] on span "Chọn chuyến" at bounding box center [287, 39] width 63 height 12
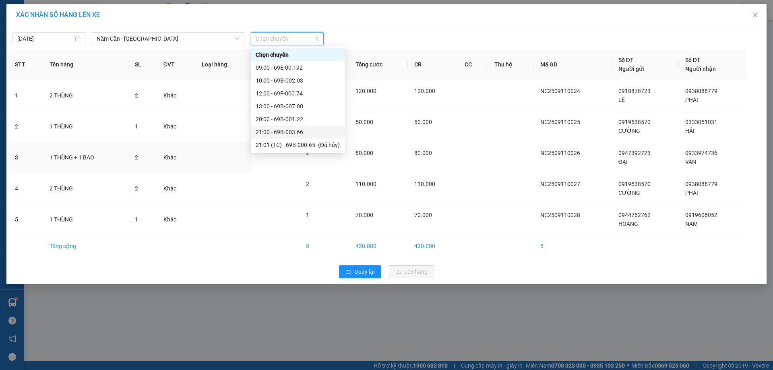
click at [298, 132] on div "21:00 - 69B-003.66" at bounding box center [298, 132] width 84 height 9
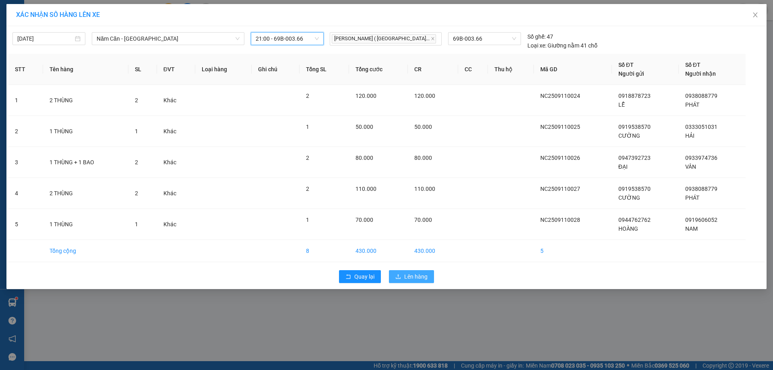
click at [423, 276] on span "Lên hàng" at bounding box center [415, 276] width 23 height 9
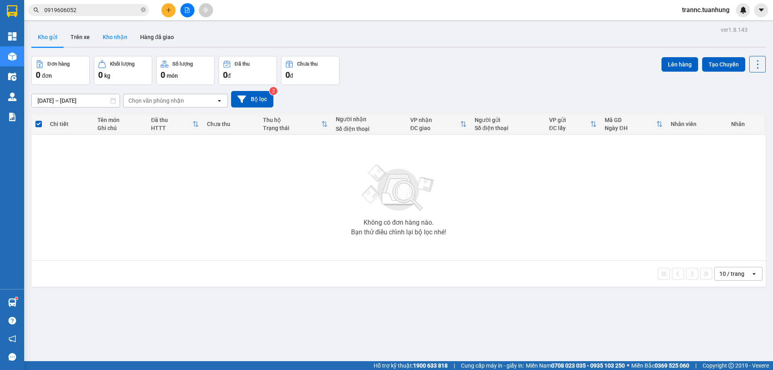
click at [115, 38] on button "Kho nhận" at bounding box center [114, 36] width 37 height 19
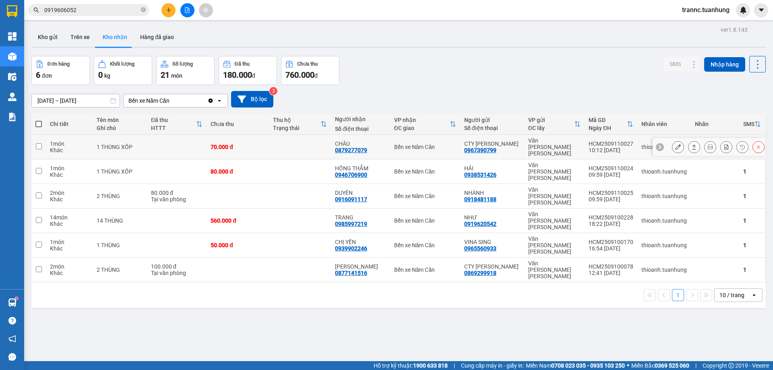
click at [254, 144] on div "70.000 đ" at bounding box center [238, 147] width 54 height 6
checkbox input "true"
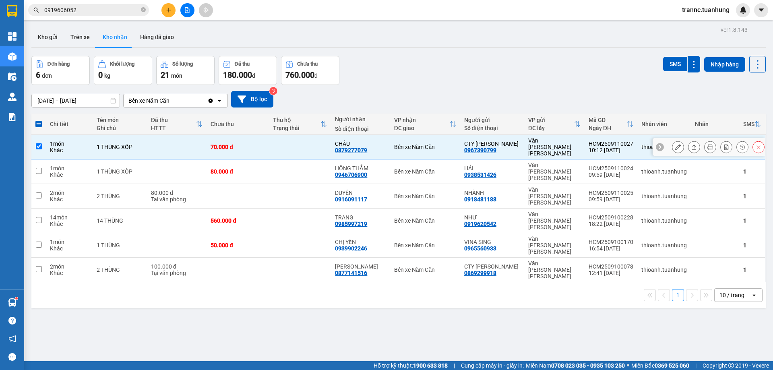
click at [675, 144] on icon at bounding box center [678, 147] width 6 height 6
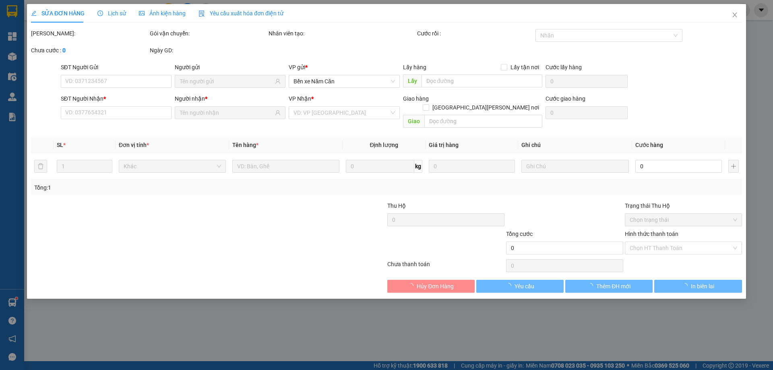
type input "0967390799"
type input "CTY HOÀNG LONG"
type input "0879277079"
type input "CHÂU"
type input "70.000"
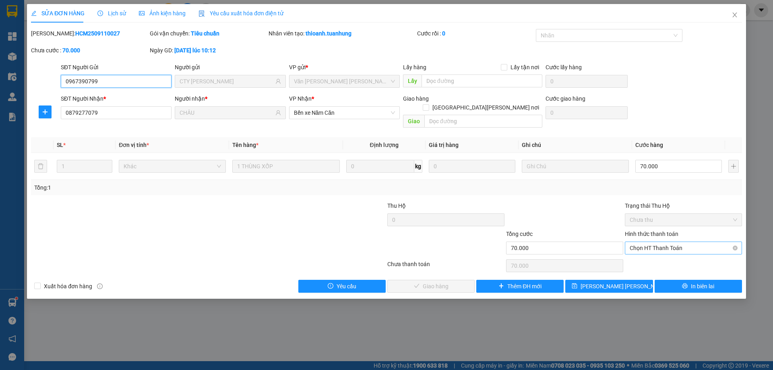
click at [675, 242] on span "Chọn HT Thanh Toán" at bounding box center [684, 248] width 108 height 12
drag, startPoint x: 674, startPoint y: 252, endPoint x: 619, endPoint y: 251, distance: 54.8
click at [674, 252] on div "Tại văn phòng" at bounding box center [684, 255] width 108 height 9
type input "0"
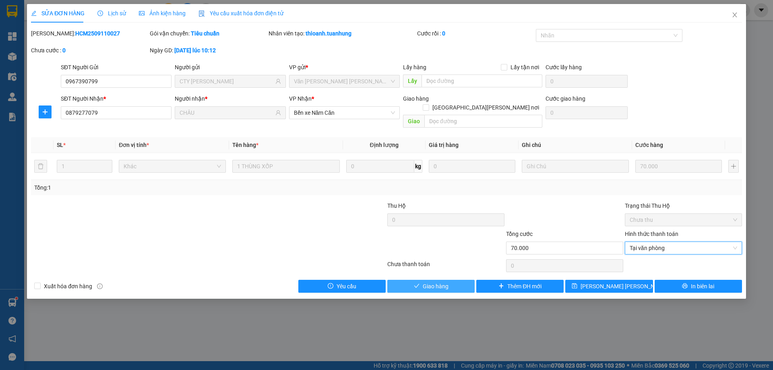
click at [450, 280] on button "Giao hàng" at bounding box center [430, 286] width 87 height 13
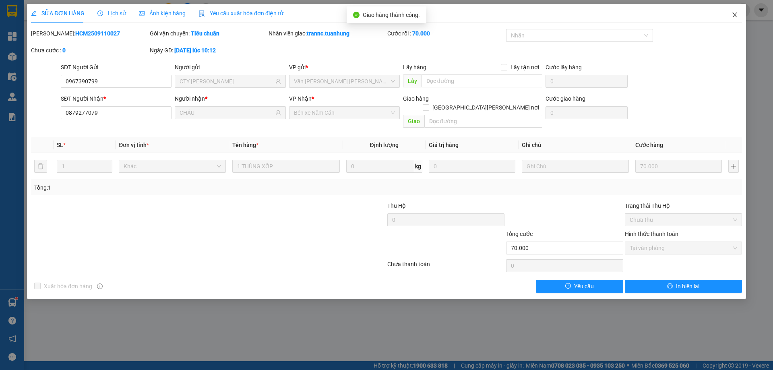
click at [738, 14] on span "Close" at bounding box center [735, 15] width 23 height 23
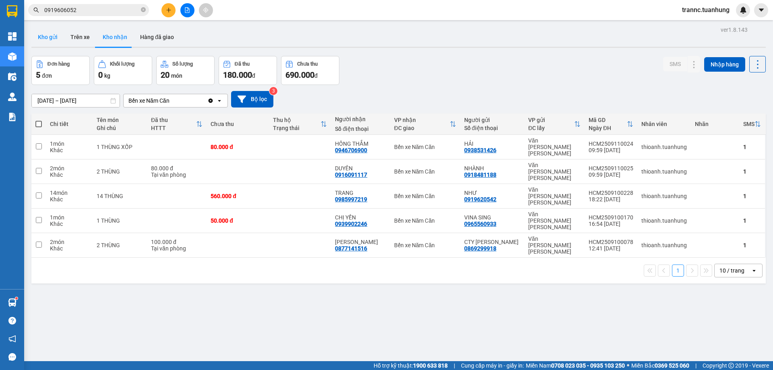
click at [62, 39] on button "Kho gửi" at bounding box center [47, 36] width 33 height 19
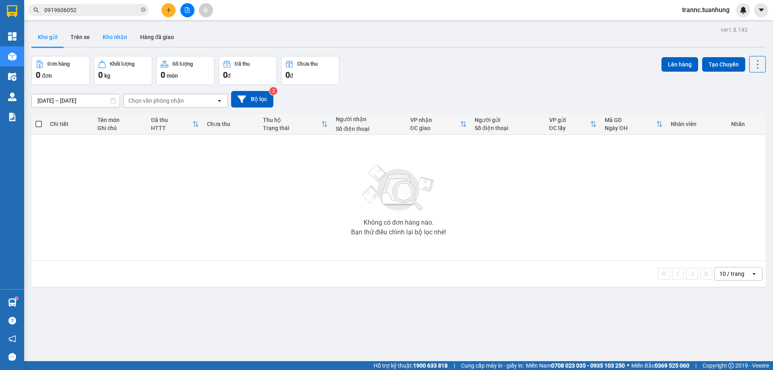
click at [128, 43] on button "Kho nhận" at bounding box center [114, 36] width 37 height 19
